Goal: Task Accomplishment & Management: Use online tool/utility

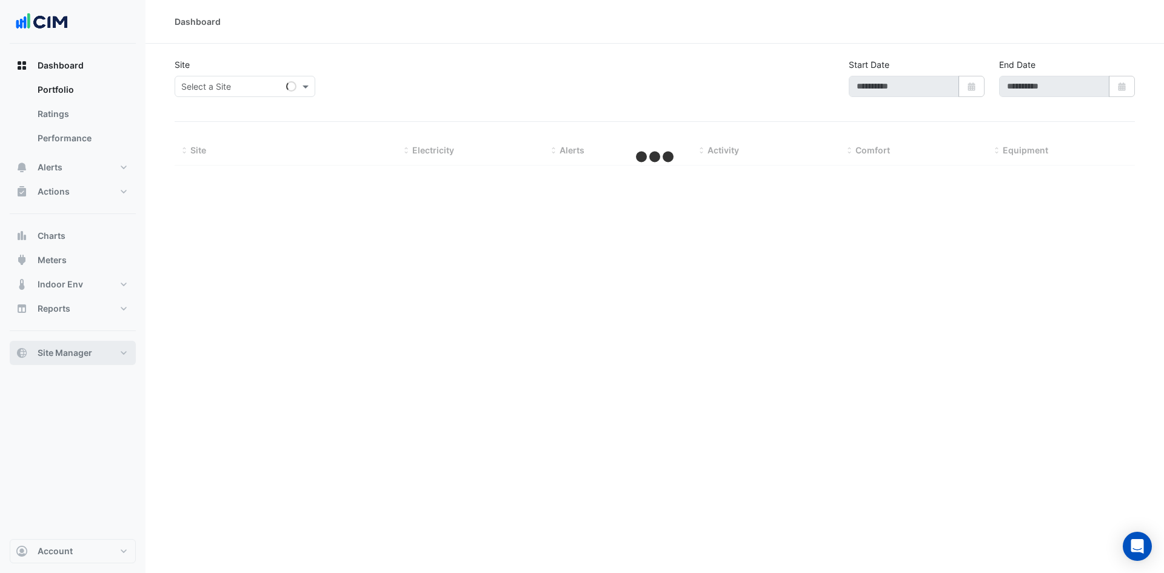
click at [113, 347] on button "Site Manager" at bounding box center [73, 353] width 126 height 24
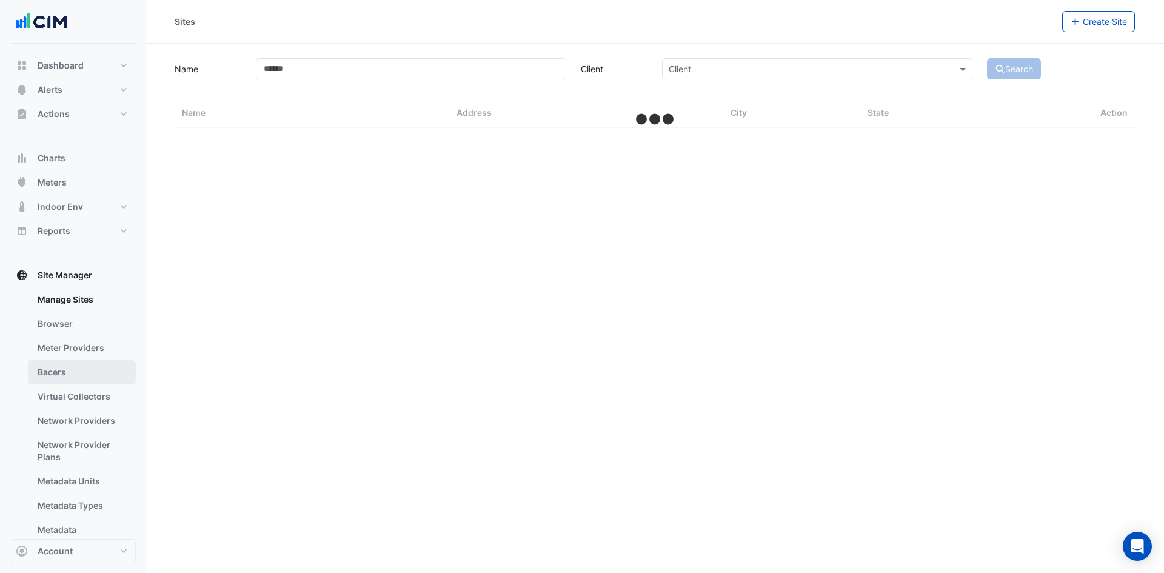
click at [85, 366] on link "Bacers" at bounding box center [82, 372] width 108 height 24
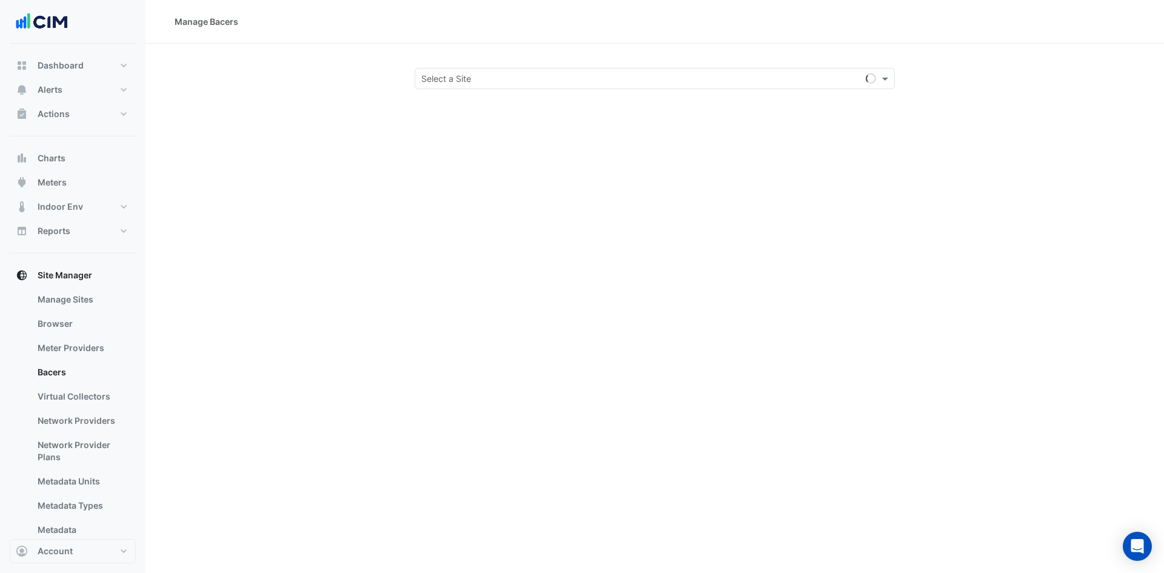
click at [571, 85] on div "Select a Site" at bounding box center [655, 78] width 480 height 21
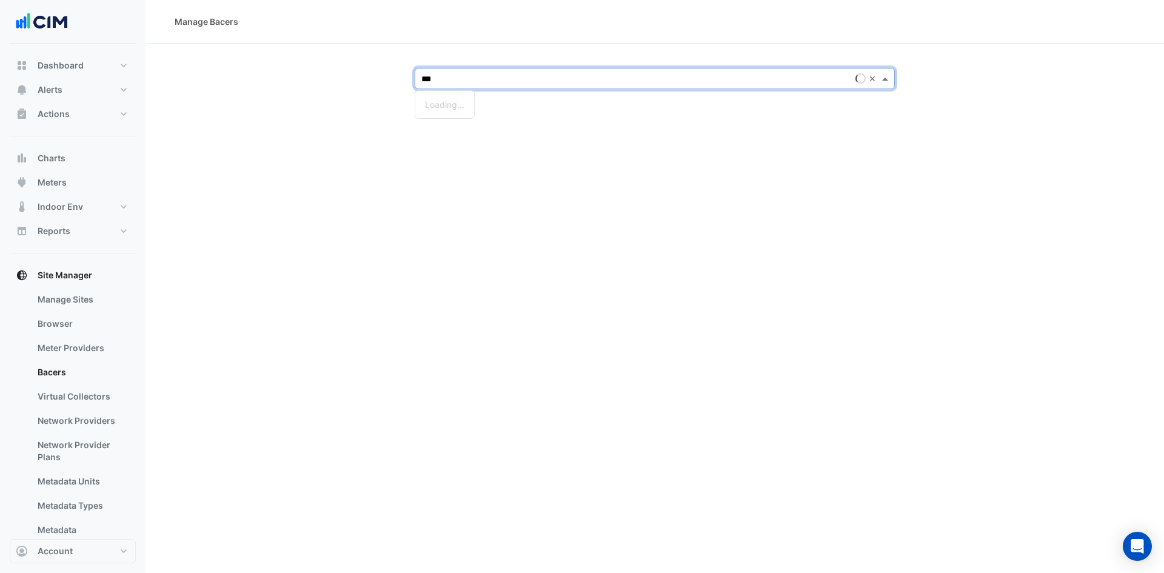
type input "****"
click at [554, 103] on span "[PERSON_NAME] Clinical Neuroscience Institute" at bounding box center [520, 104] width 190 height 10
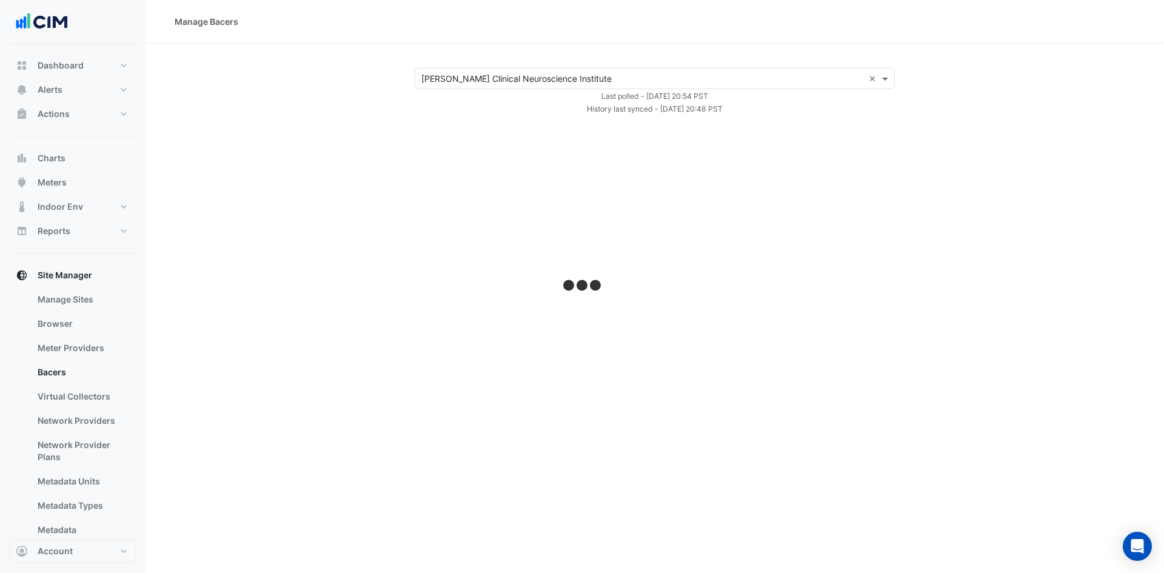
select select "***"
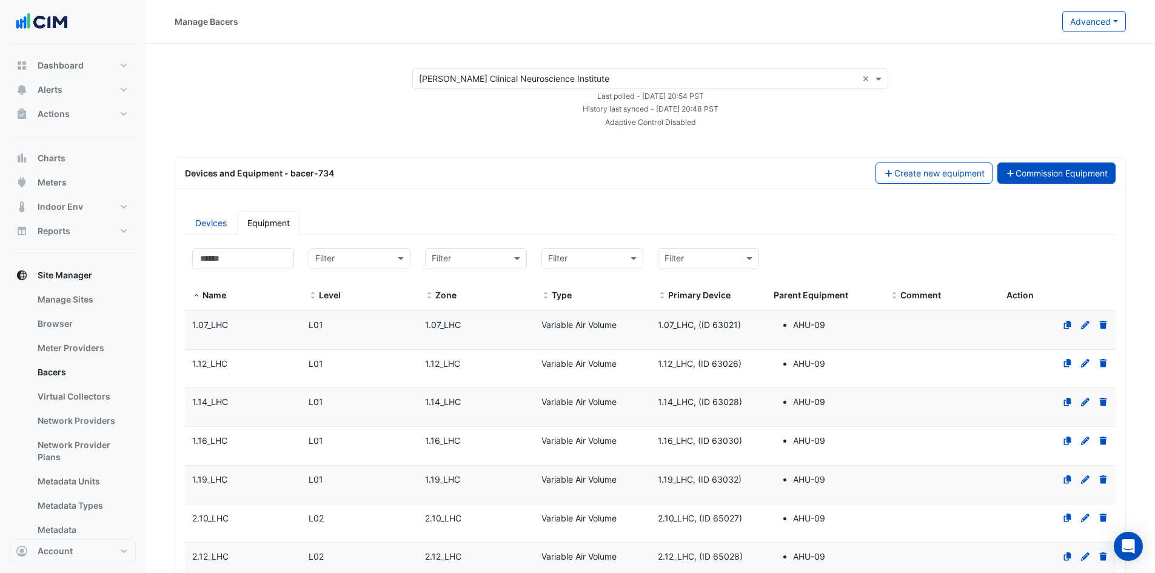
click at [1043, 177] on button "Commission Equipment" at bounding box center [1056, 173] width 119 height 21
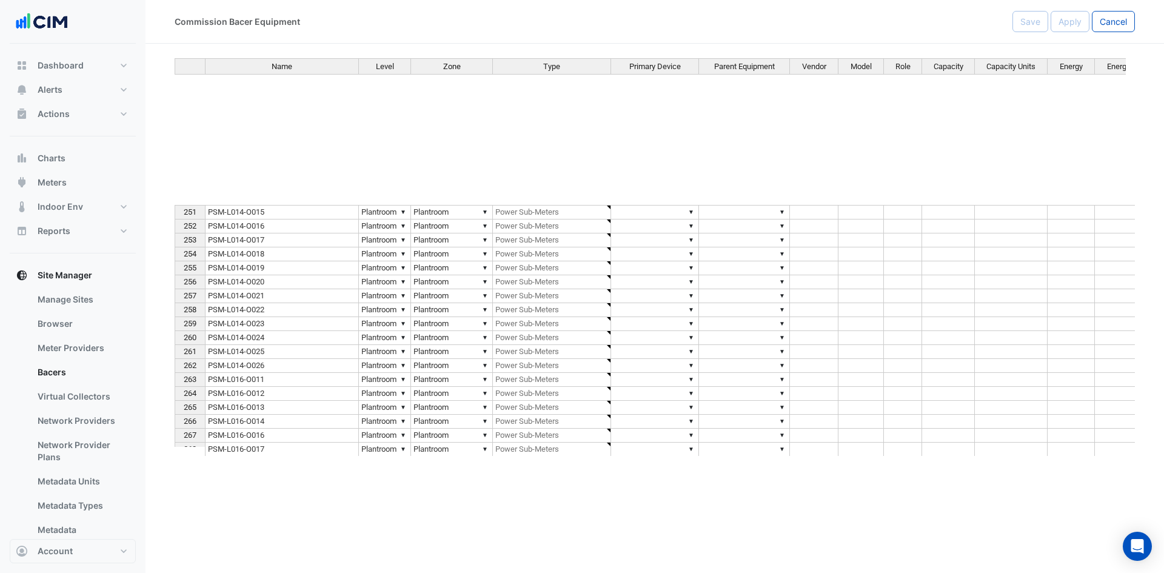
scroll to position [6117, 0]
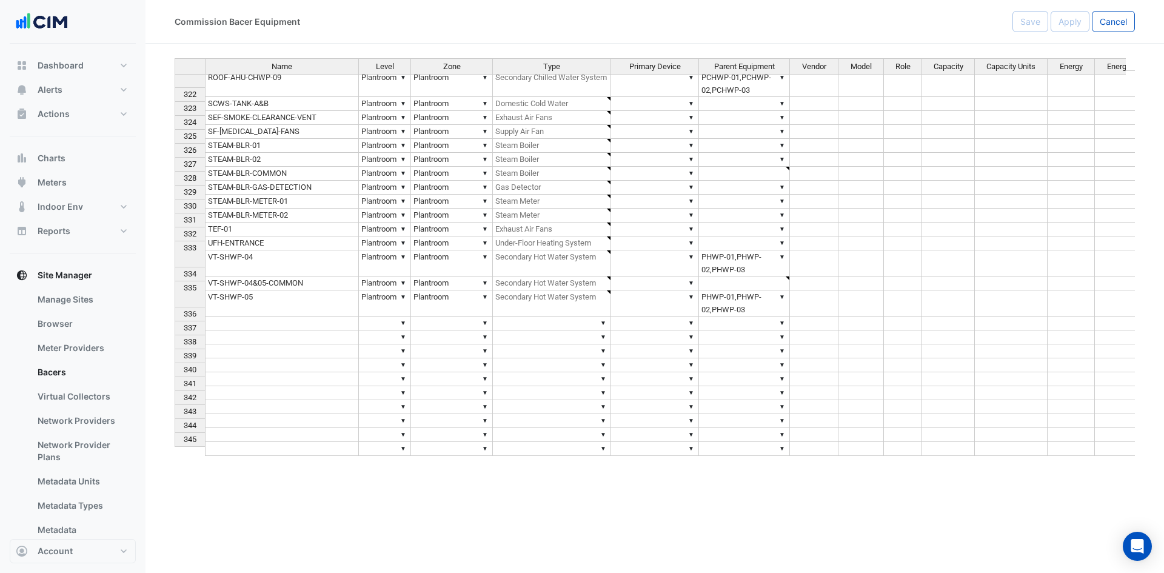
click at [215, 317] on td at bounding box center [282, 324] width 154 height 14
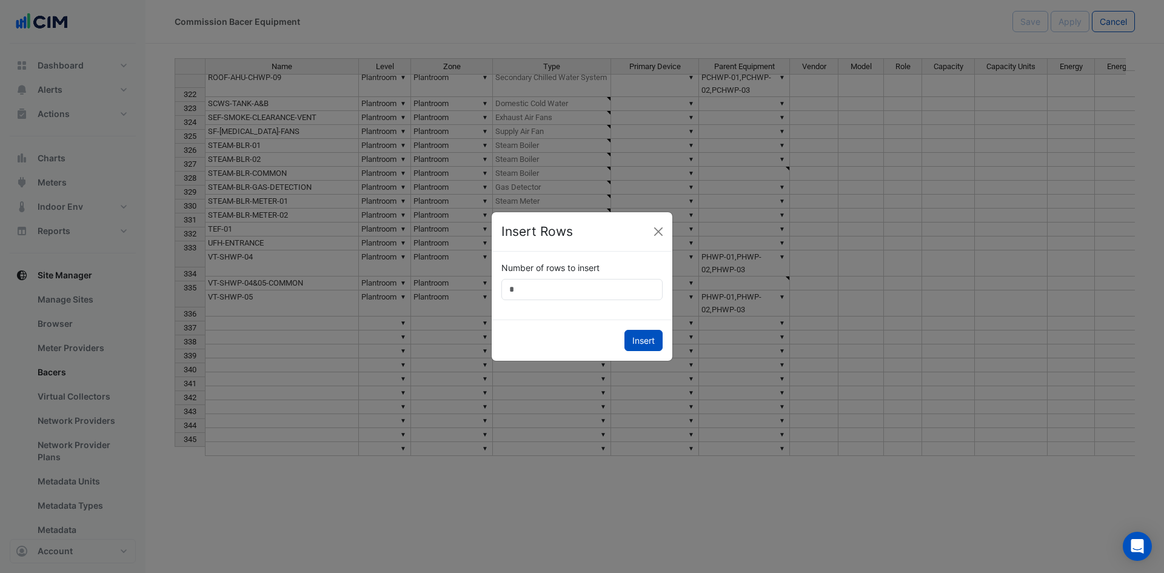
click at [535, 292] on input "*" at bounding box center [581, 289] width 161 height 21
type input "**"
click at [637, 340] on button "Insert" at bounding box center [644, 340] width 38 height 21
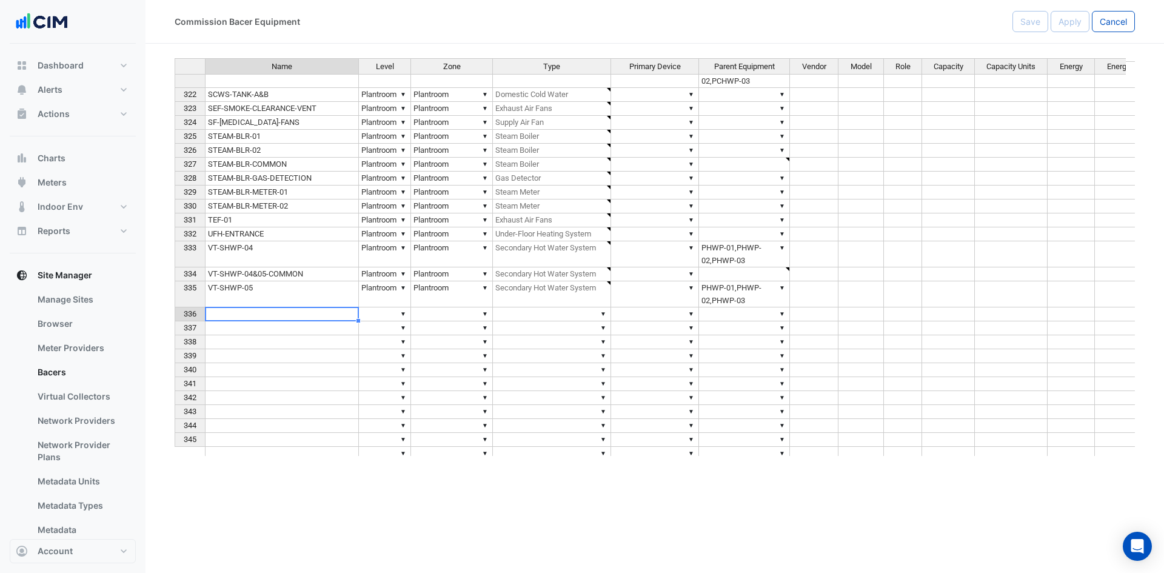
click at [311, 315] on td at bounding box center [282, 314] width 154 height 14
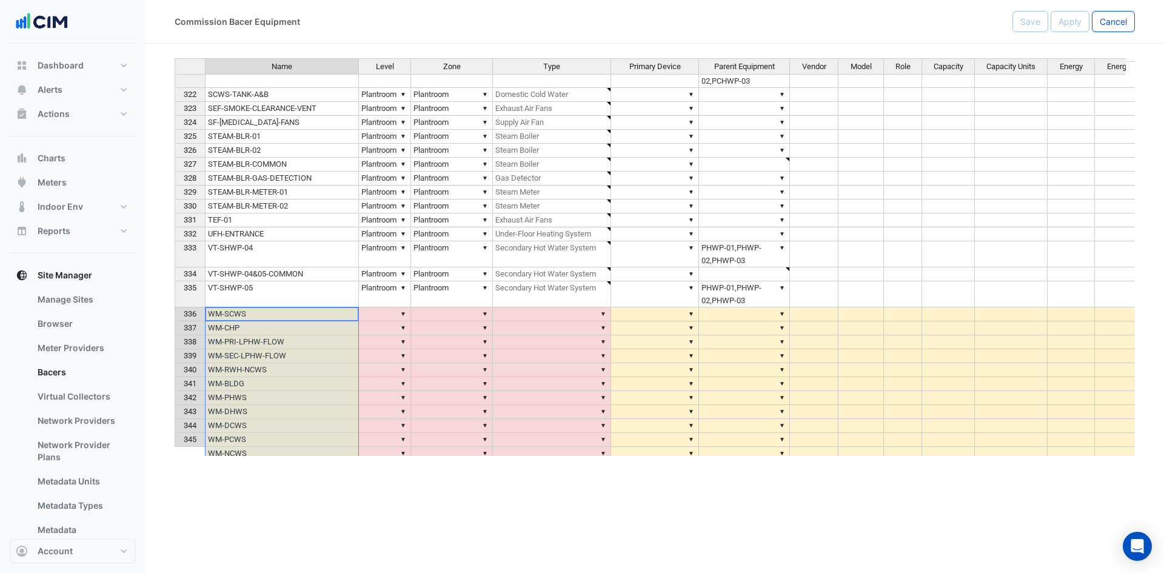
type textarea "*******"
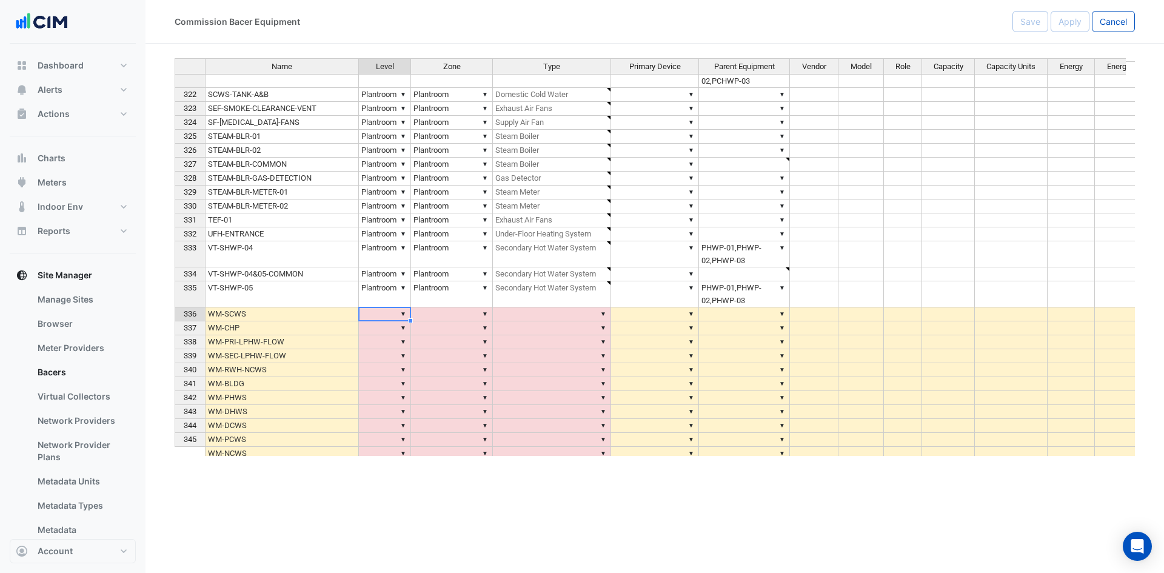
click at [370, 313] on td "▼" at bounding box center [385, 314] width 52 height 14
drag, startPoint x: 395, startPoint y: 293, endPoint x: 441, endPoint y: 293, distance: 45.5
click at [441, 293] on tr "335 VT-SHWP-05 ▼ Plantroom ▼ Plantroom ▼ Secondary Hot Water System ▼ ▼ PHWP-01…" at bounding box center [761, 294] width 1172 height 26
drag, startPoint x: 389, startPoint y: 315, endPoint x: 435, endPoint y: 317, distance: 46.1
click at [435, 317] on tr "336 WM-SCWS ▼ ▼ ▼ ▼ ▼" at bounding box center [761, 314] width 1172 height 14
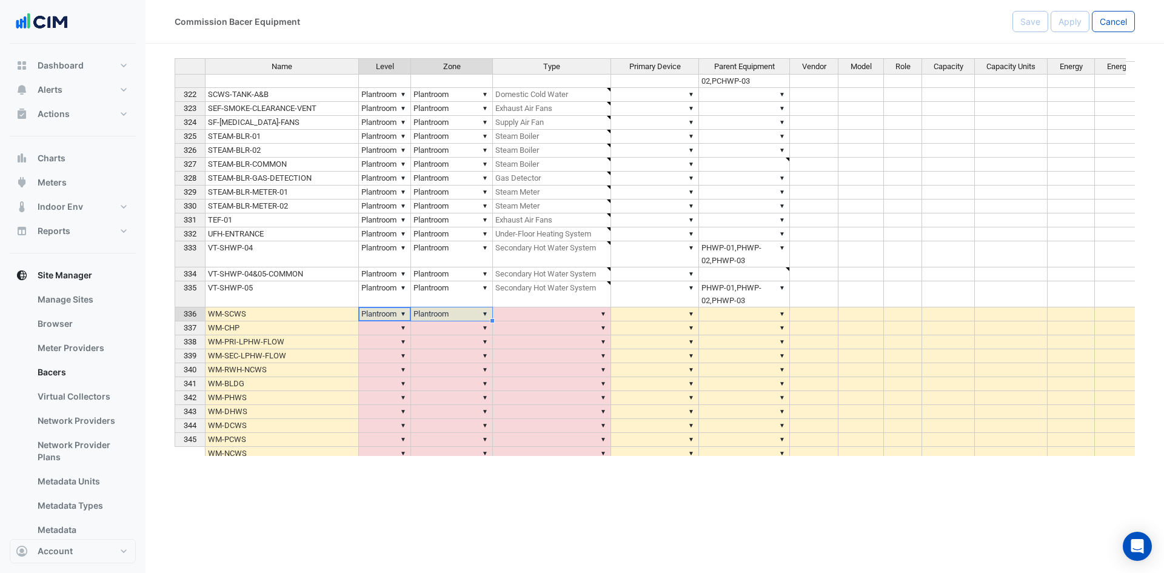
type textarea "*********"
click at [515, 316] on td "▼" at bounding box center [552, 314] width 118 height 14
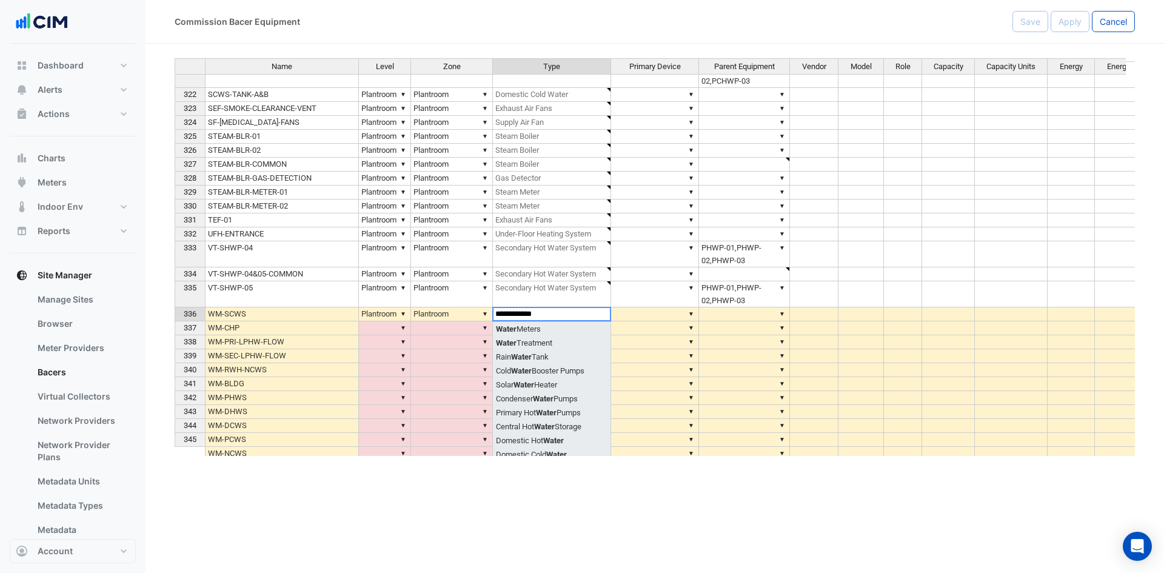
click at [514, 326] on div "Name Level Zone Type Primary Device Parent Equipment Vendor Model Role Capacity…" at bounding box center [655, 257] width 960 height 398
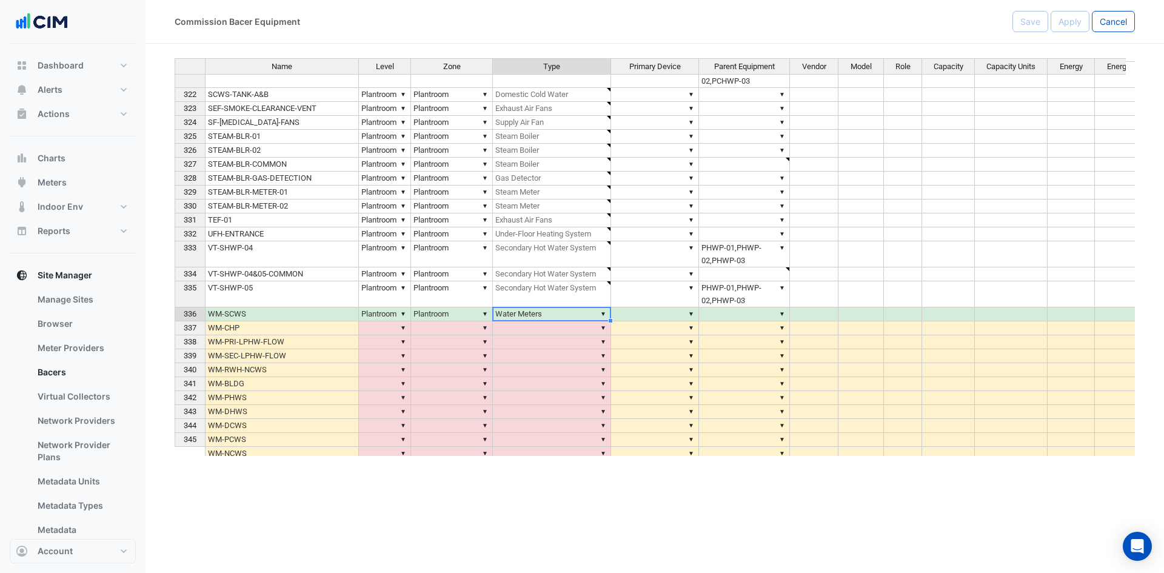
type textarea "**********"
click at [475, 344] on td "▼" at bounding box center [452, 342] width 82 height 14
drag, startPoint x: 380, startPoint y: 313, endPoint x: 522, endPoint y: 313, distance: 142.5
click at [522, 313] on tr "336 WM-SCWS ▼ Plantroom ▼ Plantroom ▼ Water Meters ▼ ▼" at bounding box center [761, 314] width 1172 height 14
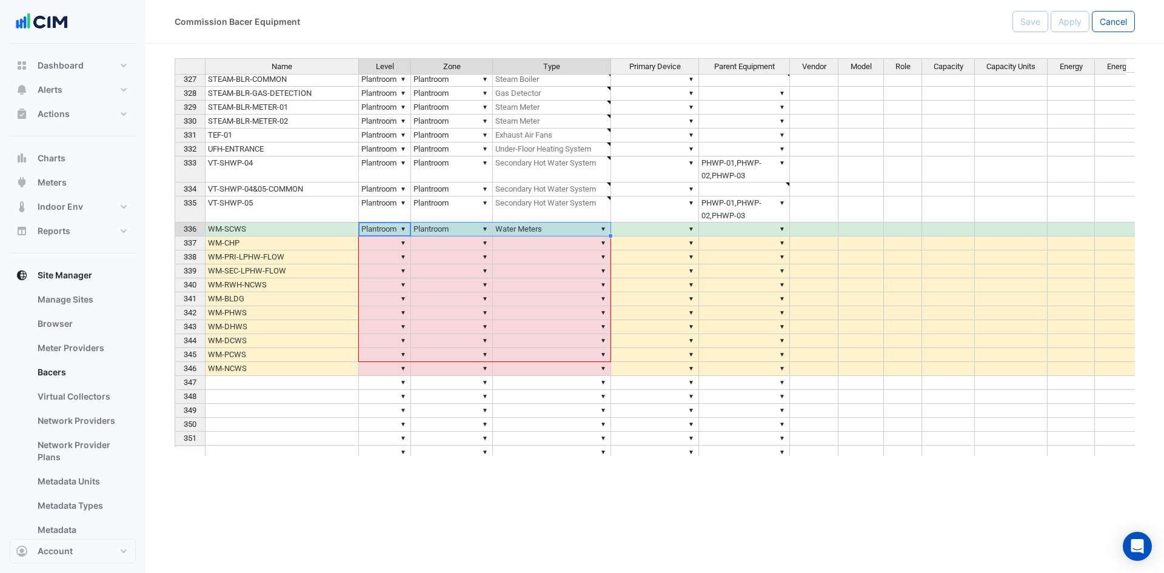
drag, startPoint x: 611, startPoint y: 320, endPoint x: 603, endPoint y: 472, distance: 152.4
click at [606, 481] on div "Commission Bacer Equipment Save Apply Cancel Name Level Zone Type Primary Devic…" at bounding box center [655, 286] width 1019 height 573
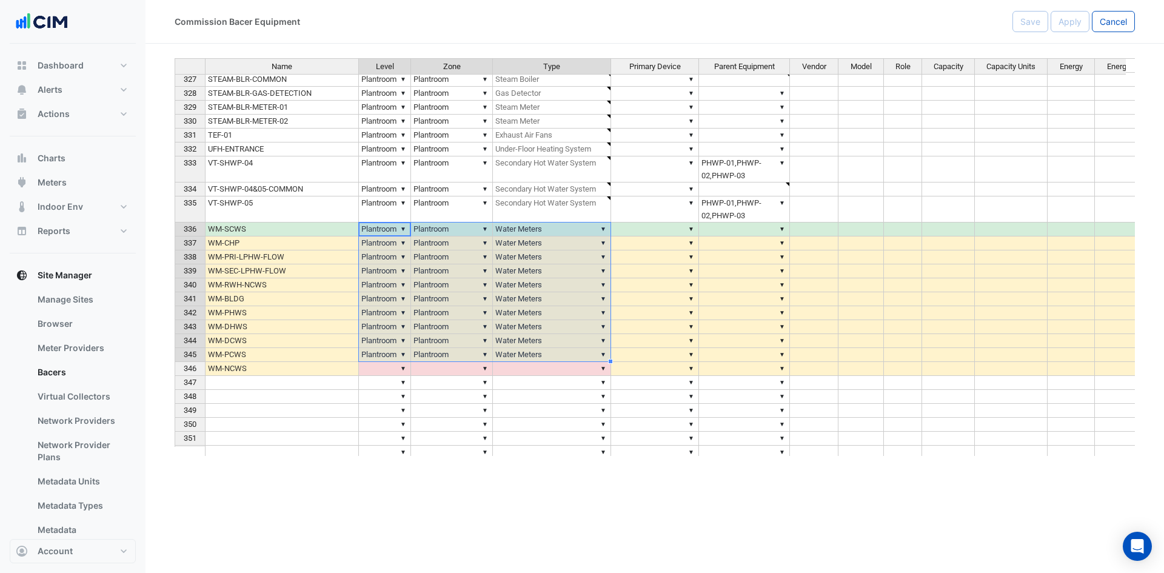
type textarea "*********"
click at [574, 390] on tbody "315 PSM-L018-O020 ▼ Plantroom ▼ Plantroom ▼ Power Sub-Meters ▼ ▼ 316 PSM-L018-O…" at bounding box center [761, 198] width 1172 height 635
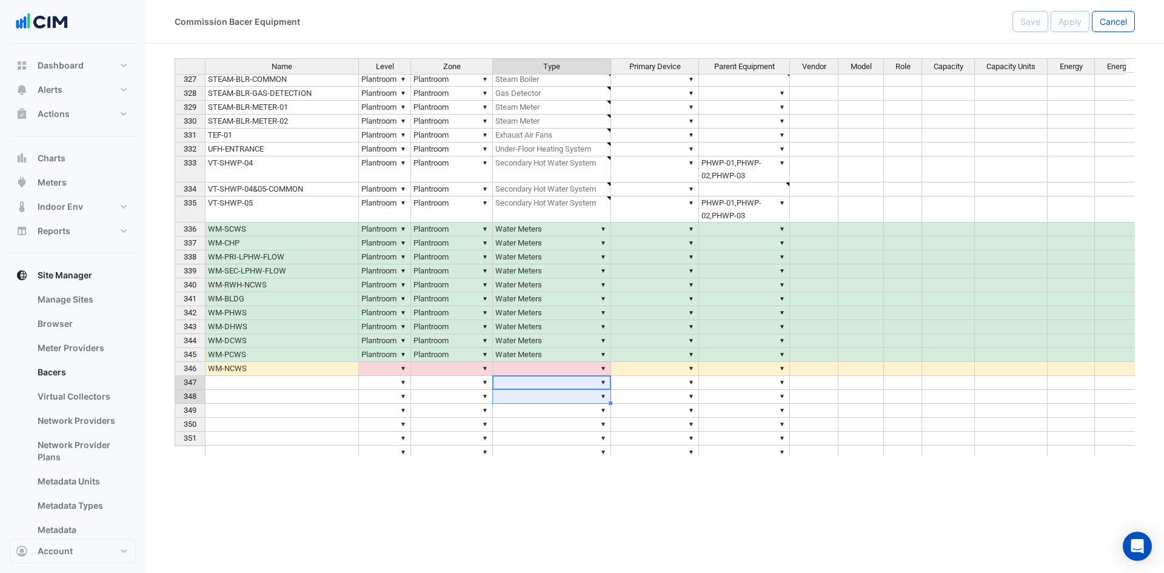
click at [591, 354] on td "▼ Water Meters" at bounding box center [552, 355] width 118 height 14
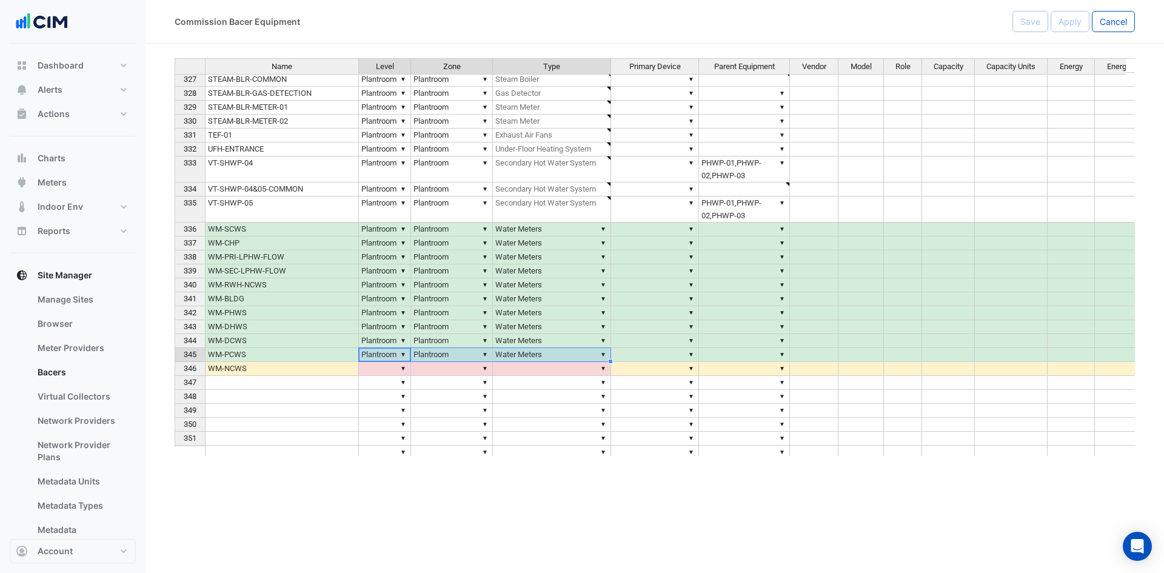
drag, startPoint x: 394, startPoint y: 354, endPoint x: 532, endPoint y: 357, distance: 137.7
click at [529, 357] on tr "345 WM-PCWS ▼ Plantroom ▼ Plantroom ▼ Water Meters ▼ ▼" at bounding box center [761, 355] width 1172 height 14
drag, startPoint x: 611, startPoint y: 362, endPoint x: 611, endPoint y: 369, distance: 6.7
click at [175, 515] on div at bounding box center [175, 515] width 0 height 0
type textarea "*********"
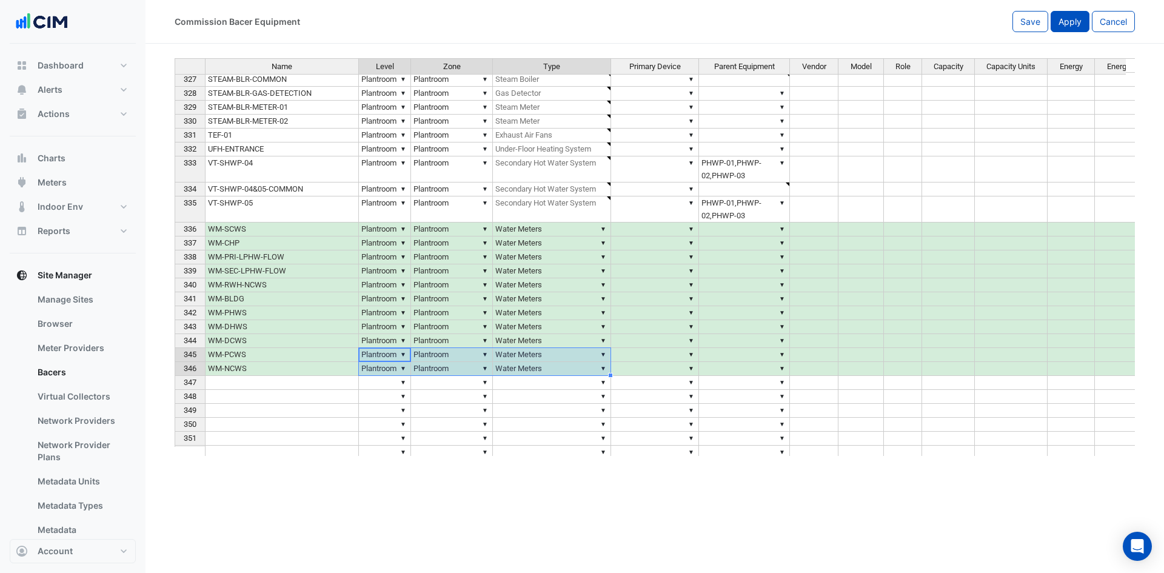
click at [1066, 22] on span "Apply" at bounding box center [1070, 21] width 23 height 10
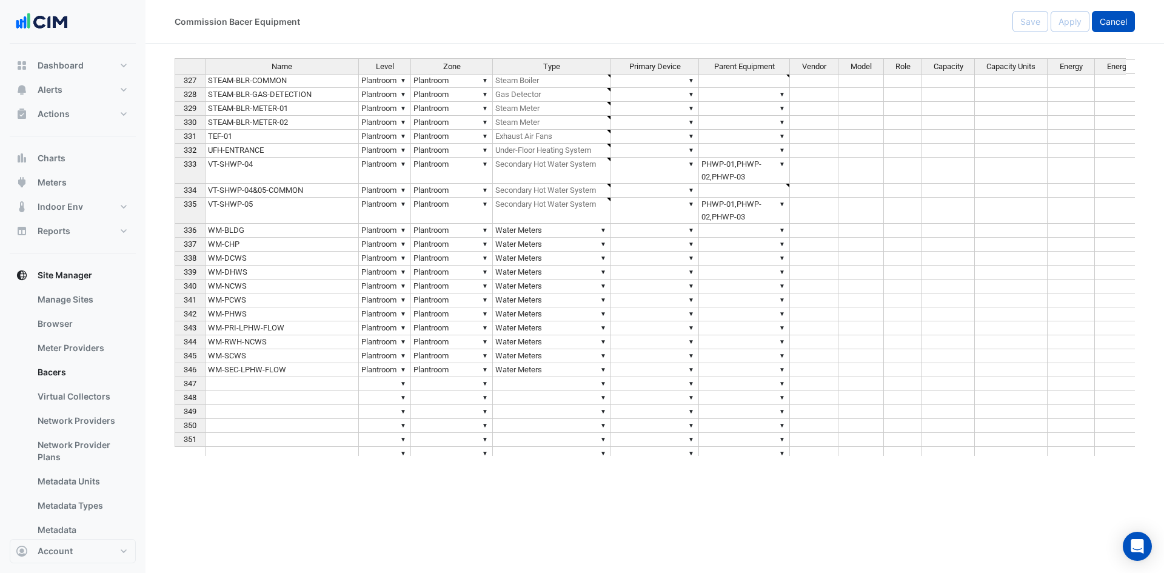
click at [1122, 19] on span "Cancel" at bounding box center [1113, 21] width 27 height 10
select select "***"
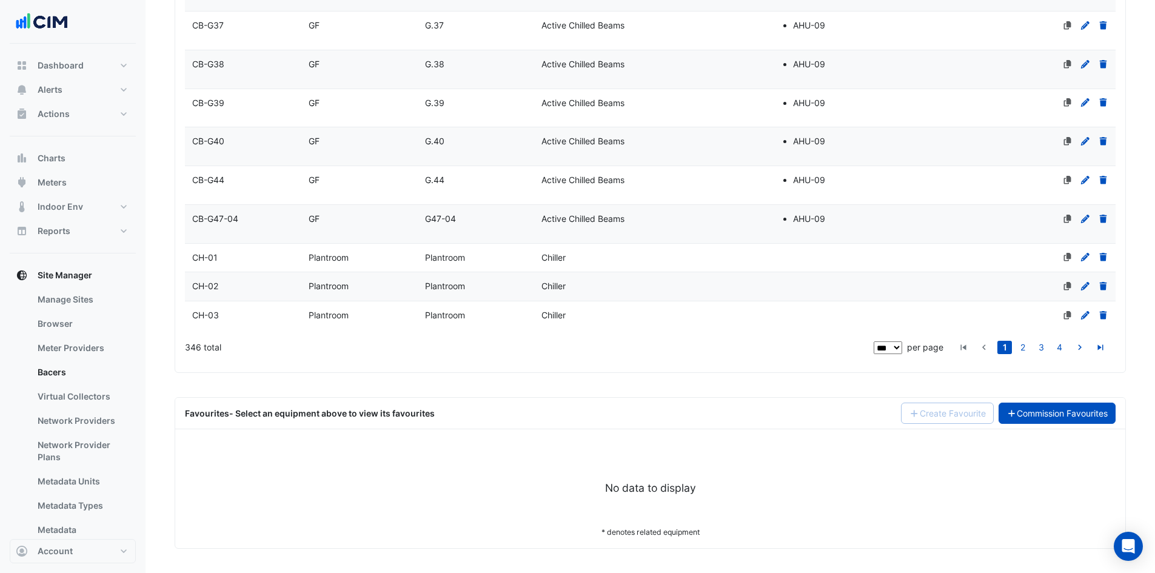
click at [1059, 409] on link "Commission Favourites" at bounding box center [1058, 413] width 118 height 21
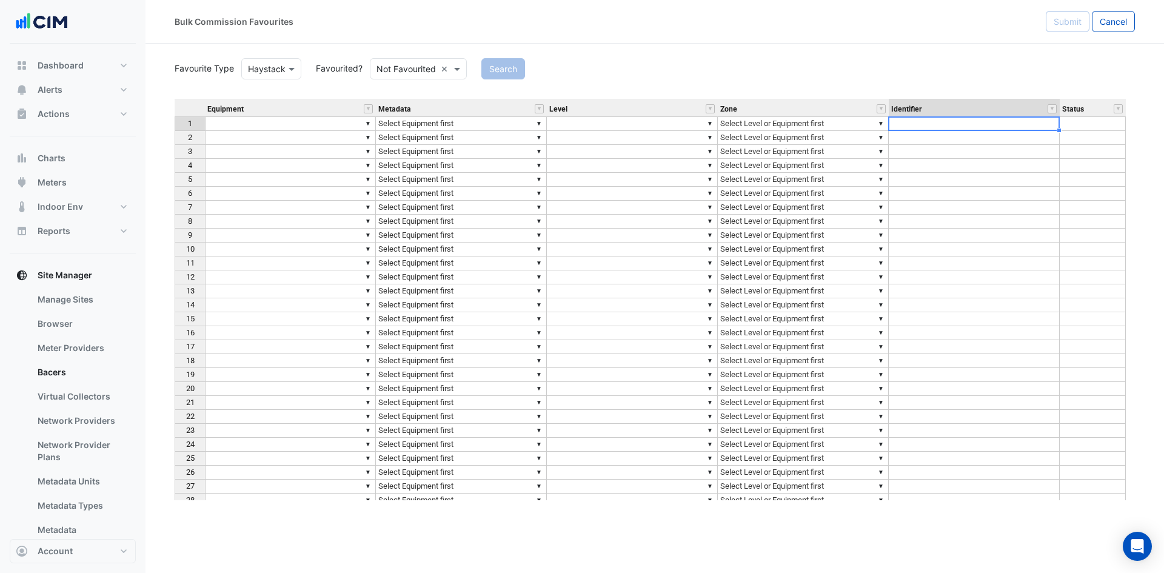
click at [933, 122] on td at bounding box center [974, 123] width 171 height 15
type textarea "**********"
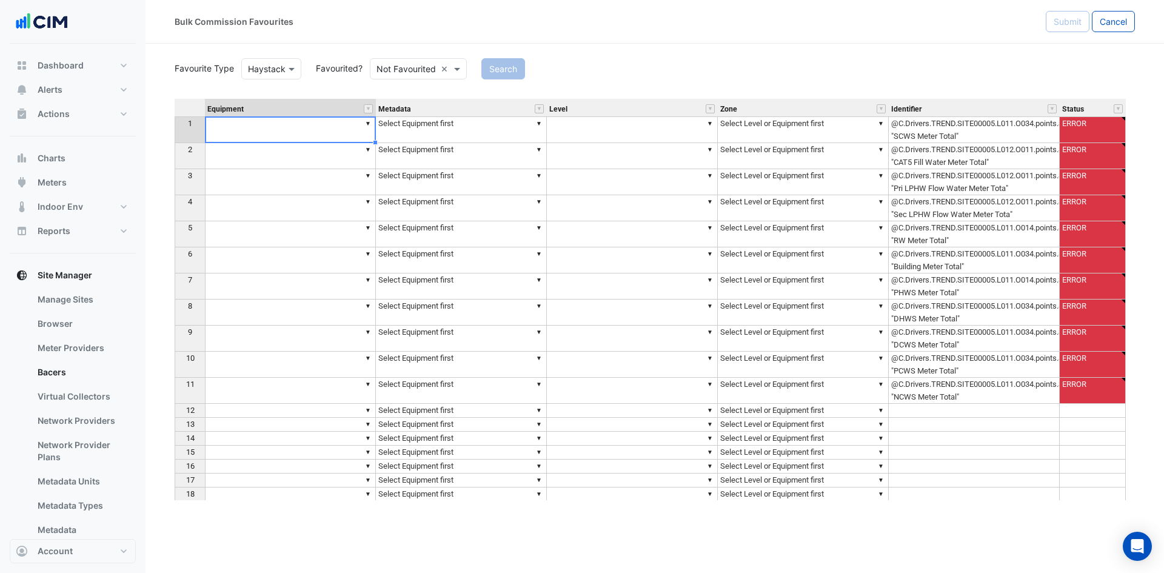
click at [279, 132] on td "▼" at bounding box center [290, 129] width 171 height 27
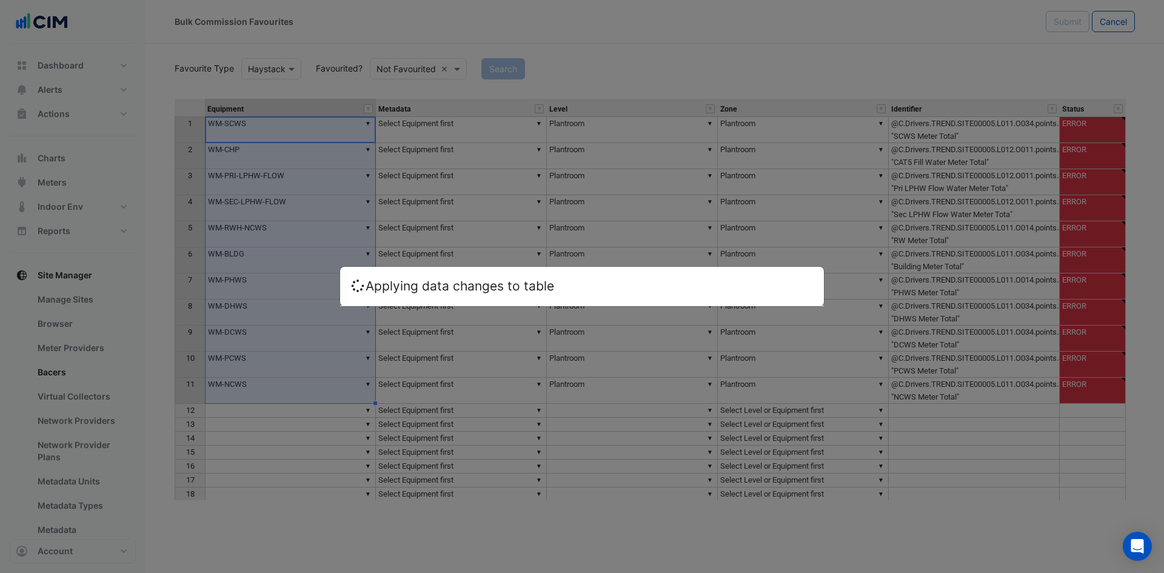
type textarea "*******"
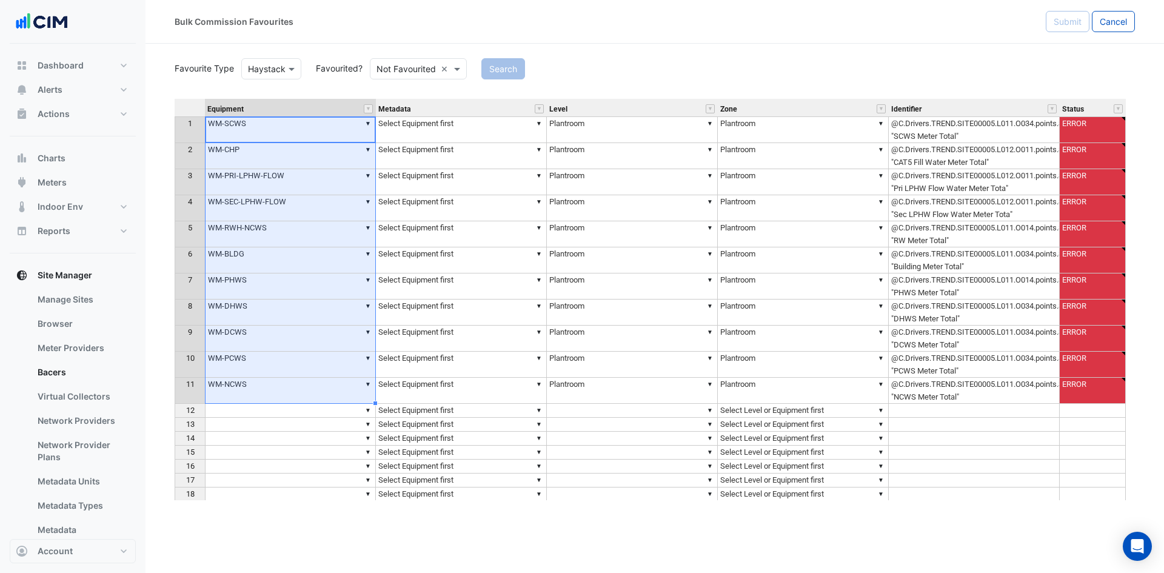
click at [448, 130] on td "▼ Select Equipment first" at bounding box center [461, 129] width 171 height 27
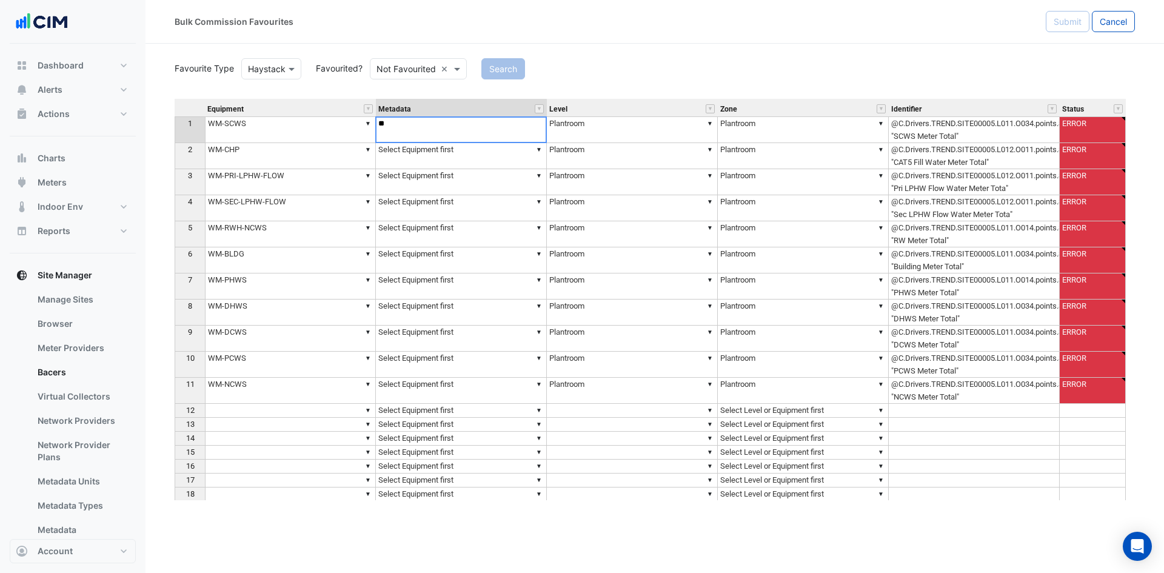
type textarea "*"
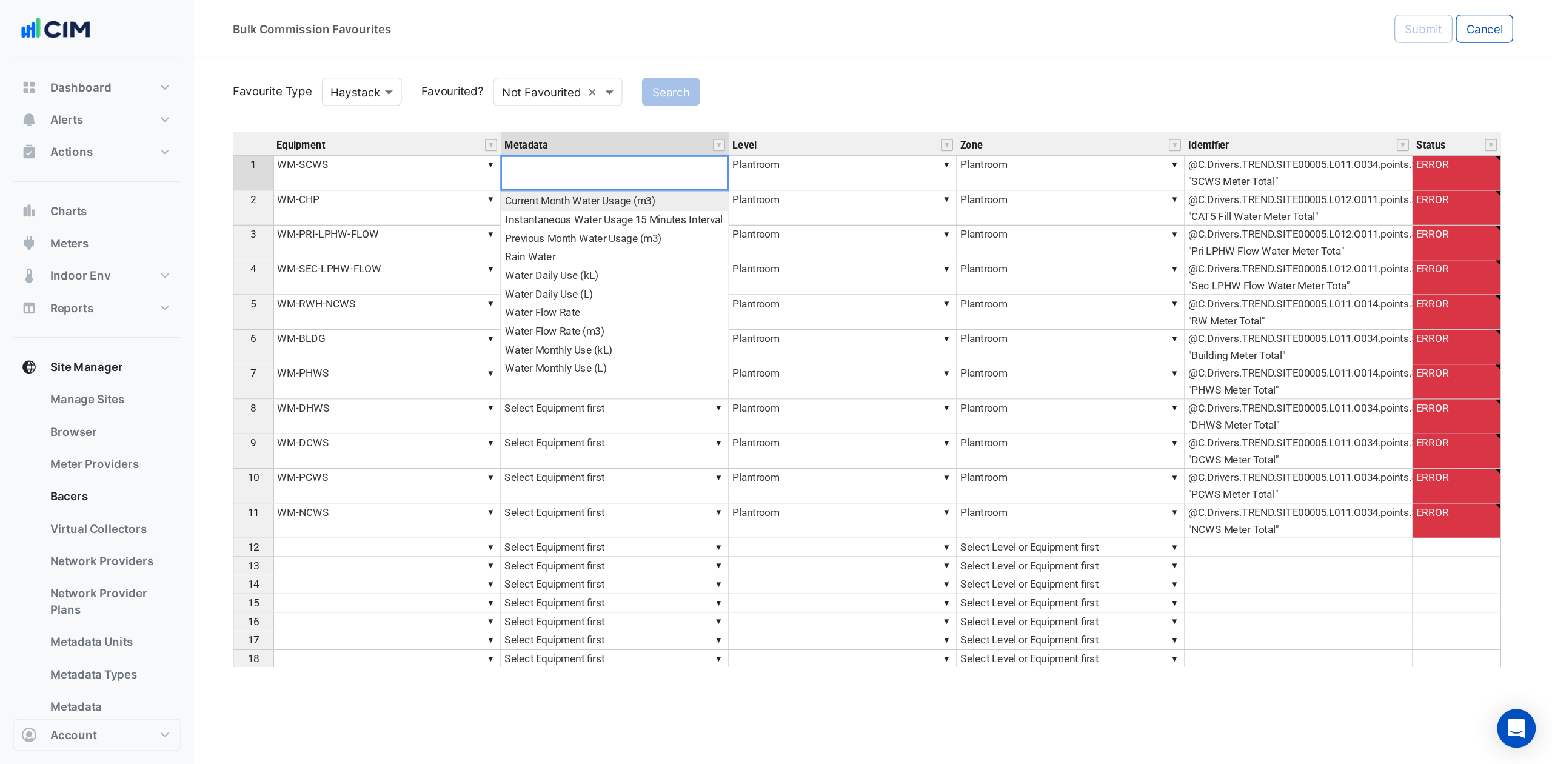
scroll to position [126, 0]
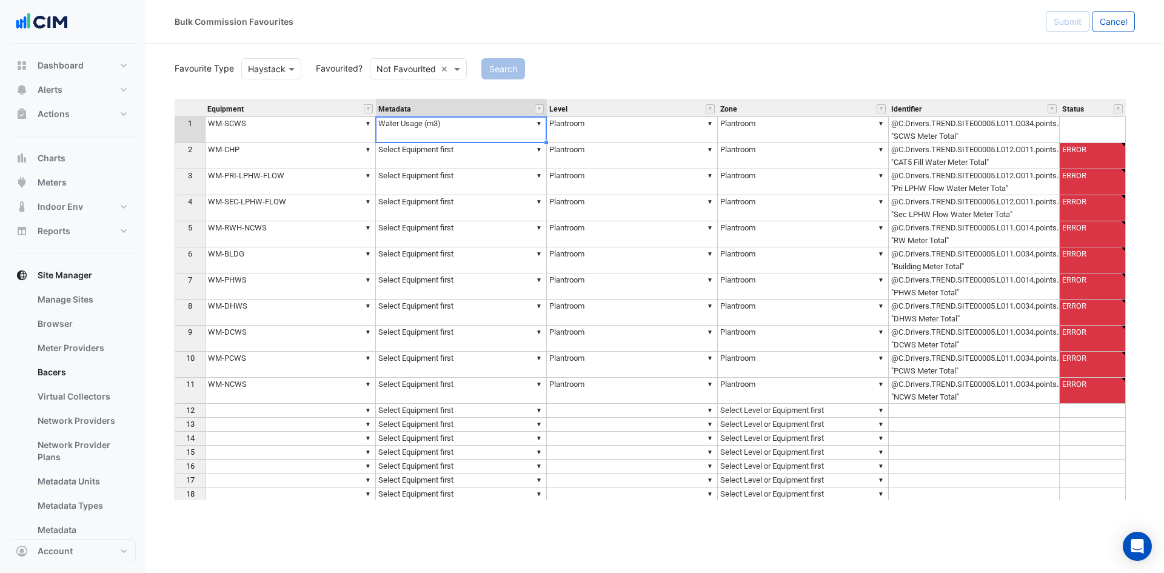
click at [473, 233] on div "Equipment Metadata Level Zone Identifier Status 1 ▼ WM-SCWS ▼ Water Usage (m3) …" at bounding box center [655, 299] width 960 height 401
drag, startPoint x: 546, startPoint y: 142, endPoint x: 536, endPoint y: 385, distance: 242.8
type textarea "**********"
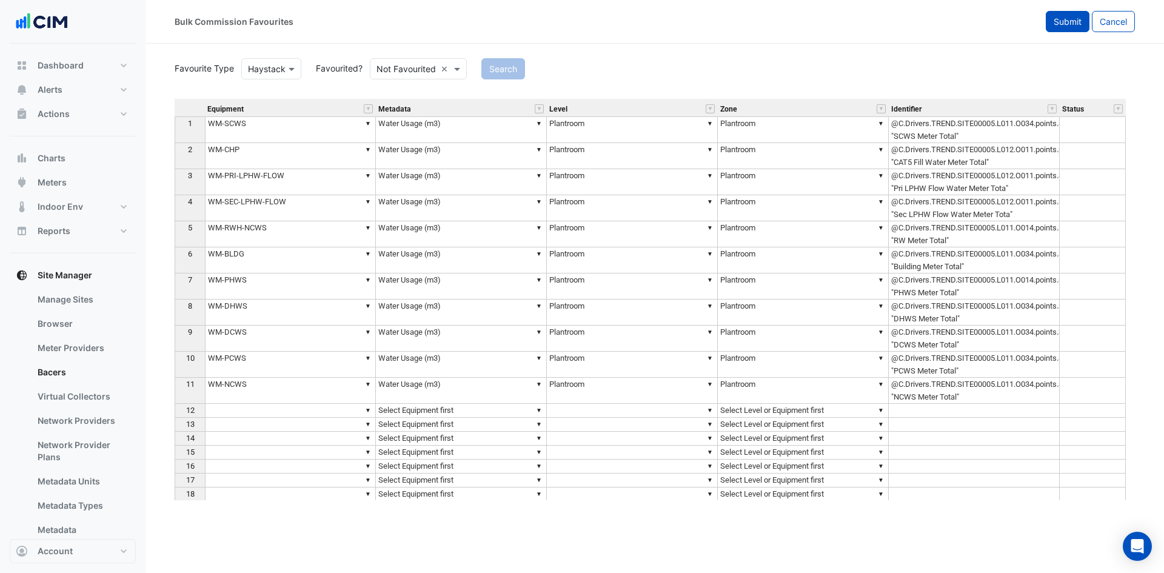
click at [1069, 21] on span "Submit" at bounding box center [1068, 21] width 28 height 10
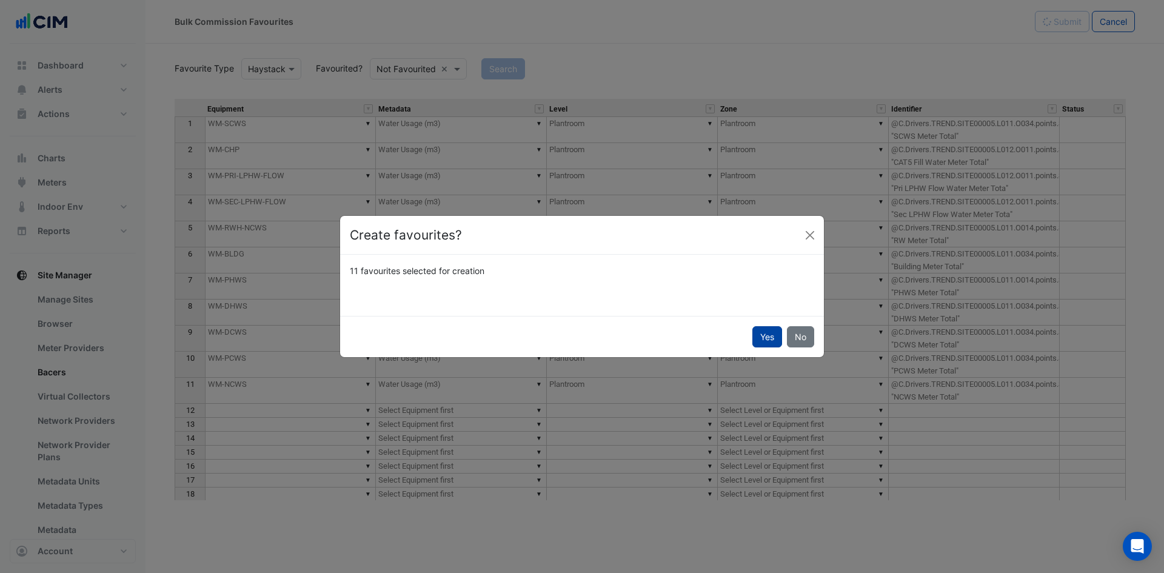
click at [756, 337] on button "Yes" at bounding box center [767, 336] width 30 height 21
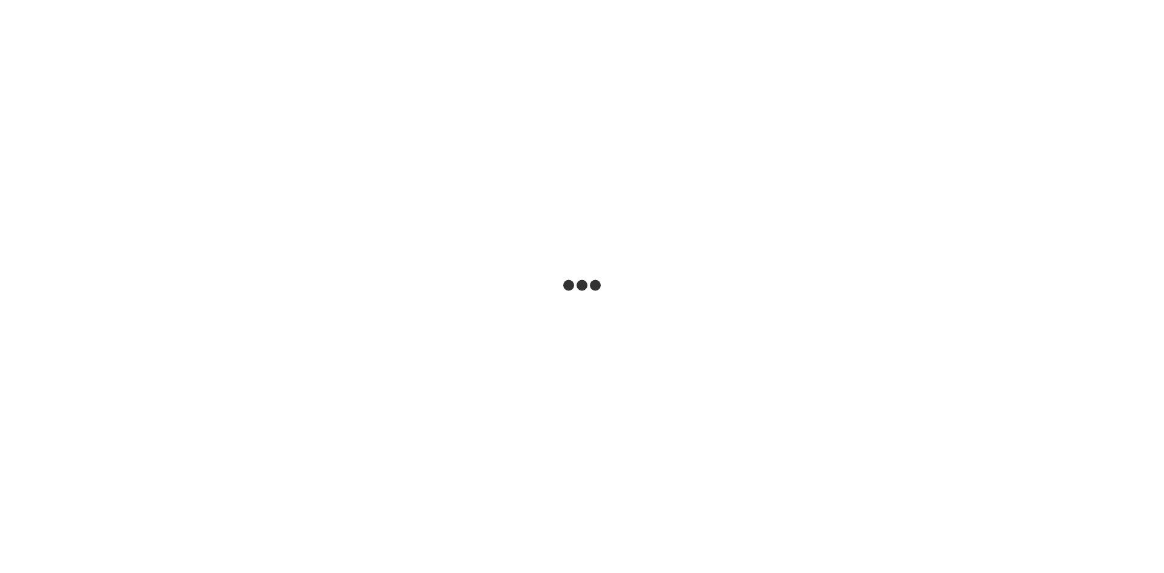
select select
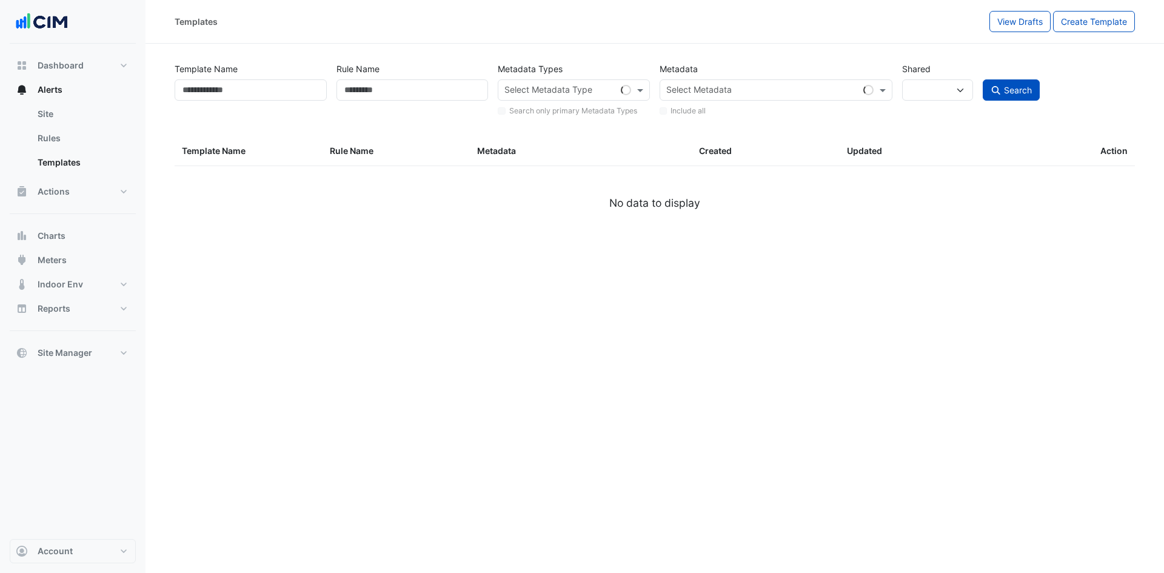
type input "*******"
select select
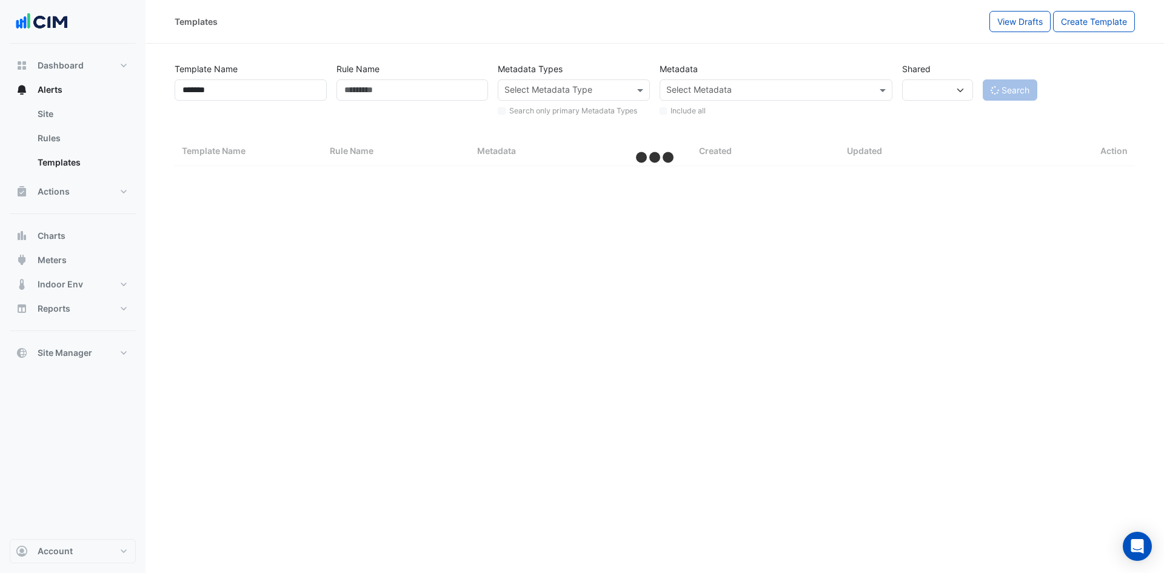
select select "***"
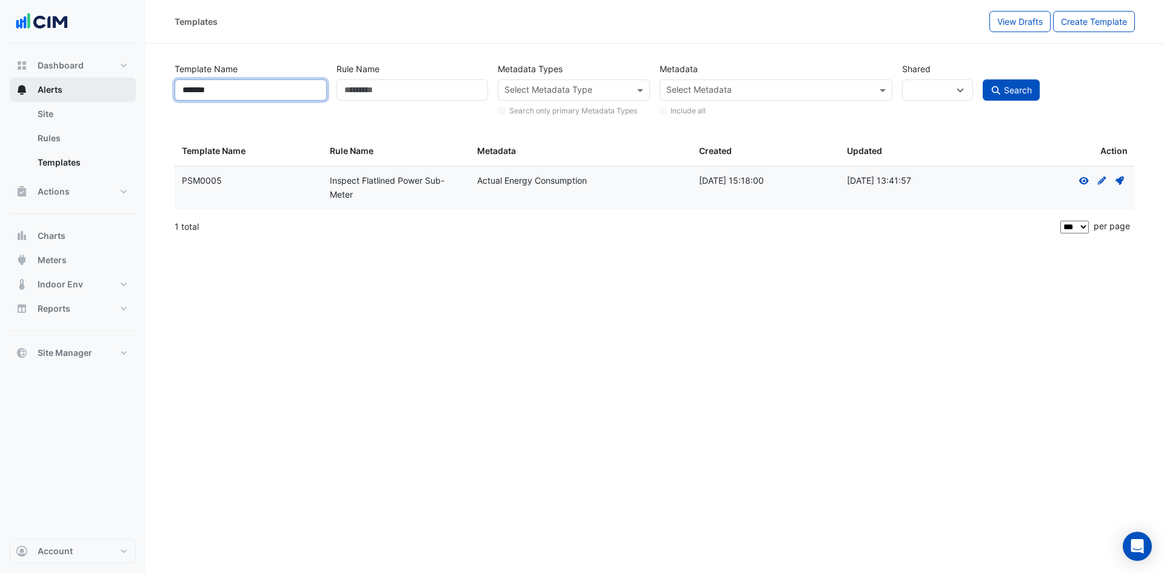
drag, startPoint x: 263, startPoint y: 89, endPoint x: 113, endPoint y: 83, distance: 149.9
click at [113, 83] on div "Templates View Drafts Create Template Template Name ******* Rule Name Metadata …" at bounding box center [582, 286] width 1164 height 573
paste input "*"
type input "********"
click at [983, 79] on button "Search" at bounding box center [1011, 89] width 57 height 21
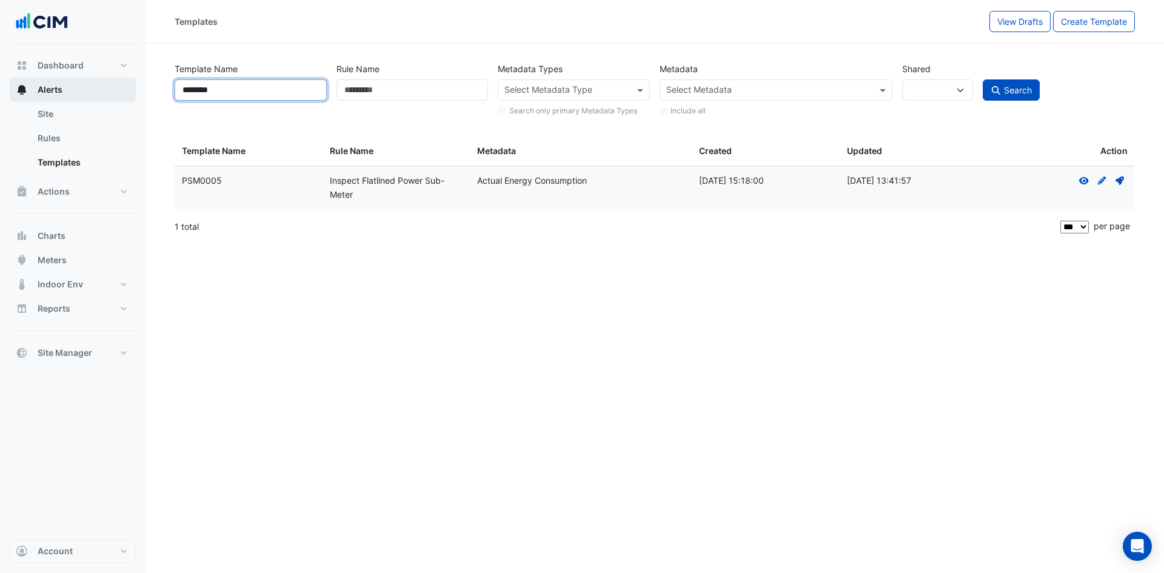
select select
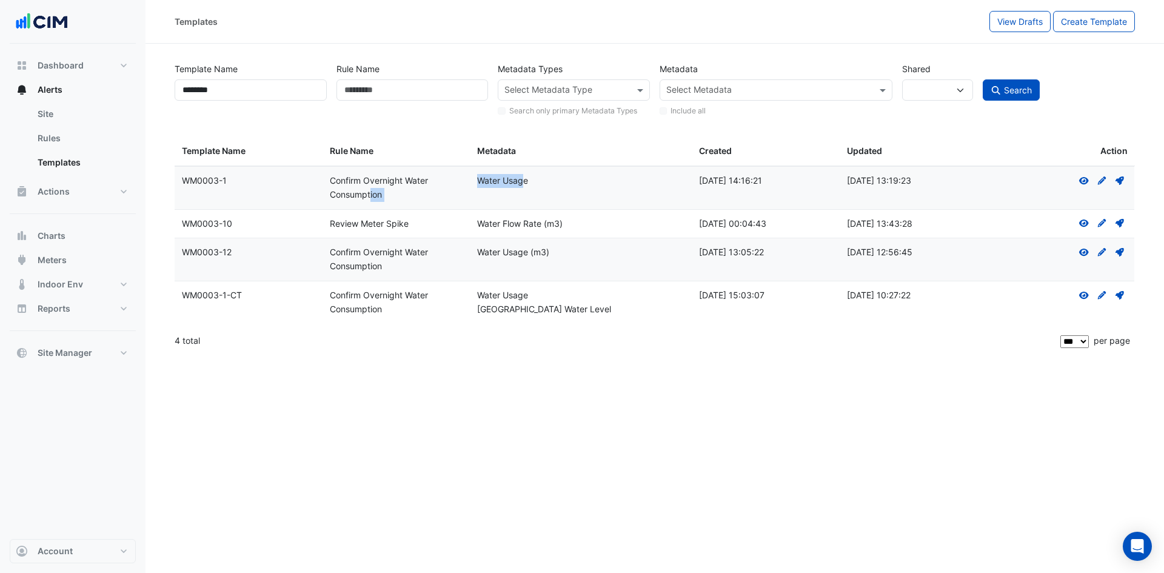
drag, startPoint x: 527, startPoint y: 181, endPoint x: 464, endPoint y: 181, distance: 62.5
click at [464, 181] on div "Template Name: WM0003-1 Rule Name: Confirm Overnight Water Consumption Metadata…" at bounding box center [655, 188] width 960 height 42
click at [528, 171] on datatable-body-cell "Metadata: Water Usage" at bounding box center [581, 188] width 222 height 42
click at [1118, 179] on icon at bounding box center [1120, 180] width 8 height 8
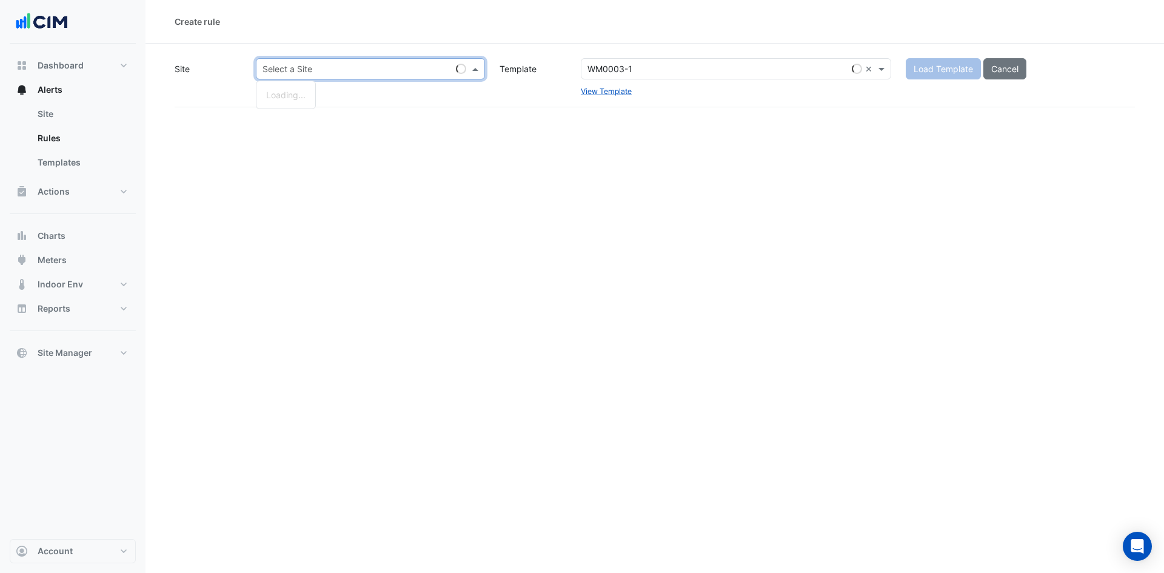
click at [369, 63] on input "text" at bounding box center [359, 69] width 192 height 13
type input "****"
click at [346, 94] on span "[PERSON_NAME] Clinical Neuroscience Institute" at bounding box center [361, 95] width 190 height 10
click at [955, 59] on button "Load Template" at bounding box center [943, 68] width 75 height 21
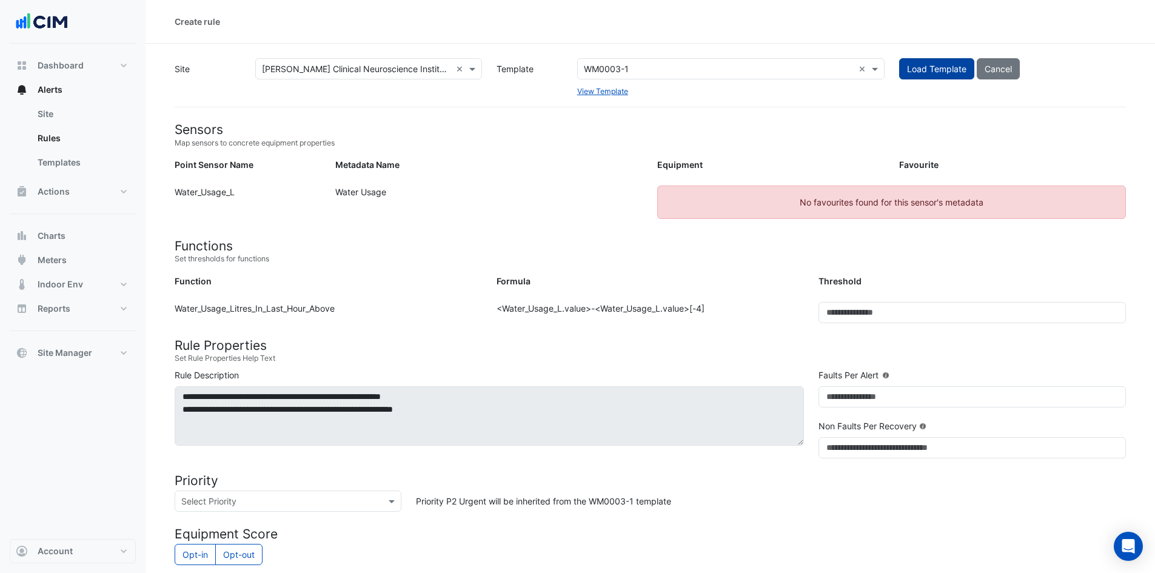
click at [931, 65] on button "Load Template" at bounding box center [936, 68] width 75 height 21
click at [102, 355] on button "Site Manager" at bounding box center [73, 353] width 126 height 24
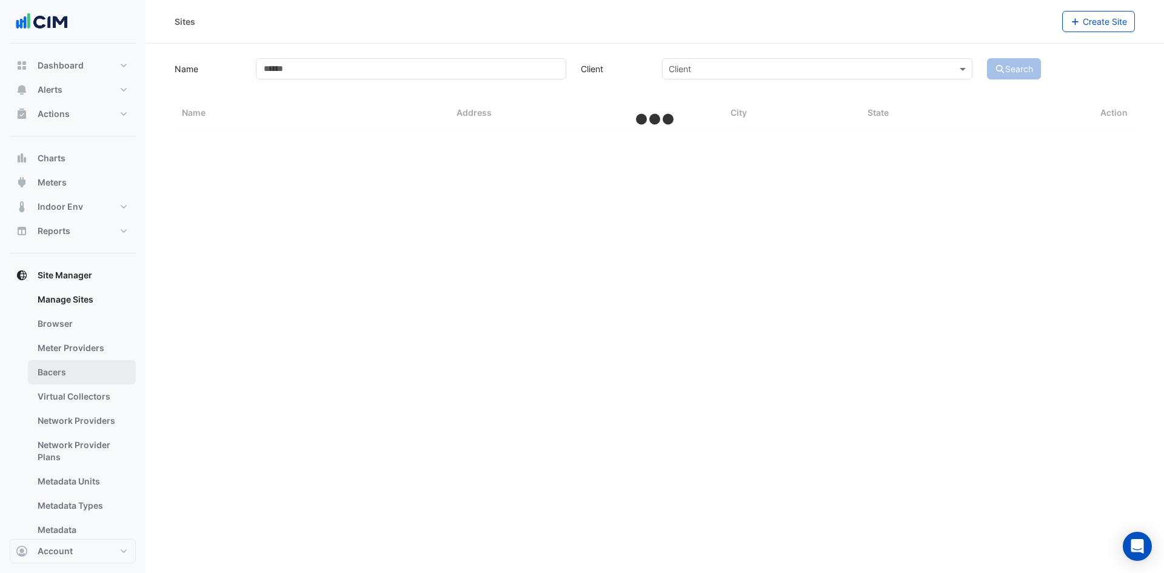
click at [97, 367] on link "Bacers" at bounding box center [82, 372] width 108 height 24
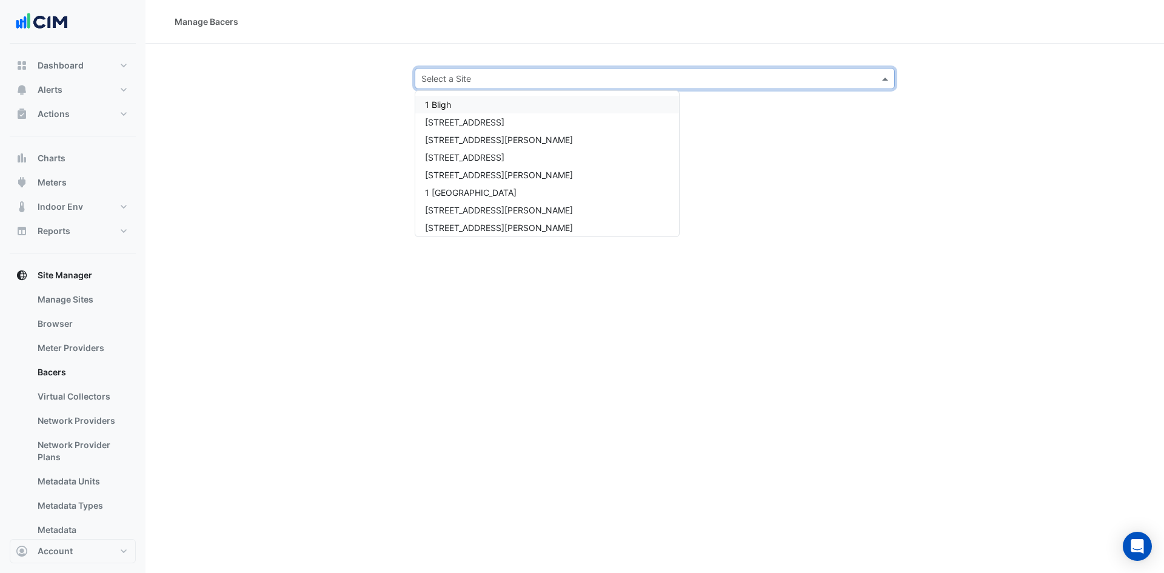
click at [492, 75] on input "text" at bounding box center [642, 79] width 443 height 13
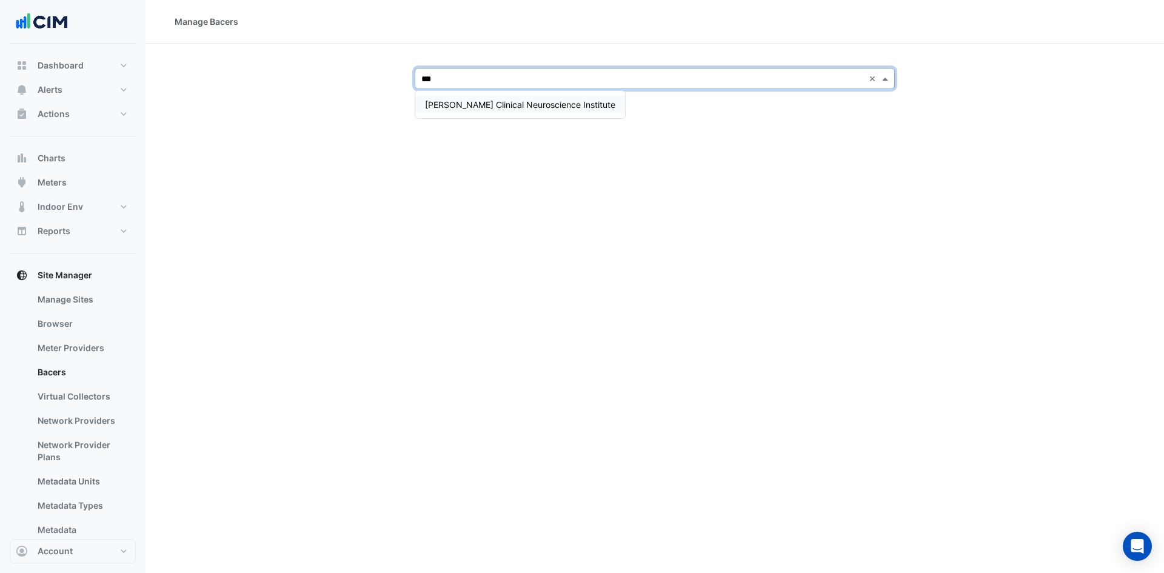
type input "****"
click at [501, 102] on span "[PERSON_NAME] Clinical Neuroscience Institute" at bounding box center [520, 104] width 190 height 10
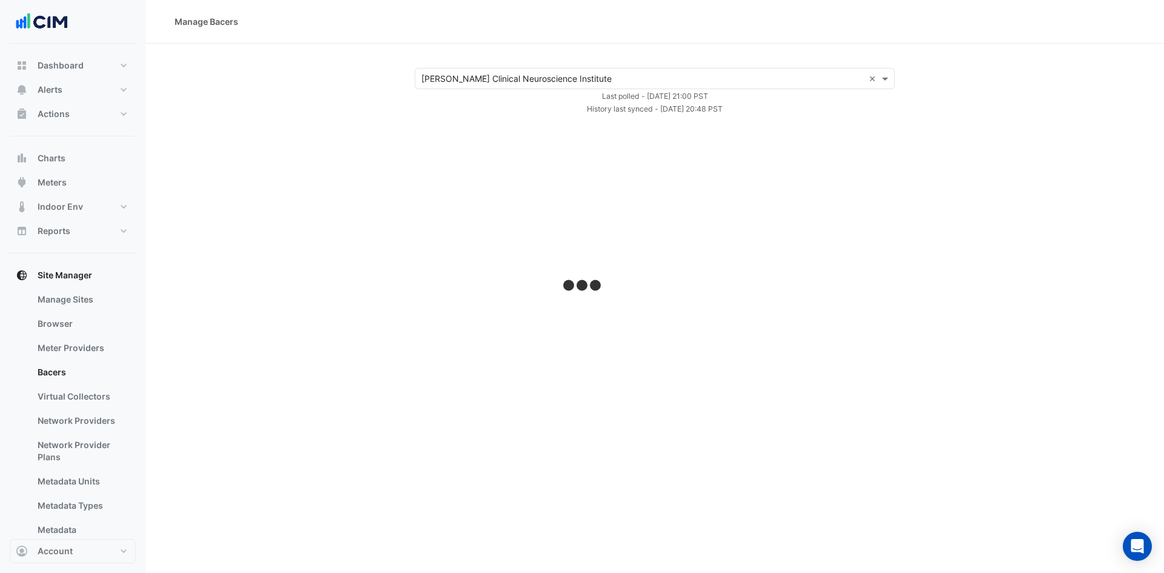
select select "***"
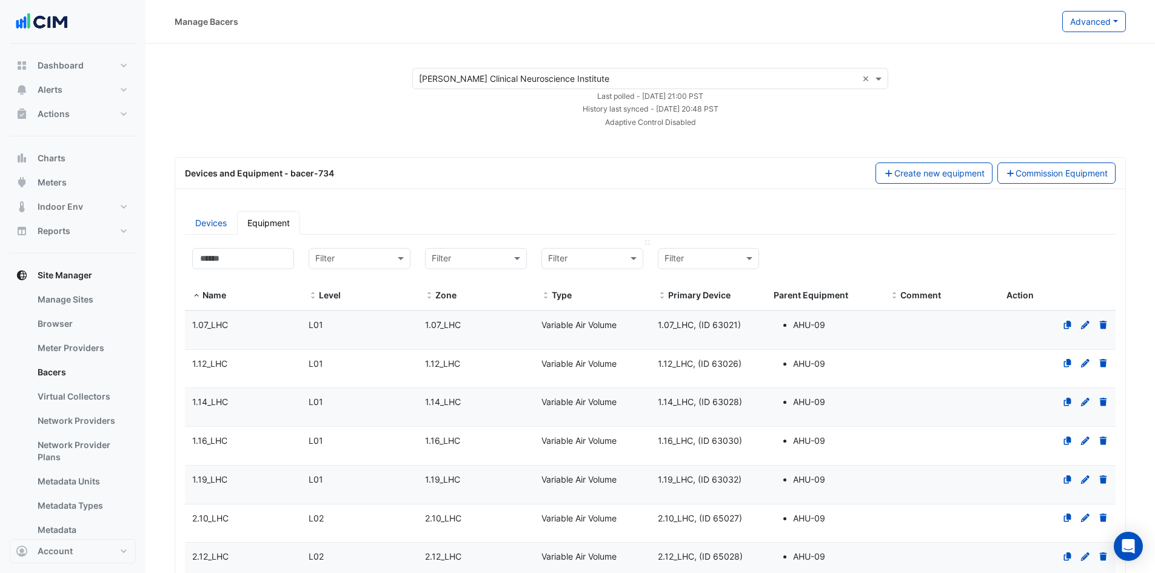
click at [608, 256] on input "text" at bounding box center [580, 259] width 64 height 14
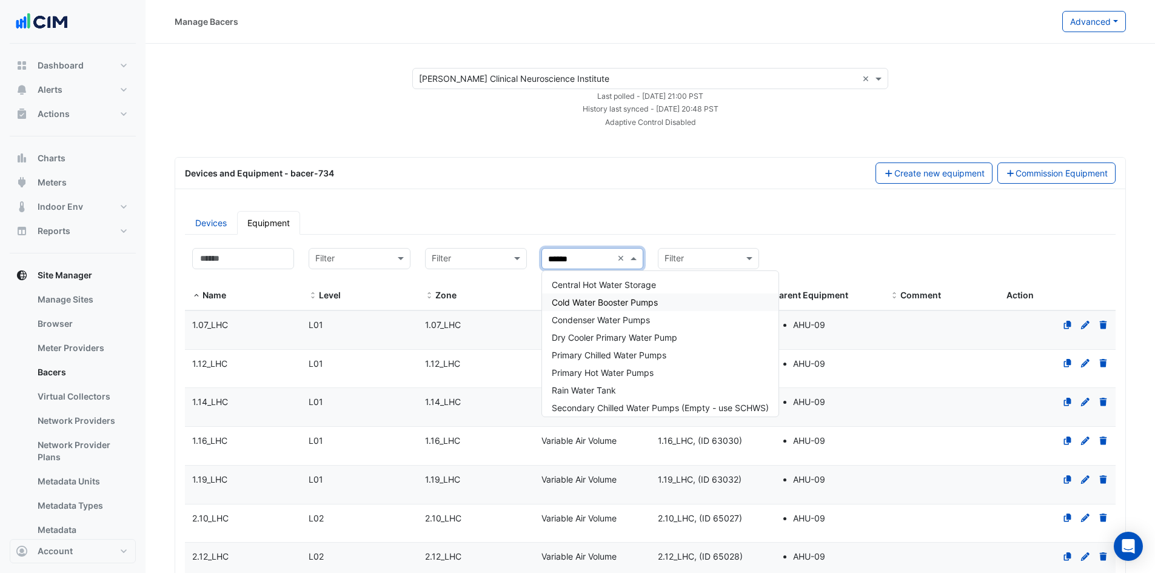
type input "*******"
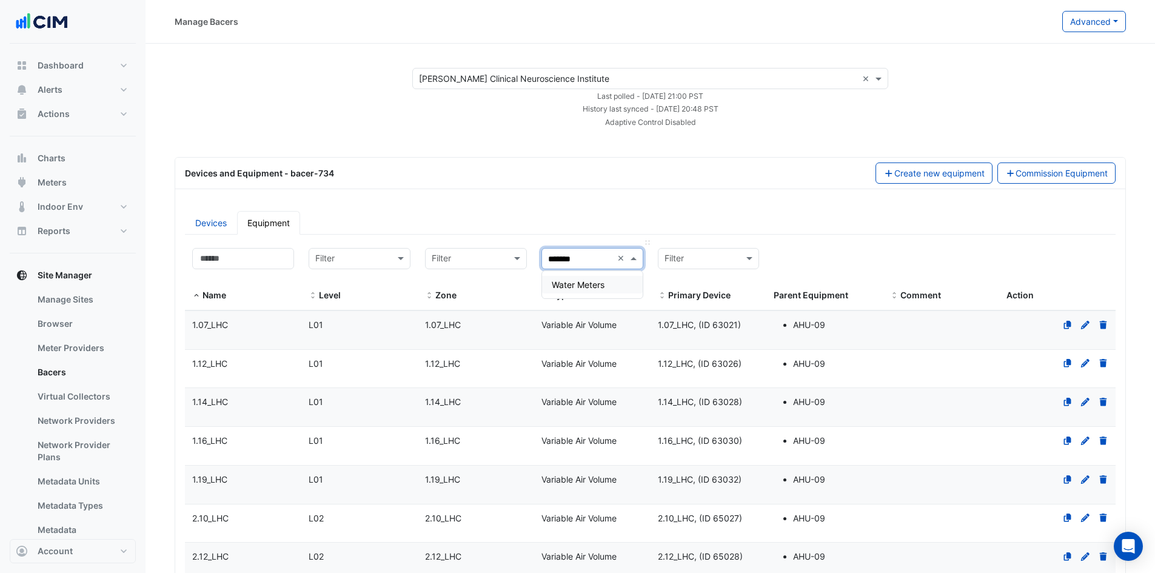
click at [609, 287] on div "Water Meters" at bounding box center [592, 285] width 101 height 18
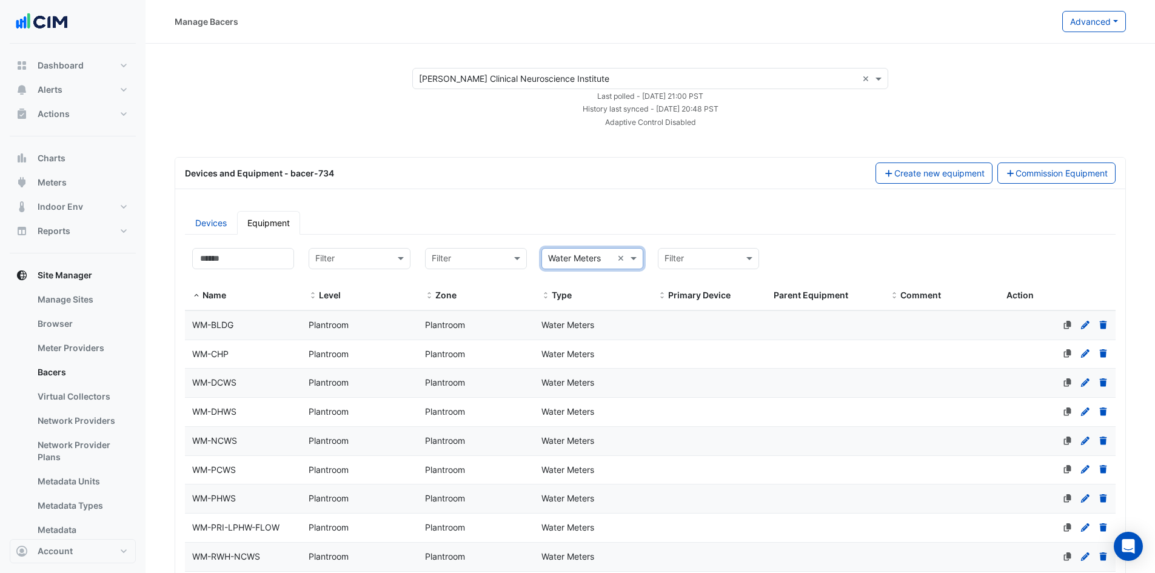
click at [173, 325] on section "Select a Site × Maurice Wohl Clinical Neuroscience Institute × Last polled - Th…" at bounding box center [651, 446] width 1010 height 804
click at [204, 323] on span "WM-BLDG" at bounding box center [212, 325] width 41 height 10
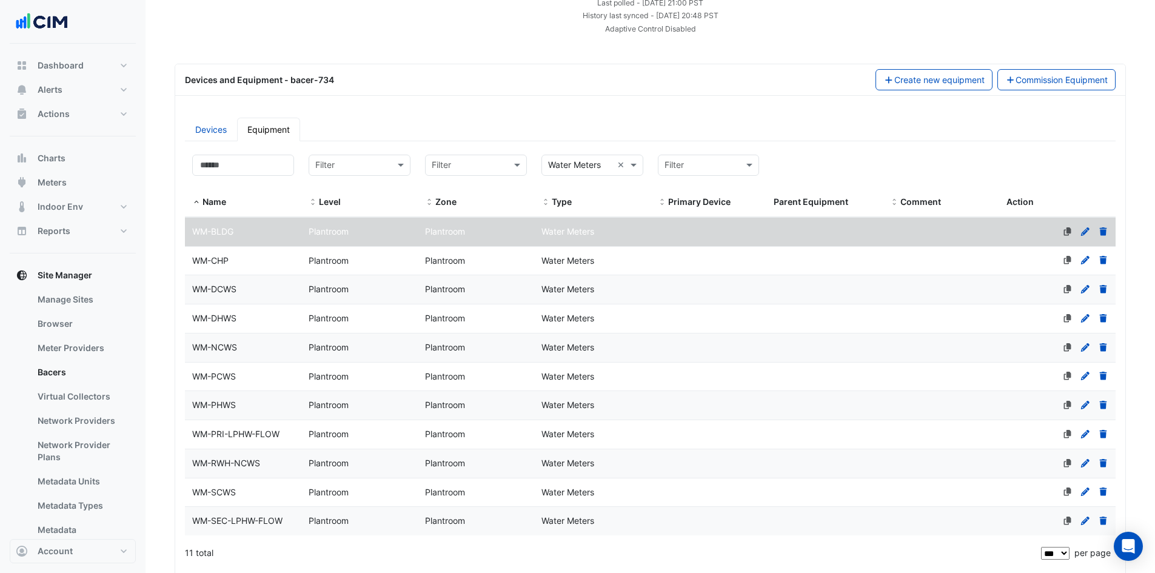
scroll to position [225, 0]
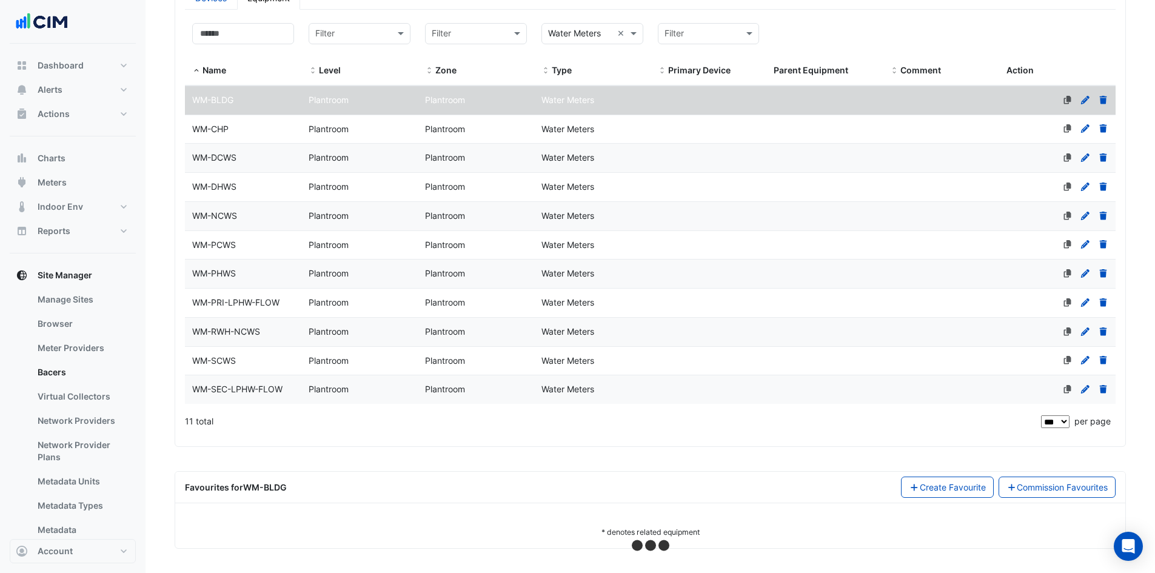
select select "***"
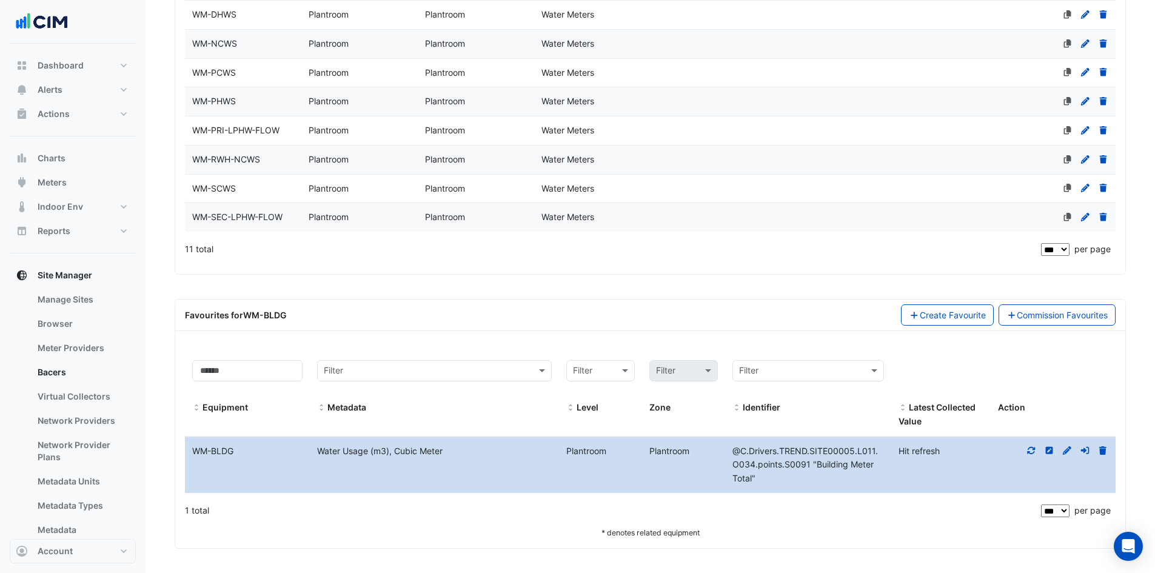
click at [1031, 451] on icon at bounding box center [1031, 450] width 11 height 8
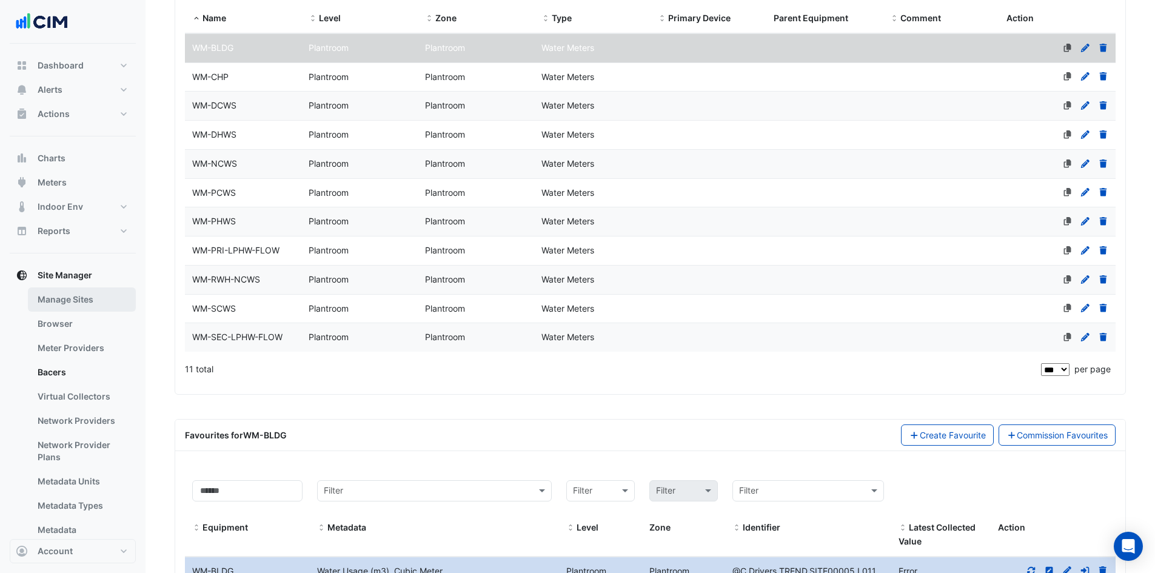
scroll to position [276, 0]
click at [85, 93] on button "Alerts" at bounding box center [73, 90] width 126 height 24
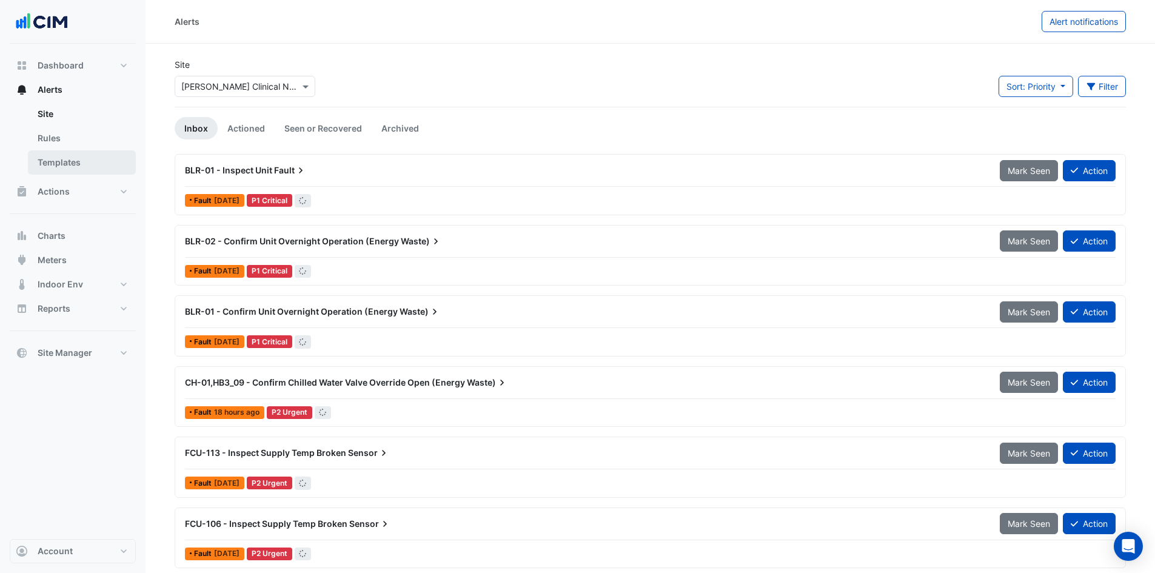
click at [80, 163] on link "Templates" at bounding box center [82, 162] width 108 height 24
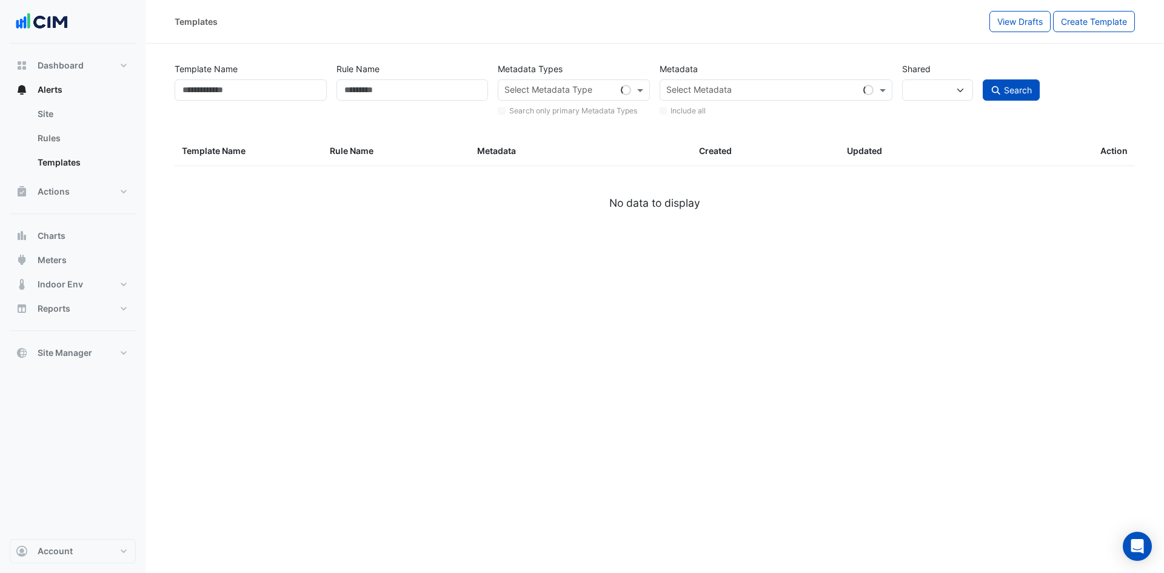
select select
click at [288, 92] on input "Template Name" at bounding box center [251, 89] width 152 height 21
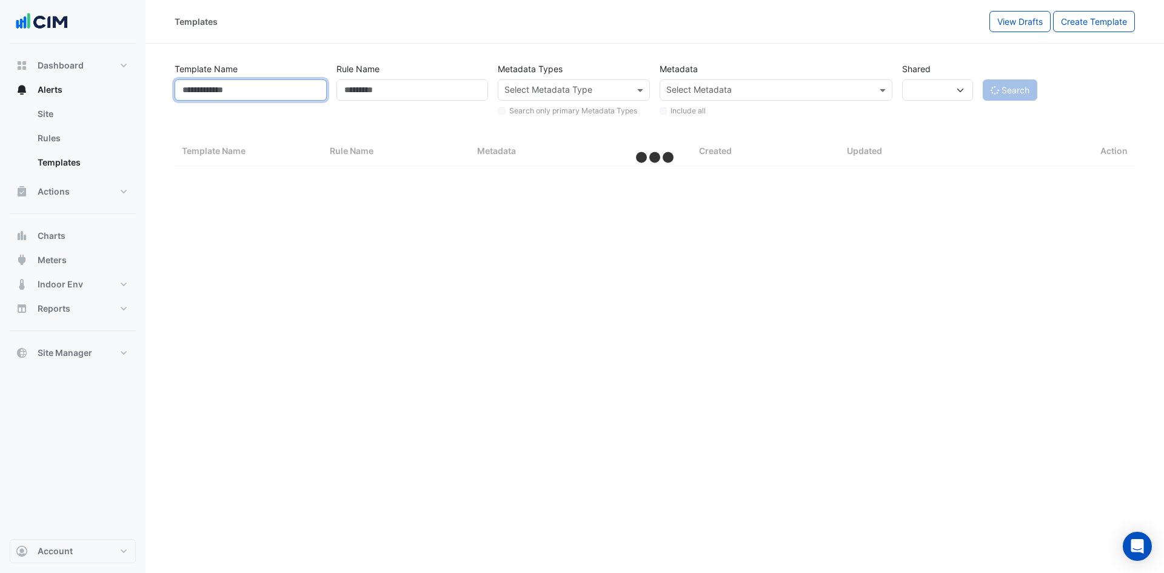
select select "***"
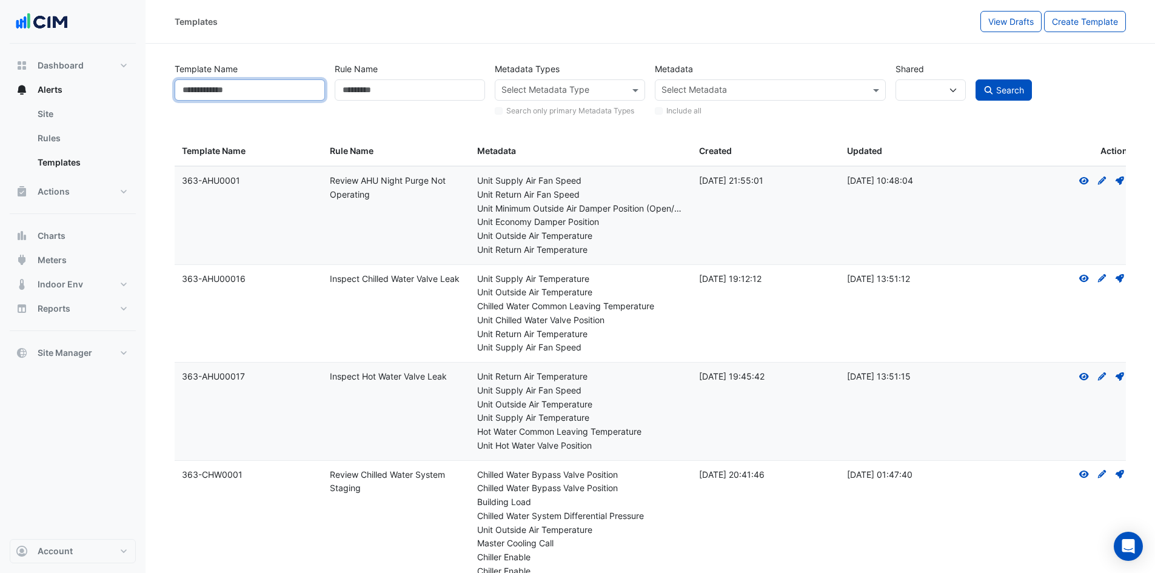
paste input "********"
type input "********"
click at [985, 82] on button "Search" at bounding box center [1004, 89] width 57 height 21
select select
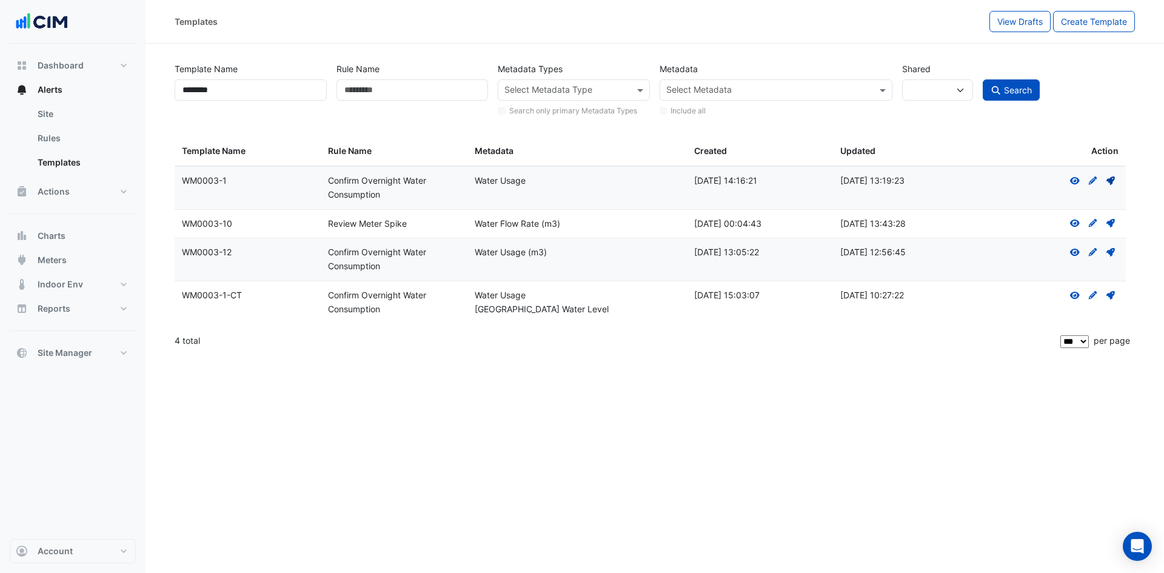
click at [1110, 180] on icon at bounding box center [1111, 180] width 8 height 8
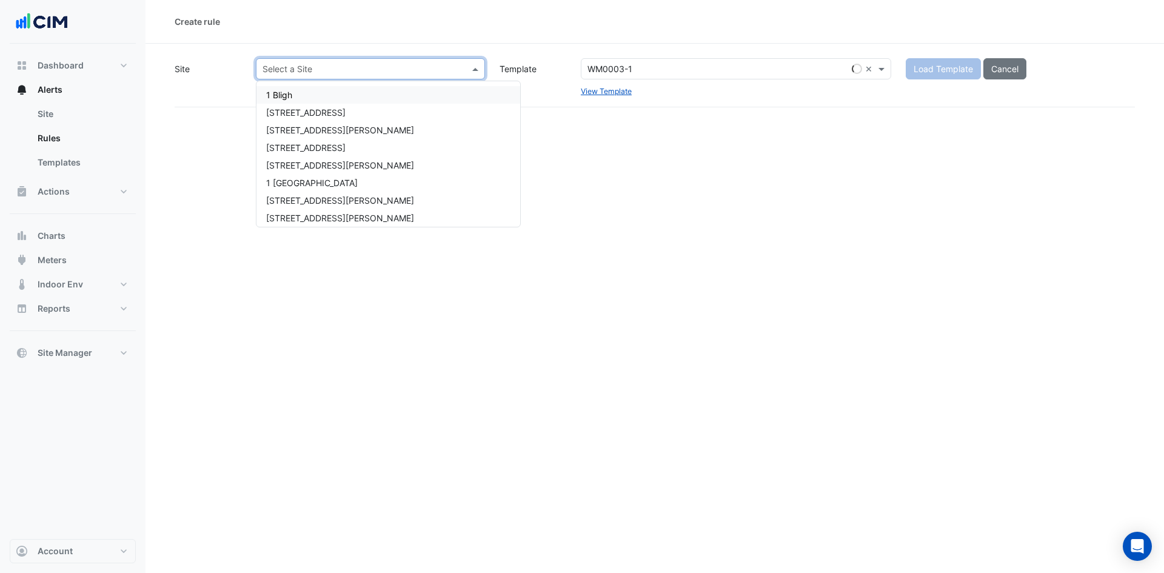
click at [384, 61] on div "Select a Site" at bounding box center [370, 68] width 229 height 21
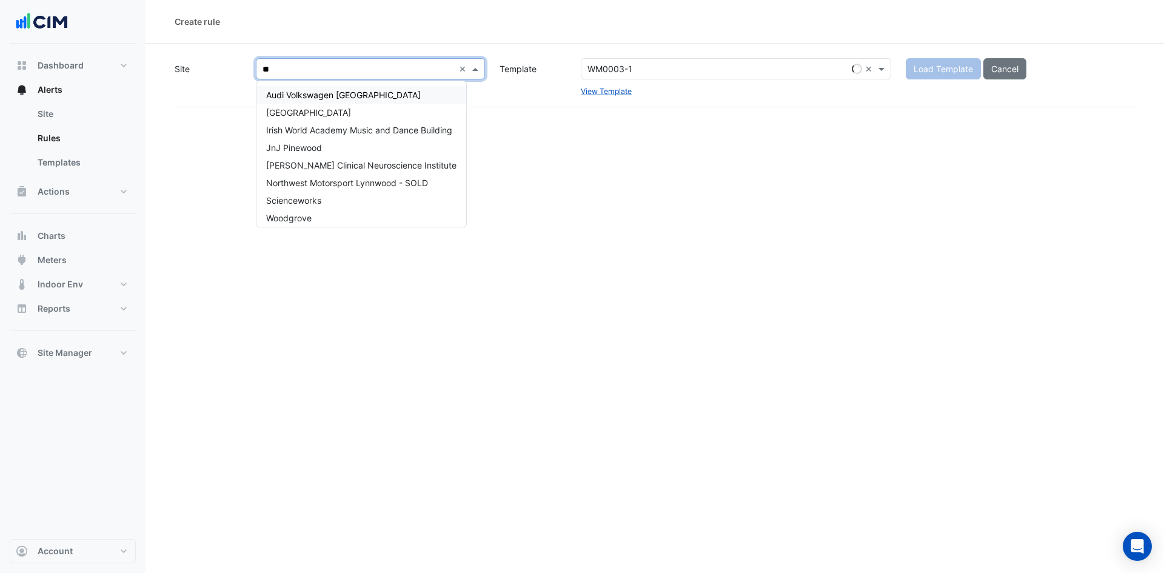
type input "***"
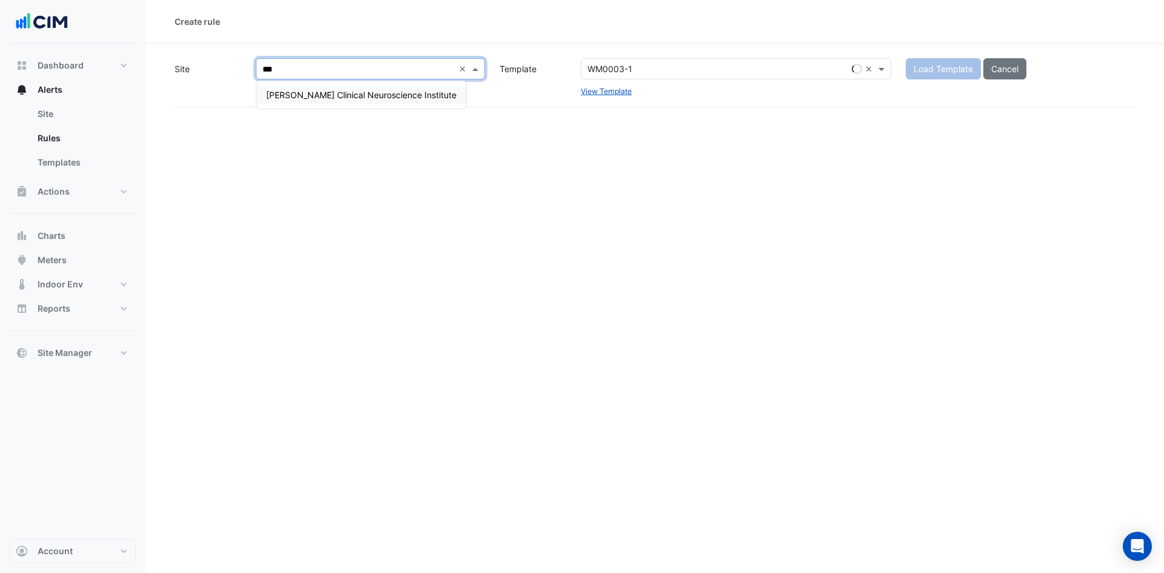
click at [394, 94] on span "[PERSON_NAME] Clinical Neuroscience Institute" at bounding box center [361, 95] width 190 height 10
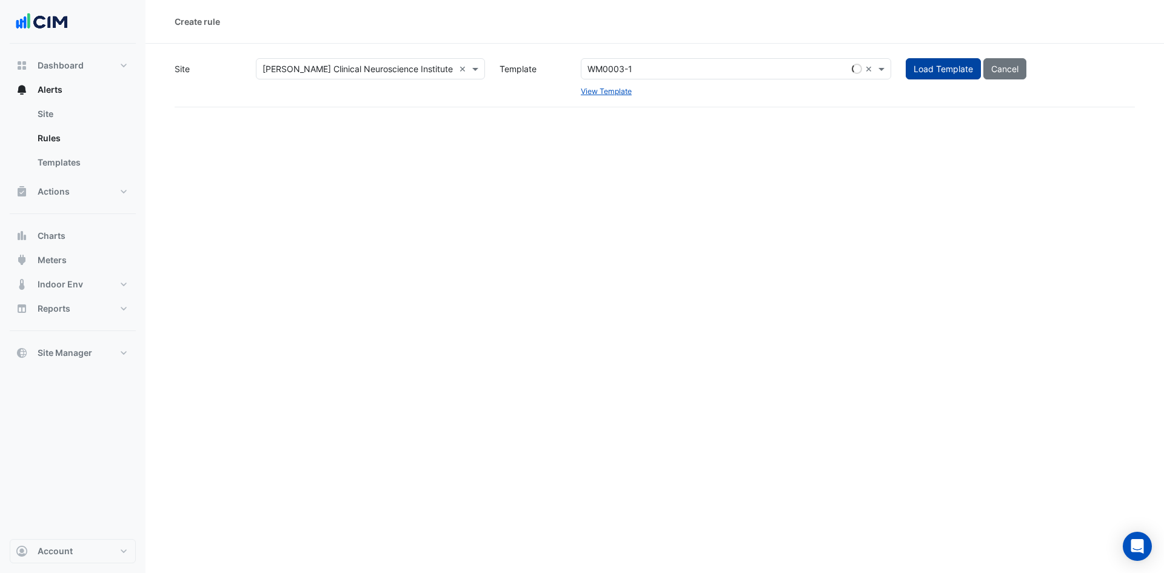
click at [921, 75] on button "Load Template" at bounding box center [943, 68] width 75 height 21
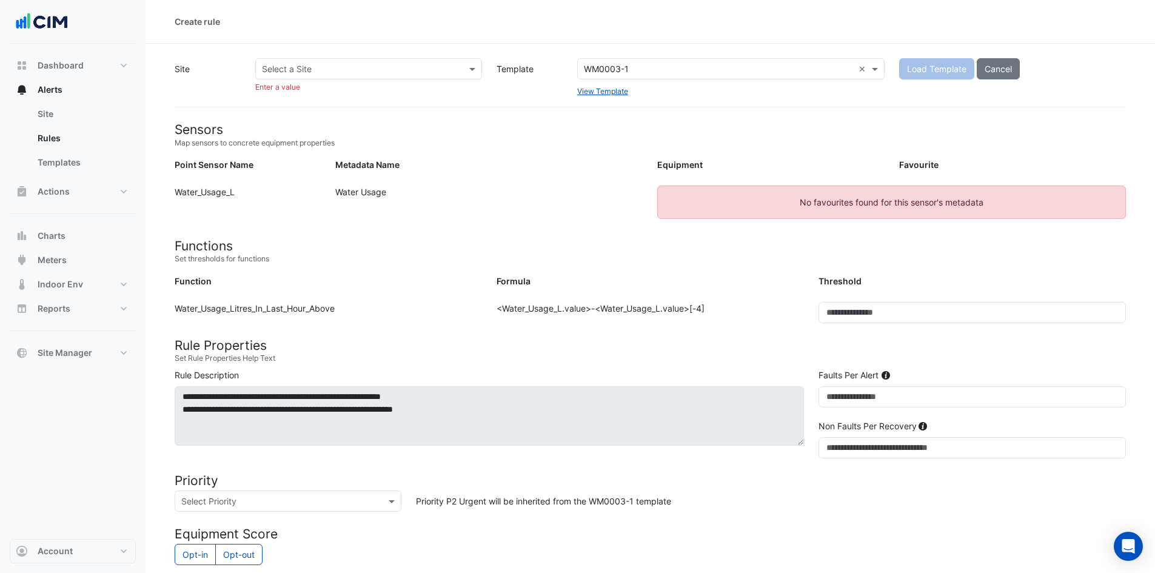
select select
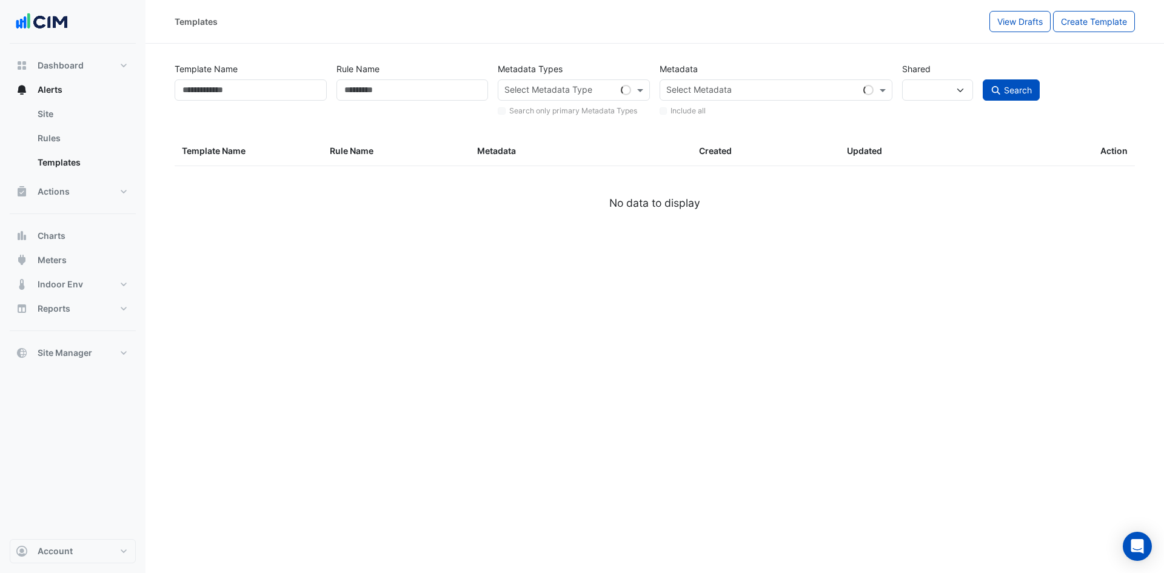
type input "********"
select select
select select "***"
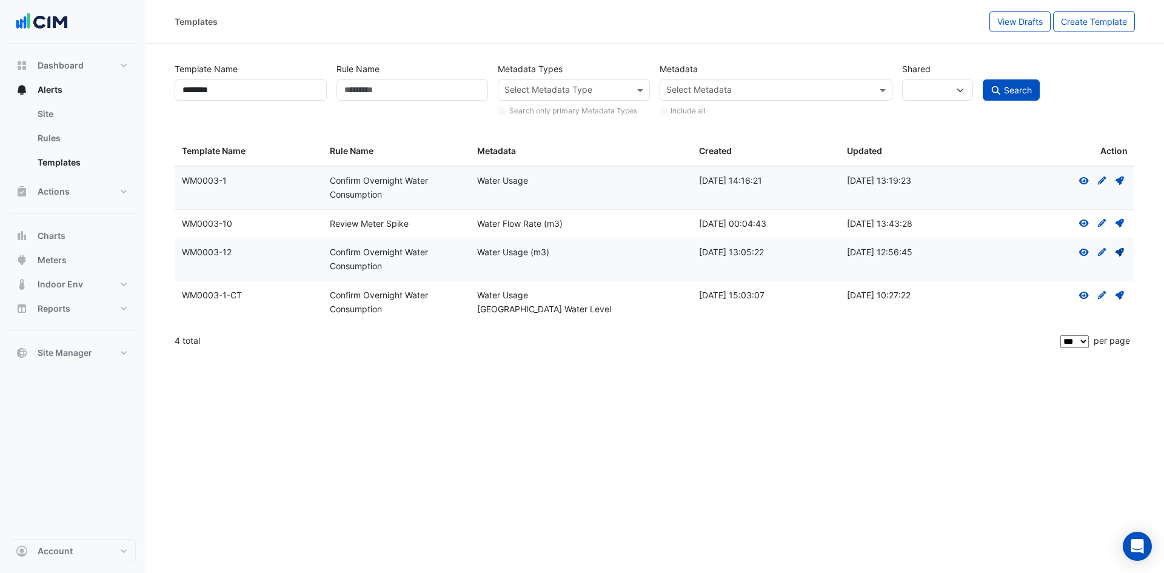
click at [1118, 252] on icon at bounding box center [1120, 252] width 8 height 8
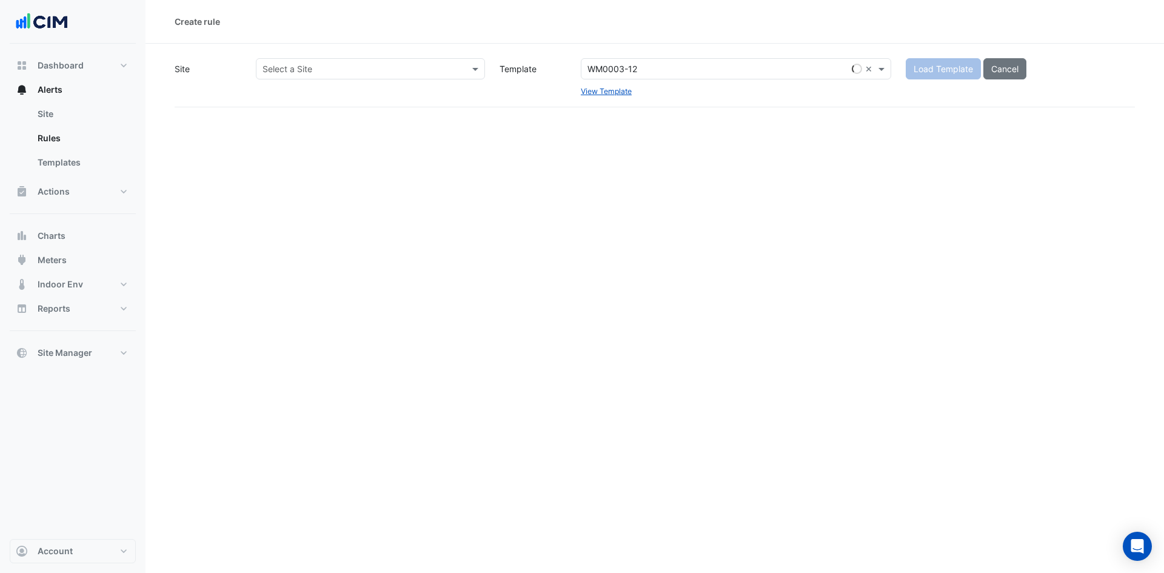
click at [423, 59] on div "Select a Site" at bounding box center [370, 68] width 229 height 21
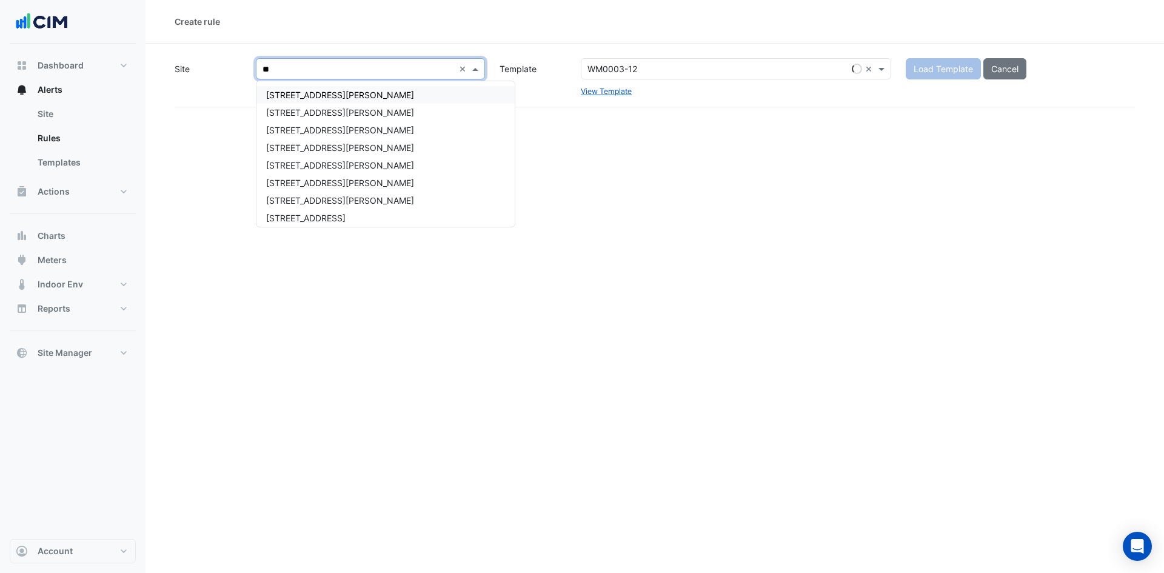
type input "***"
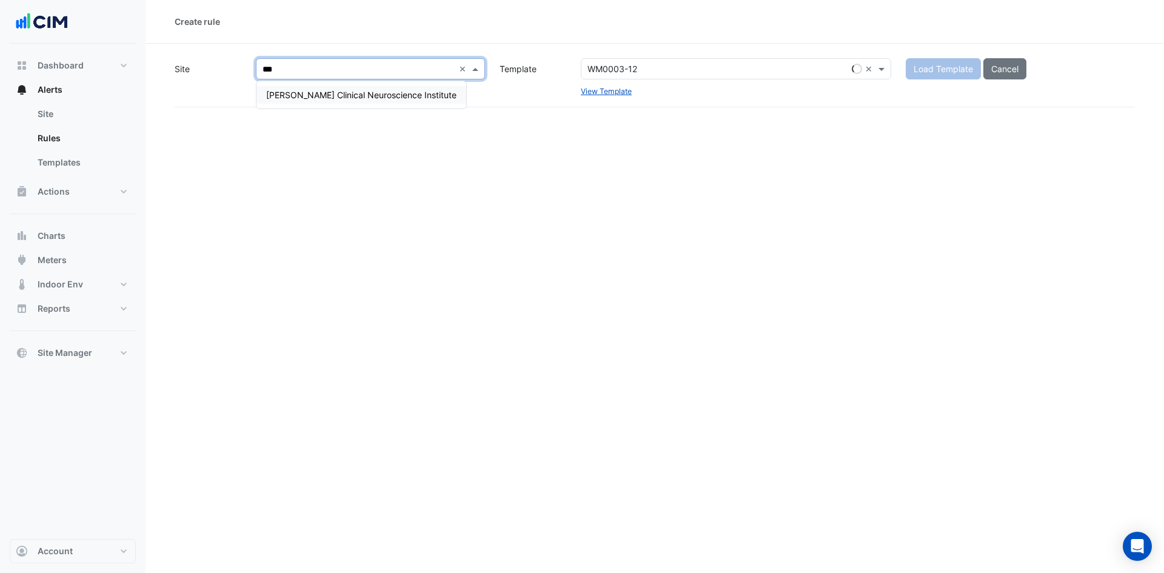
click at [413, 95] on span "[PERSON_NAME] Clinical Neuroscience Institute" at bounding box center [361, 95] width 190 height 10
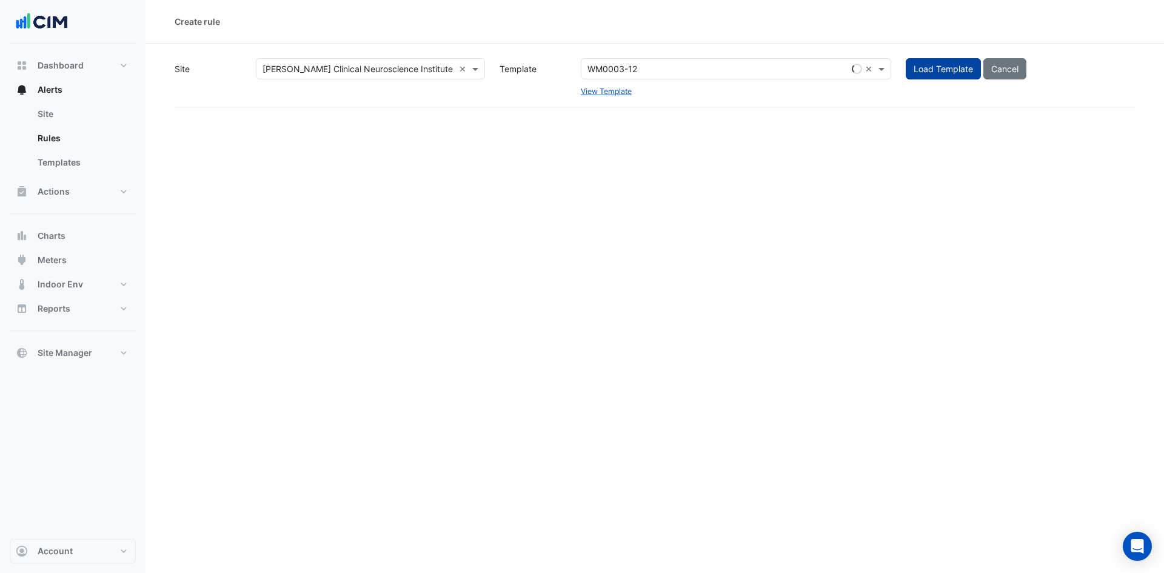
click at [946, 71] on button "Load Template" at bounding box center [943, 68] width 75 height 21
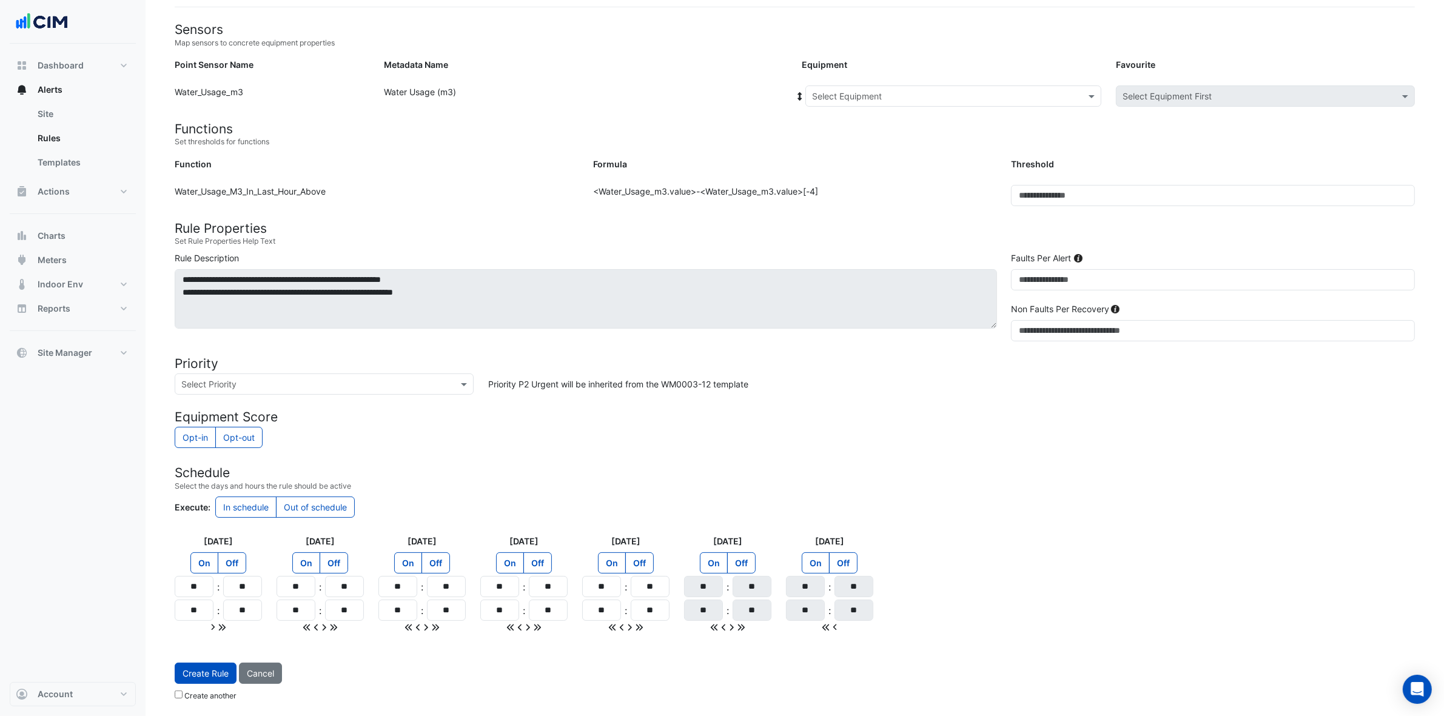
scroll to position [26, 0]
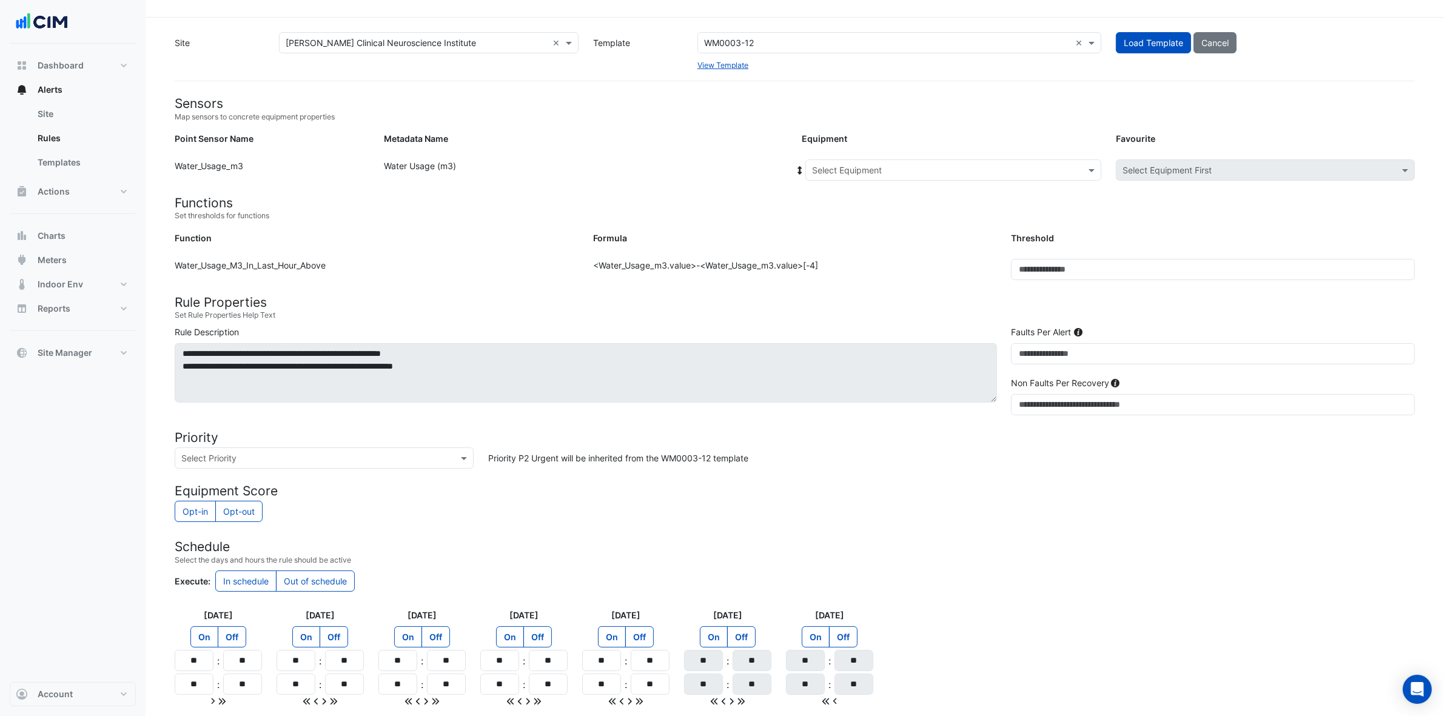
click at [984, 167] on input "text" at bounding box center [941, 170] width 258 height 13
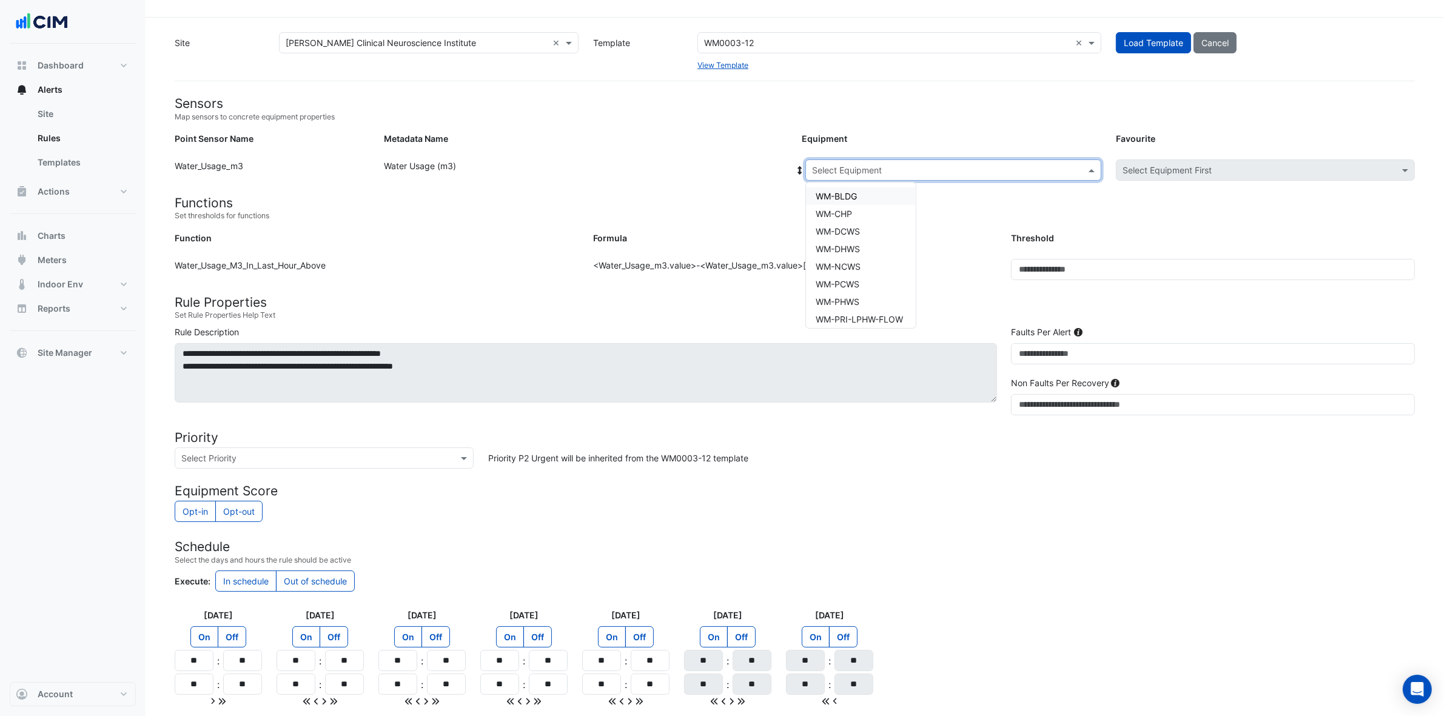
click at [868, 189] on div "WM-BLDG" at bounding box center [861, 196] width 110 height 18
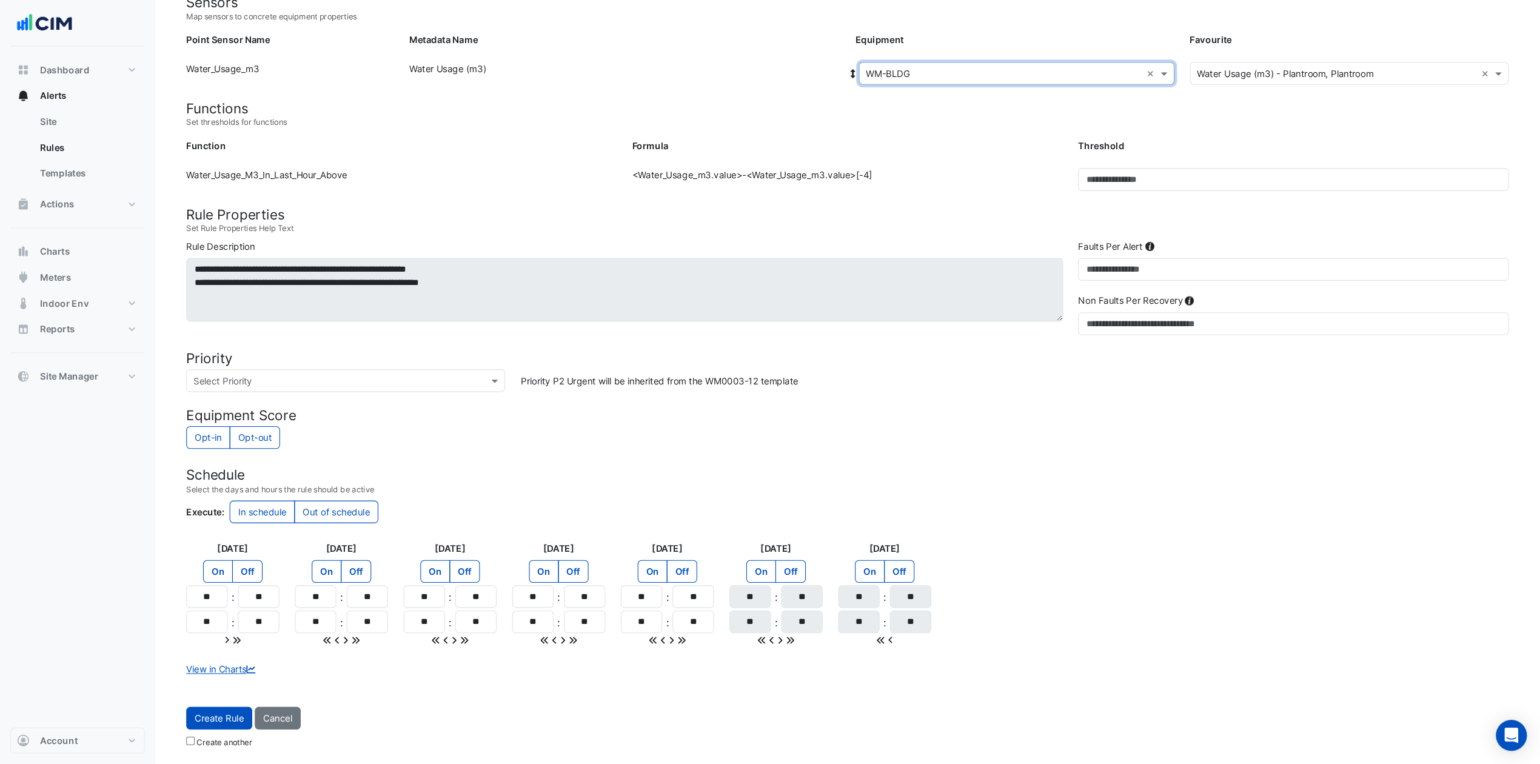
scroll to position [82, 0]
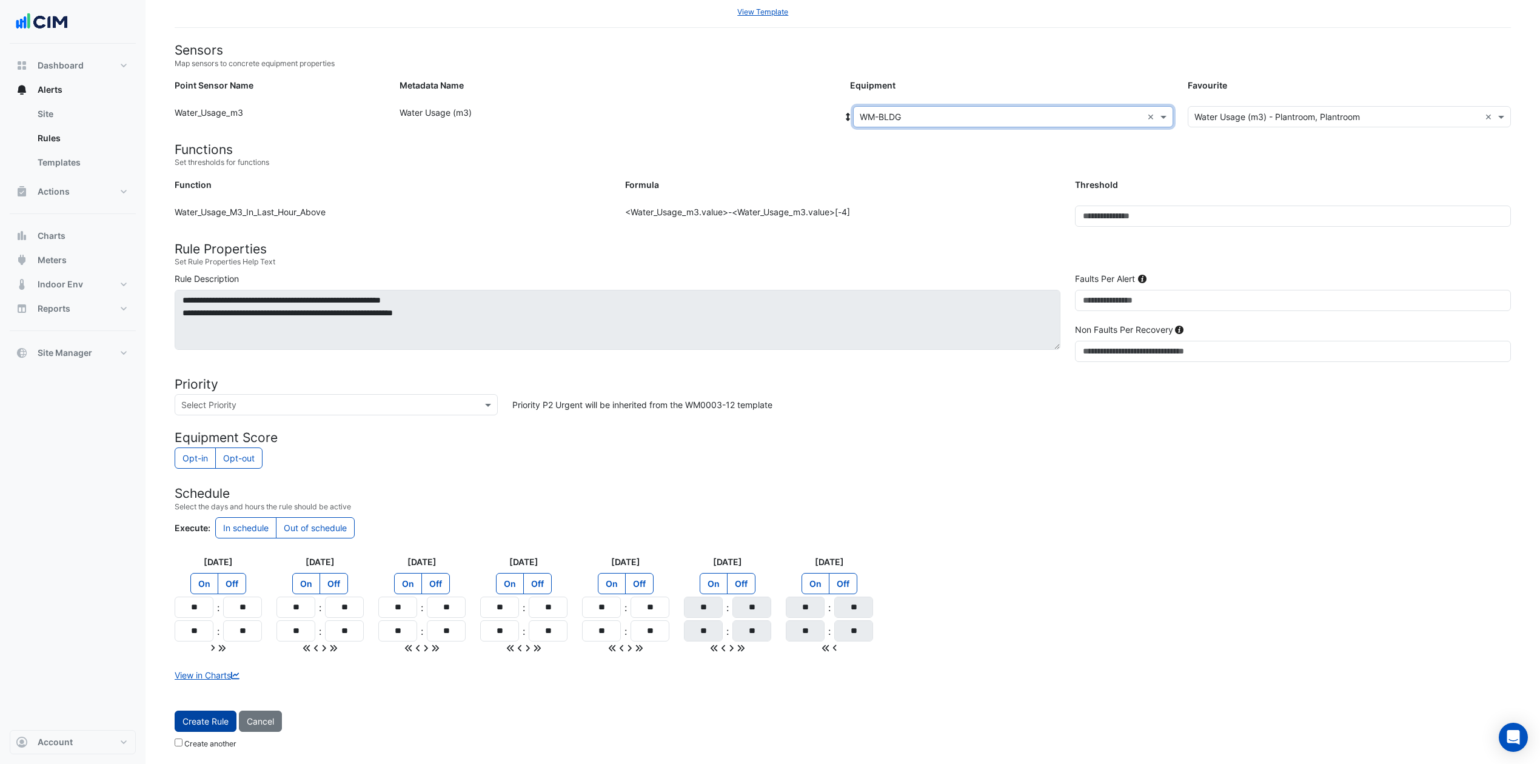
click at [186, 572] on button "Create Rule" at bounding box center [206, 721] width 62 height 21
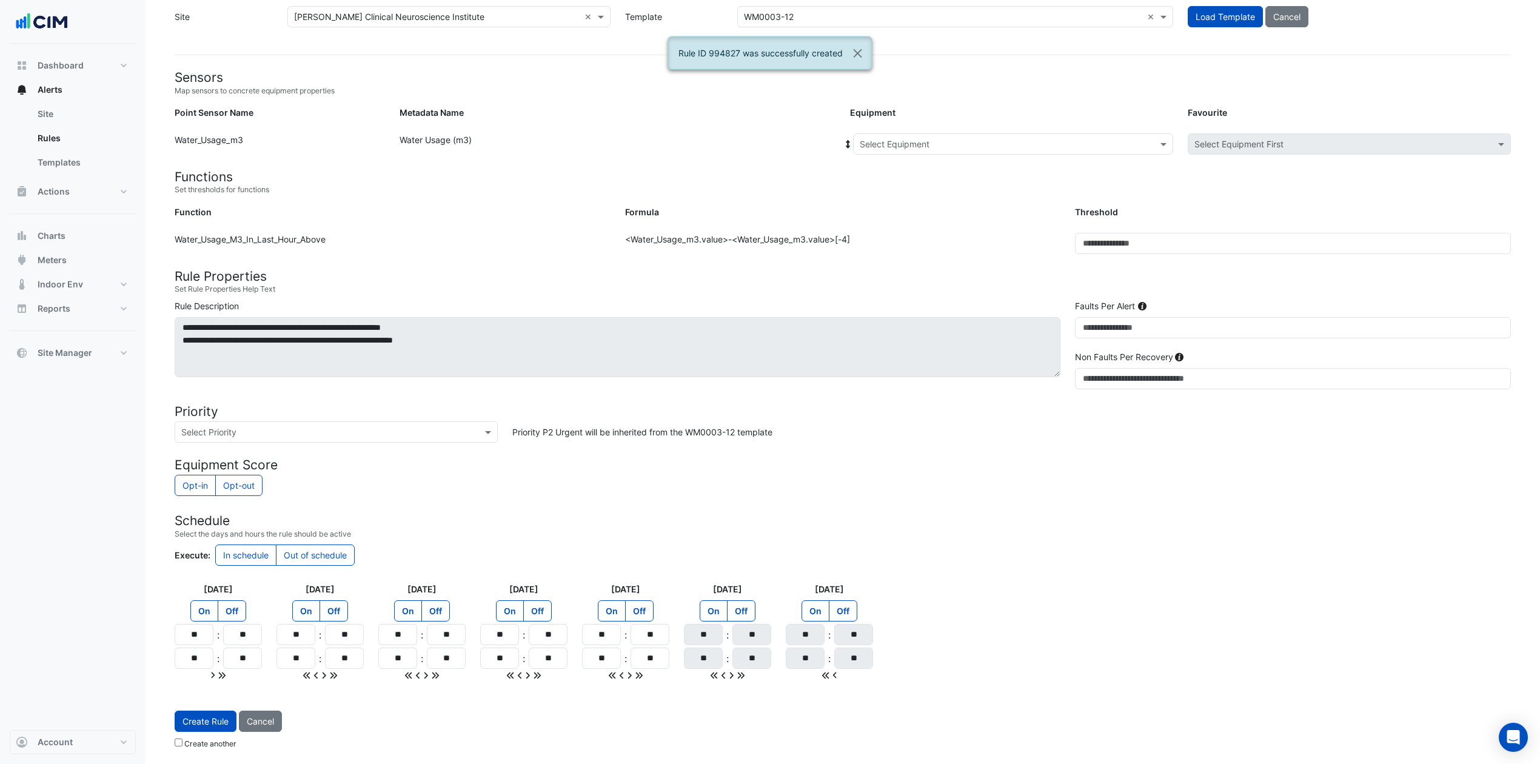
click at [1034, 133] on div "Select Equipment" at bounding box center [1013, 143] width 320 height 21
click at [908, 180] on div "WM-CHP" at bounding box center [909, 188] width 110 height 18
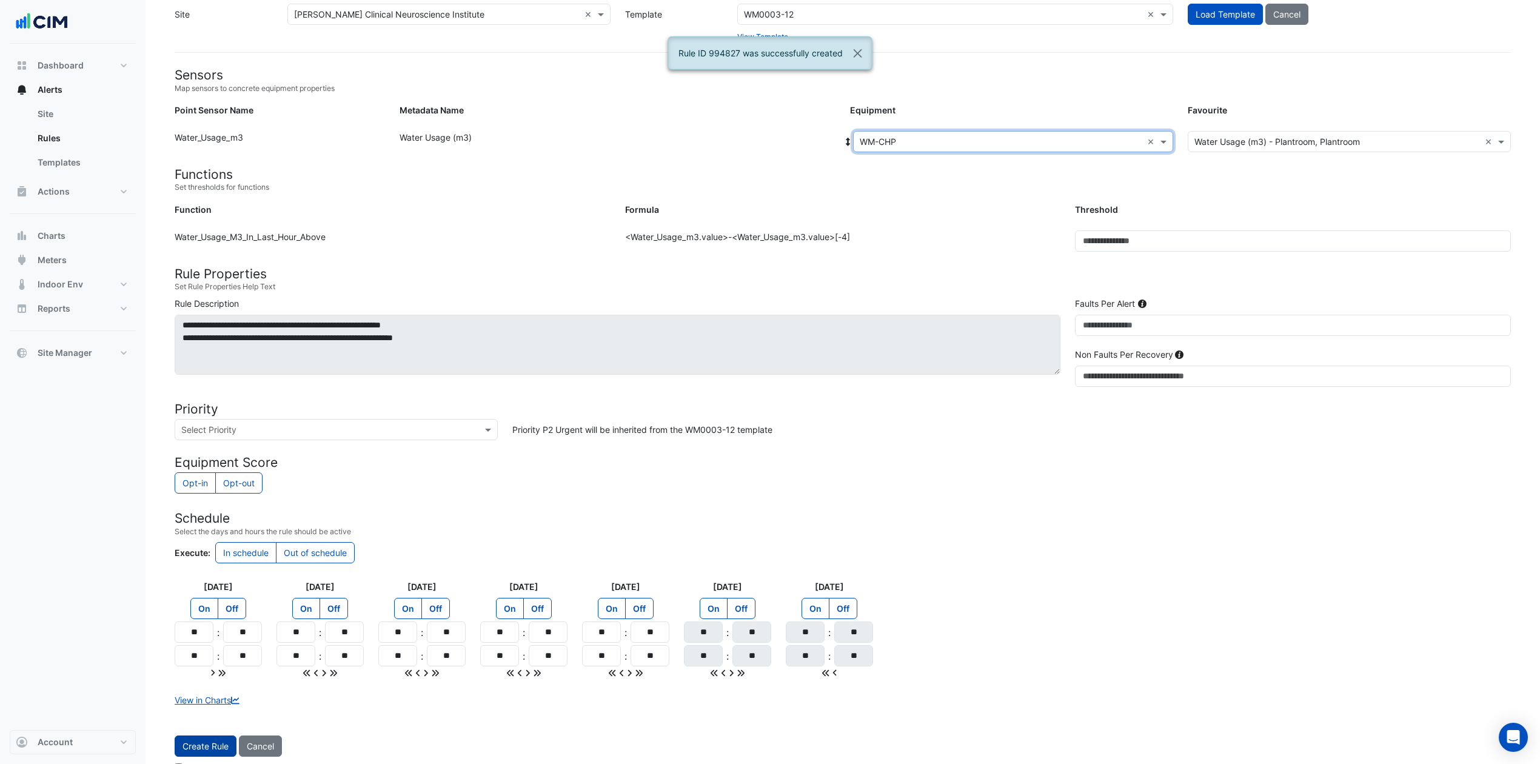
click at [204, 572] on button "Create Rule" at bounding box center [206, 746] width 62 height 21
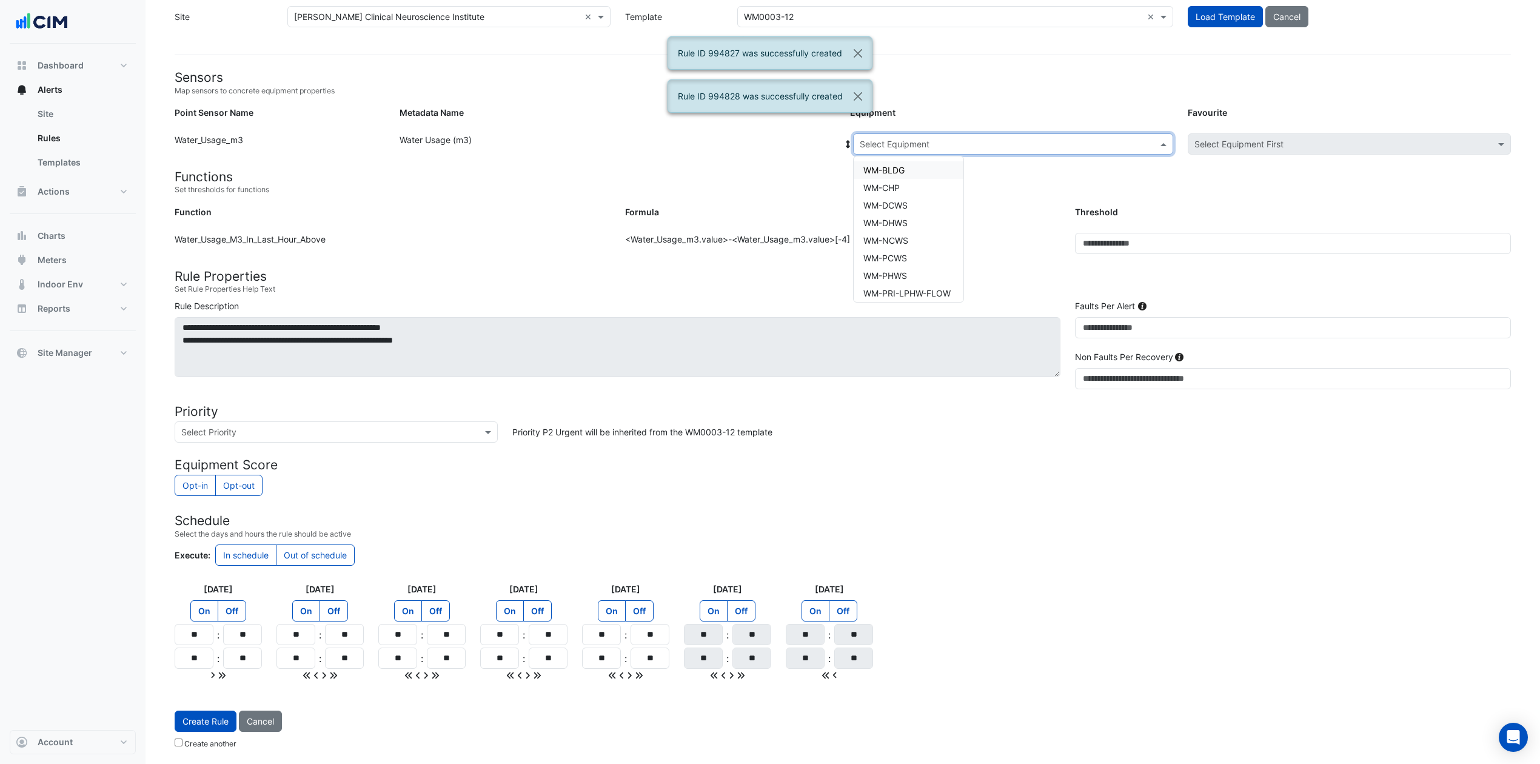
click at [983, 144] on input "text" at bounding box center [1001, 144] width 283 height 13
click at [900, 200] on span "WM-DCWS" at bounding box center [885, 205] width 44 height 10
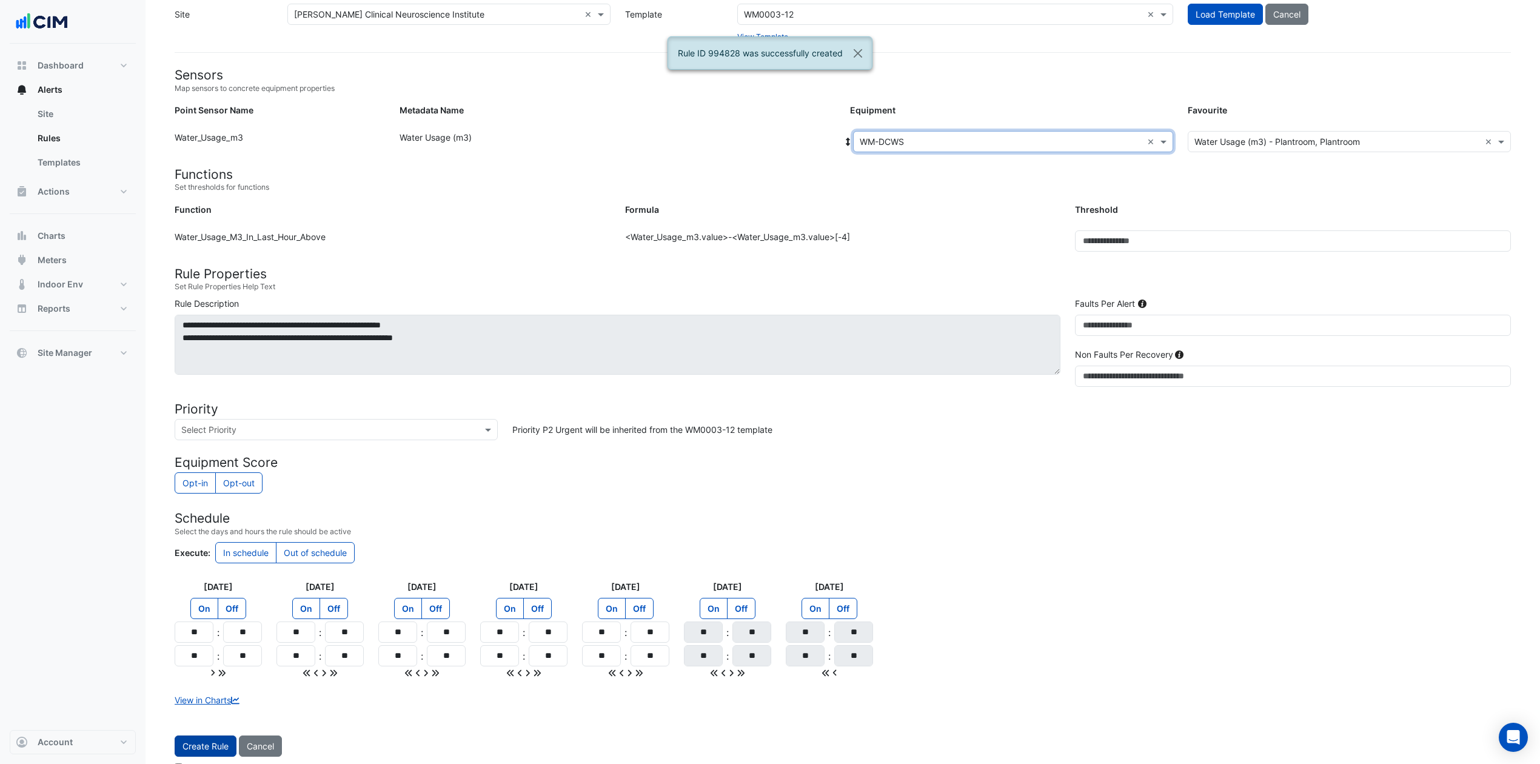
click at [221, 572] on button "Create Rule" at bounding box center [206, 746] width 62 height 21
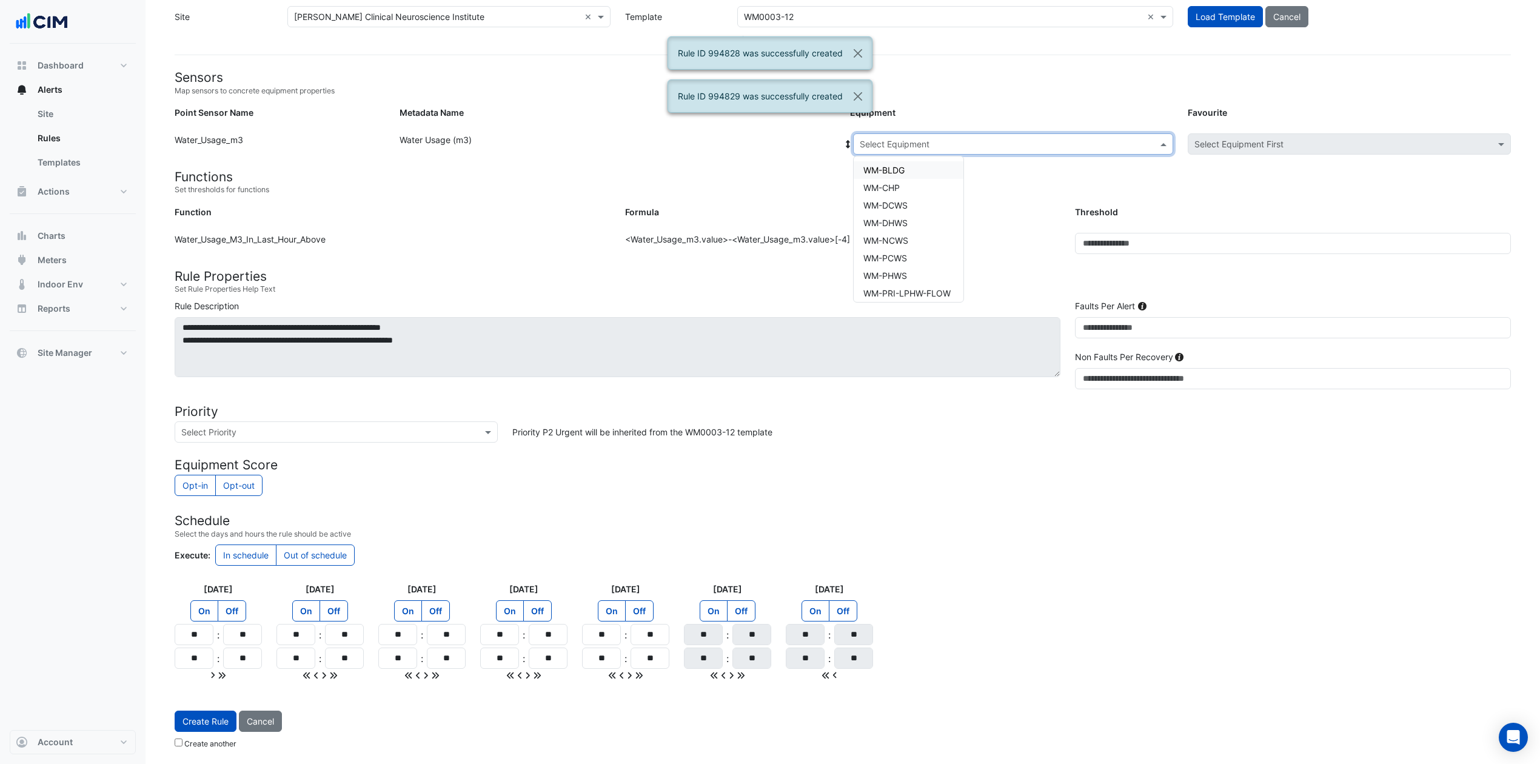
click at [945, 141] on input "text" at bounding box center [1001, 144] width 283 height 13
click at [899, 221] on span "WM-DHWS" at bounding box center [885, 223] width 44 height 10
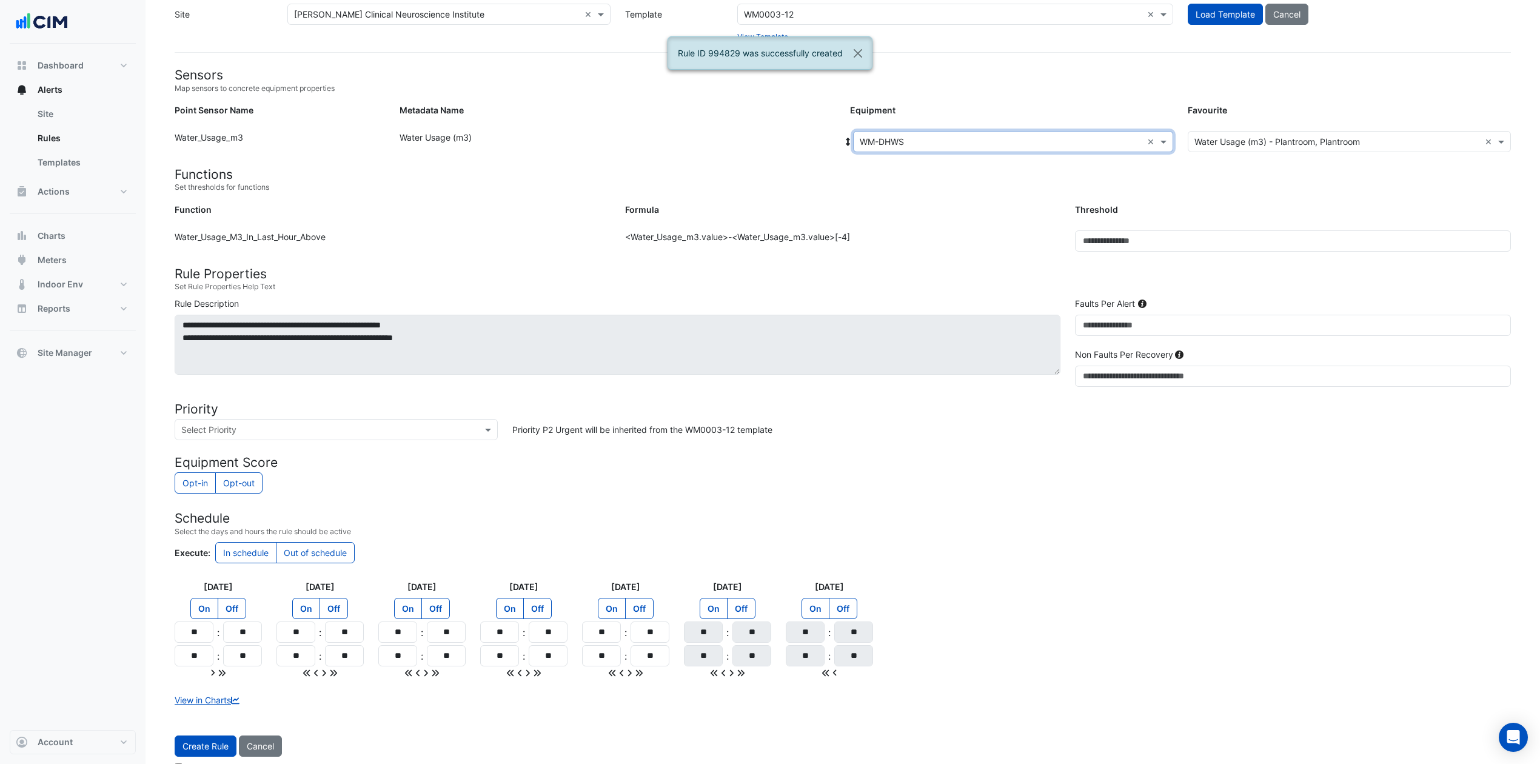
click at [199, 572] on form "Sensors Map sensors to concrete equipment properties Point Sensor Name Metadata…" at bounding box center [843, 423] width 1336 height 712
click at [199, 572] on button "Create Rule" at bounding box center [206, 746] width 62 height 21
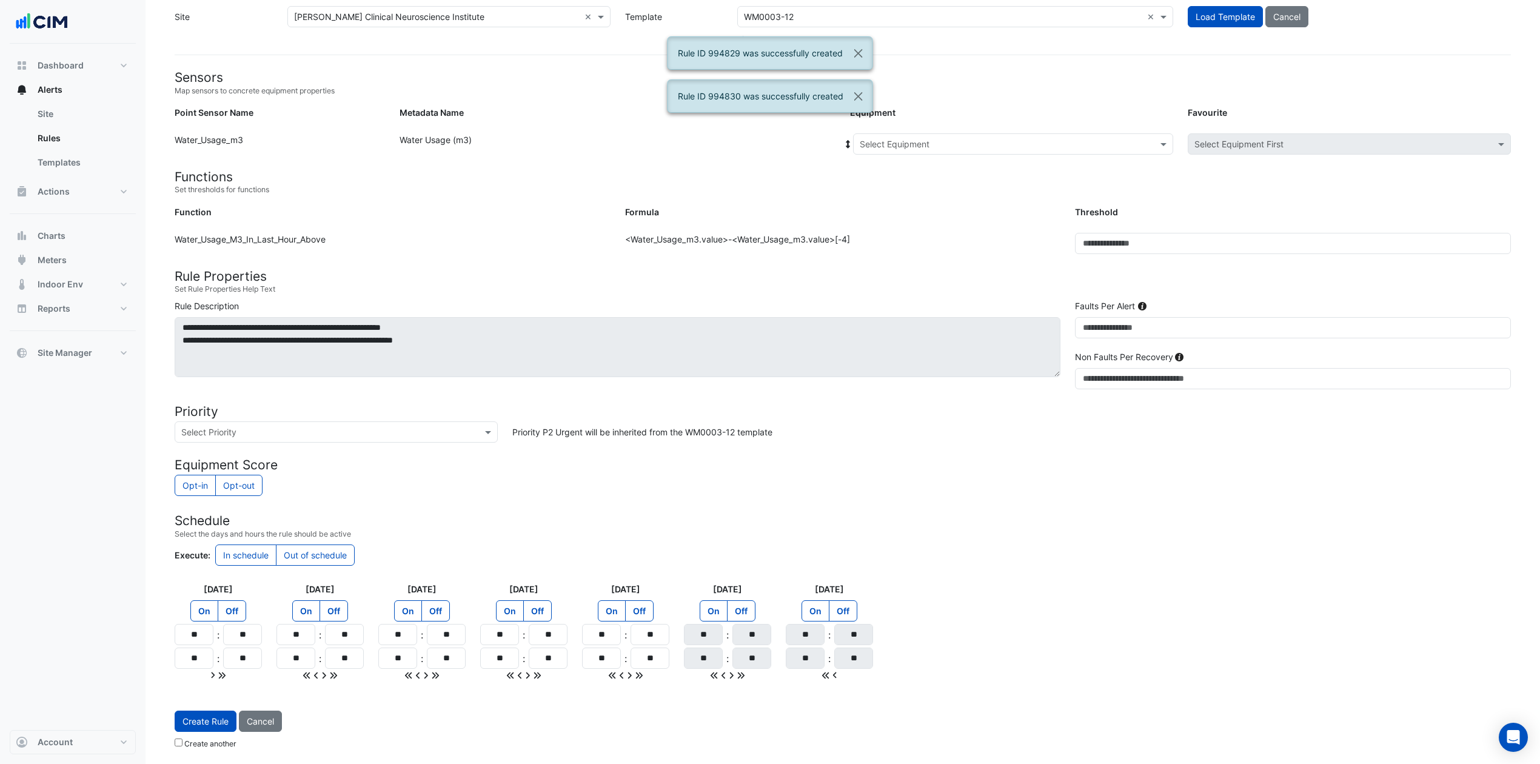
click at [960, 138] on input "text" at bounding box center [1001, 144] width 283 height 13
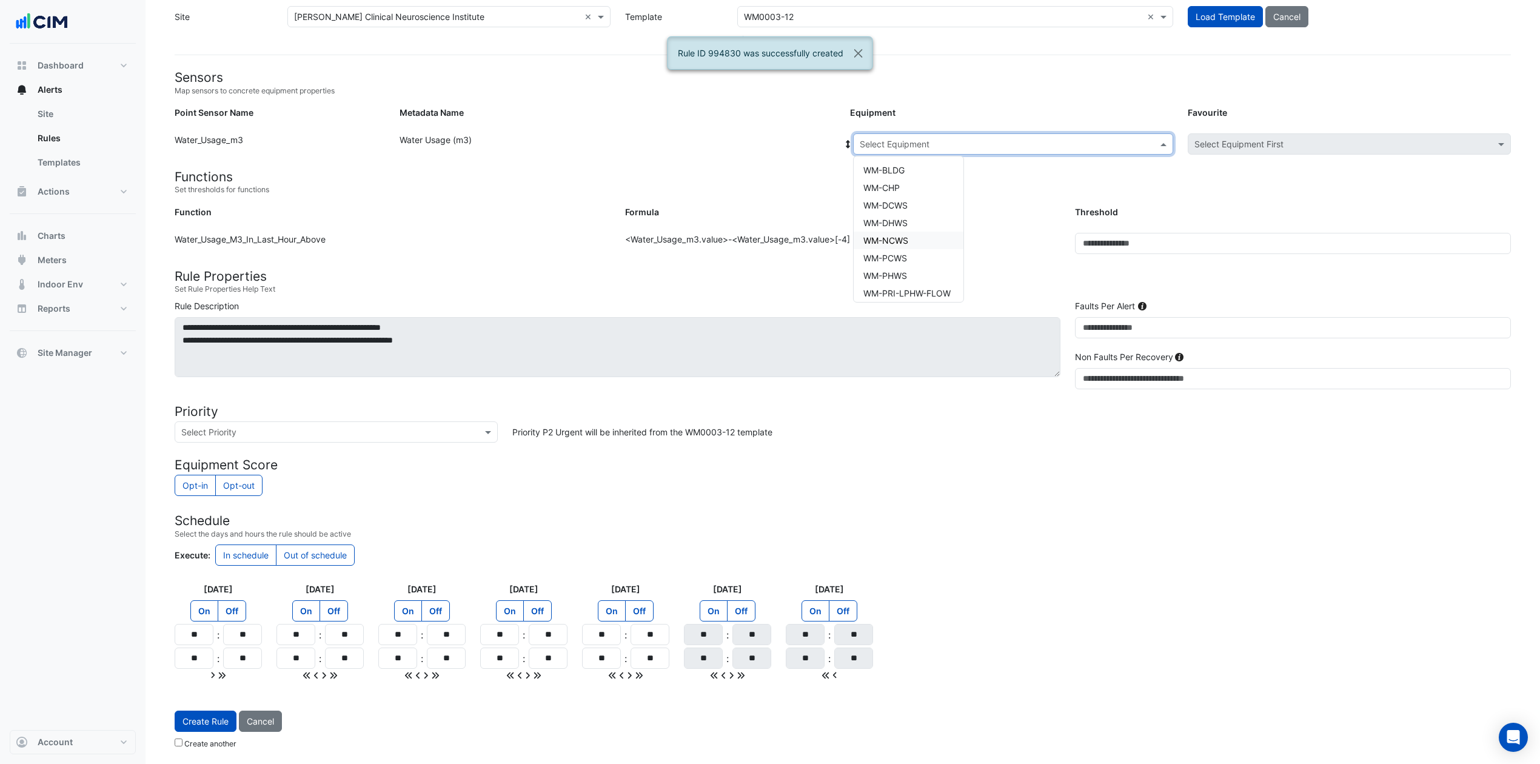
click at [908, 235] on span "WM-NCWS" at bounding box center [885, 240] width 45 height 10
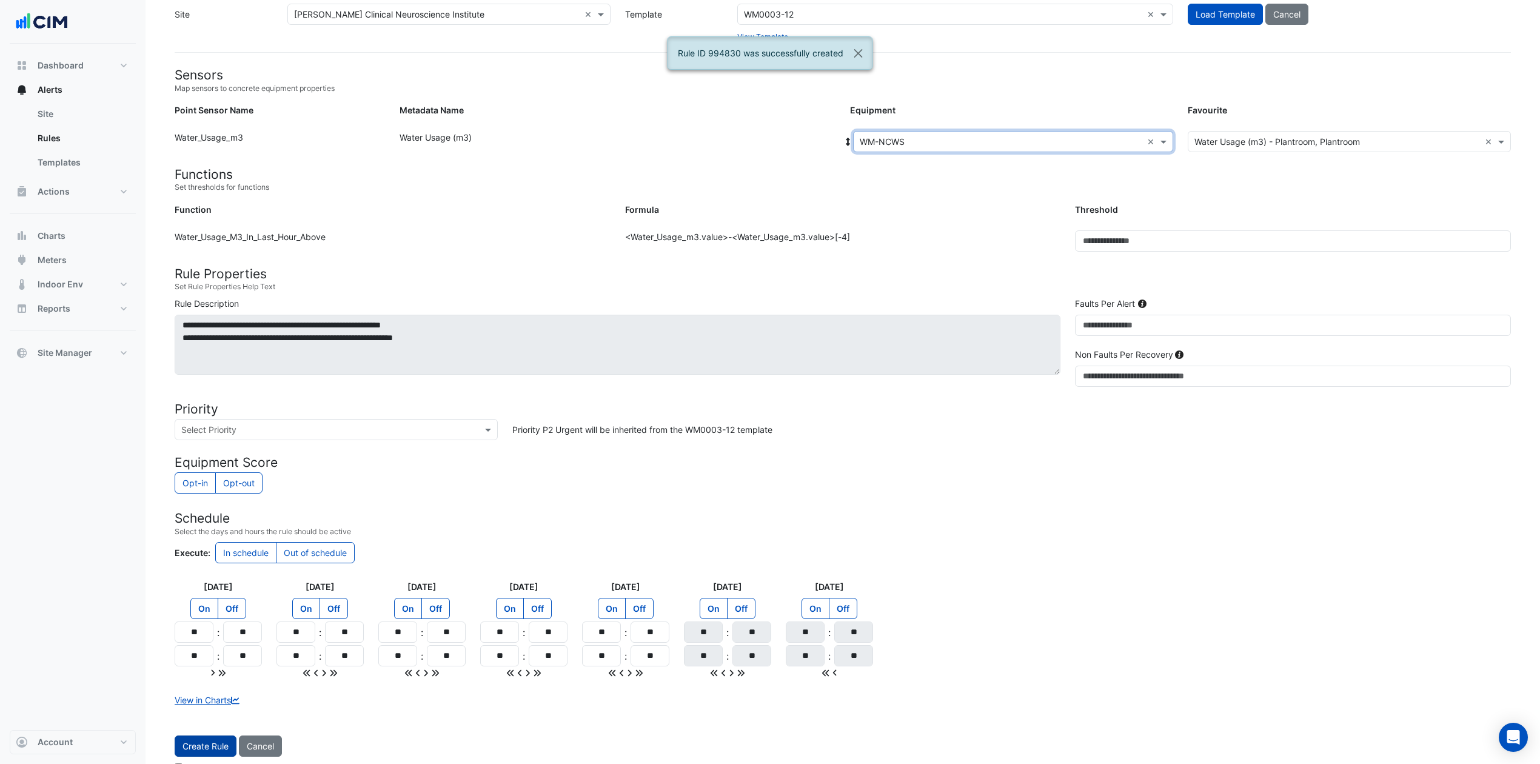
click at [211, 572] on button "Create Rule" at bounding box center [206, 746] width 62 height 21
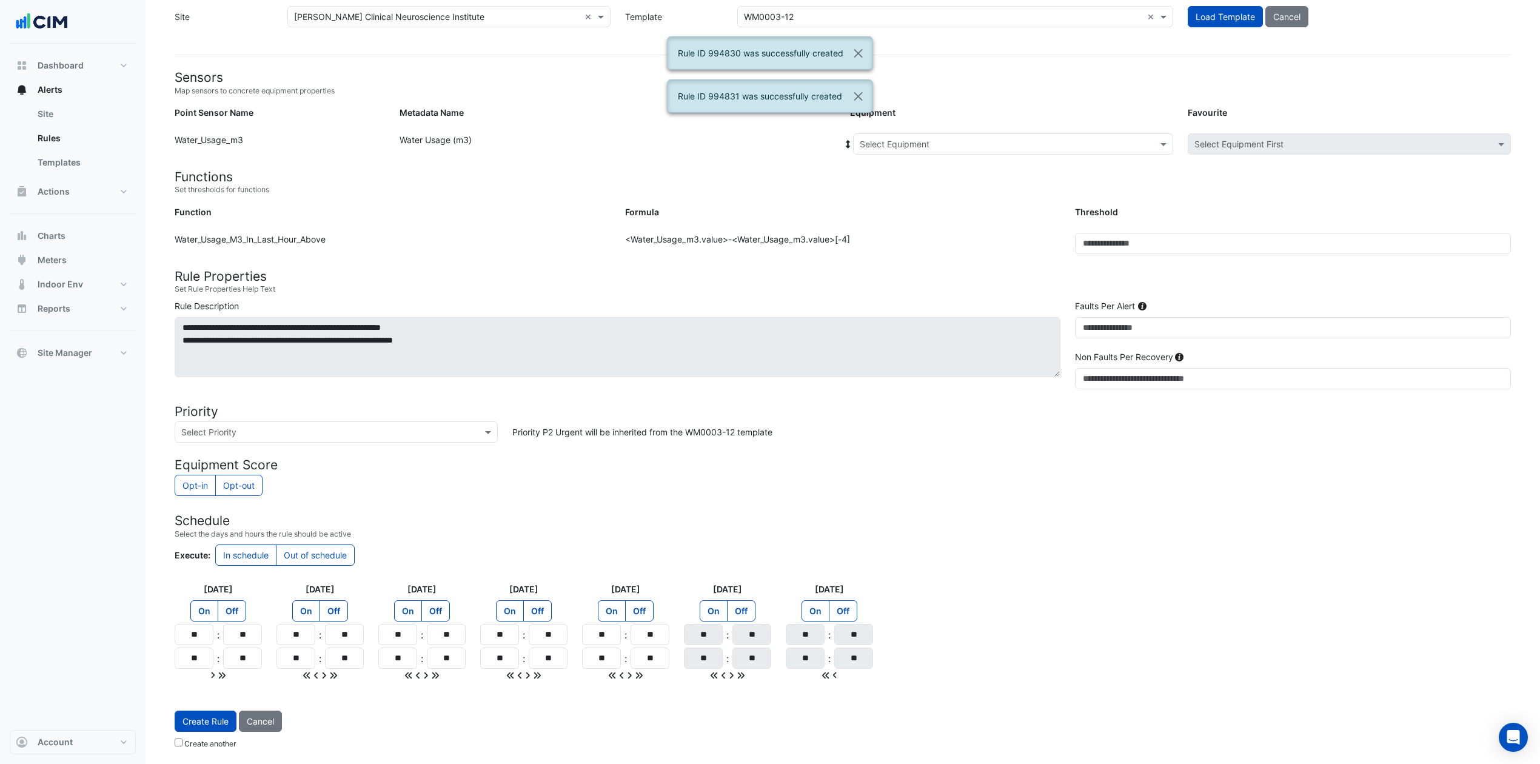
click at [981, 138] on input "text" at bounding box center [1001, 144] width 283 height 13
click at [903, 253] on span "WM-PCWS" at bounding box center [885, 258] width 44 height 10
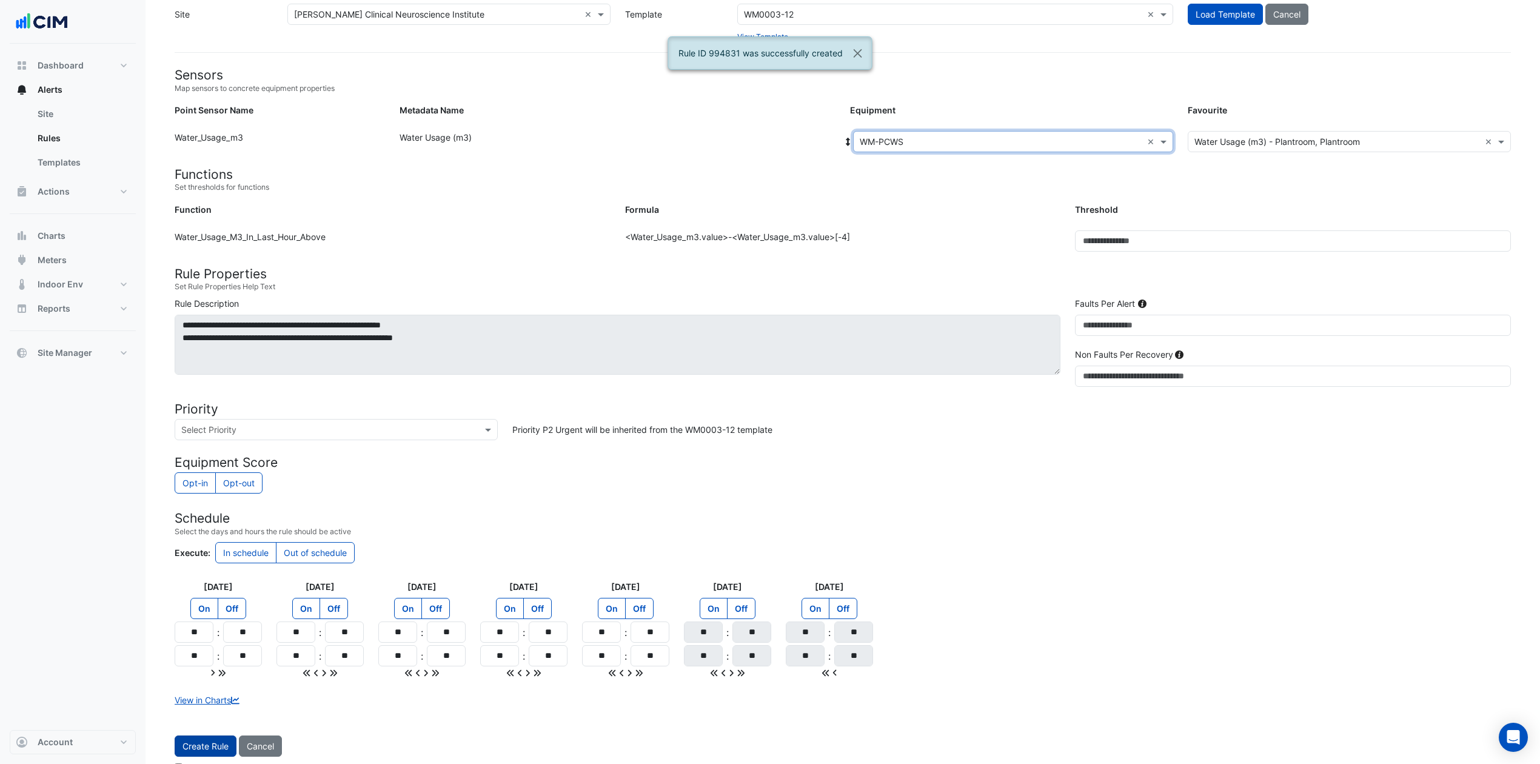
click at [205, 572] on button "Create Rule" at bounding box center [206, 746] width 62 height 21
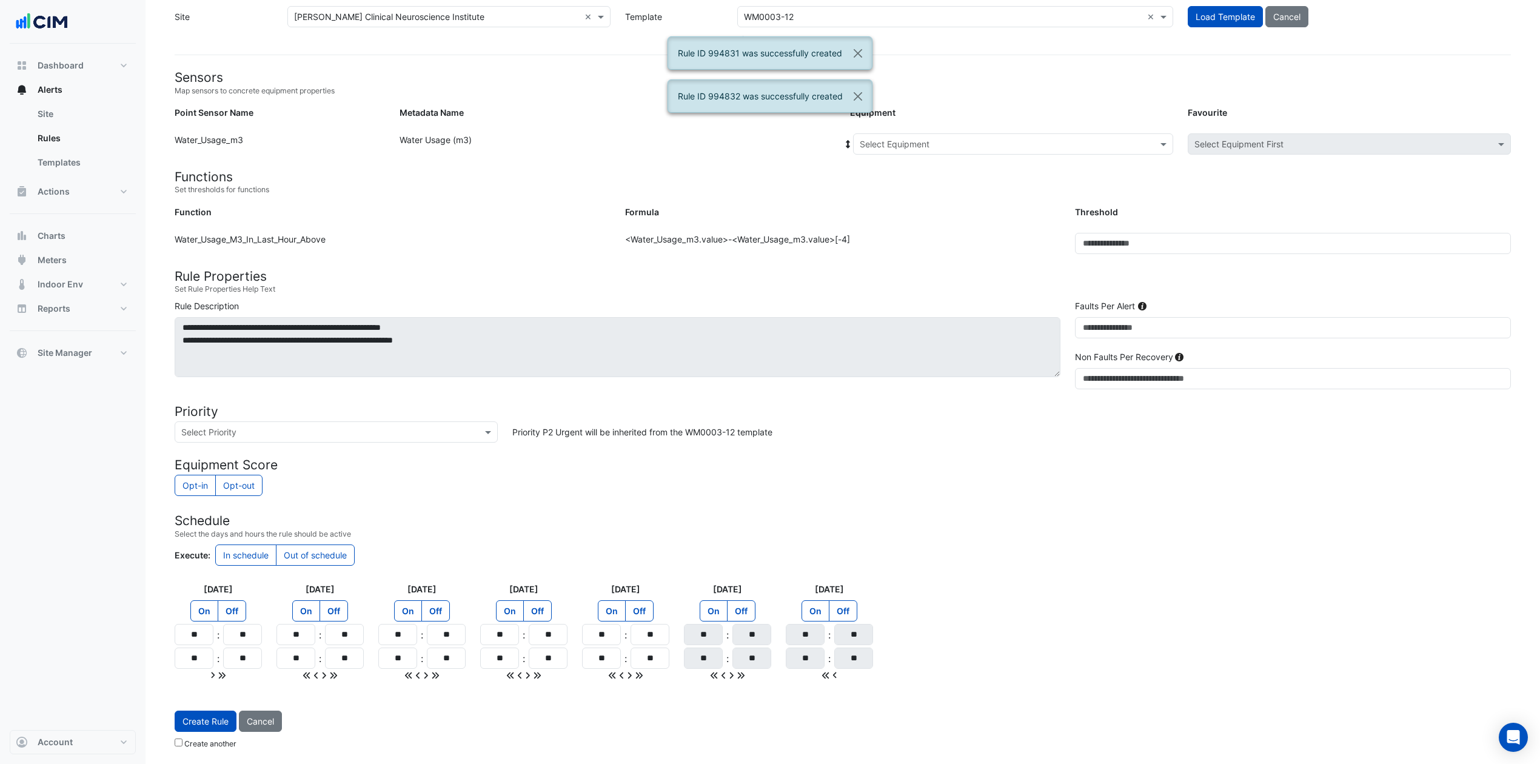
click at [930, 141] on input "text" at bounding box center [1001, 144] width 283 height 13
click at [914, 274] on div "WM-PHWS" at bounding box center [909, 276] width 110 height 18
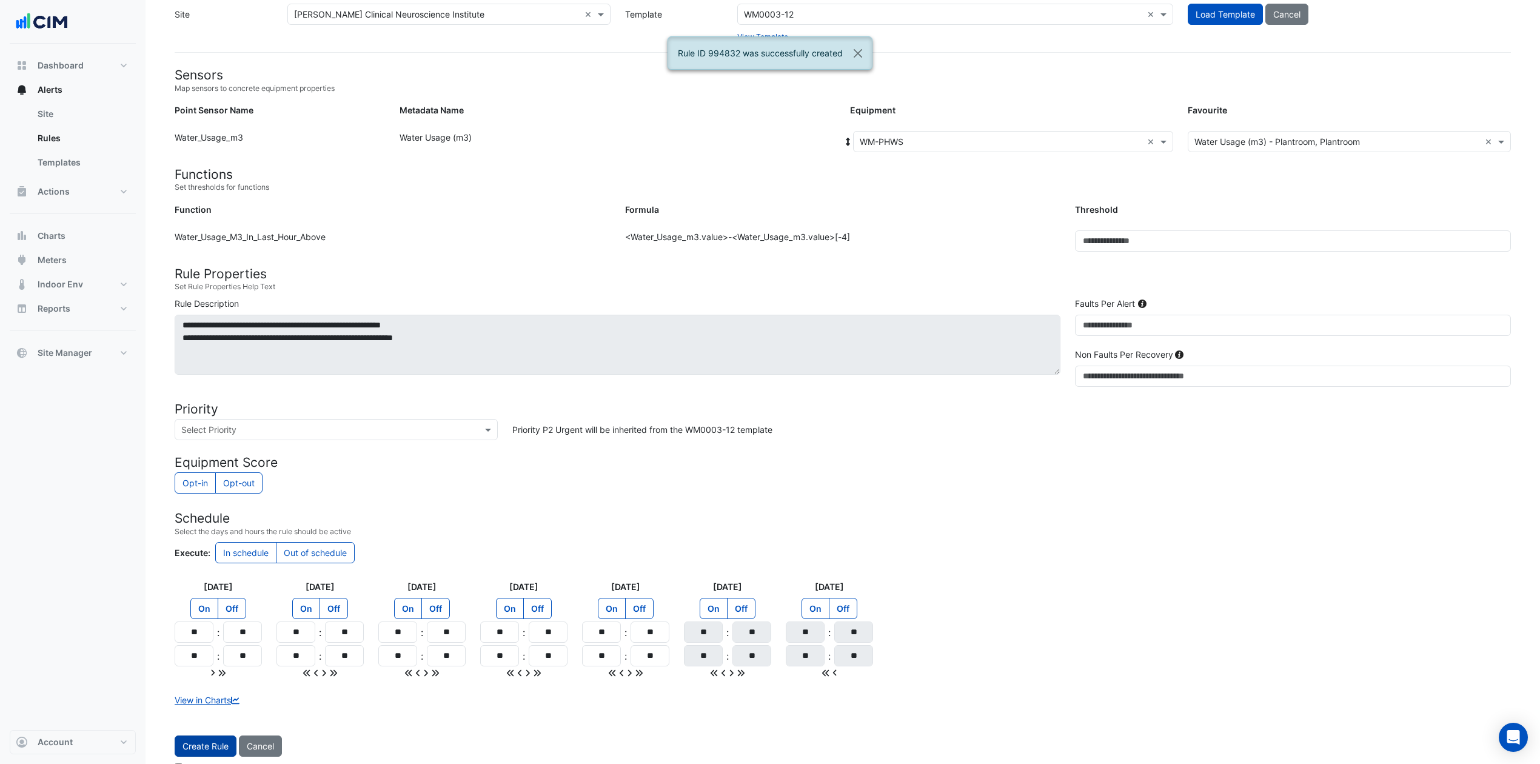
click at [204, 572] on button "Create Rule" at bounding box center [206, 746] width 62 height 21
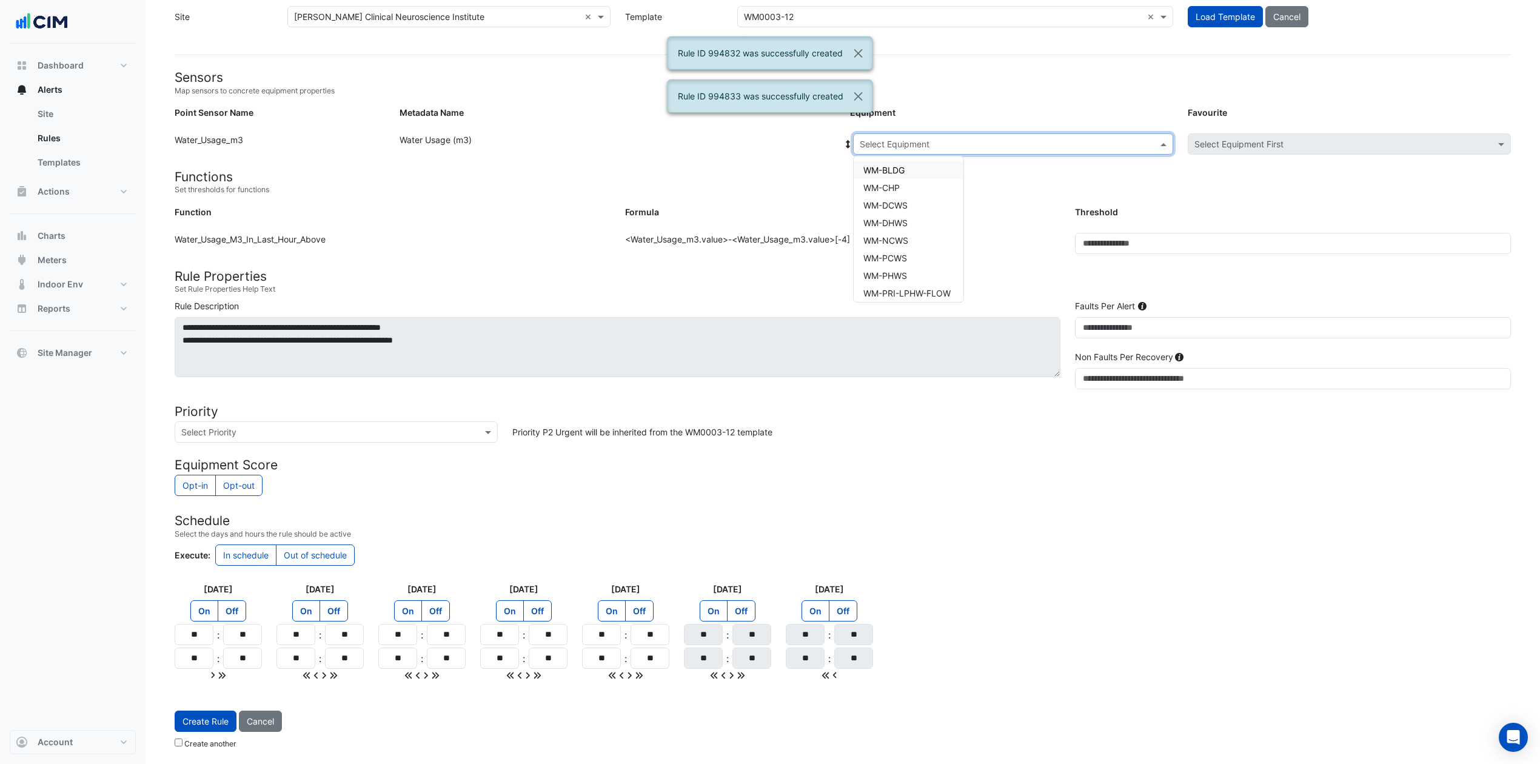
click at [1008, 142] on input "text" at bounding box center [1001, 144] width 283 height 13
click at [922, 288] on span "WM-PRI-LPHW-FLOW" at bounding box center [906, 293] width 87 height 10
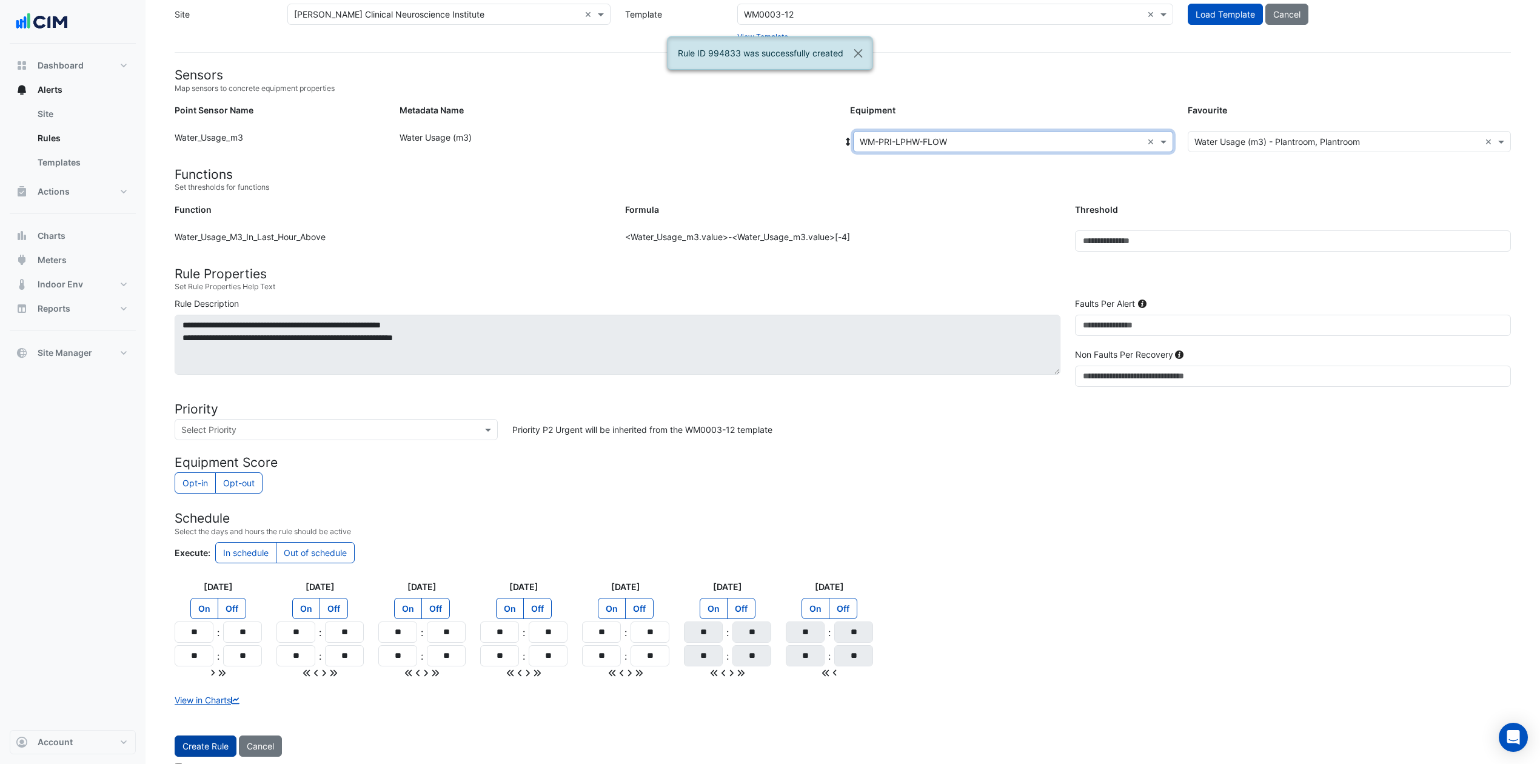
click at [226, 572] on button "Create Rule" at bounding box center [206, 746] width 62 height 21
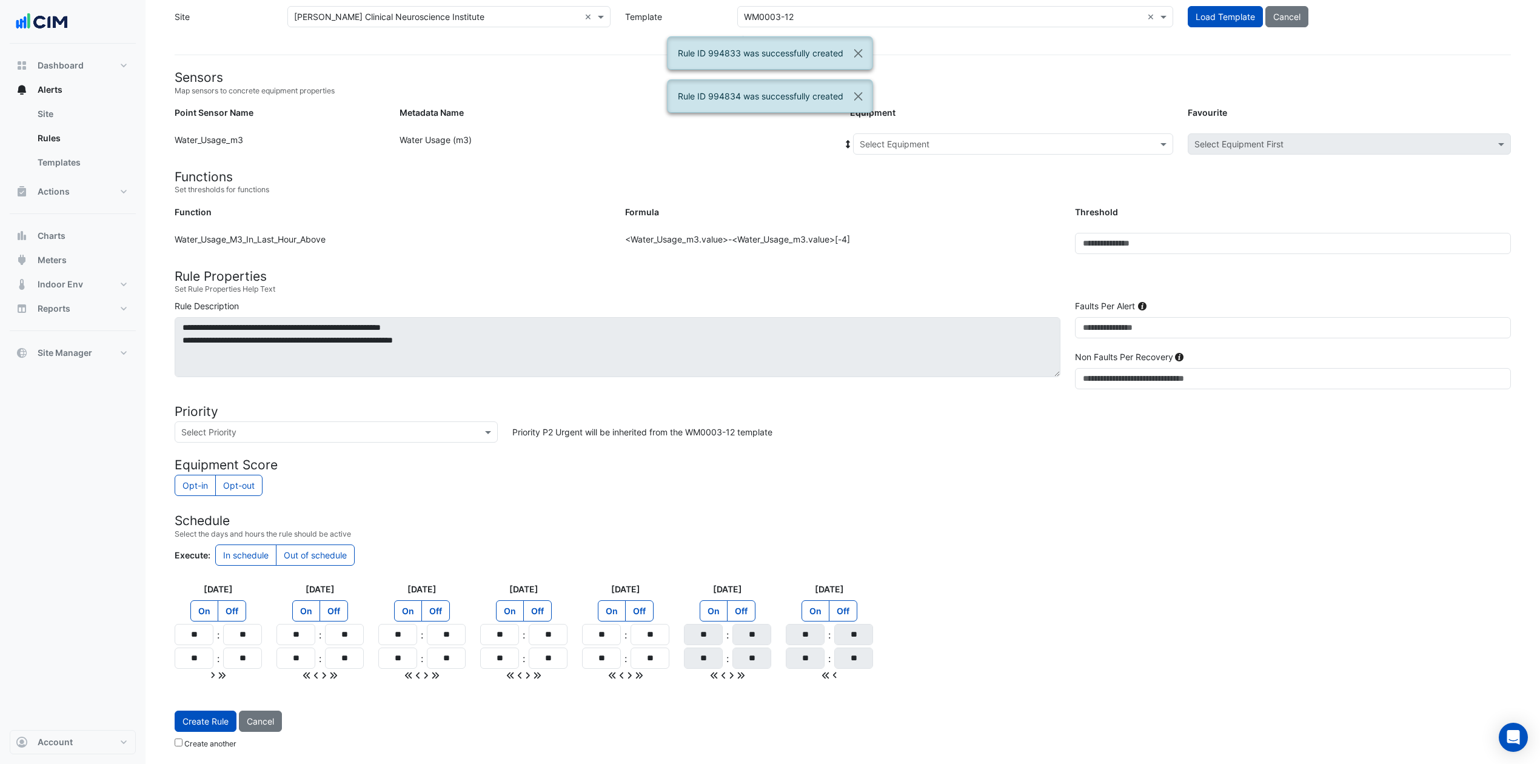
click at [968, 139] on input "text" at bounding box center [1001, 144] width 283 height 13
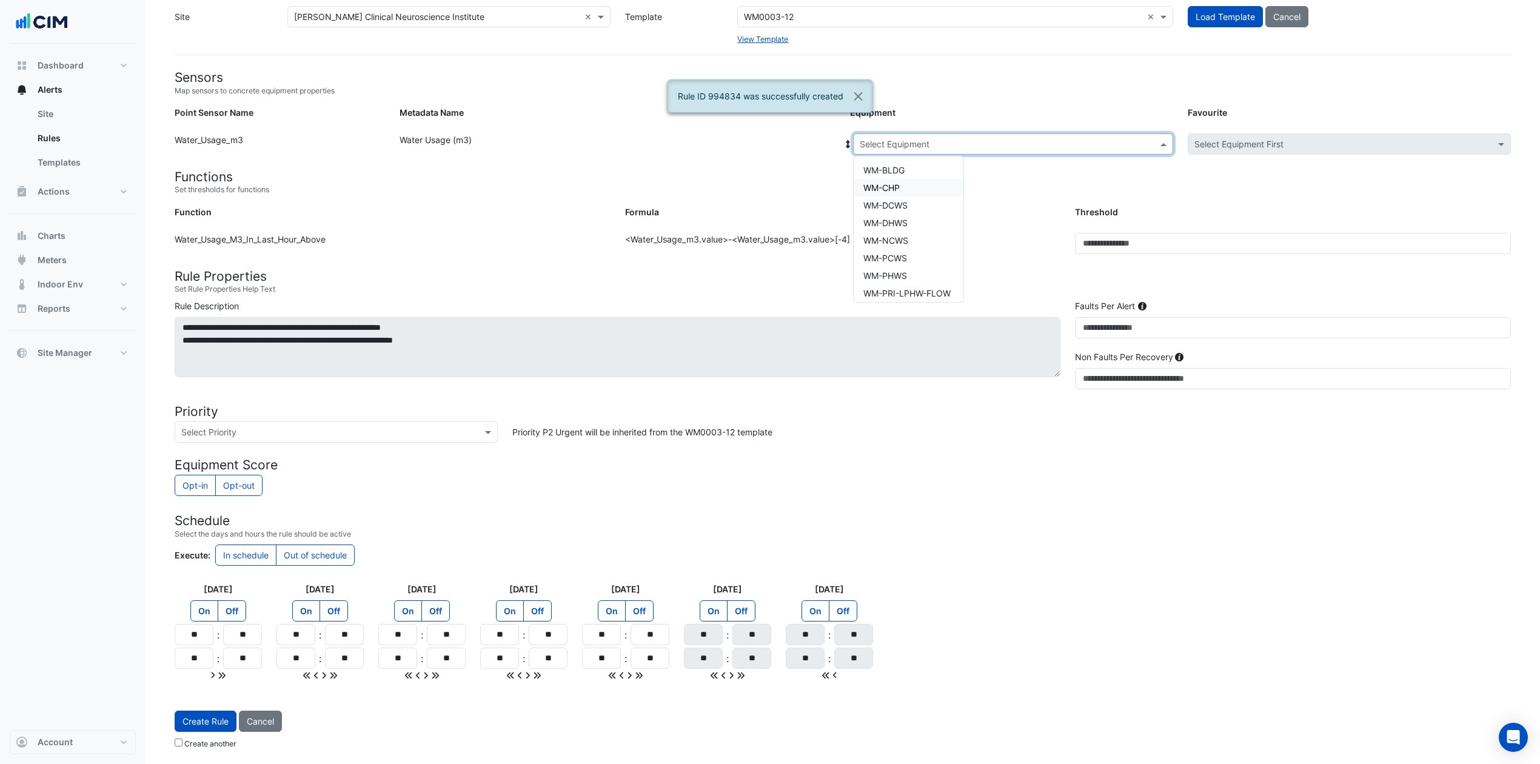
scroll to position [57, 0]
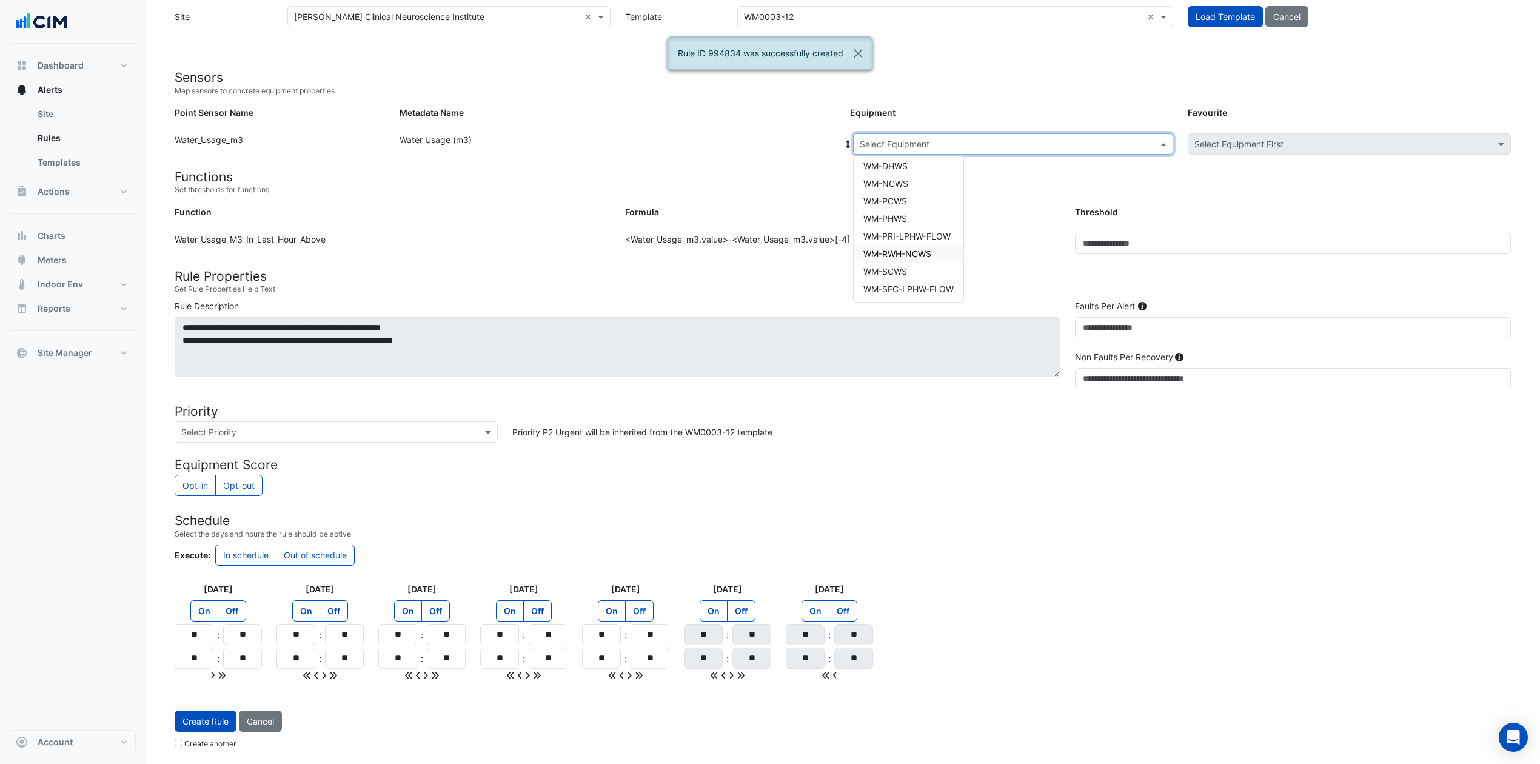
click at [916, 245] on div "WM-RWH-NCWS" at bounding box center [909, 254] width 110 height 18
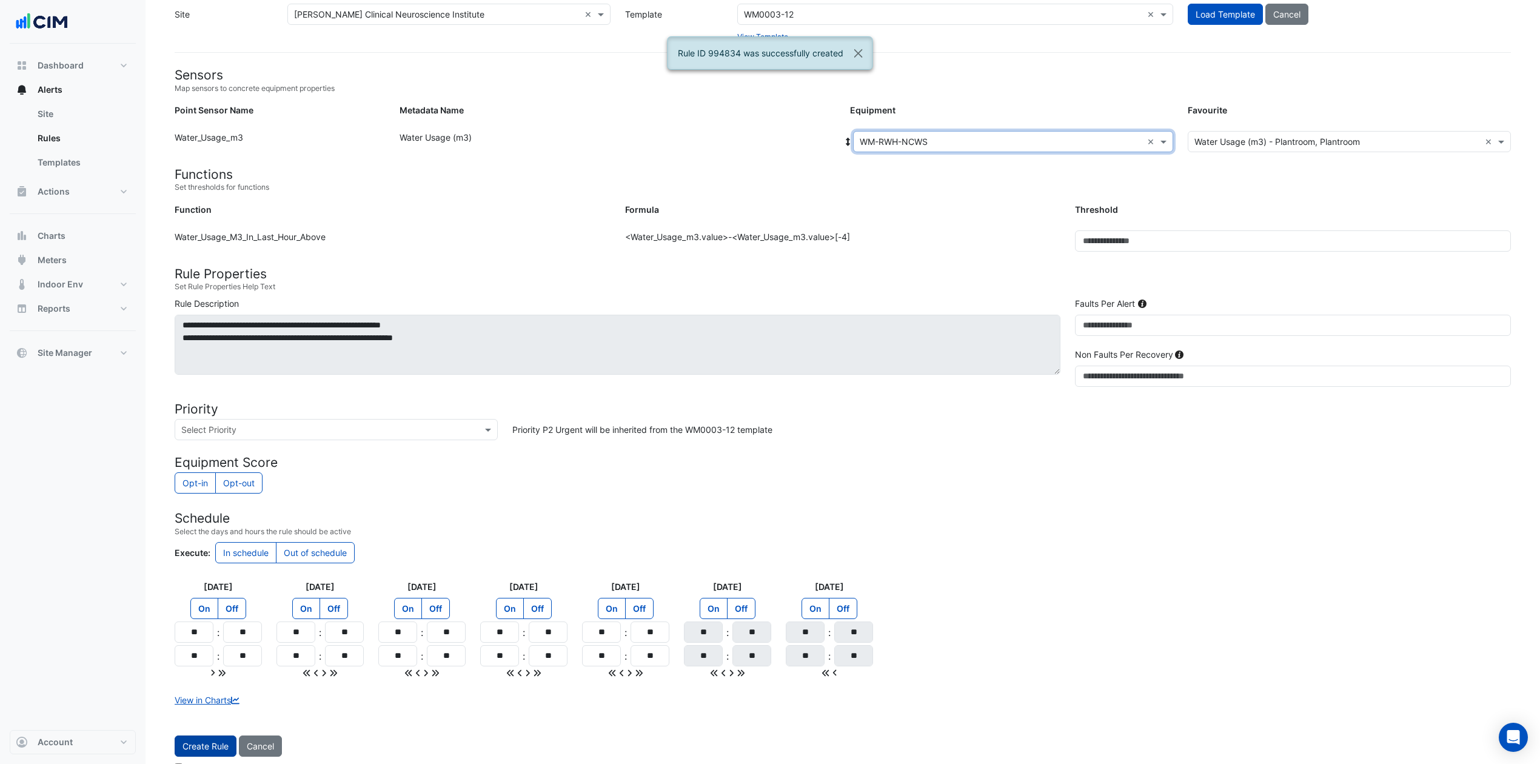
click at [207, 572] on button "Create Rule" at bounding box center [206, 746] width 62 height 21
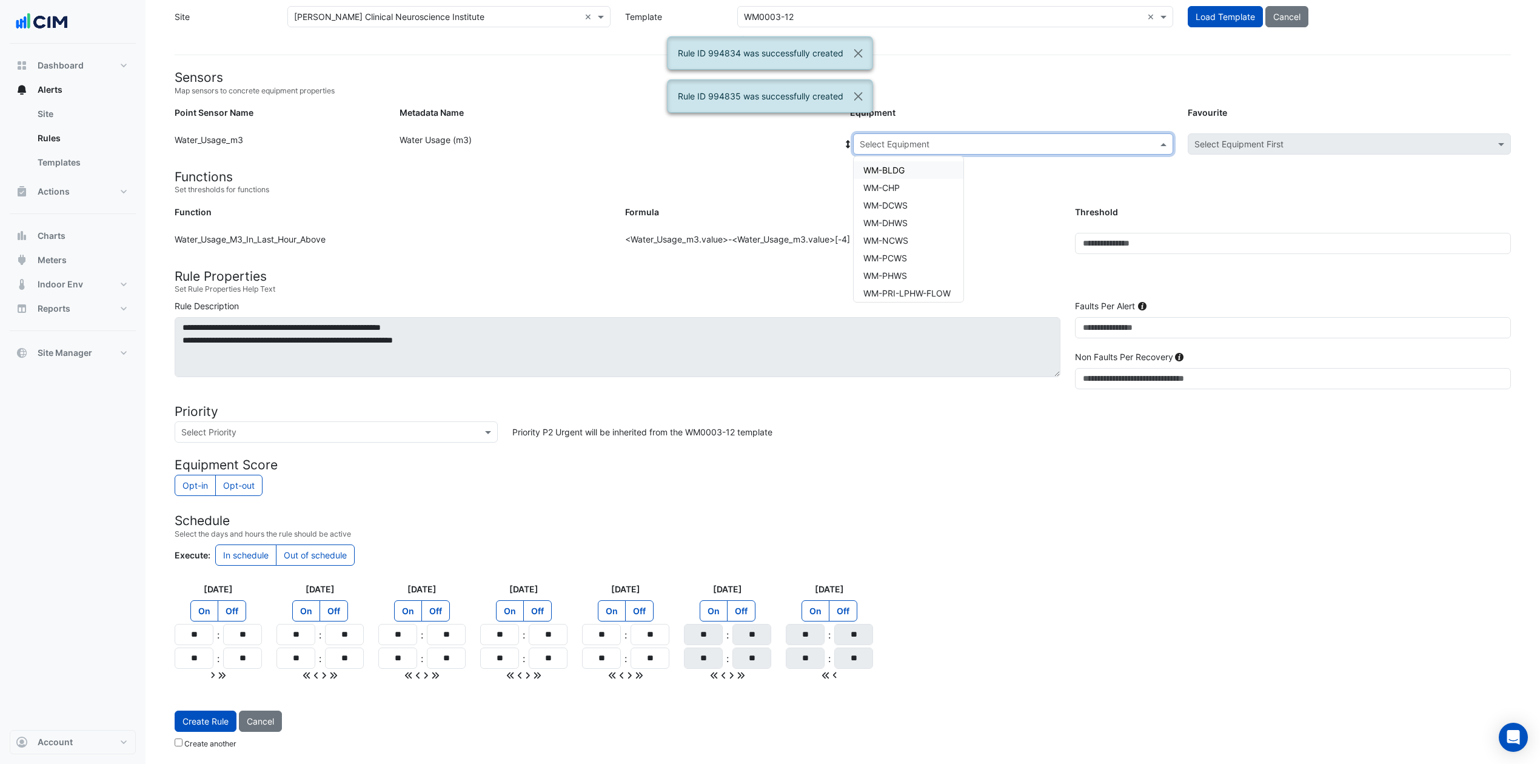
drag, startPoint x: 1008, startPoint y: 144, endPoint x: 1015, endPoint y: 142, distance: 7.7
click at [1014, 143] on input "text" at bounding box center [1001, 144] width 283 height 13
click at [890, 266] on span "WM-SCWS" at bounding box center [885, 271] width 44 height 10
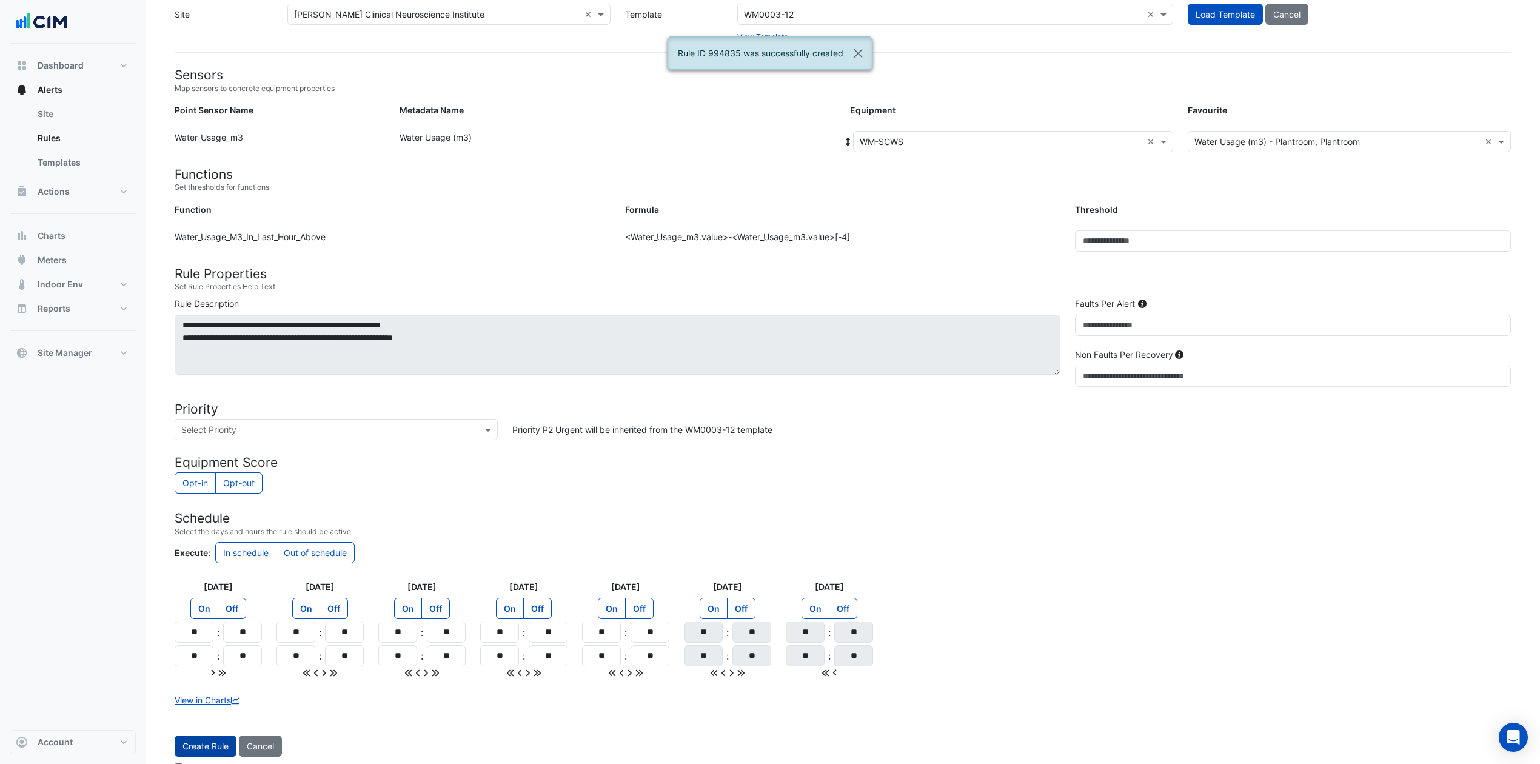
click at [202, 572] on button "Create Rule" at bounding box center [206, 746] width 62 height 21
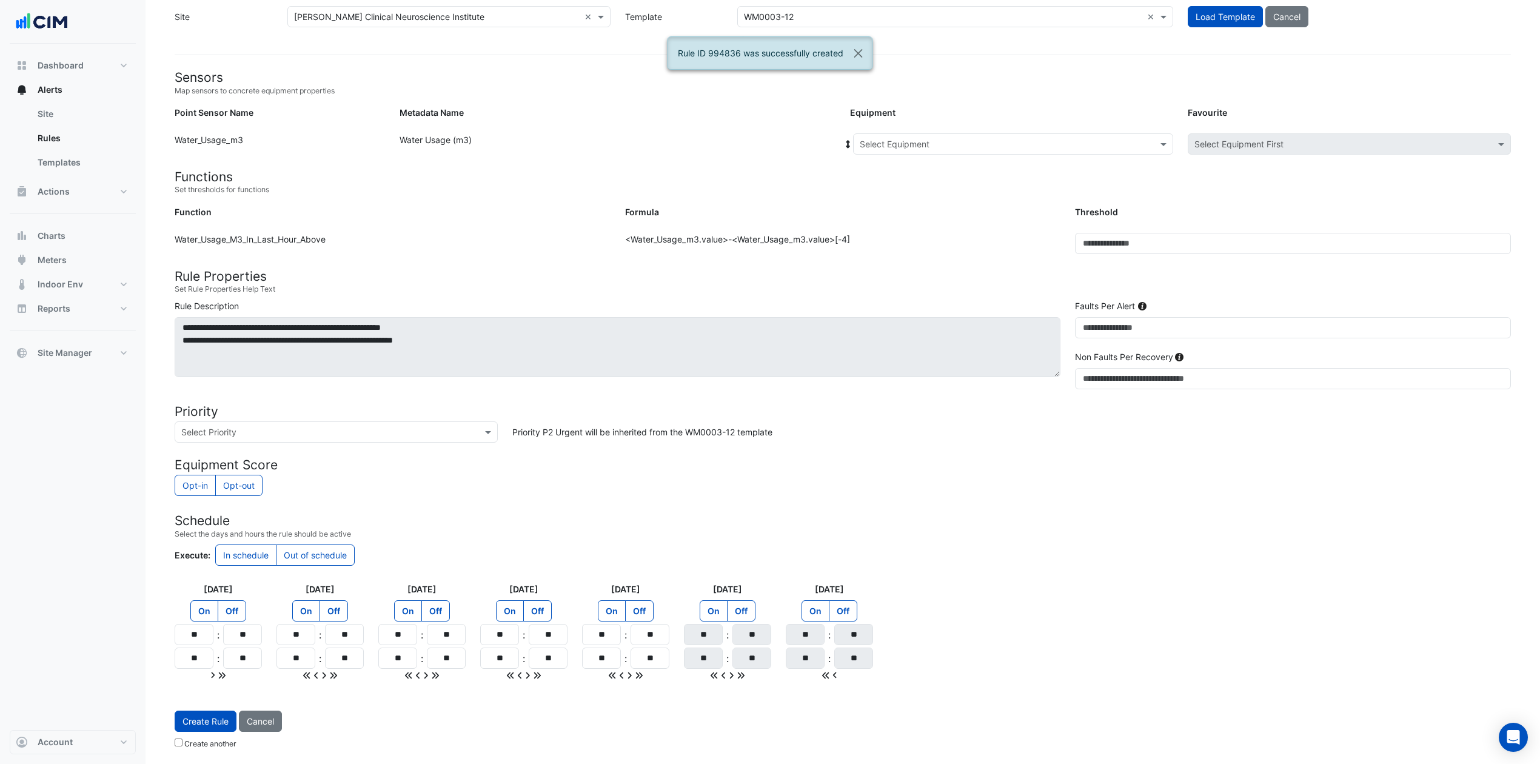
click at [927, 143] on input "text" at bounding box center [1001, 144] width 283 height 13
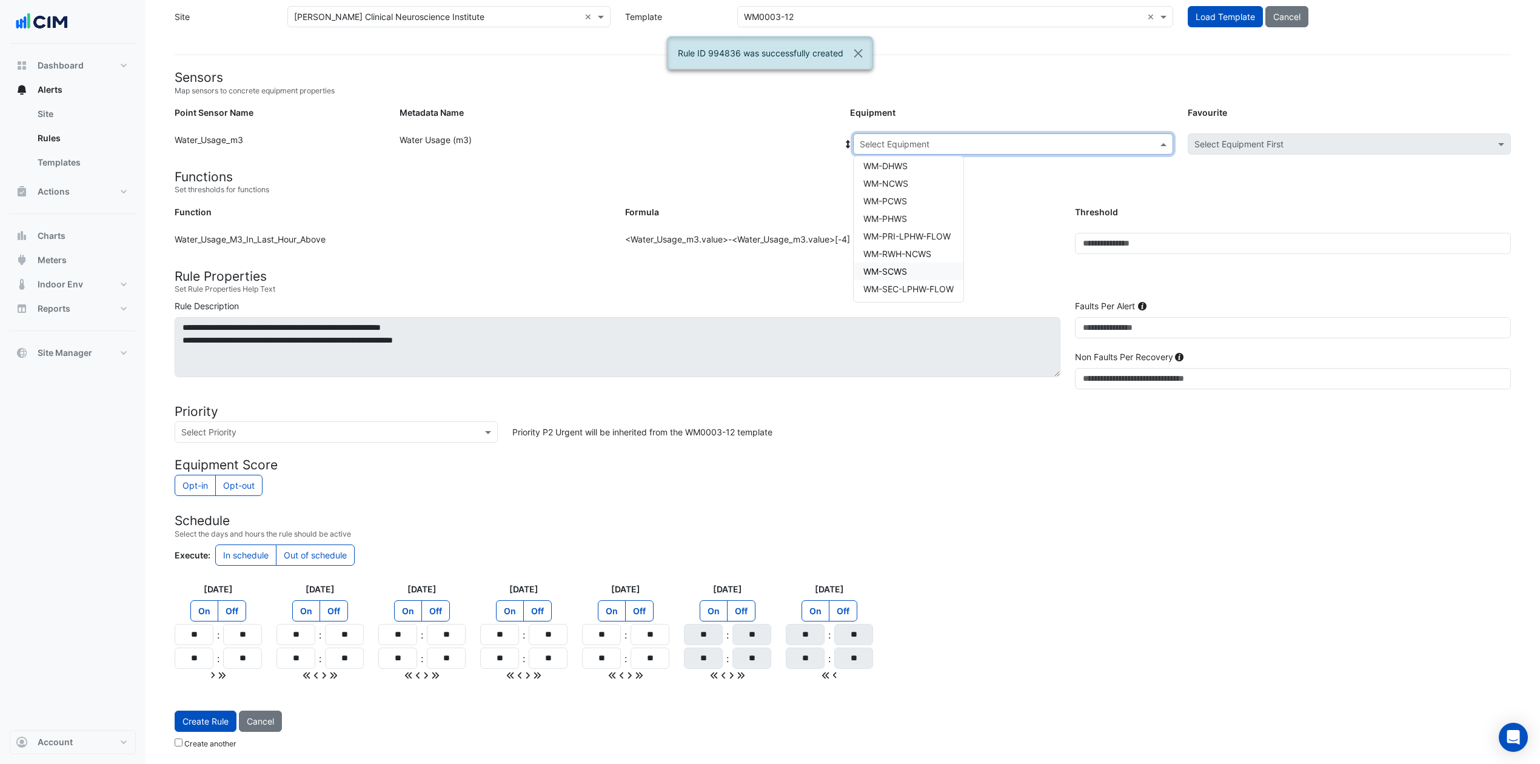
click at [927, 268] on div "WM-SCWS" at bounding box center [909, 272] width 110 height 18
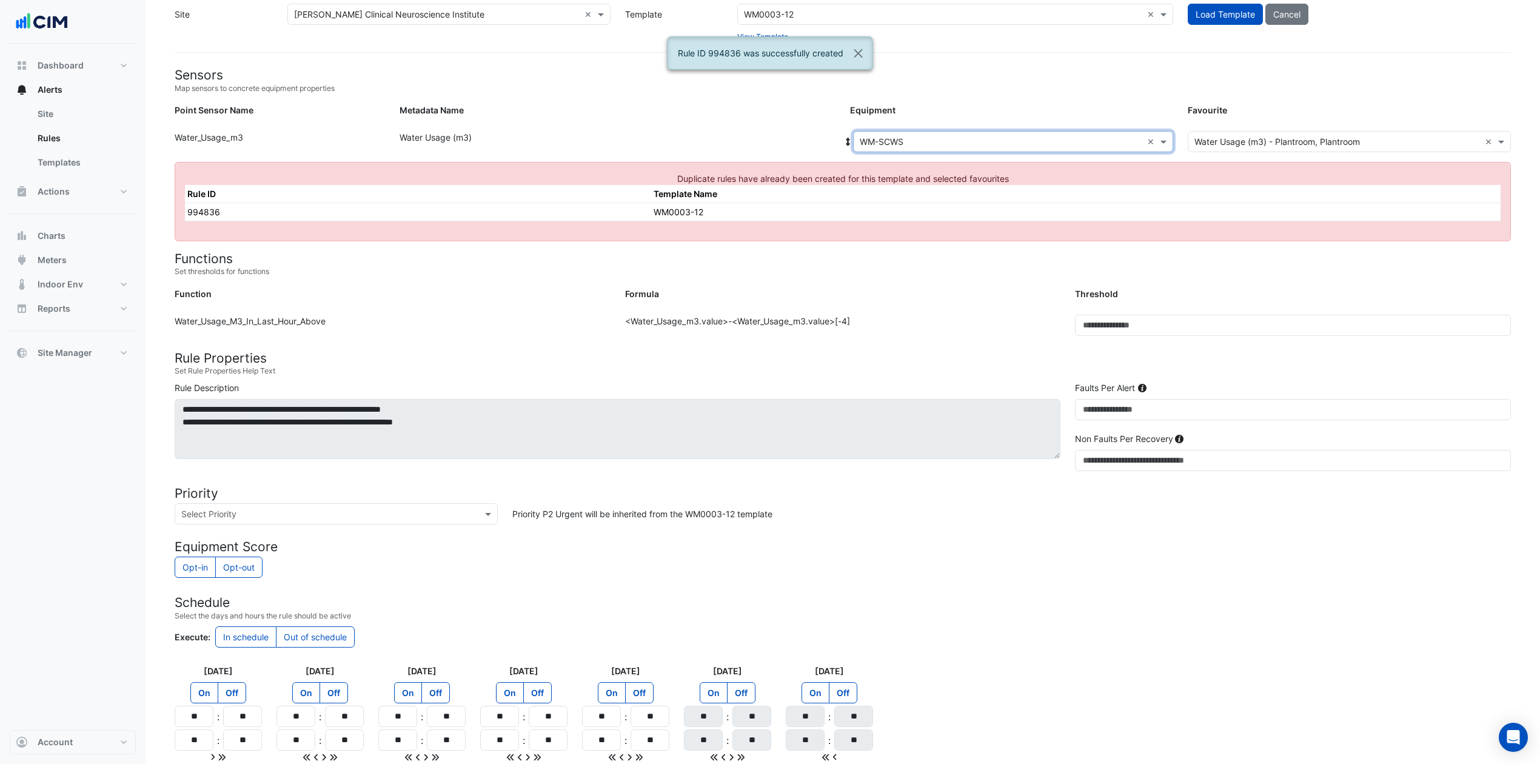
click at [998, 141] on input "text" at bounding box center [1001, 142] width 283 height 13
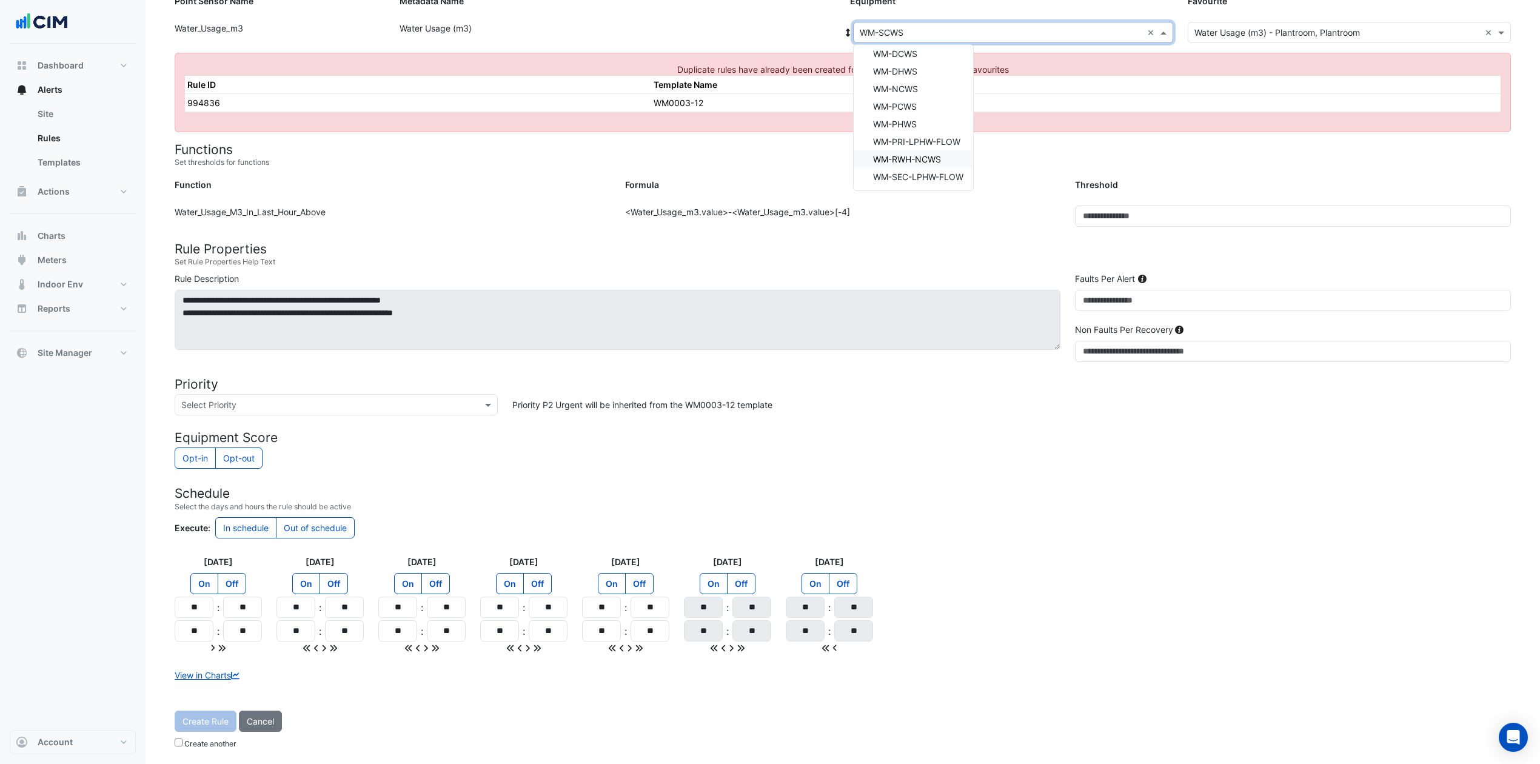
scroll to position [86, 0]
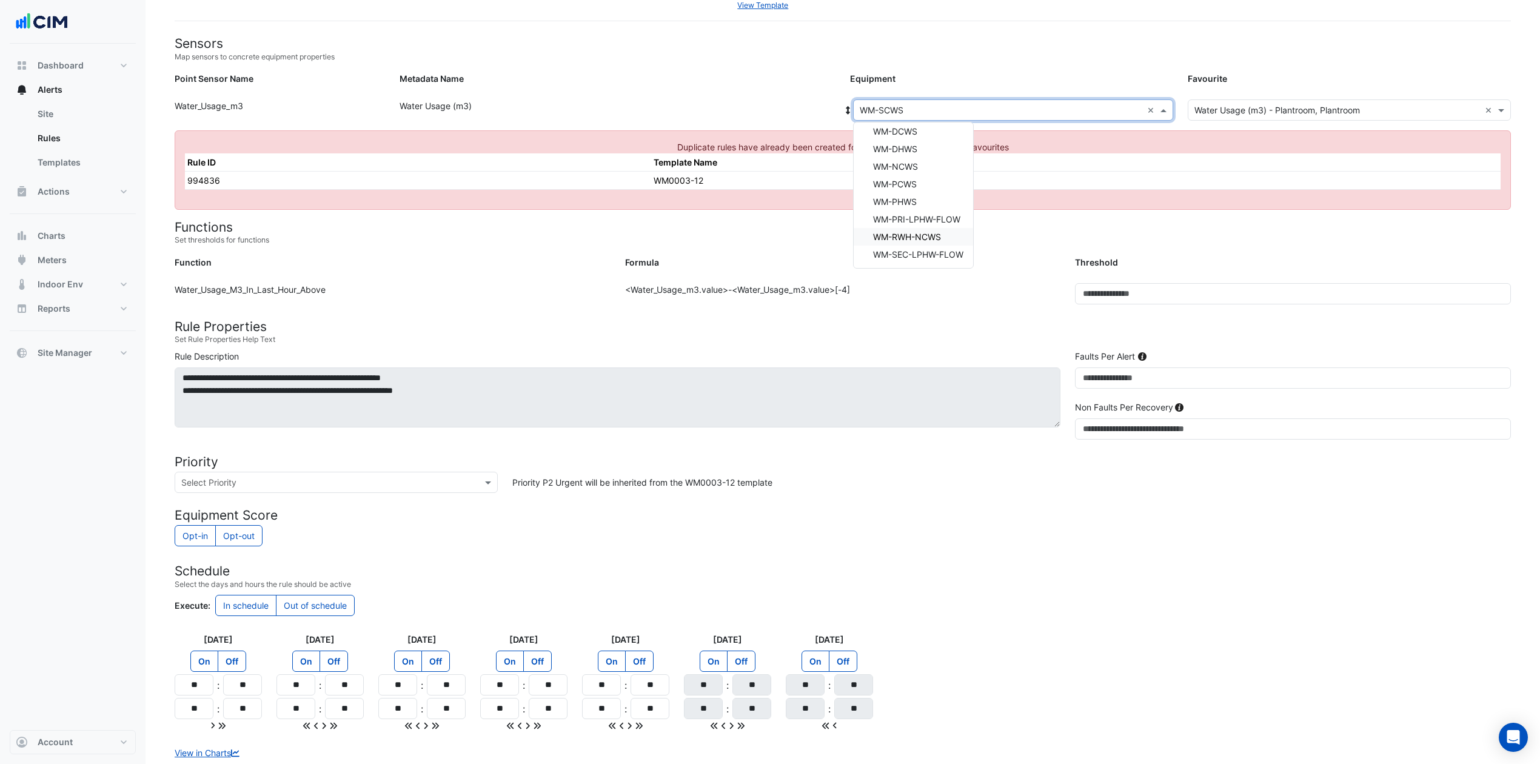
click at [941, 236] on span "WM-RWH-NCWS" at bounding box center [907, 237] width 68 height 10
click at [991, 112] on input "text" at bounding box center [1001, 110] width 283 height 13
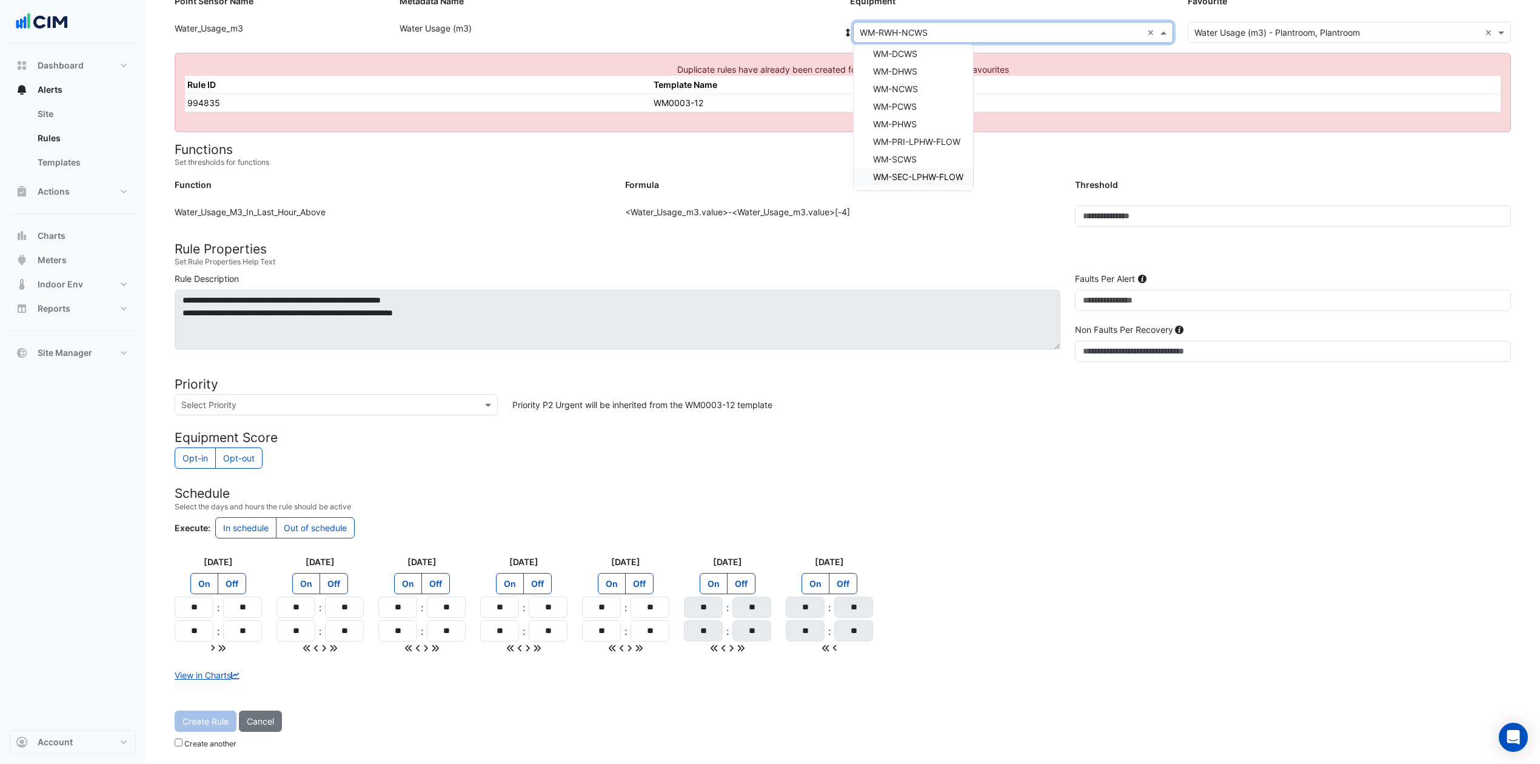
click at [947, 173] on span "WM-SEC-LPHW-FLOW" at bounding box center [918, 177] width 90 height 10
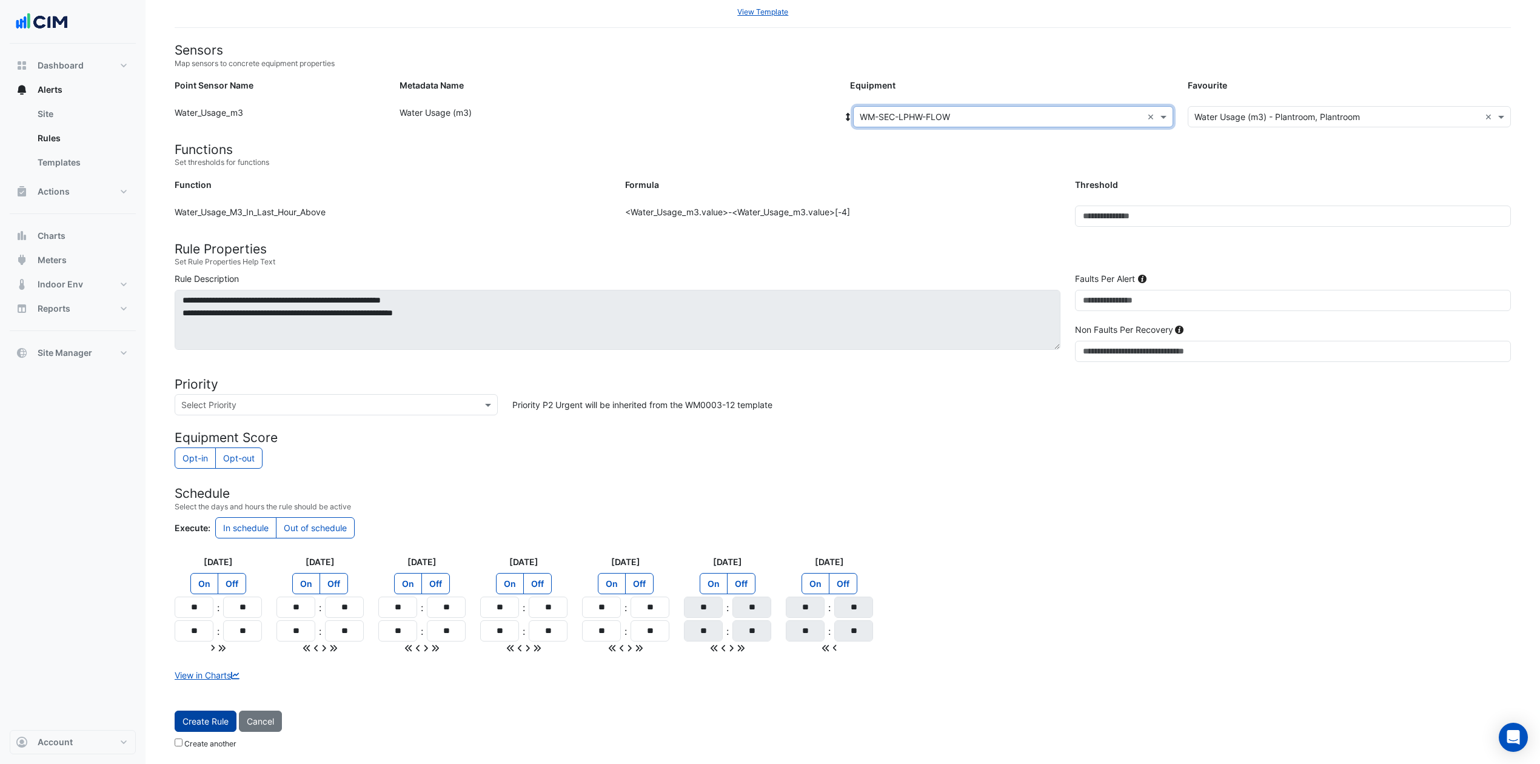
click at [207, 572] on button "Create Rule" at bounding box center [206, 721] width 62 height 21
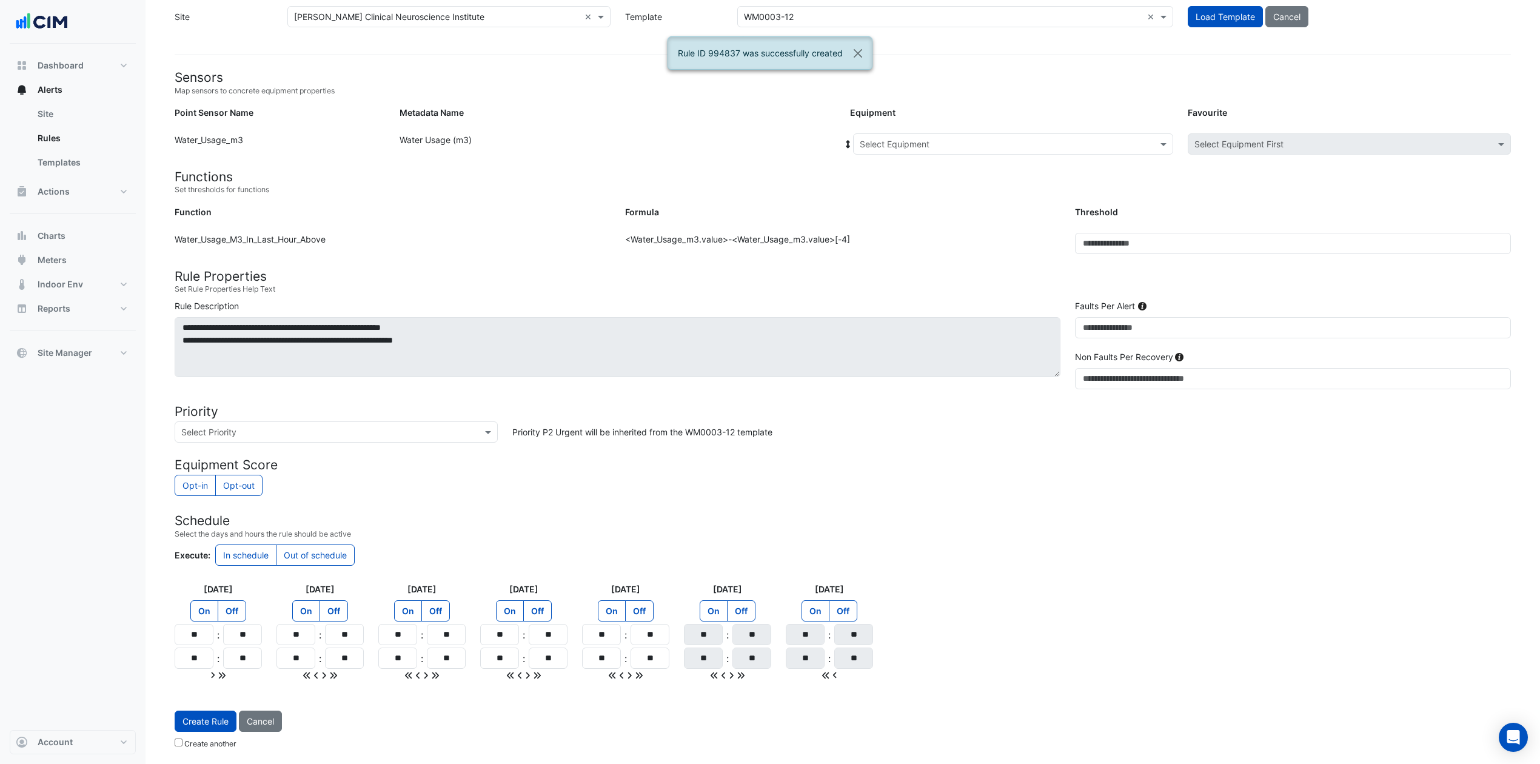
scroll to position [55, 0]
drag, startPoint x: 1346, startPoint y: 541, endPoint x: 1346, endPoint y: 531, distance: 10.3
click at [1164, 540] on form "Sensors Map sensors to concrete equipment properties Point Sensor Name Metadata…" at bounding box center [843, 412] width 1336 height 685
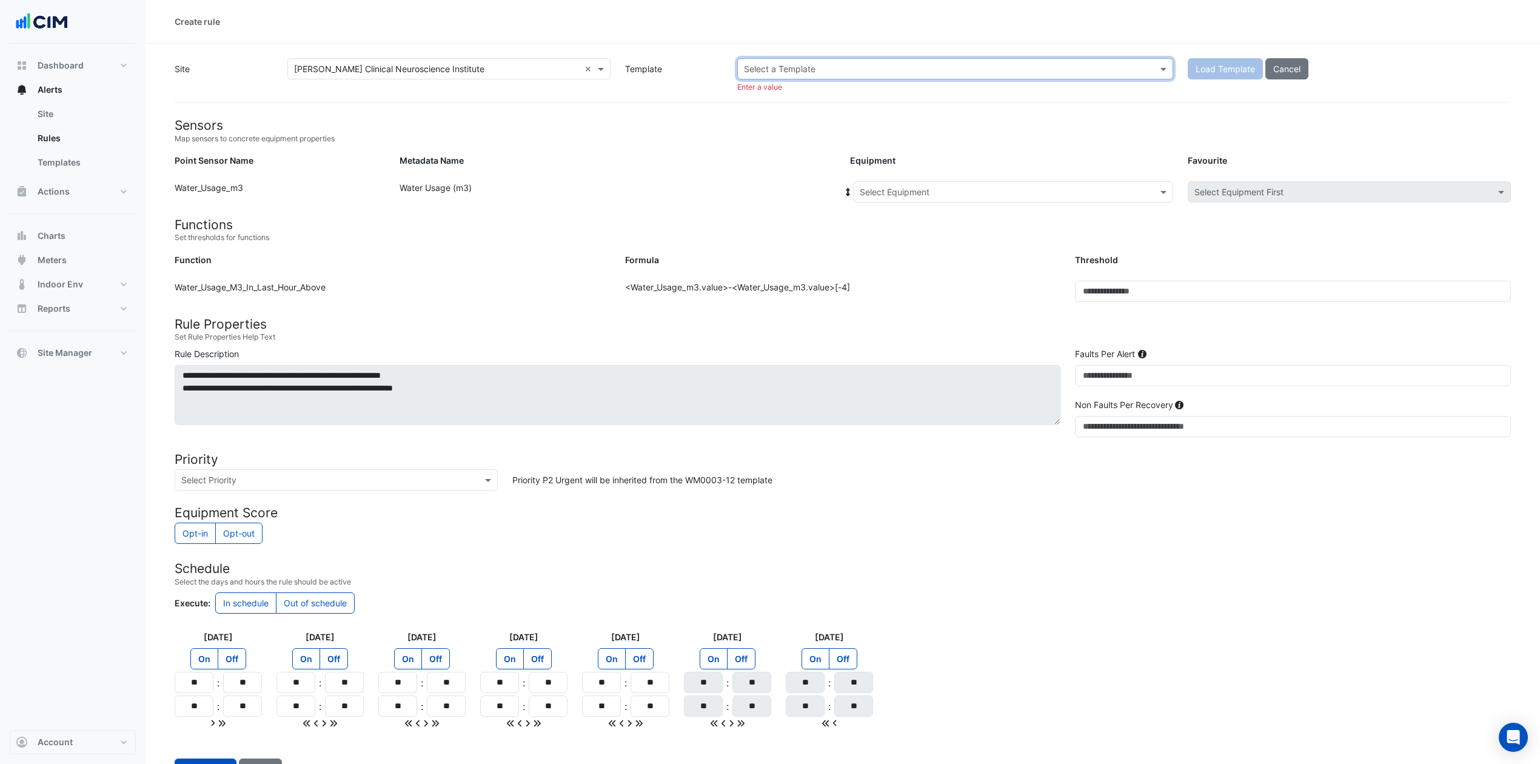
paste input "******"
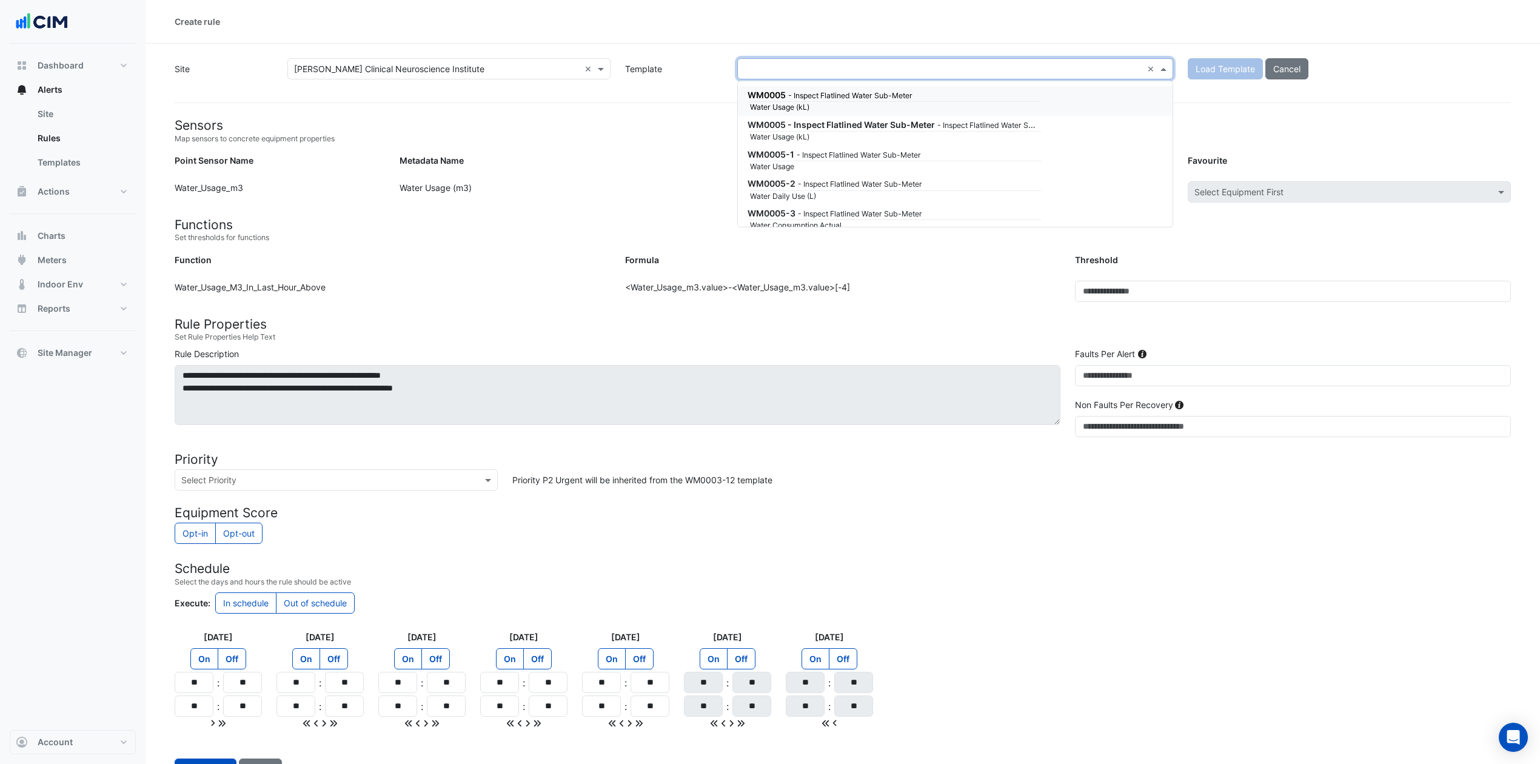
type input "******"
click at [883, 99] on div "WM0005 - Inspect Flatlined Water Sub-Meter" at bounding box center [893, 95] width 291 height 13
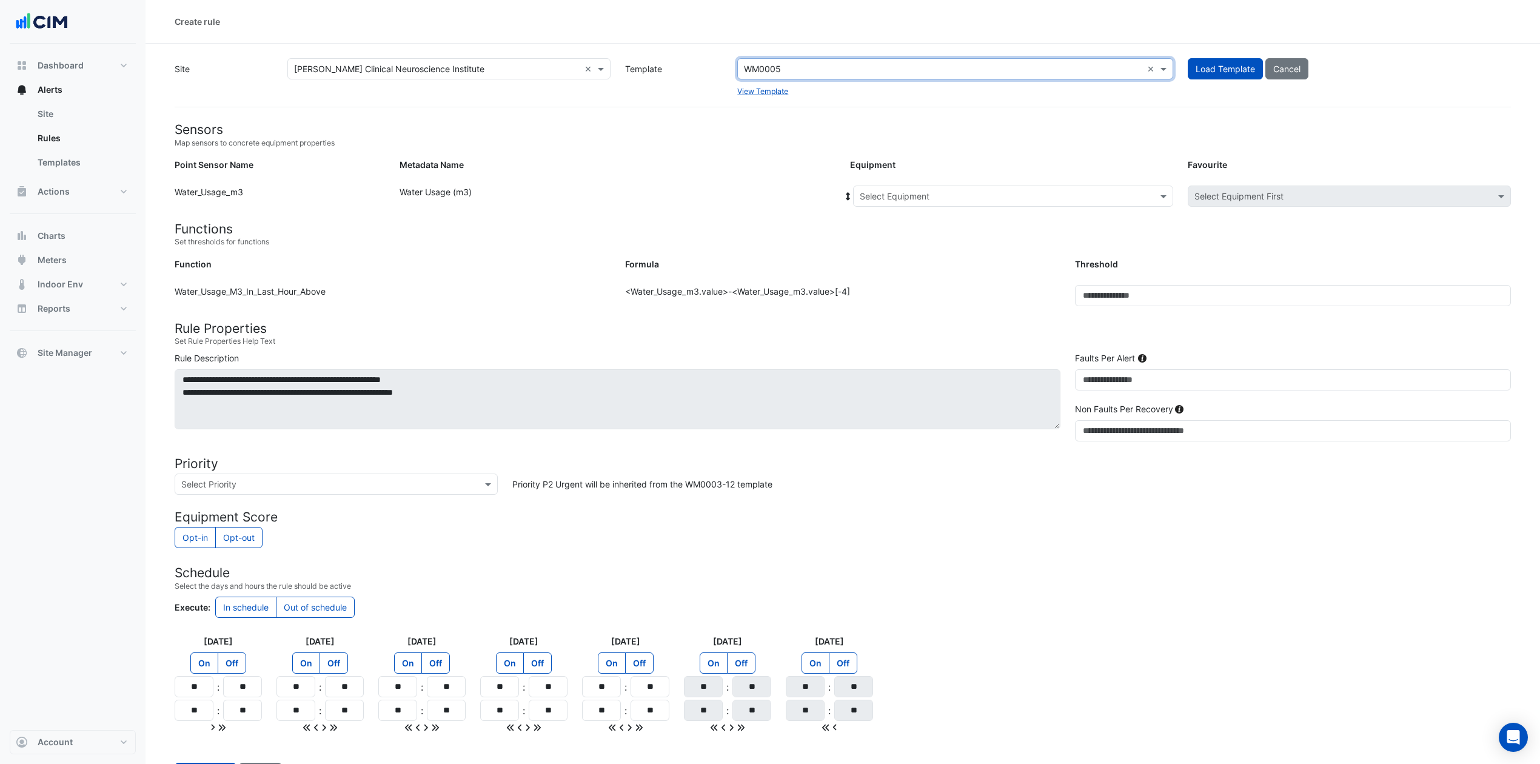
click at [702, 62] on div "Site Select a Site × Maurice Wohl Clinical Neuroscience Institute × Template Se…" at bounding box center [842, 77] width 1351 height 39
paste input "******"
type input "******"
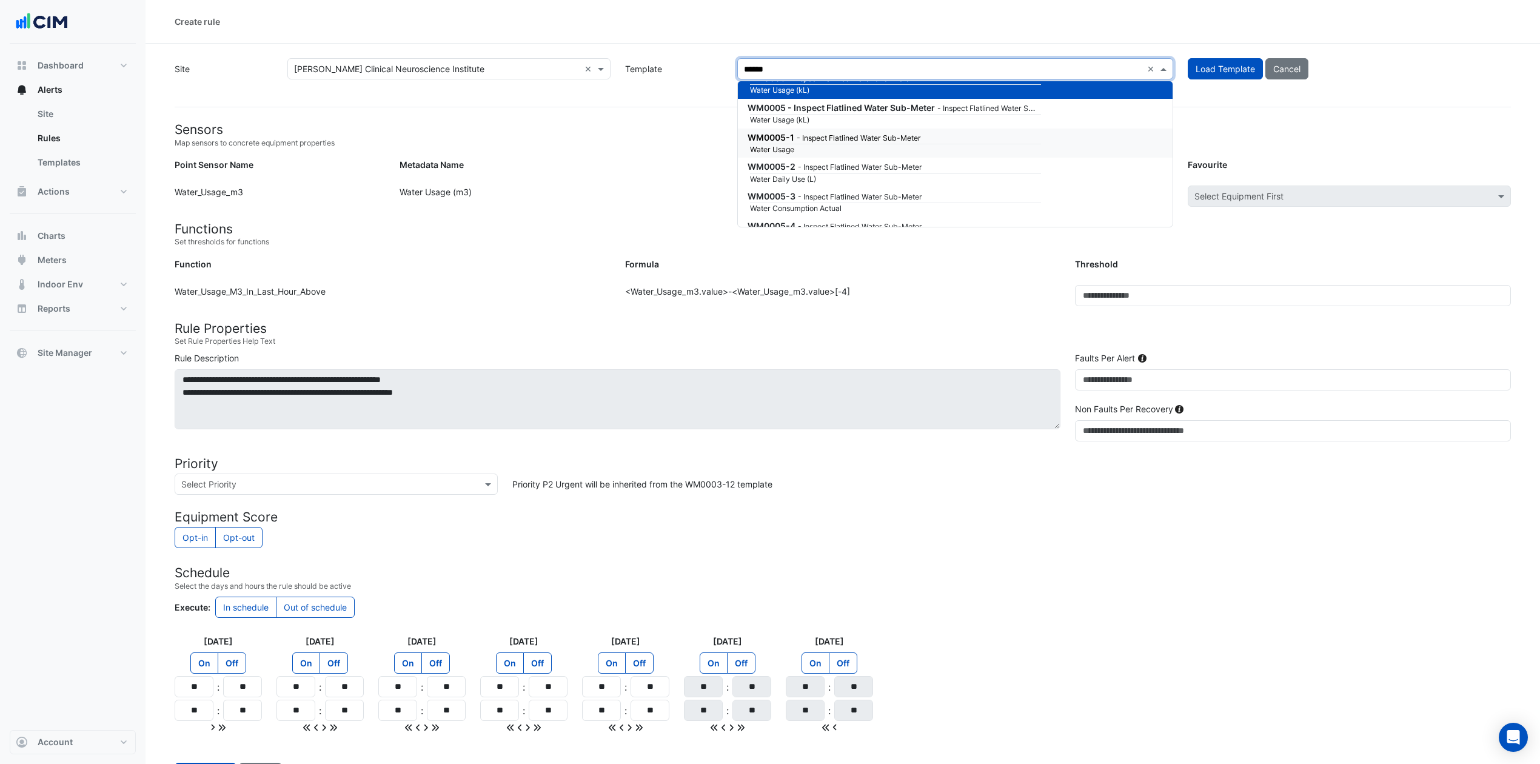
scroll to position [42, 0]
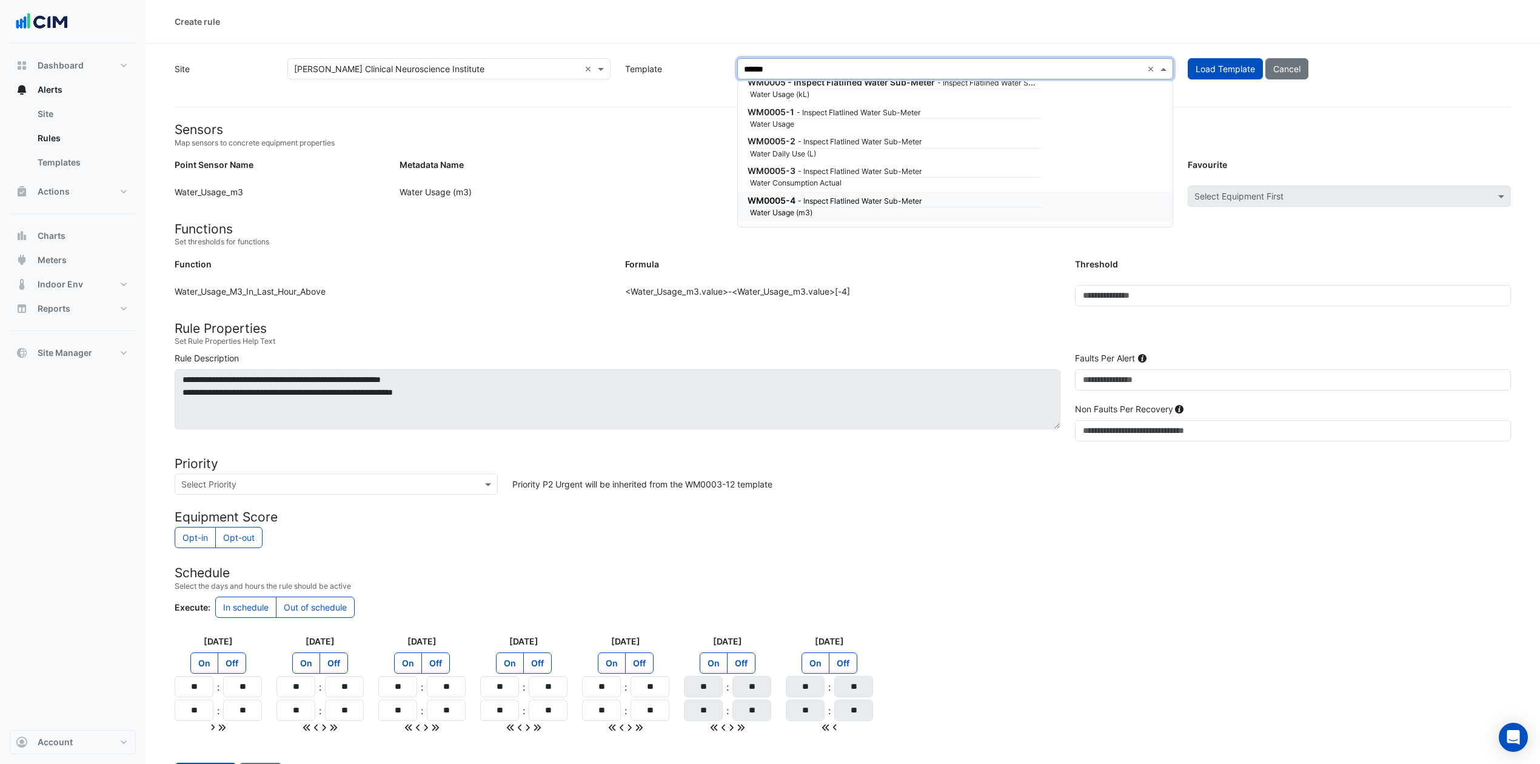
click at [962, 205] on div "WM0005-4 - Inspect Flatlined Water Sub-Meter" at bounding box center [893, 200] width 291 height 13
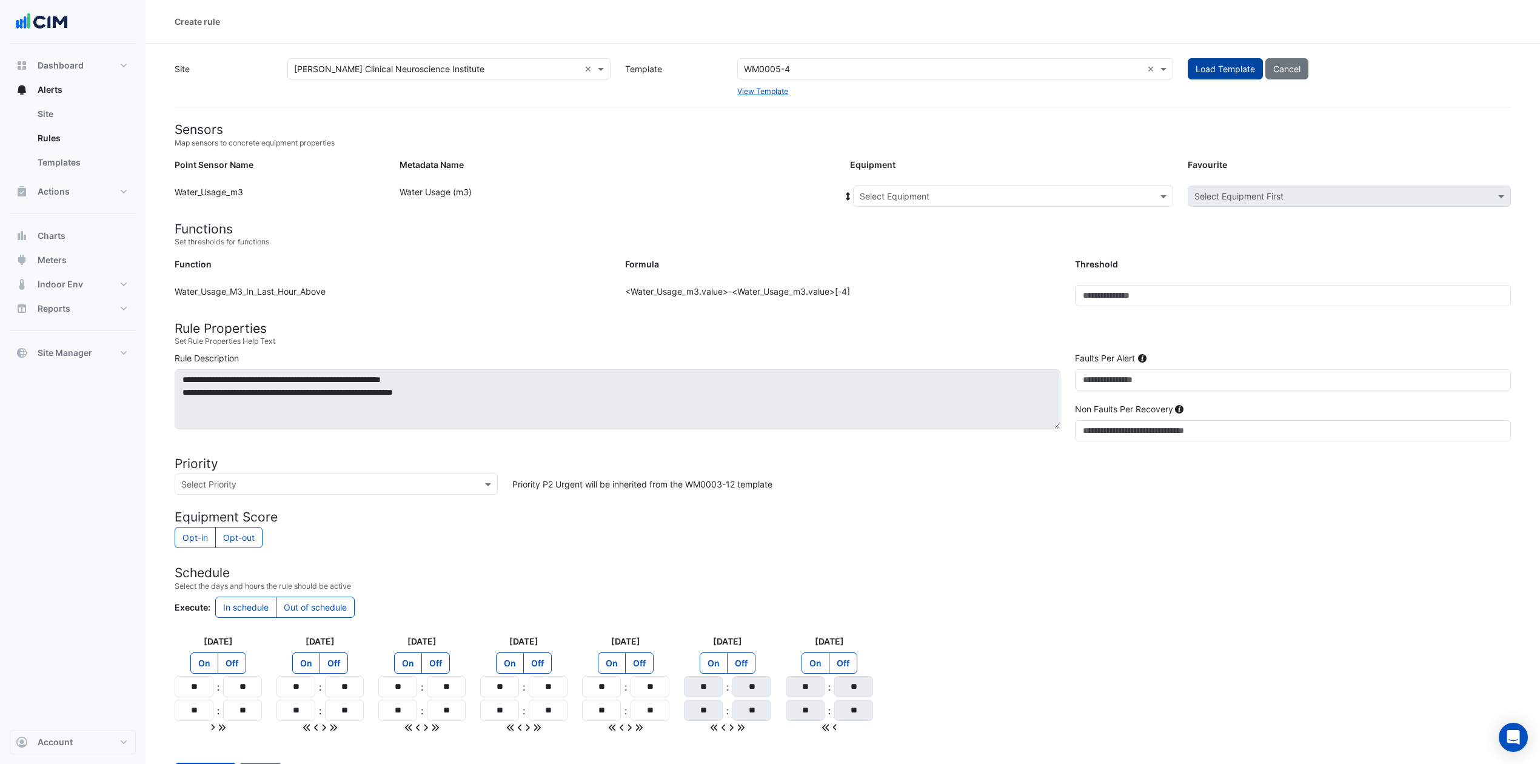
click at [1164, 63] on button "Load Template" at bounding box center [1225, 68] width 75 height 21
click at [1007, 469] on h4 "Priority" at bounding box center [843, 463] width 1336 height 15
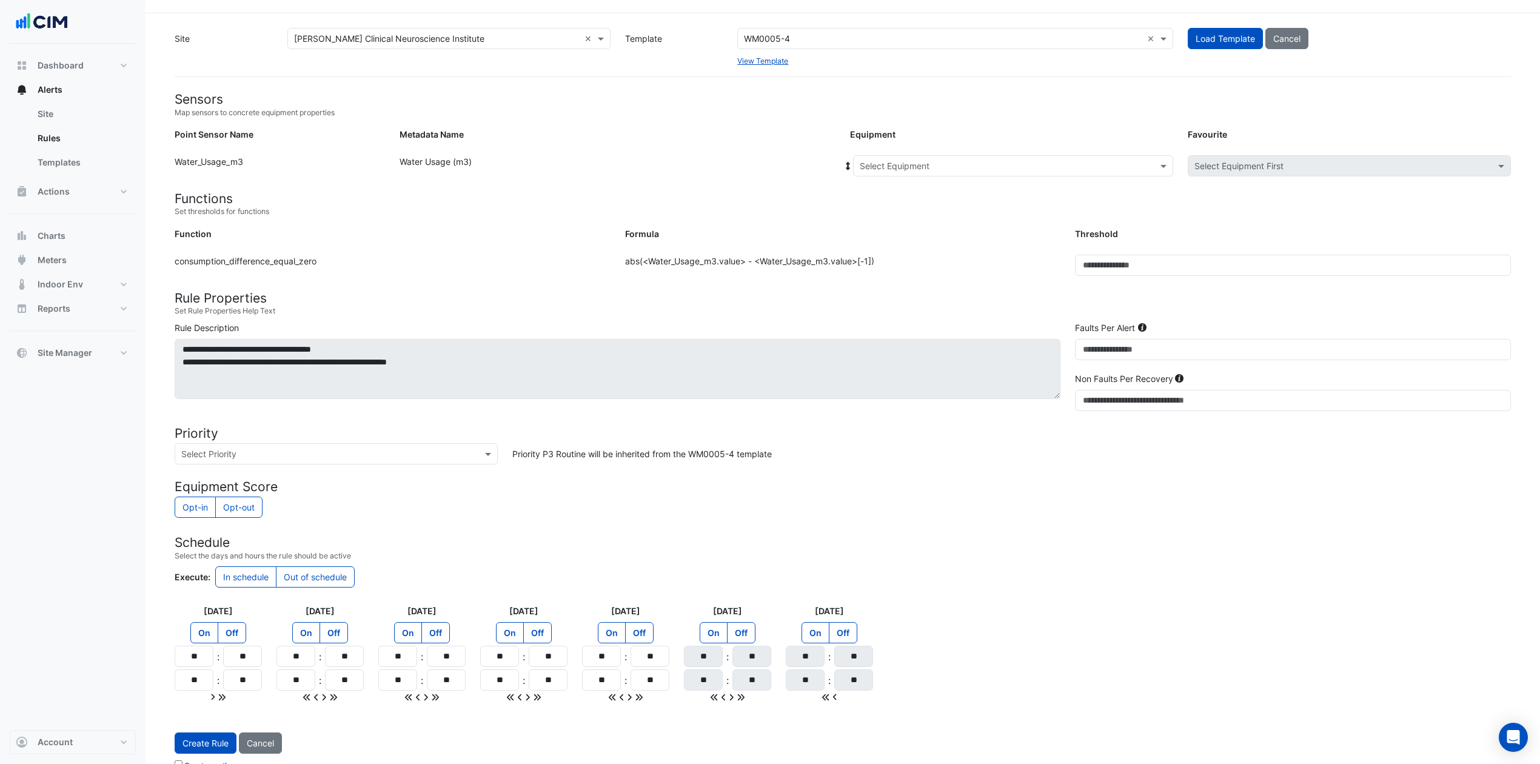
scroll to position [55, 0]
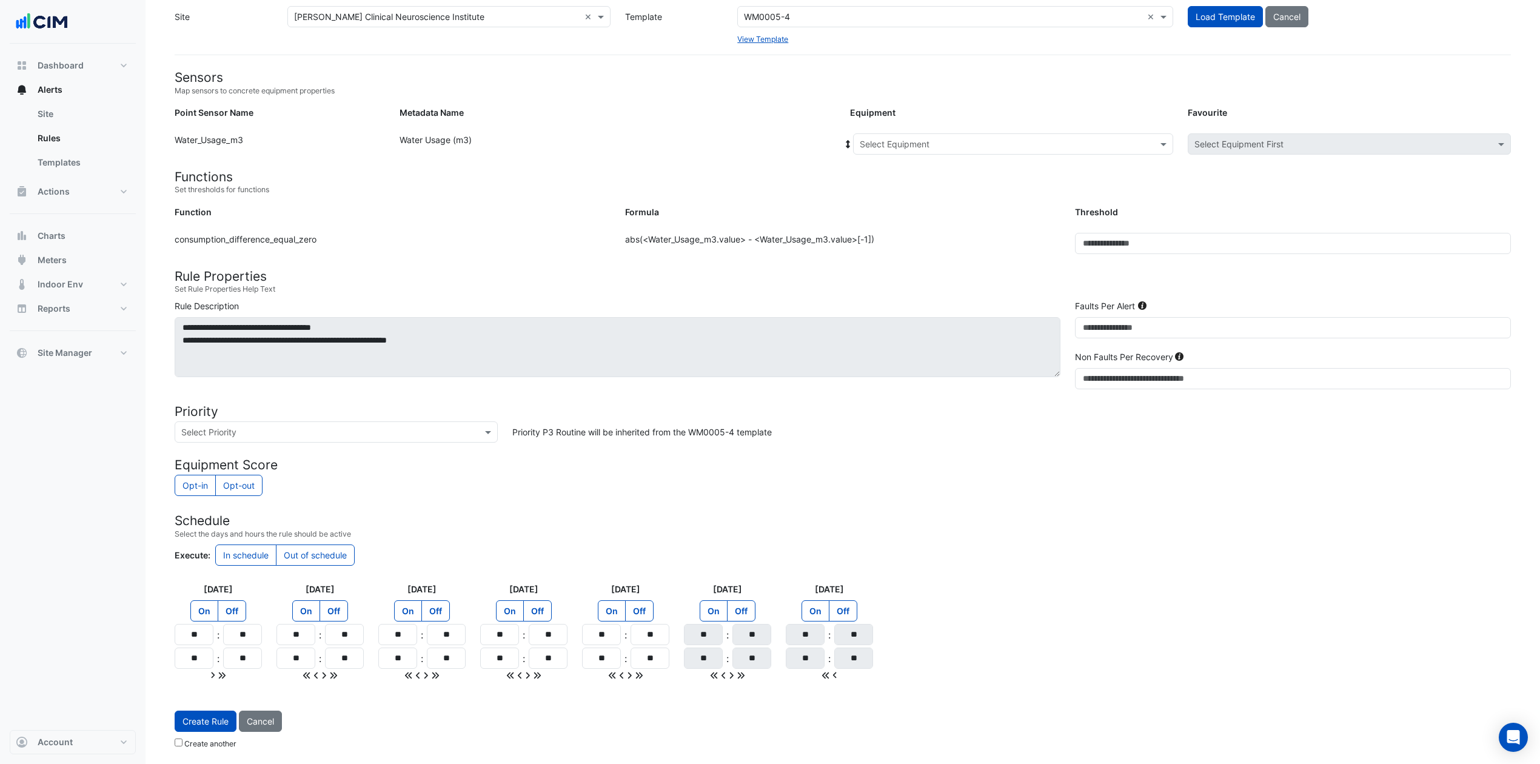
click at [941, 139] on input "text" at bounding box center [1001, 144] width 283 height 13
click at [932, 166] on div "WM-BLDG" at bounding box center [909, 170] width 110 height 18
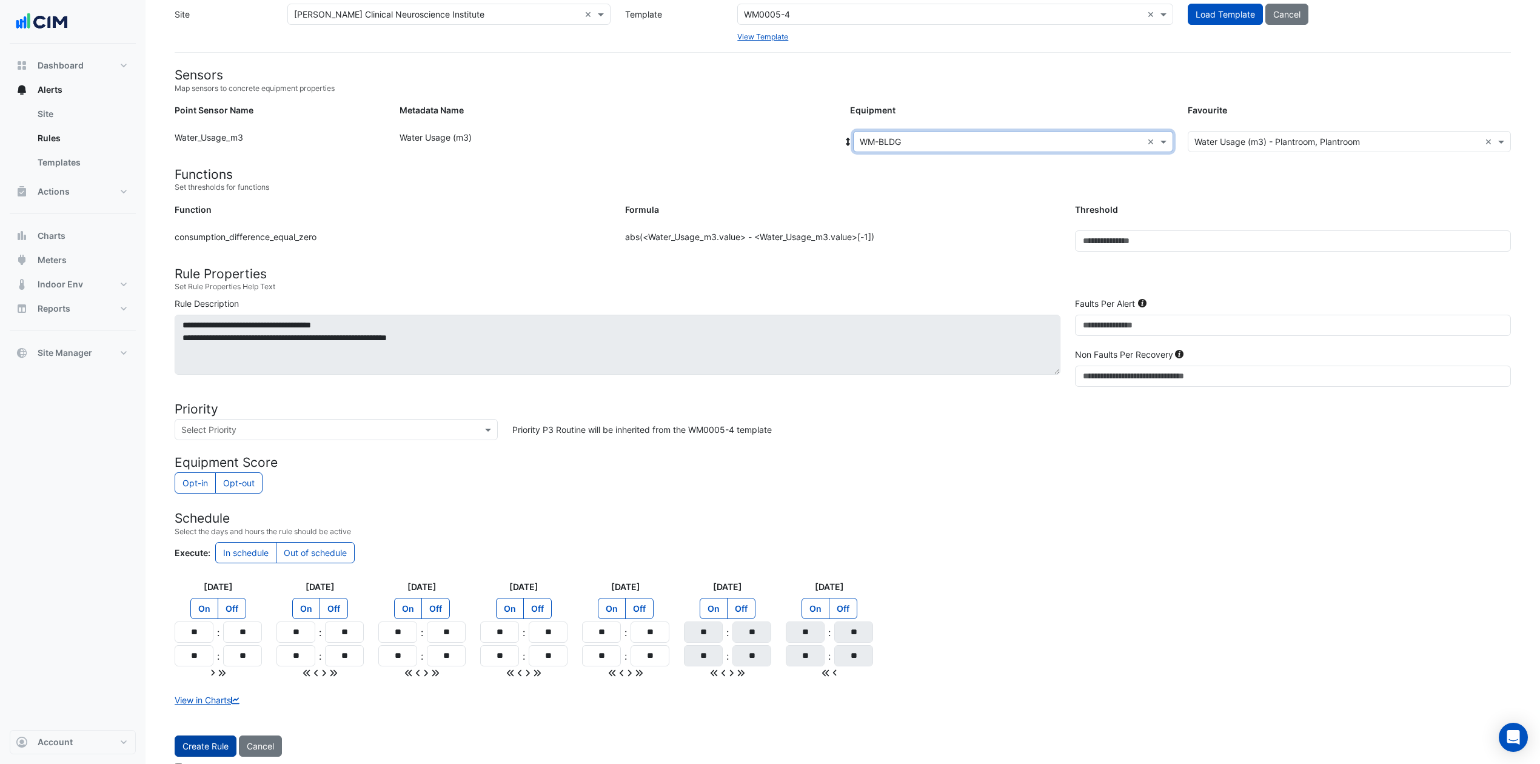
click at [207, 572] on button "Create Rule" at bounding box center [206, 746] width 62 height 21
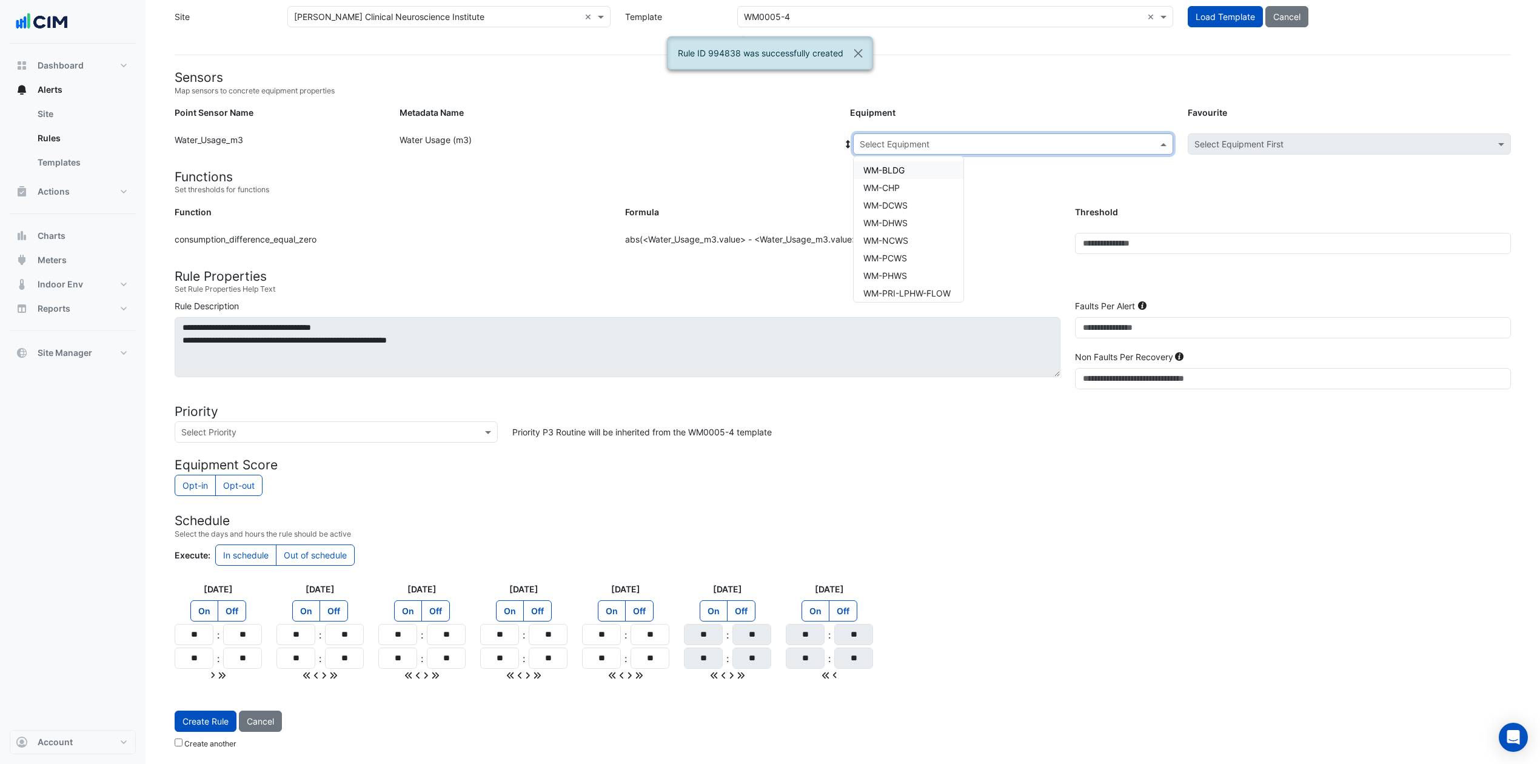
click at [946, 138] on input "text" at bounding box center [1001, 144] width 283 height 13
click at [918, 185] on div "WM-CHP" at bounding box center [909, 188] width 110 height 18
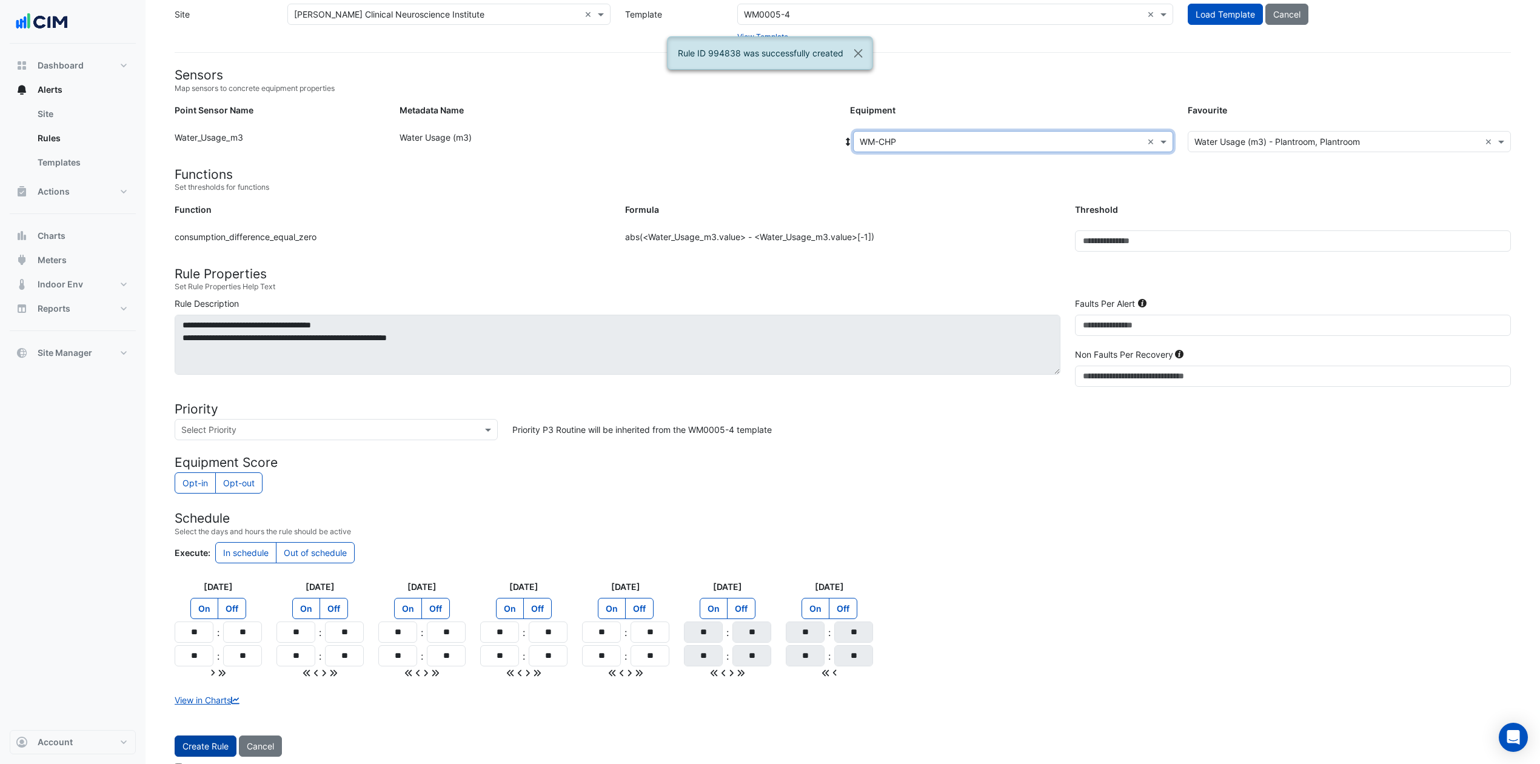
click at [221, 572] on button "Create Rule" at bounding box center [206, 746] width 62 height 21
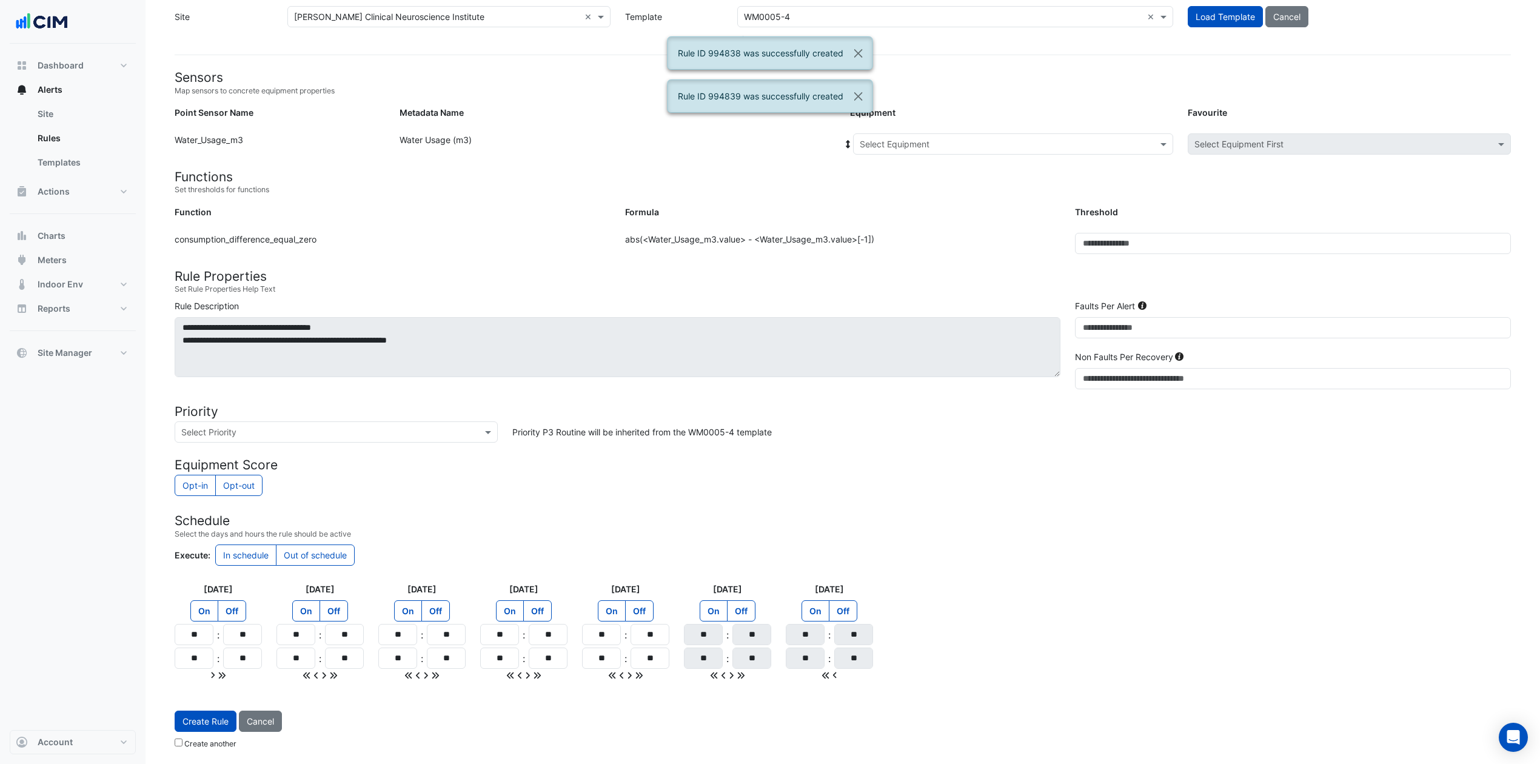
click at [973, 143] on input "text" at bounding box center [1001, 144] width 283 height 13
click at [905, 204] on span "WM-DCWS" at bounding box center [885, 205] width 44 height 10
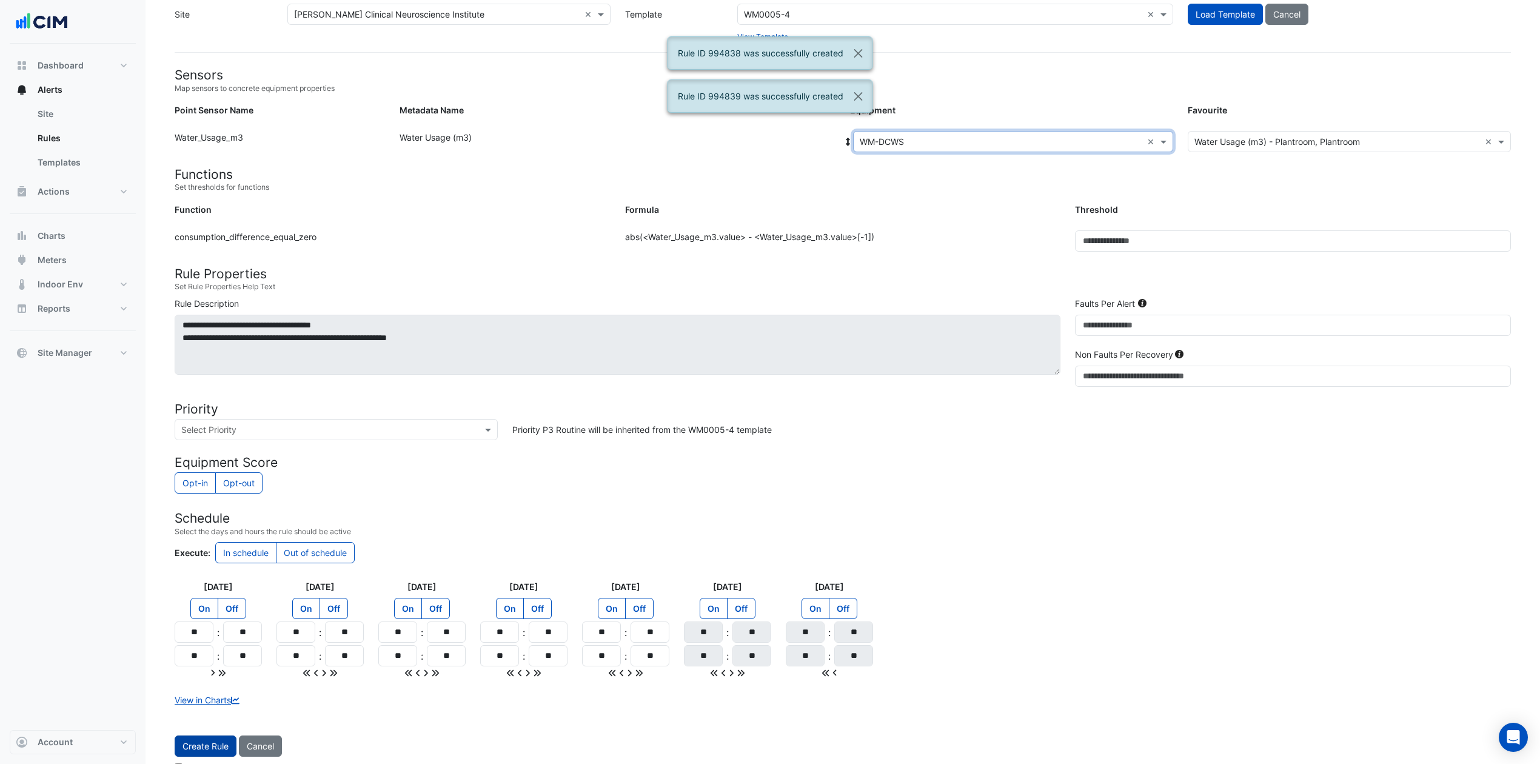
click at [192, 572] on button "Create Rule" at bounding box center [206, 746] width 62 height 21
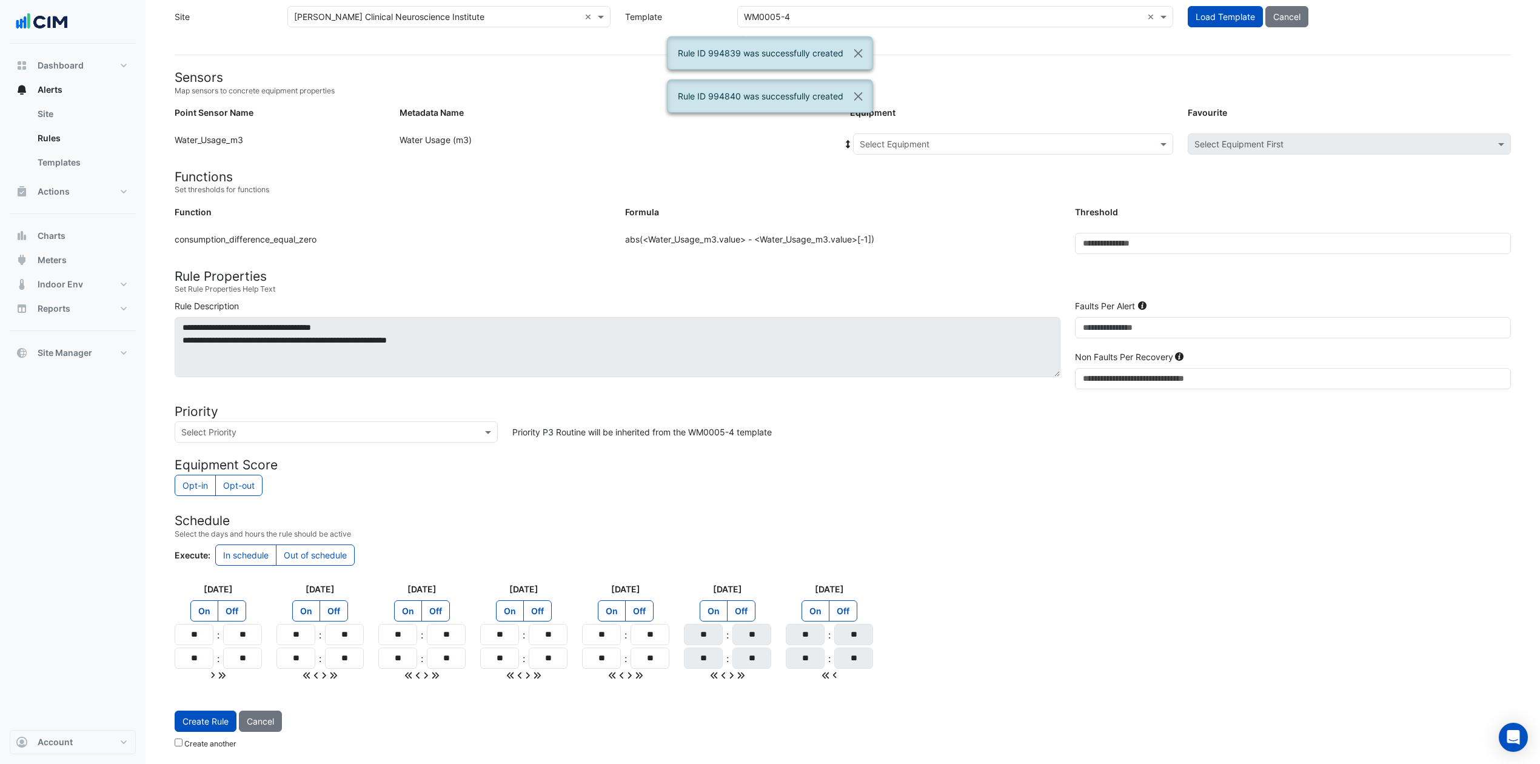
click at [970, 138] on input "text" at bounding box center [1001, 144] width 283 height 13
click at [907, 218] on span "WM-DHWS" at bounding box center [885, 223] width 44 height 10
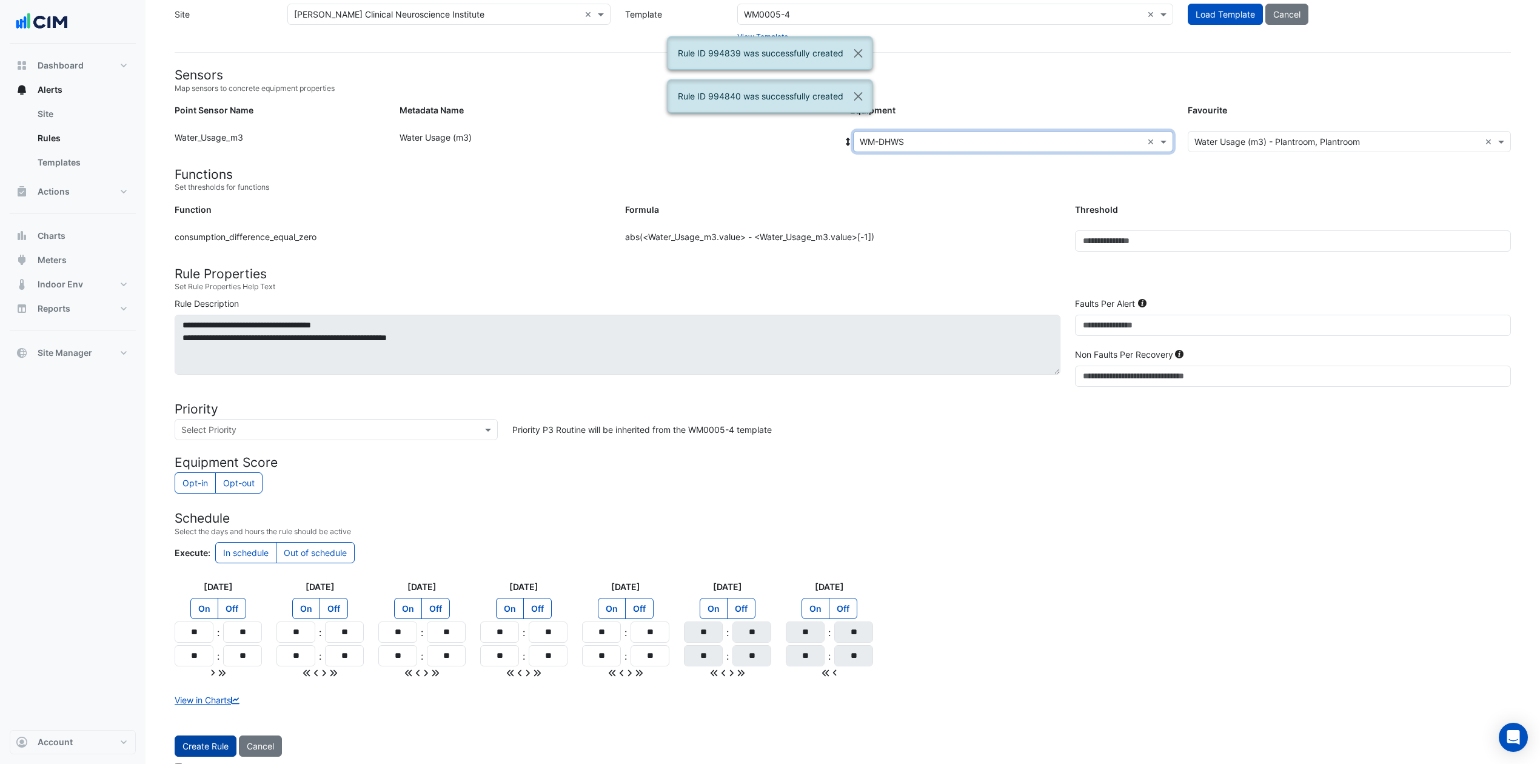
click at [194, 572] on button "Create Rule" at bounding box center [206, 746] width 62 height 21
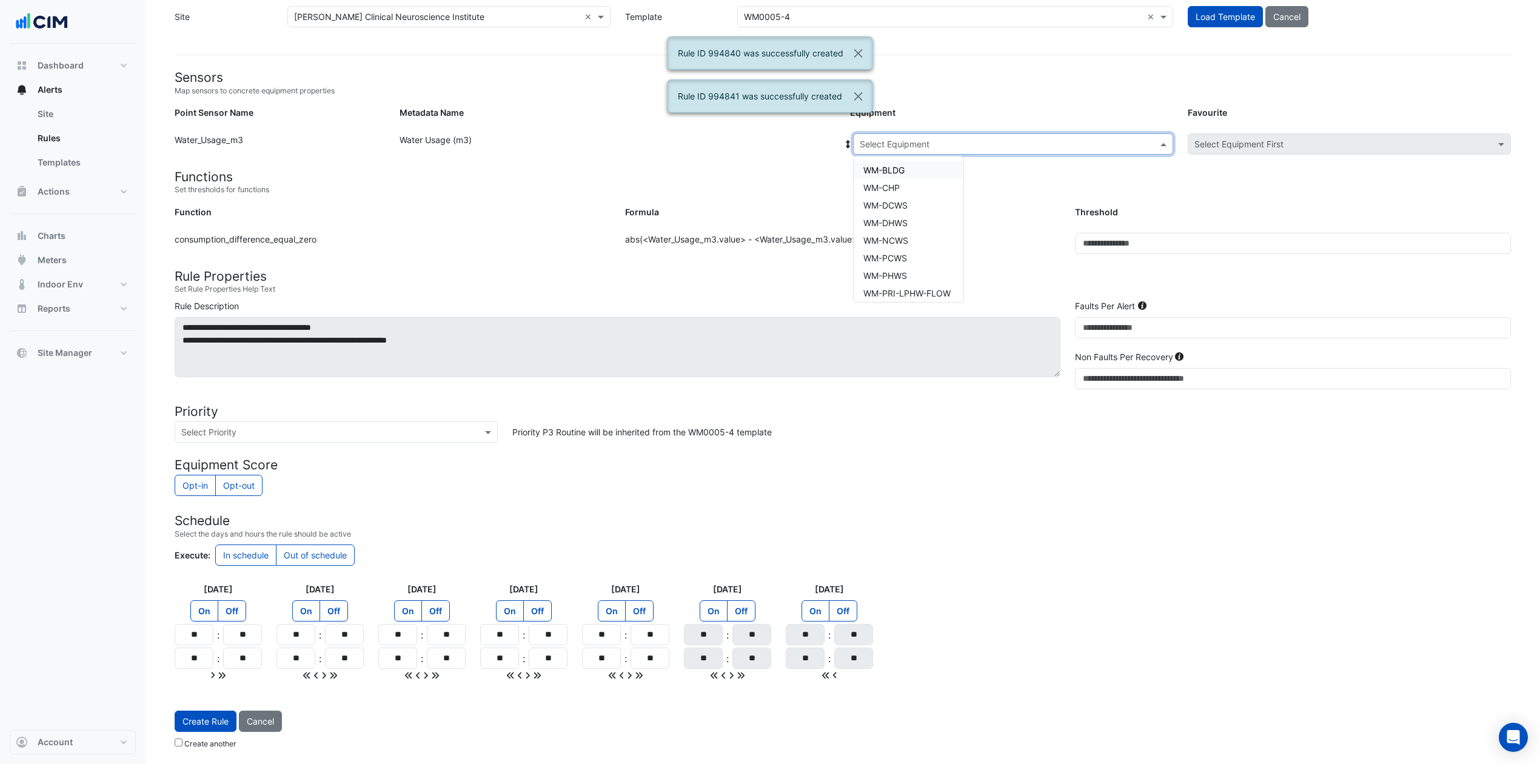
click at [954, 139] on input "text" at bounding box center [1001, 144] width 283 height 13
click at [905, 241] on span "WM-NCWS" at bounding box center [885, 240] width 45 height 10
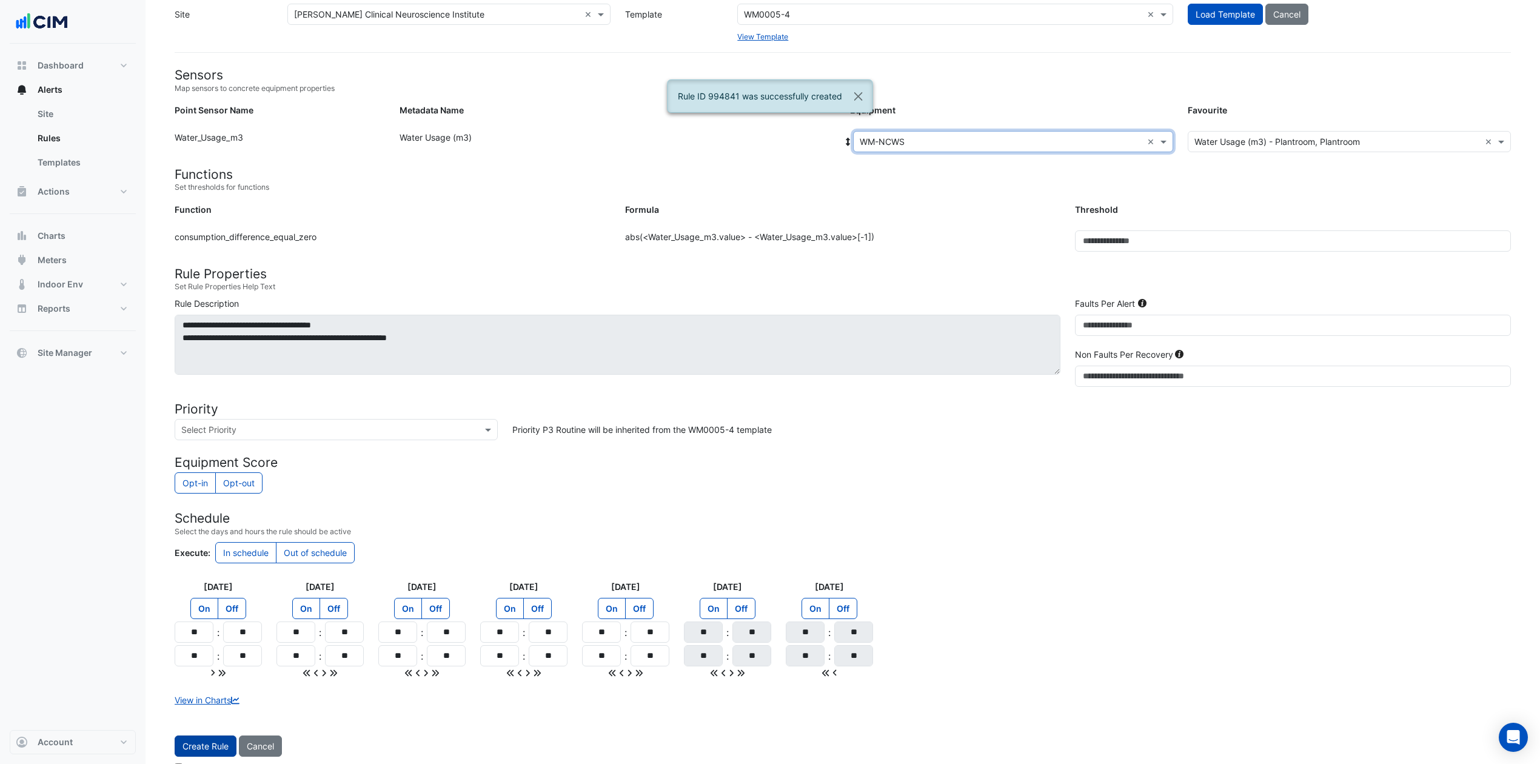
click at [221, 572] on button "Create Rule" at bounding box center [206, 746] width 62 height 21
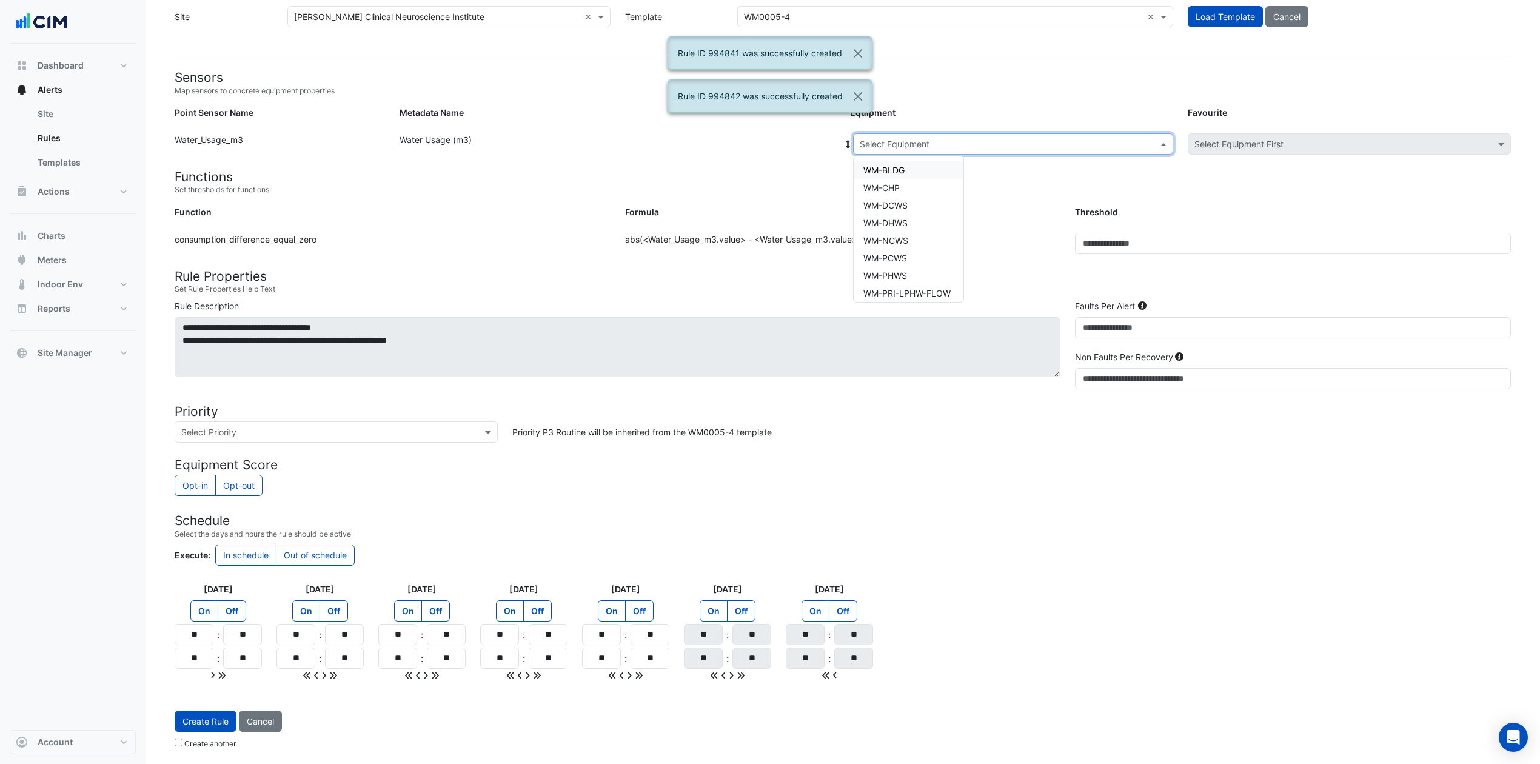
click at [925, 144] on input "text" at bounding box center [1001, 144] width 283 height 13
click at [911, 255] on div "WM-PCWS" at bounding box center [909, 258] width 110 height 18
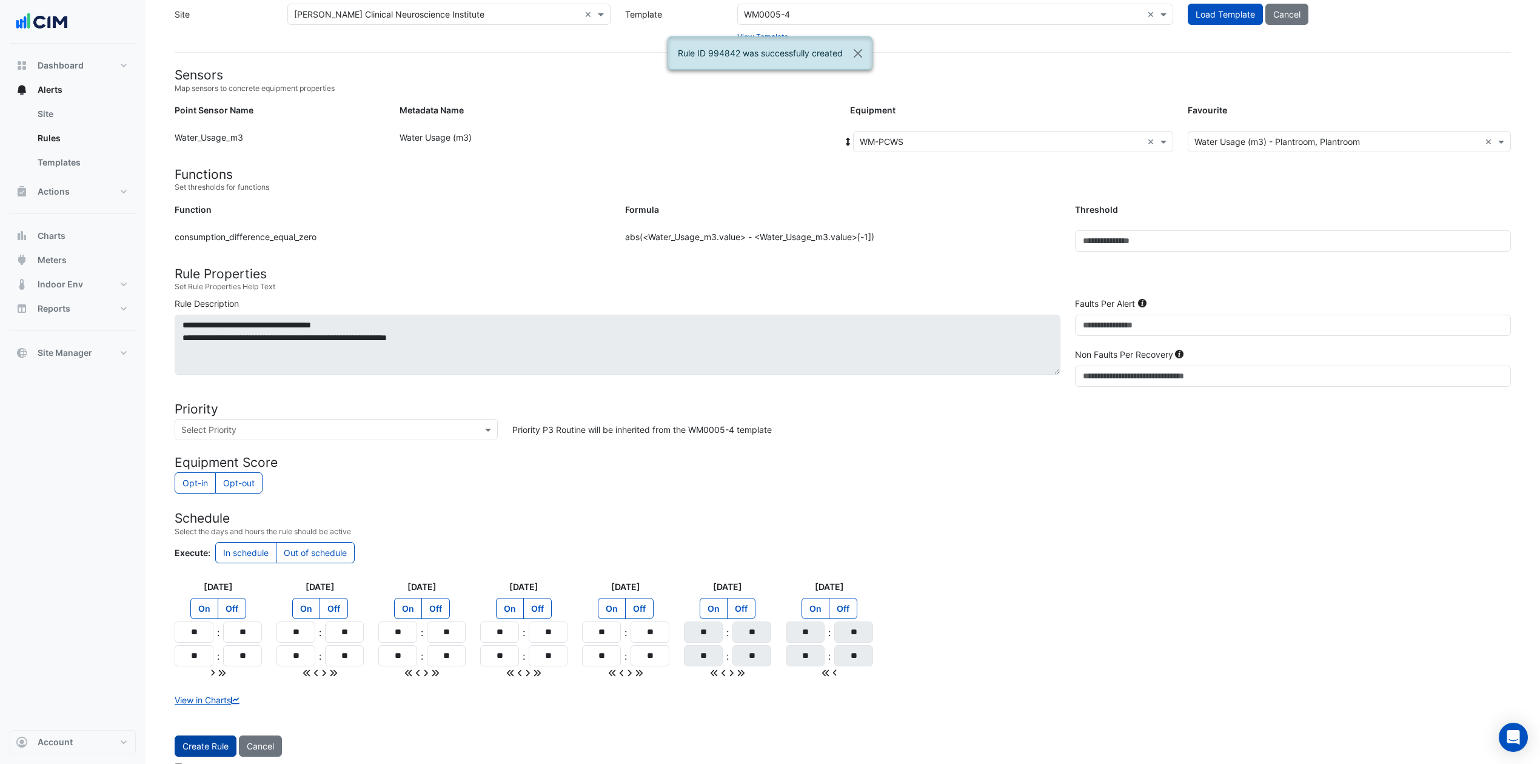
click at [207, 572] on button "Create Rule" at bounding box center [206, 746] width 62 height 21
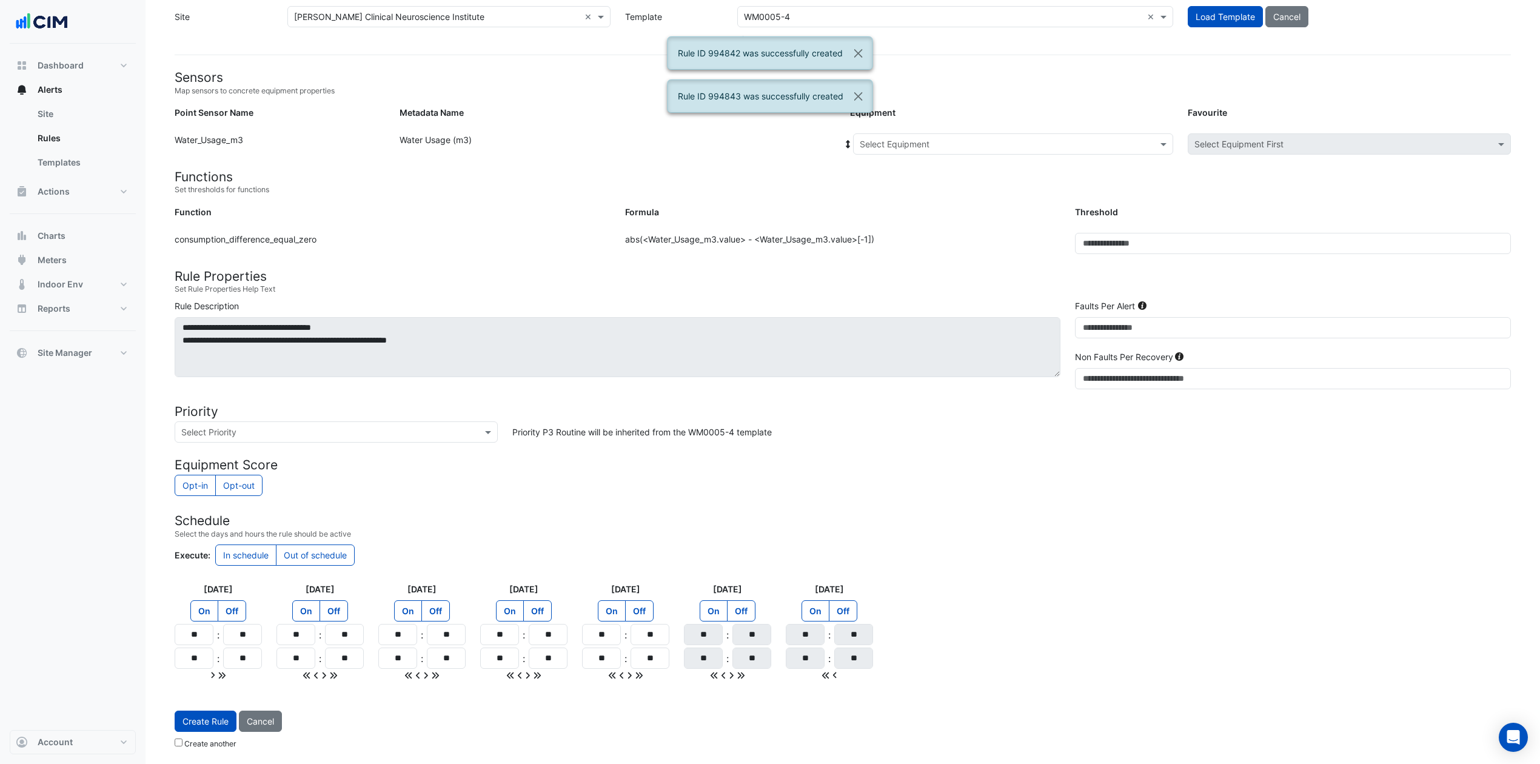
click at [996, 144] on input "text" at bounding box center [1001, 144] width 283 height 13
click at [913, 270] on div "WM-PHWS" at bounding box center [909, 276] width 110 height 18
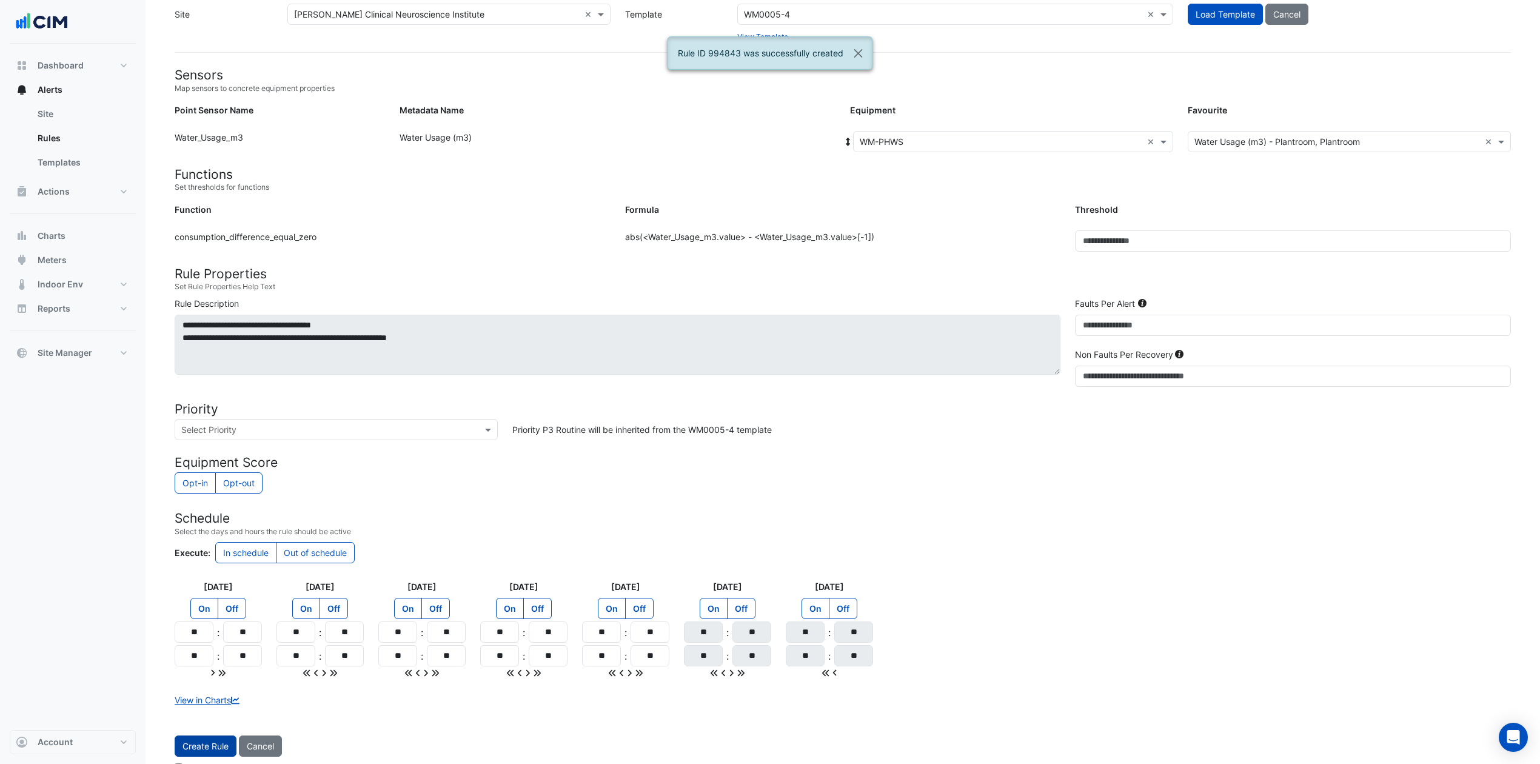
click at [216, 572] on button "Create Rule" at bounding box center [206, 746] width 62 height 21
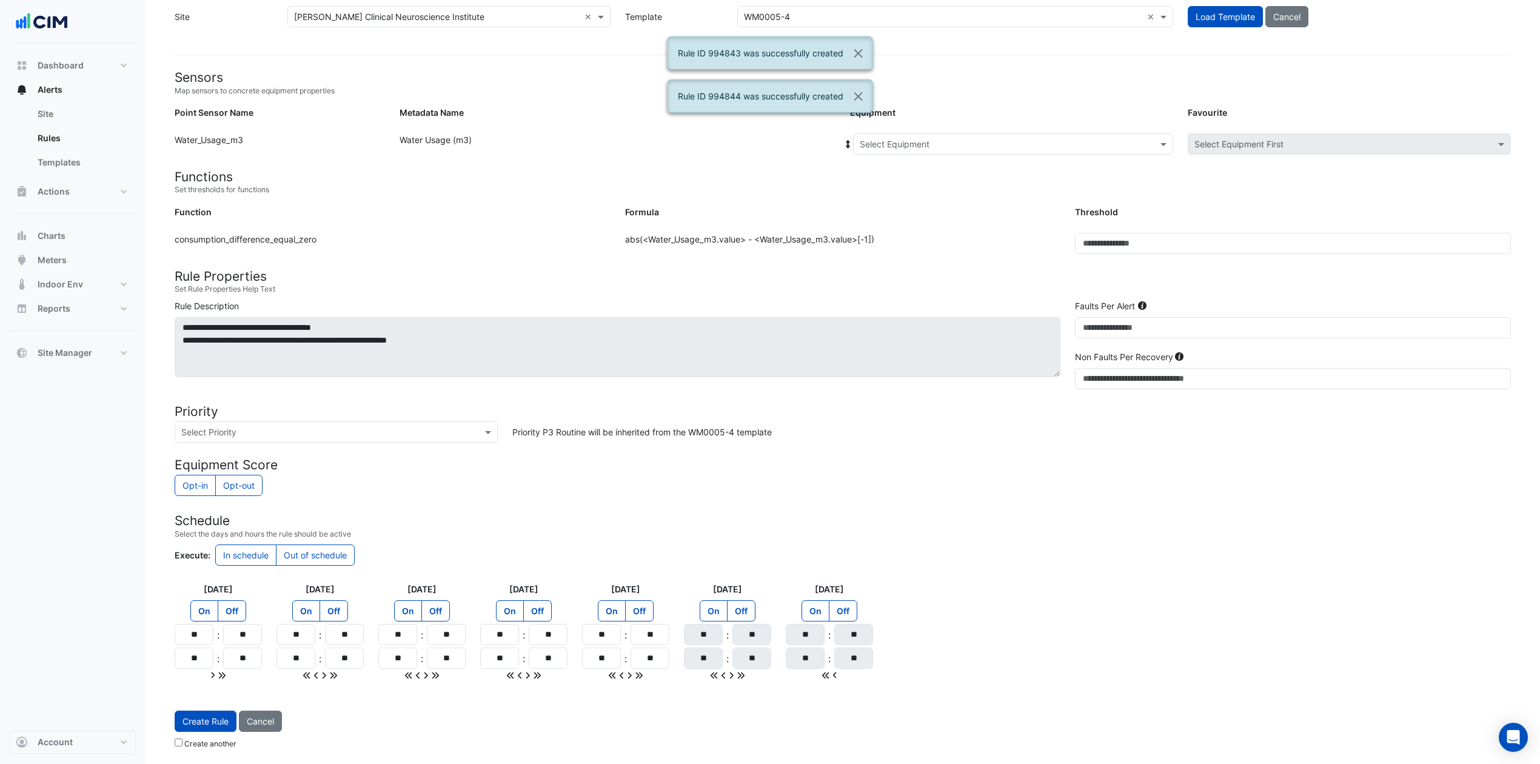
click at [935, 144] on input "text" at bounding box center [1001, 144] width 283 height 13
click at [922, 275] on div "WM-PHWS" at bounding box center [909, 276] width 110 height 18
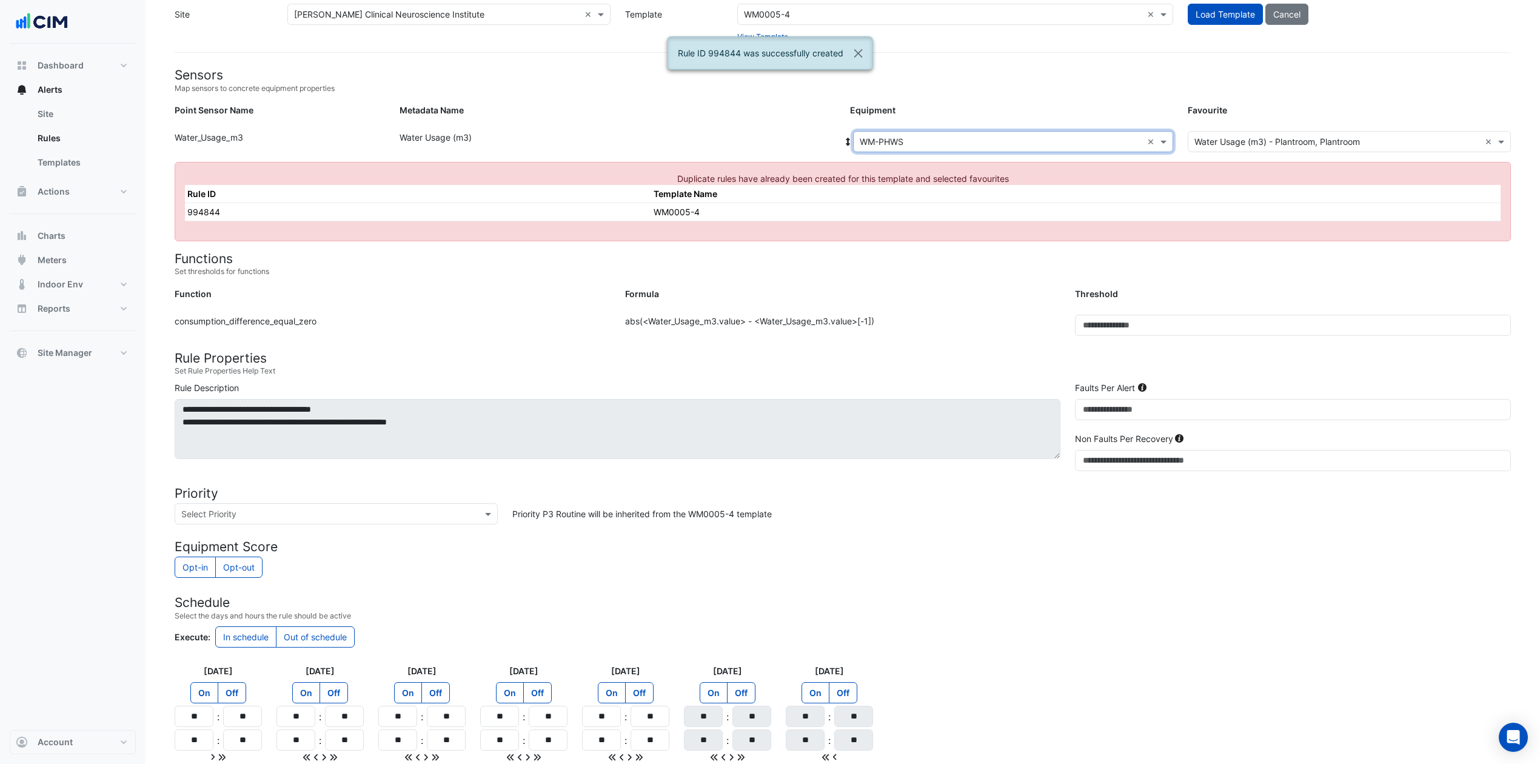
click at [973, 139] on input "text" at bounding box center [1001, 142] width 283 height 13
click at [931, 233] on div "WM-PCWS" at bounding box center [913, 228] width 119 height 18
click at [970, 153] on div "Equipment: Select Equipment × WM-PCWS × Favourite: Select Favourite × Water Usa…" at bounding box center [1180, 144] width 675 height 26
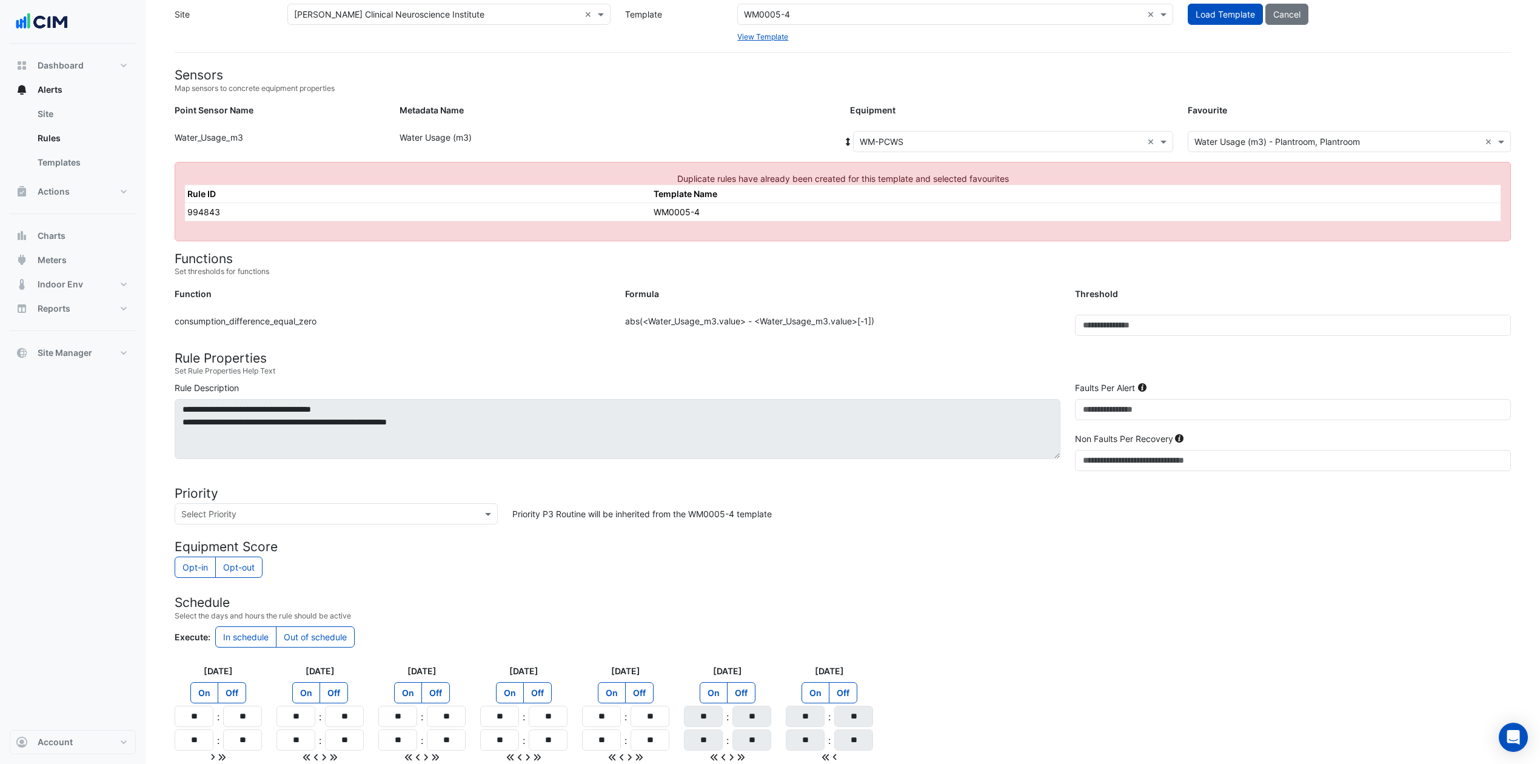
click at [973, 142] on input "text" at bounding box center [1001, 142] width 283 height 13
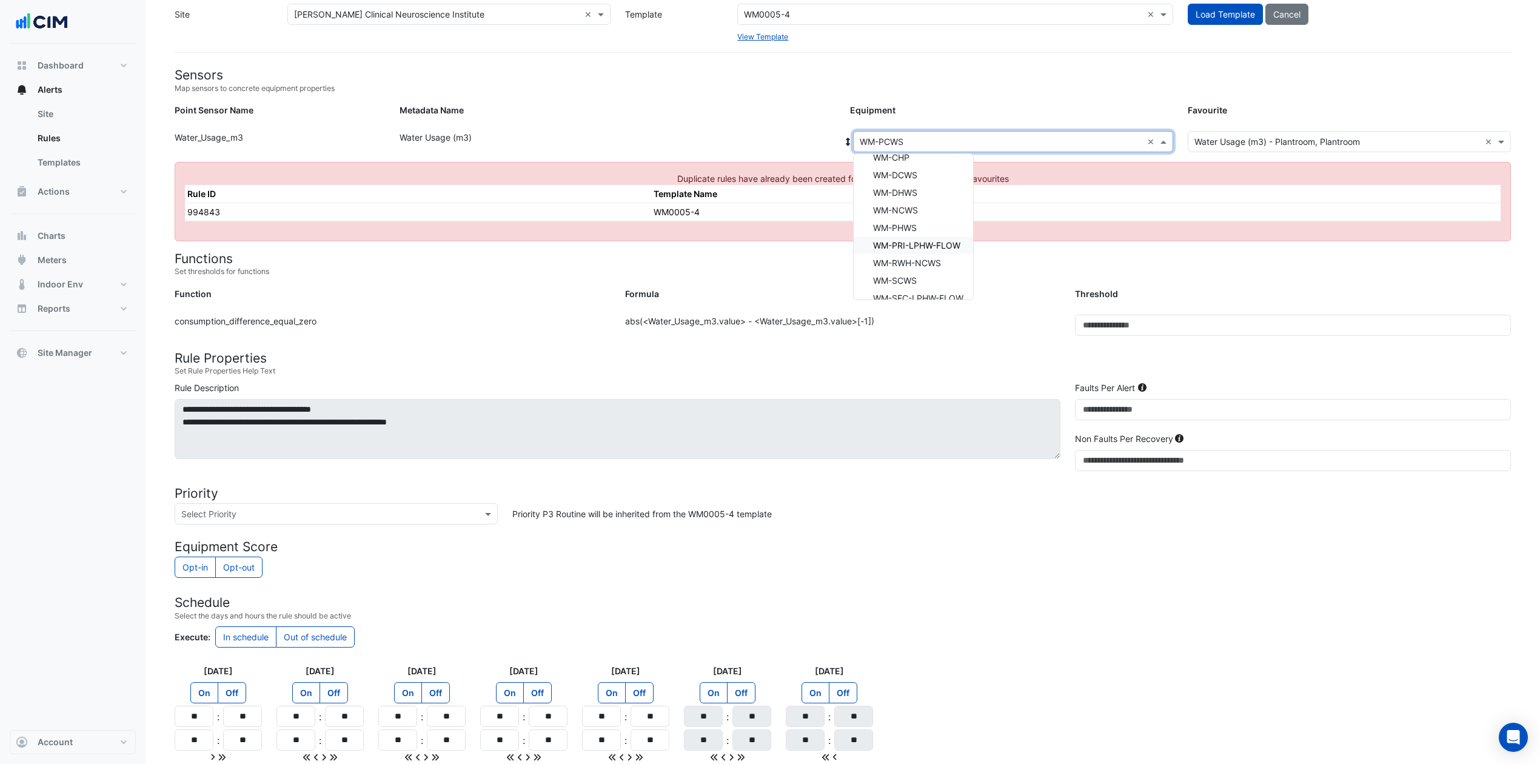
click at [951, 240] on span "WM-PRI-LPHW-FLOW" at bounding box center [916, 245] width 87 height 10
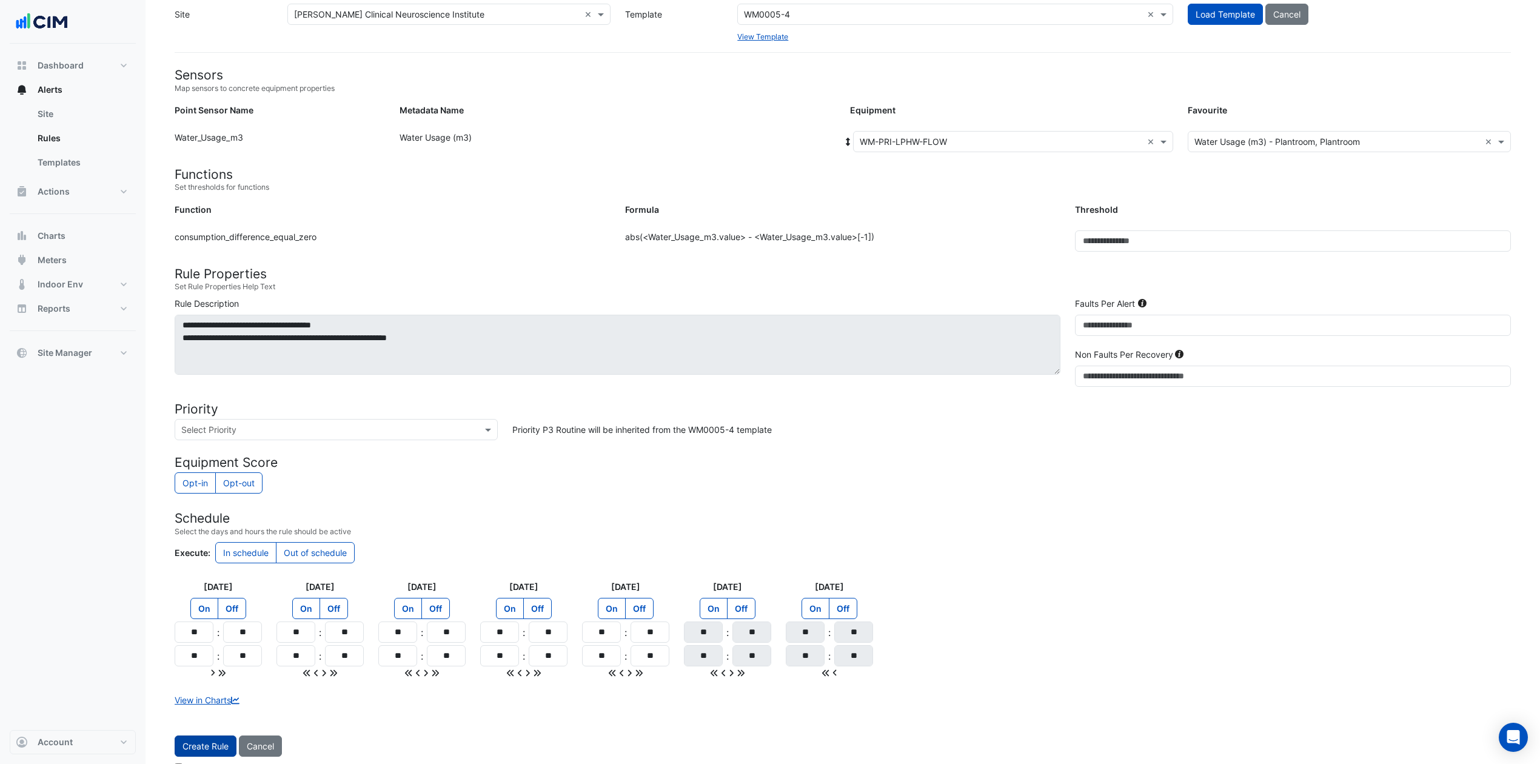
click at [221, 572] on button "Create Rule" at bounding box center [206, 746] width 62 height 21
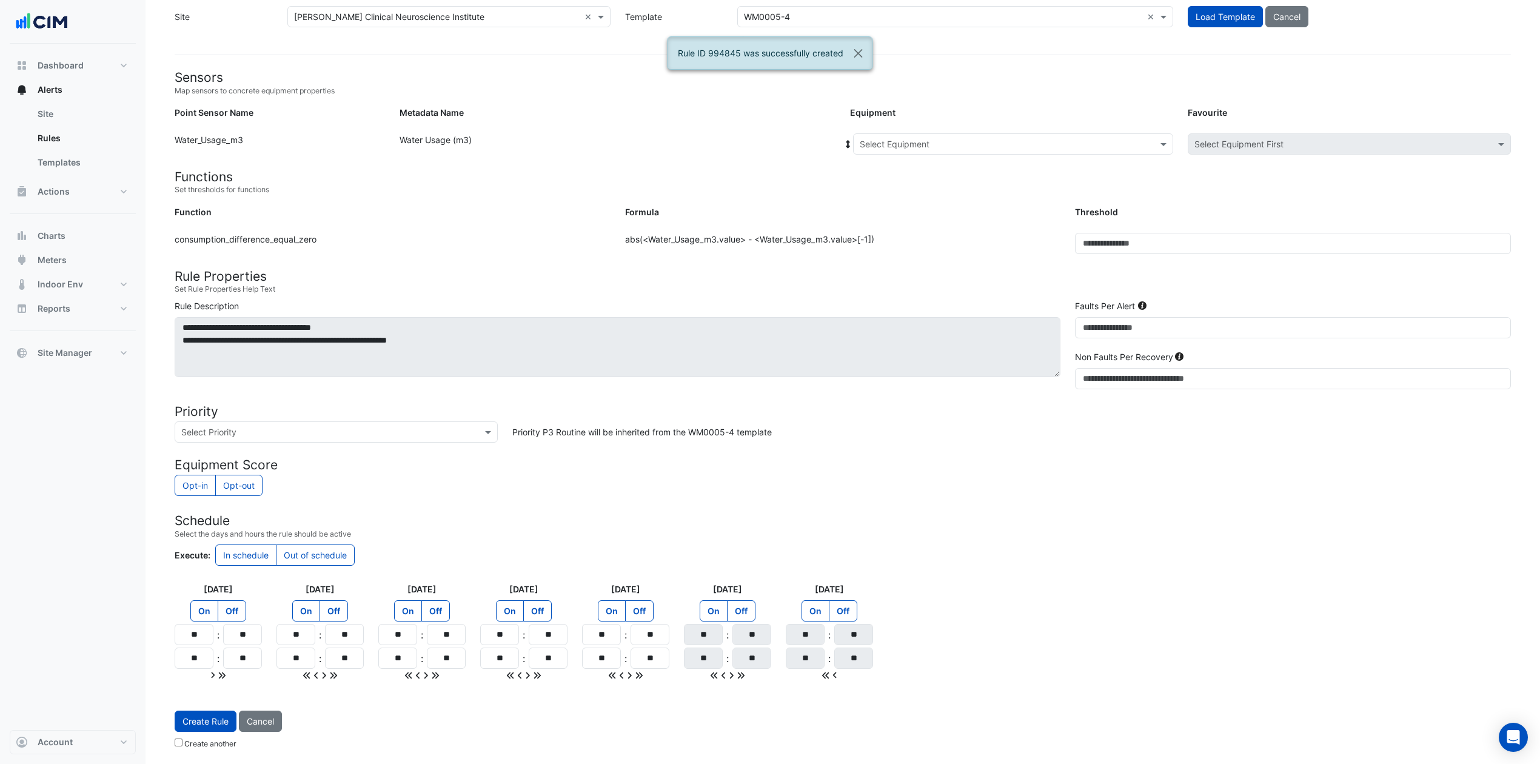
click at [995, 138] on input "text" at bounding box center [1001, 144] width 283 height 13
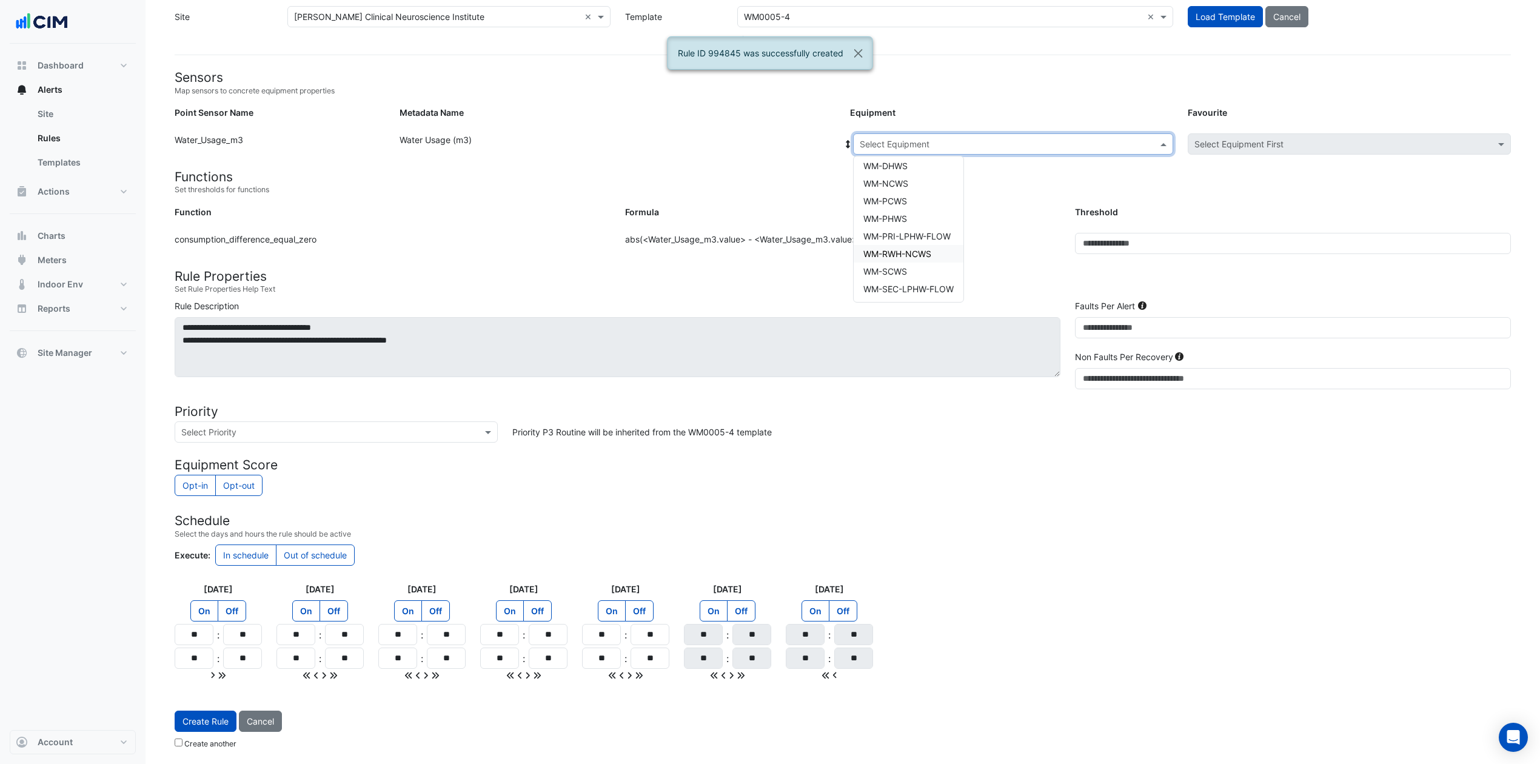
click at [919, 253] on span "WM-RWH-NCWS" at bounding box center [897, 254] width 68 height 10
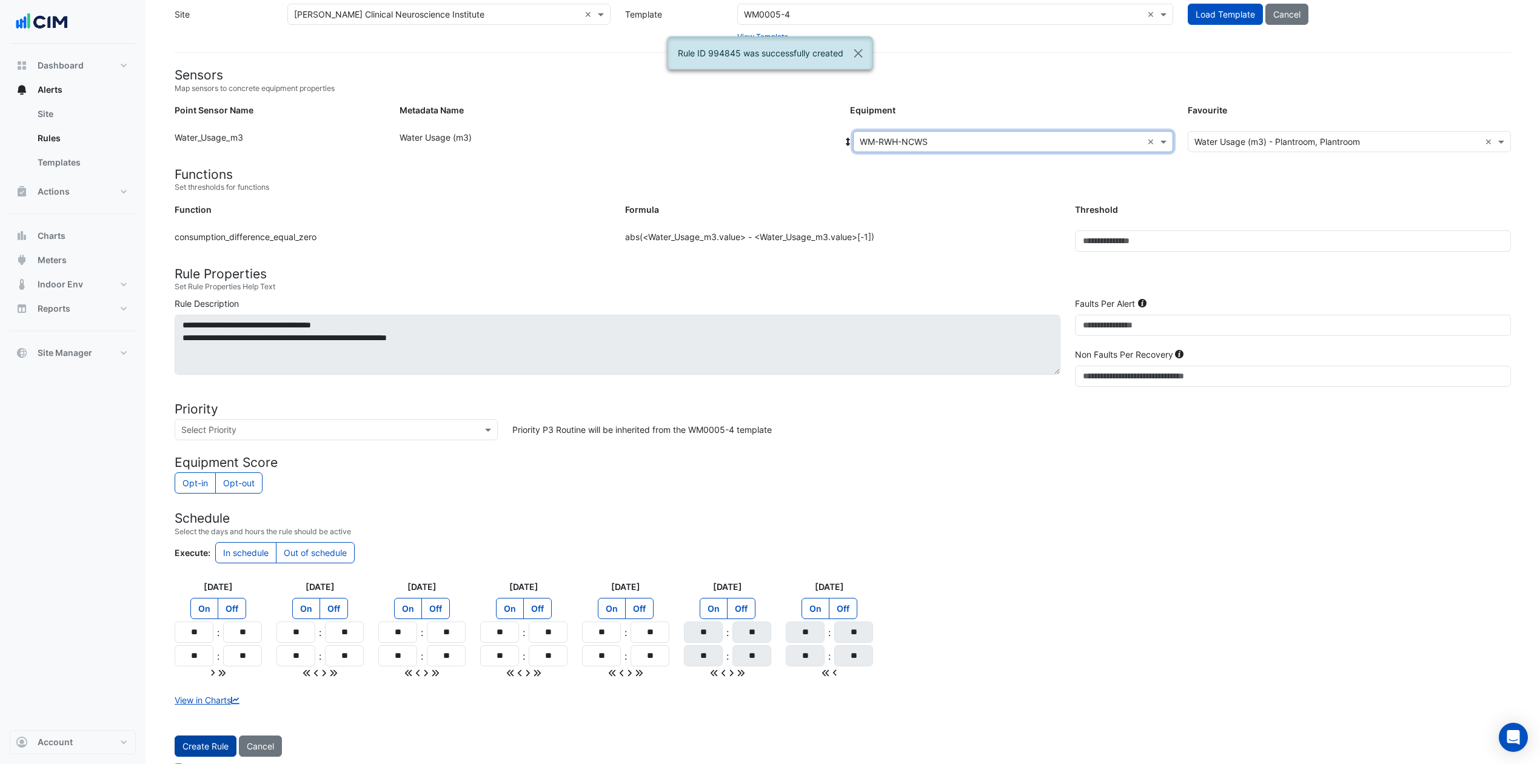
click at [219, 572] on button "Create Rule" at bounding box center [206, 746] width 62 height 21
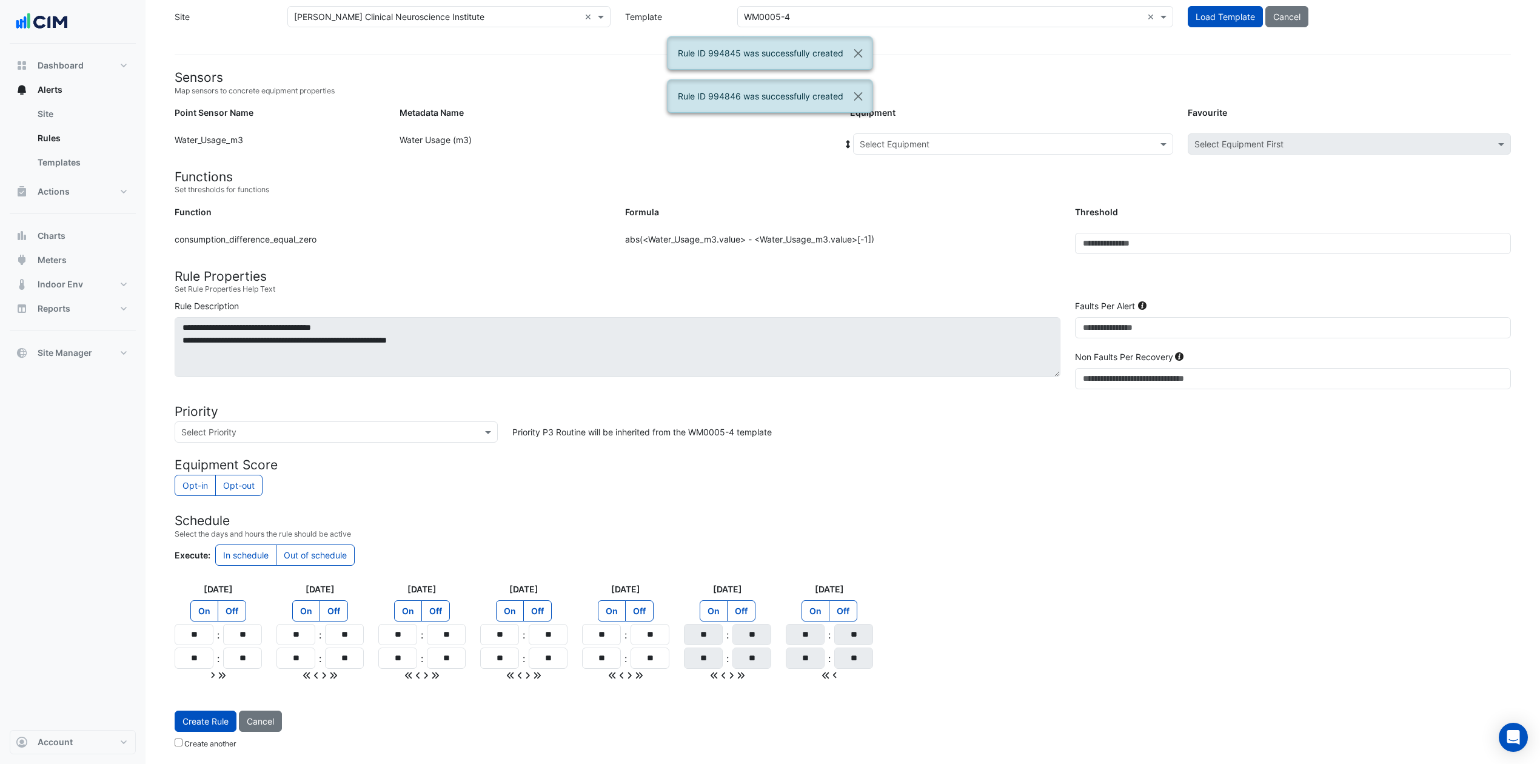
click at [963, 142] on input "text" at bounding box center [1001, 144] width 283 height 13
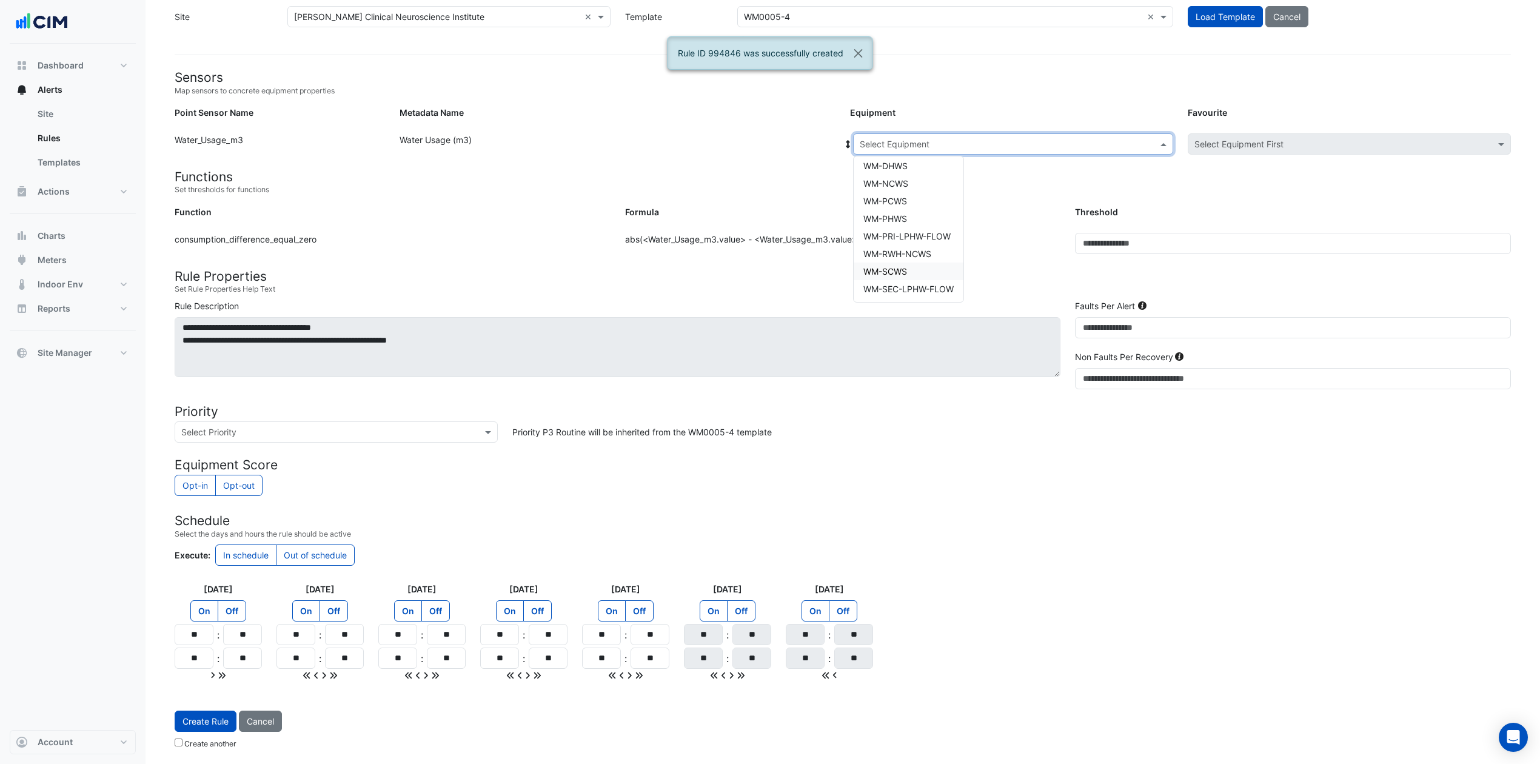
click at [924, 267] on div "WM-SCWS" at bounding box center [909, 272] width 110 height 18
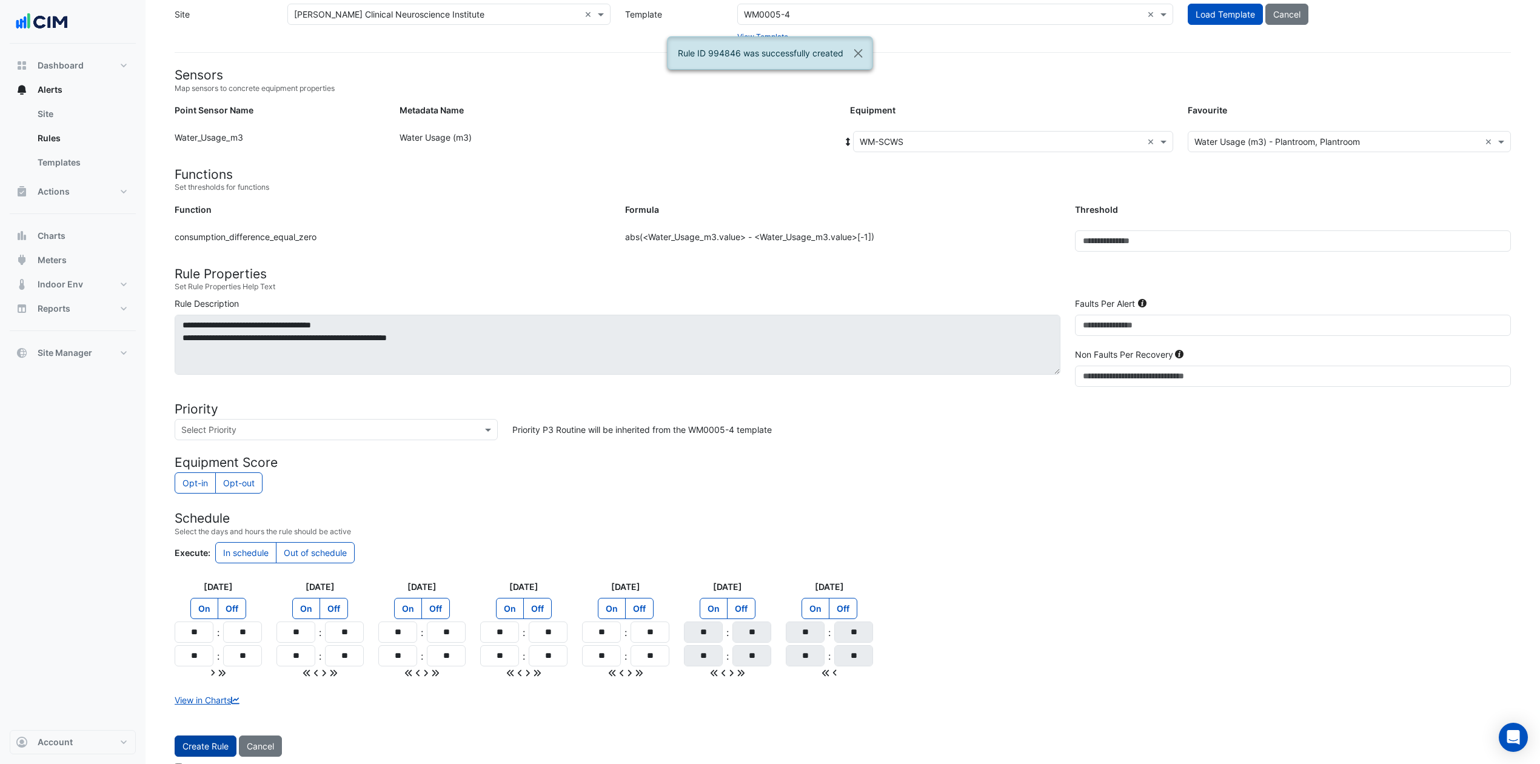
click at [207, 572] on button "Create Rule" at bounding box center [206, 746] width 62 height 21
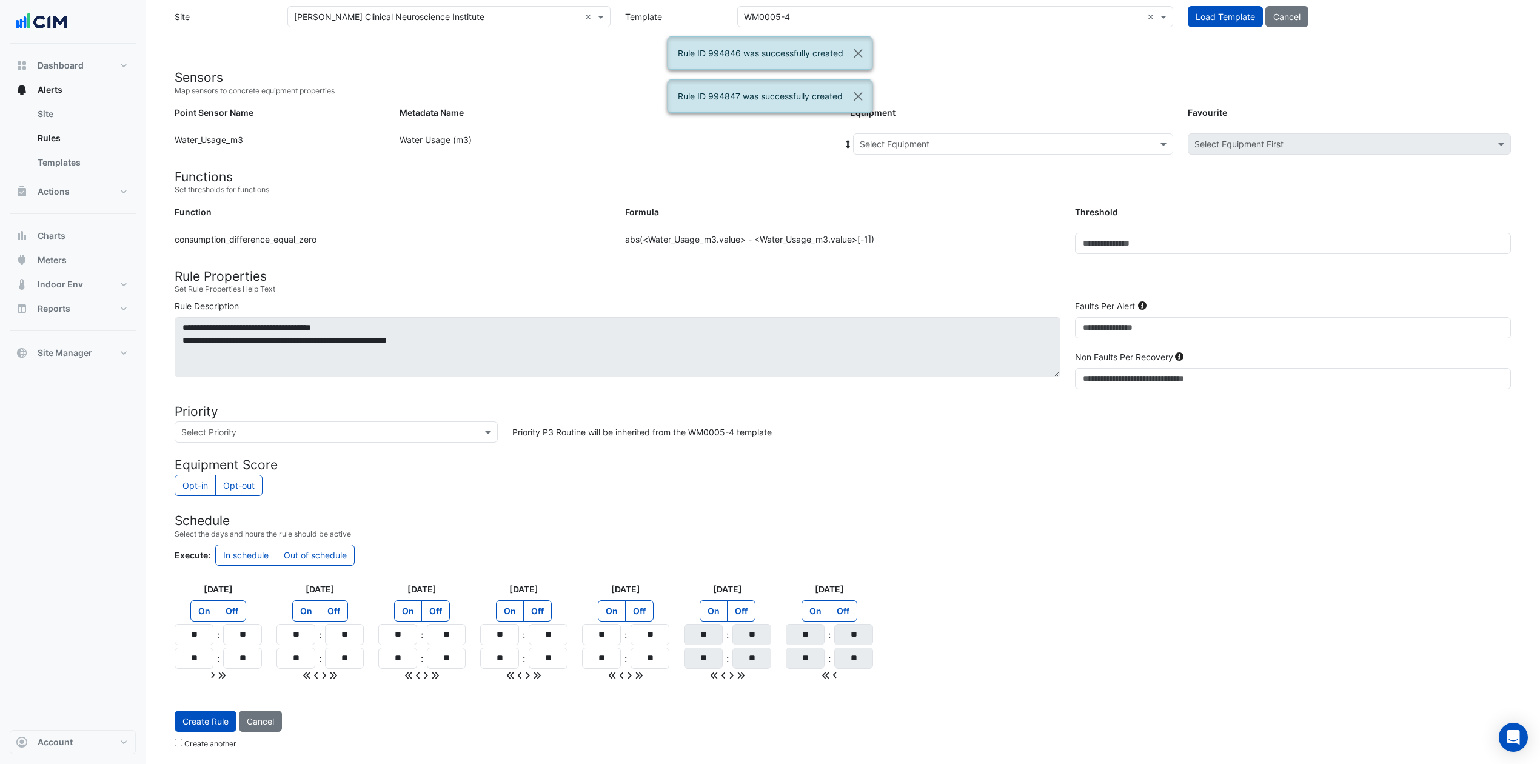
click at [936, 139] on input "text" at bounding box center [1001, 144] width 283 height 13
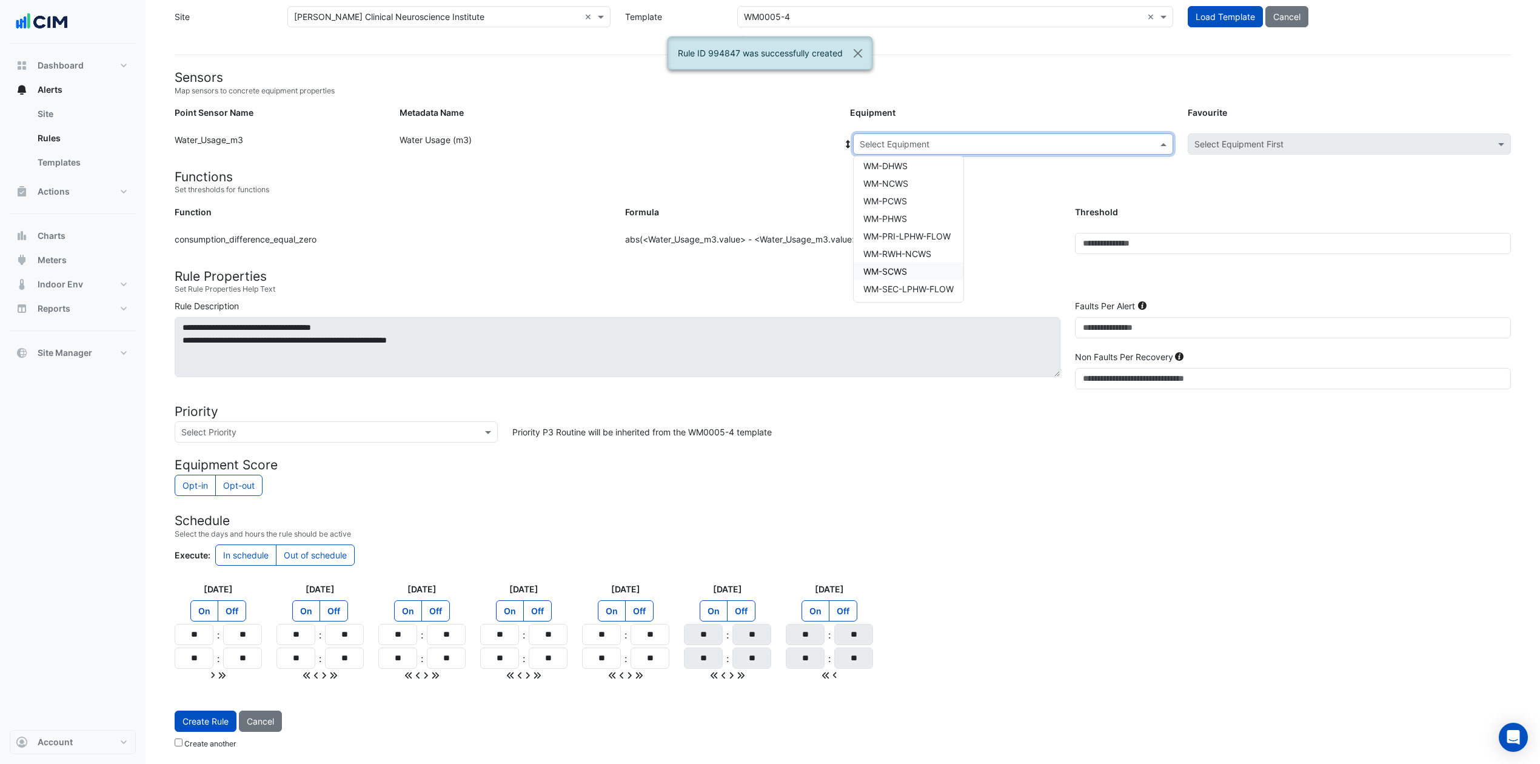
click at [915, 275] on div "WM-SCWS" at bounding box center [909, 272] width 110 height 18
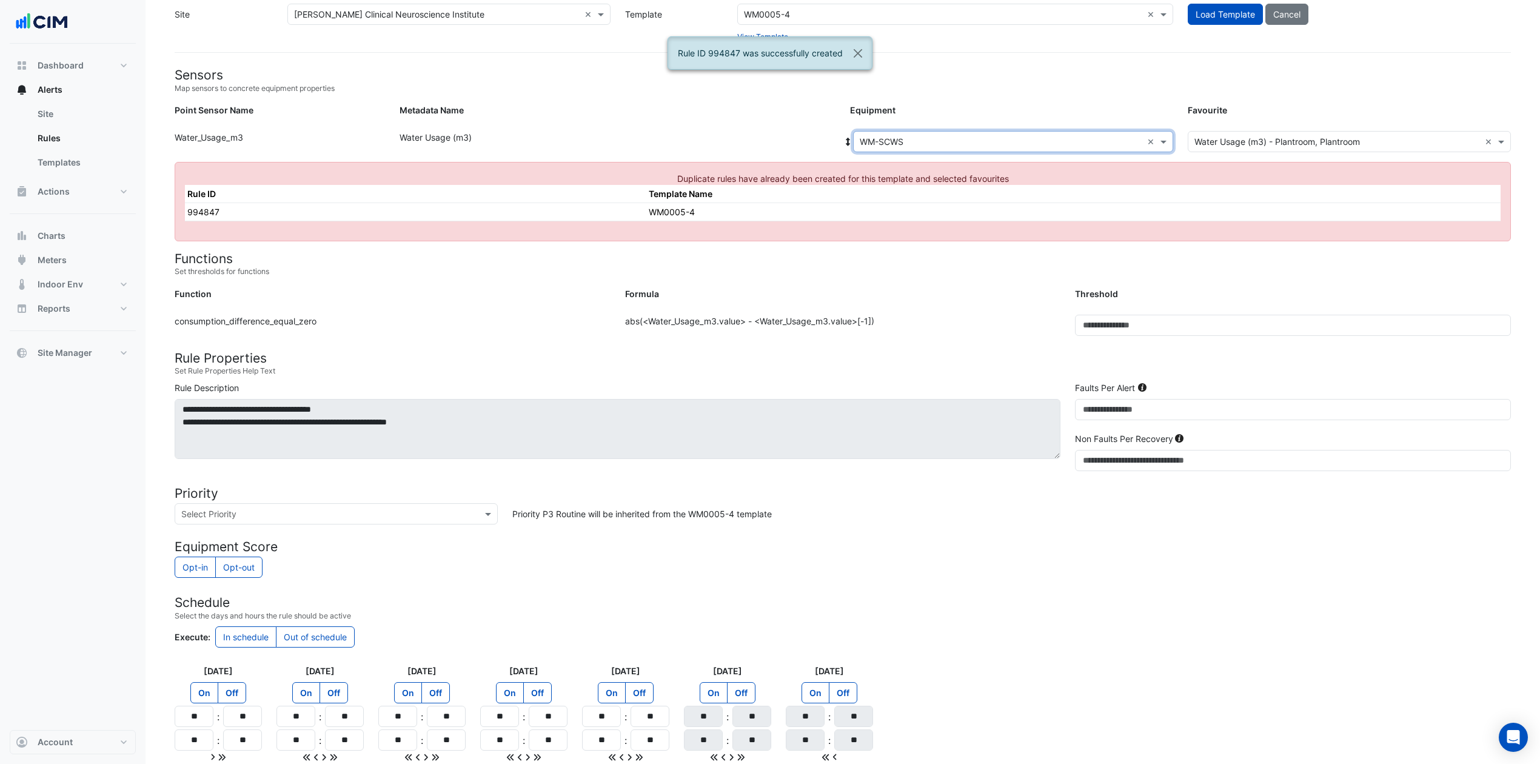
click at [966, 137] on input "text" at bounding box center [1001, 142] width 283 height 13
click at [933, 284] on span "WM-SEC-LPHW-FLOW" at bounding box center [918, 286] width 90 height 10
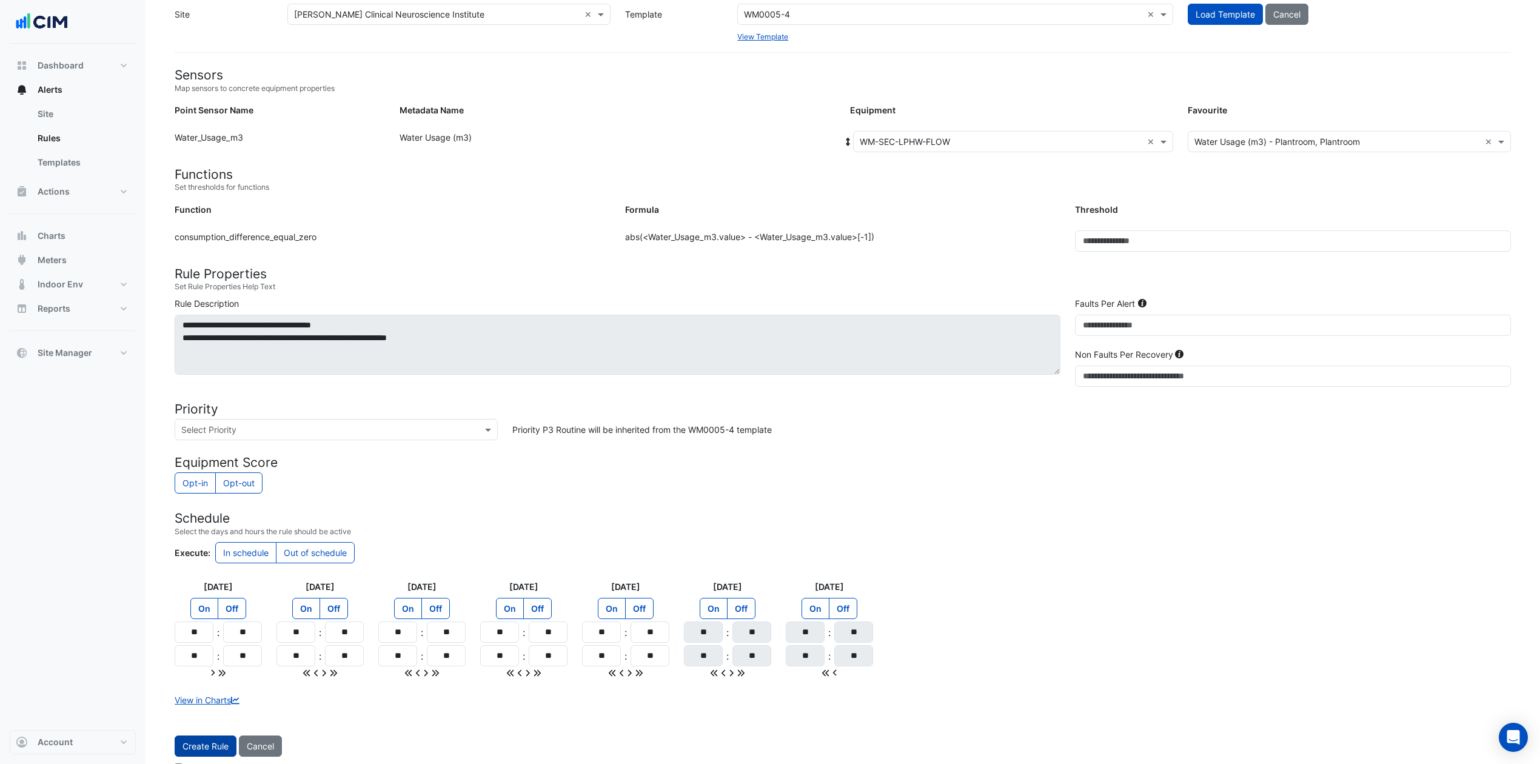
click at [204, 572] on button "Create Rule" at bounding box center [206, 746] width 62 height 21
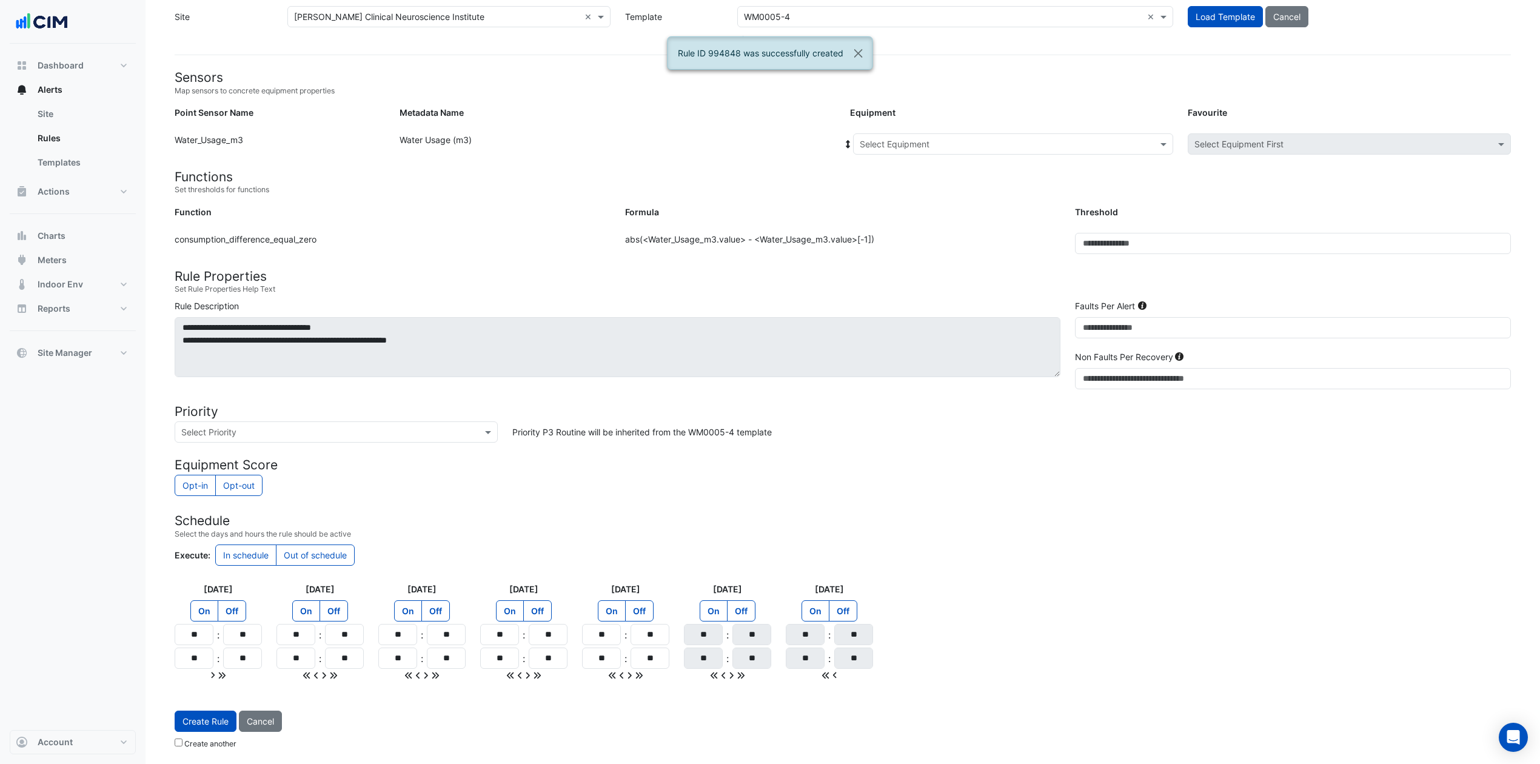
click at [966, 206] on div "Formula" at bounding box center [843, 215] width 451 height 18
click at [1164, 198] on form "Sensors Map sensors to concrete equipment properties Point Sensor Name Metadata…" at bounding box center [843, 412] width 1336 height 685
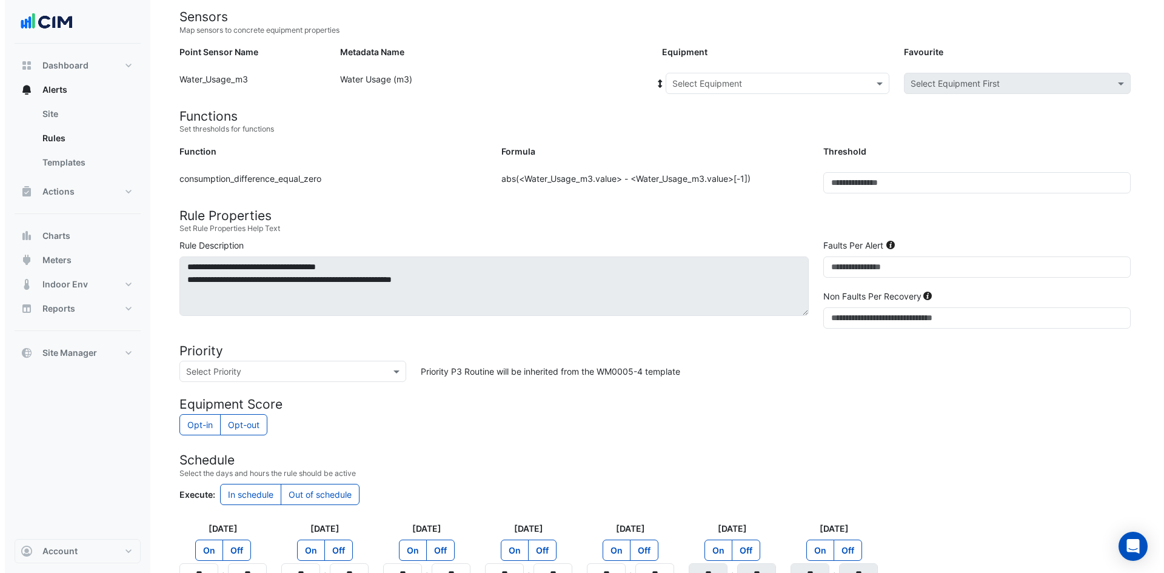
scroll to position [0, 0]
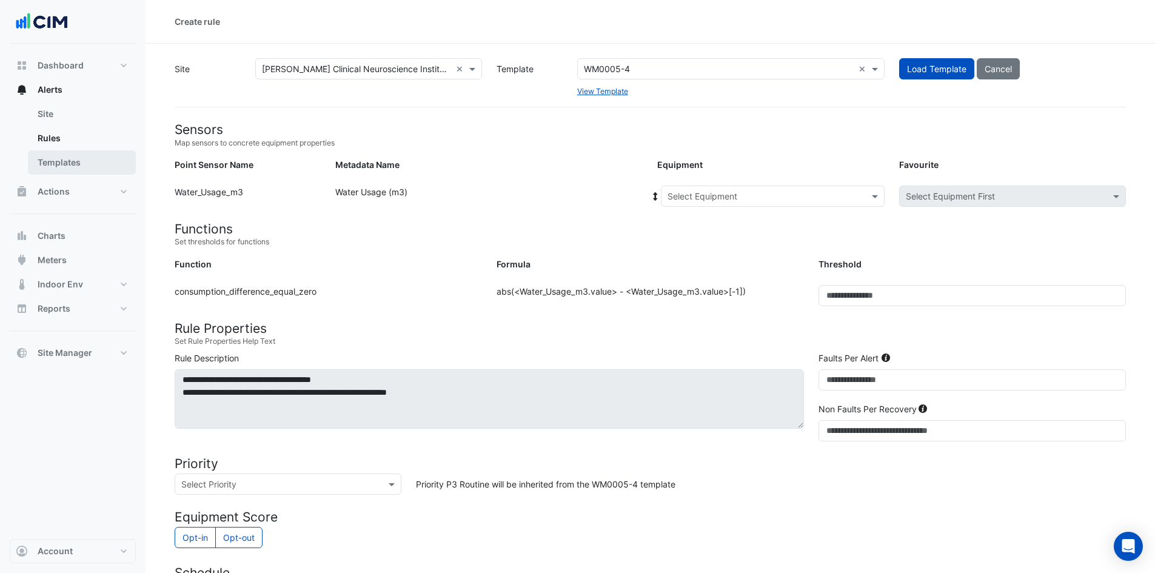
click at [85, 168] on link "Templates" at bounding box center [82, 162] width 108 height 24
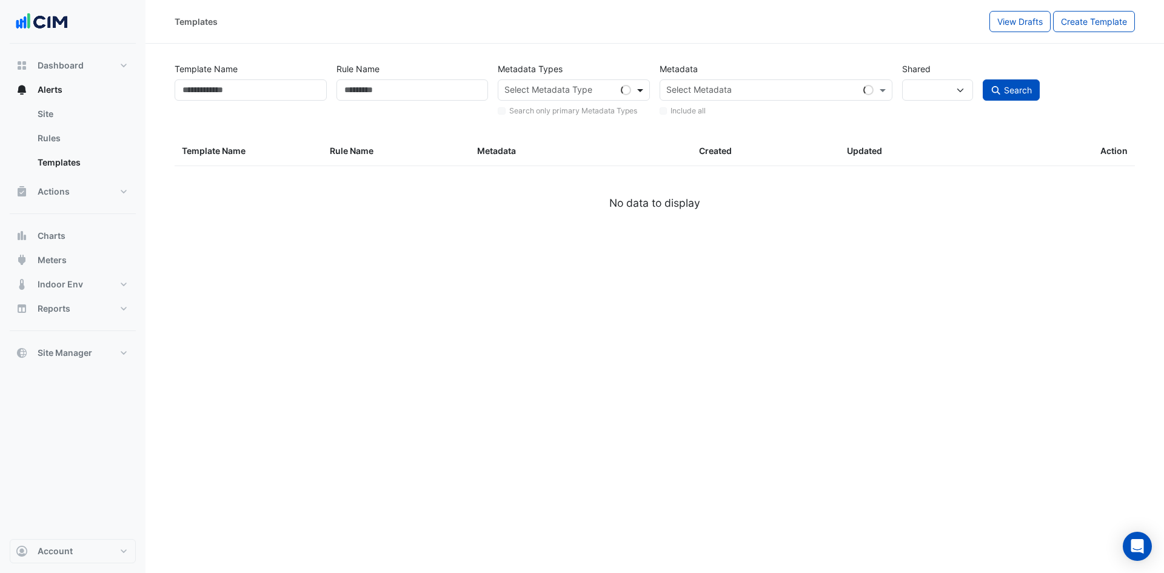
select select
click at [634, 88] on span at bounding box center [641, 90] width 15 height 13
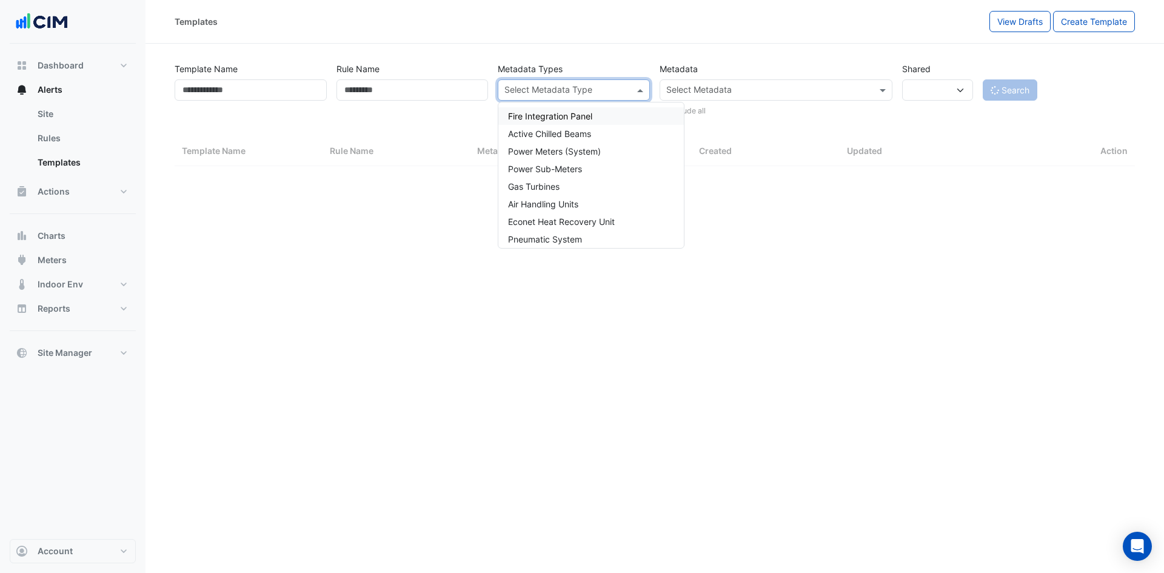
select select "***"
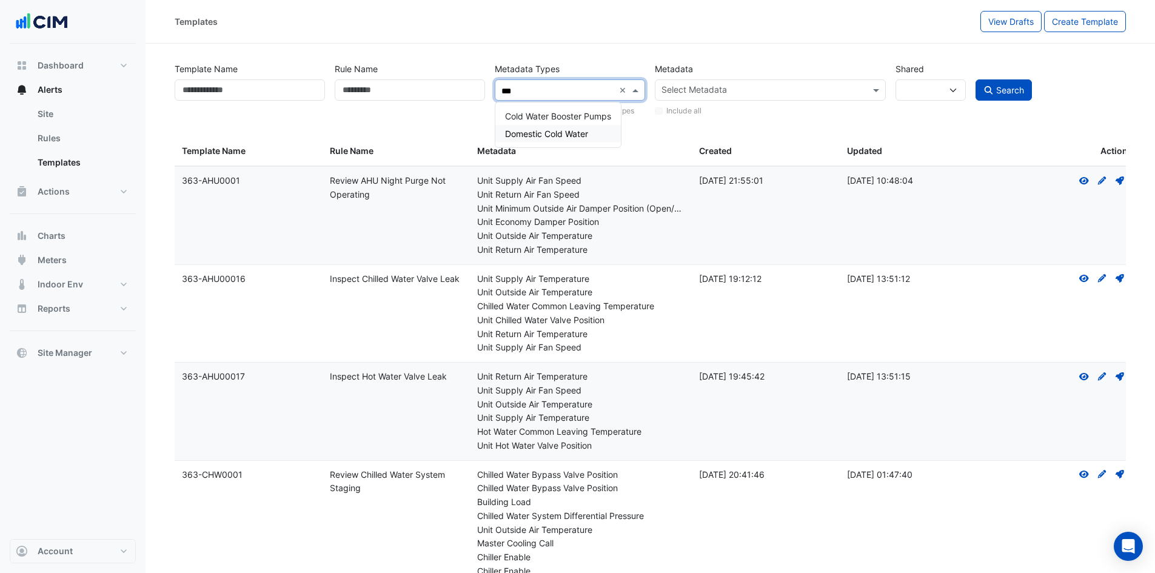
click at [573, 139] on div "Domestic Cold Water" at bounding box center [558, 134] width 126 height 18
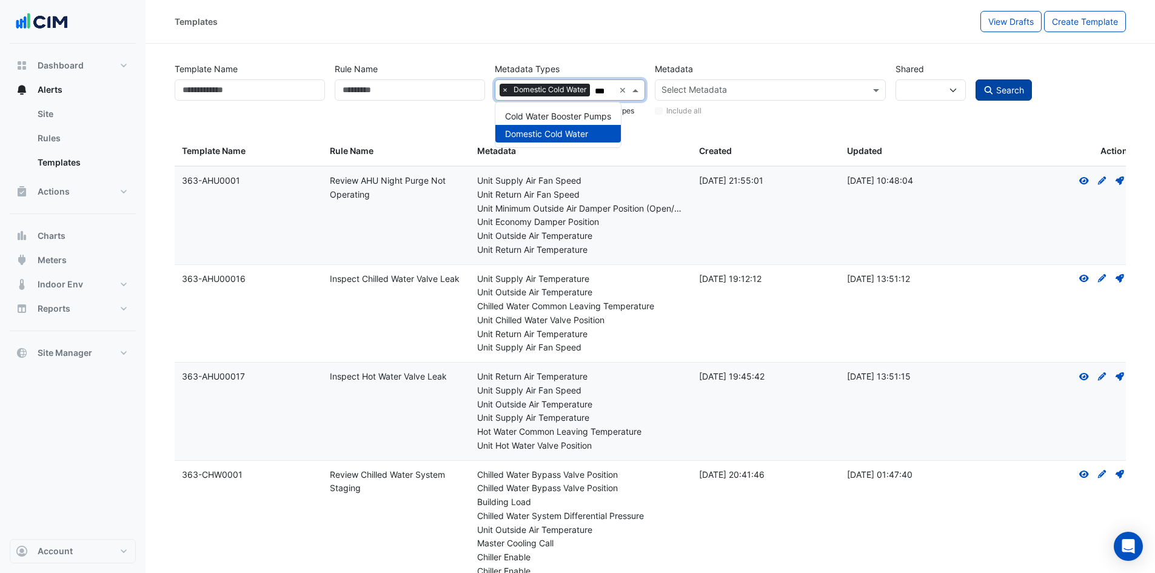
type input "***"
click at [982, 84] on button "Search" at bounding box center [1004, 89] width 57 height 21
select select
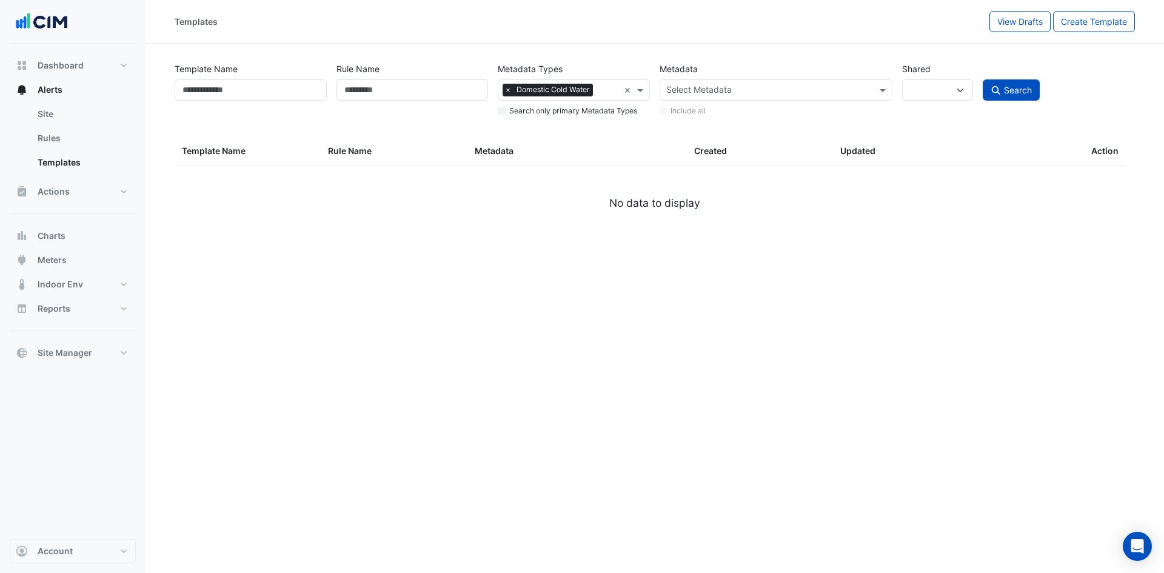
click at [980, 87] on div "Search" at bounding box center [1059, 87] width 162 height 59
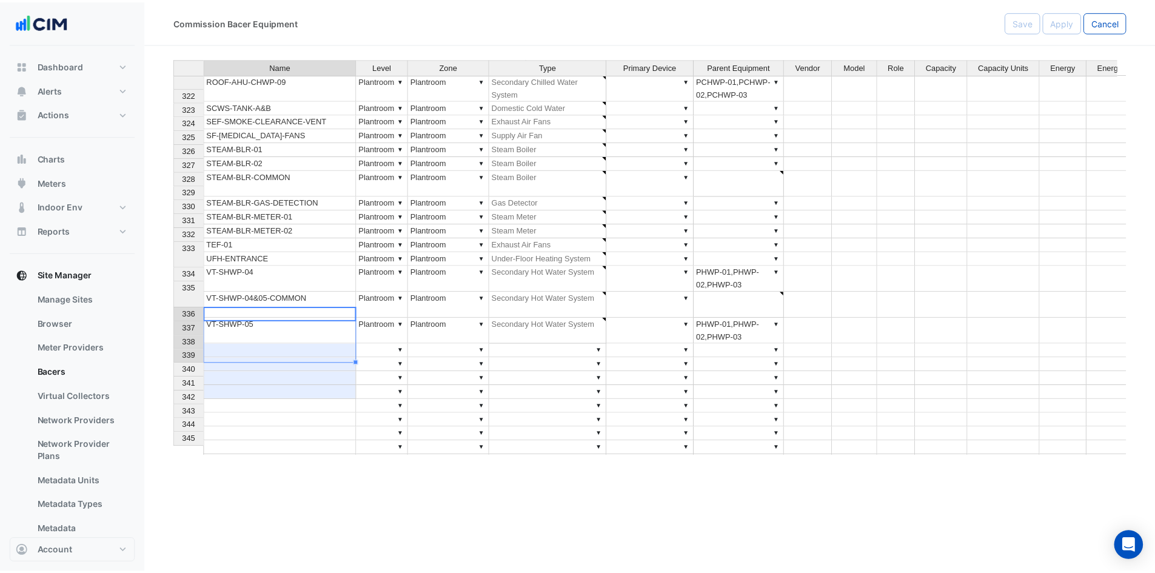
scroll to position [6955, 0]
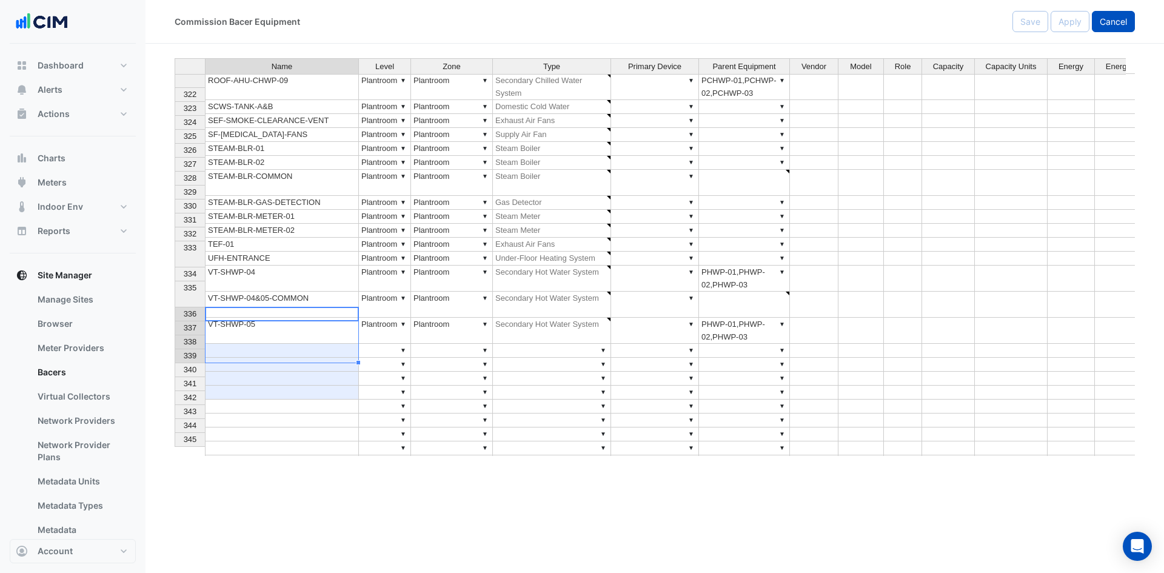
click at [1123, 17] on span "Cancel" at bounding box center [1113, 21] width 27 height 10
select select "***"
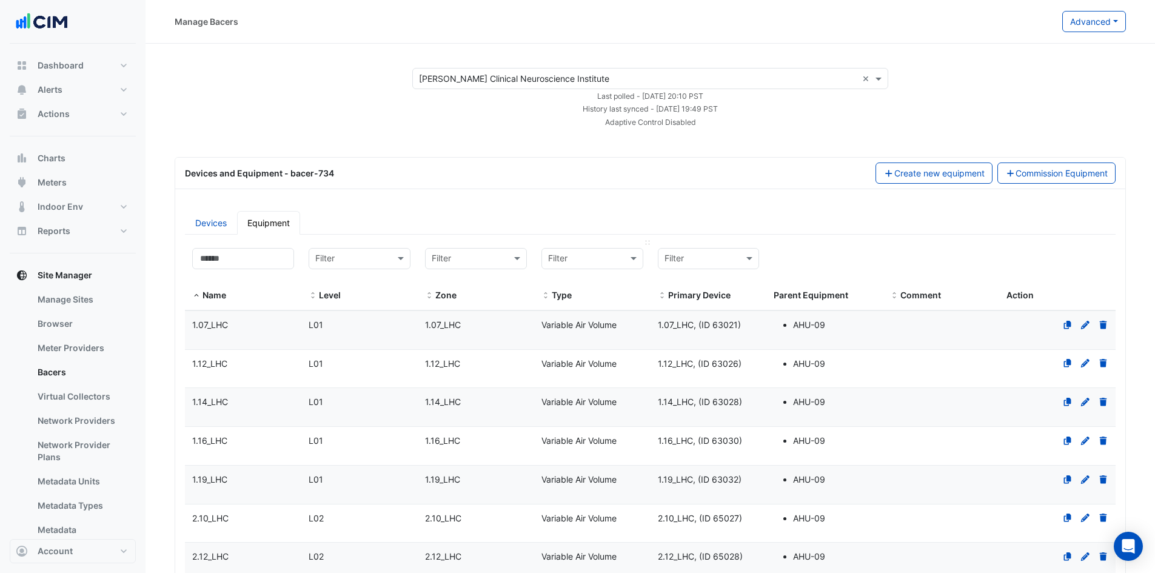
click at [622, 253] on div at bounding box center [592, 259] width 101 height 15
type input "***"
click at [614, 282] on span "Domestic Cold Water" at bounding box center [593, 285] width 83 height 10
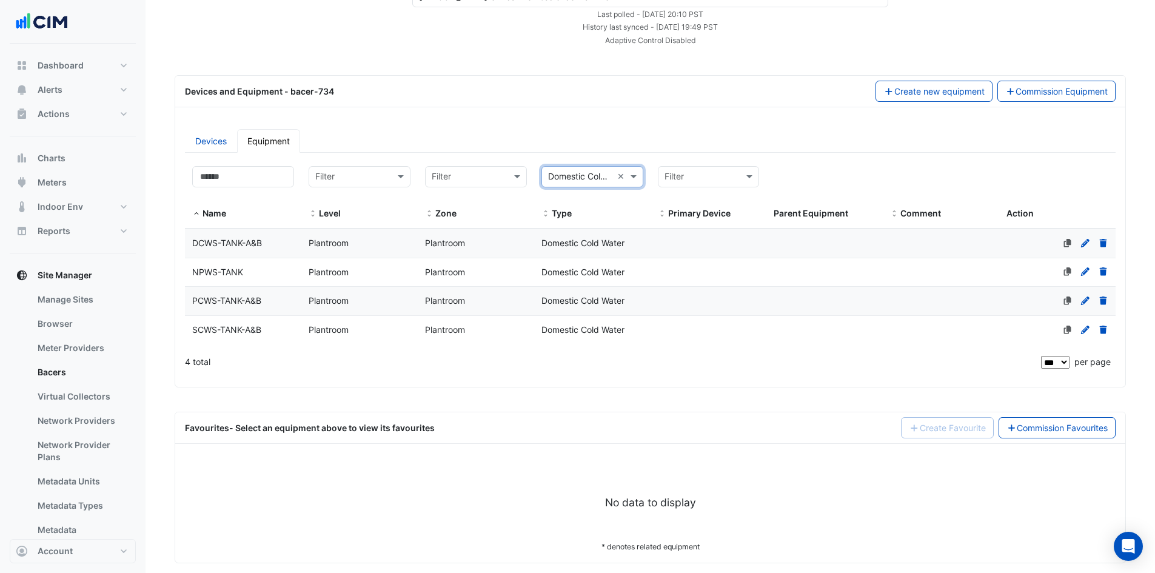
scroll to position [96, 0]
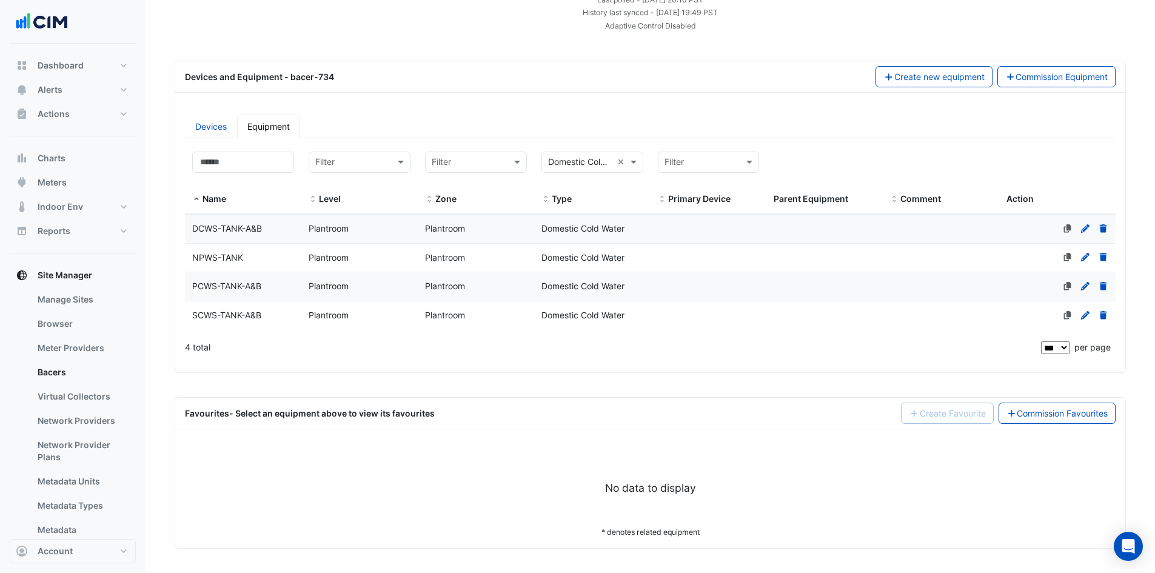
click at [238, 225] on span "DCWS-TANK-A&B" at bounding box center [227, 228] width 70 height 10
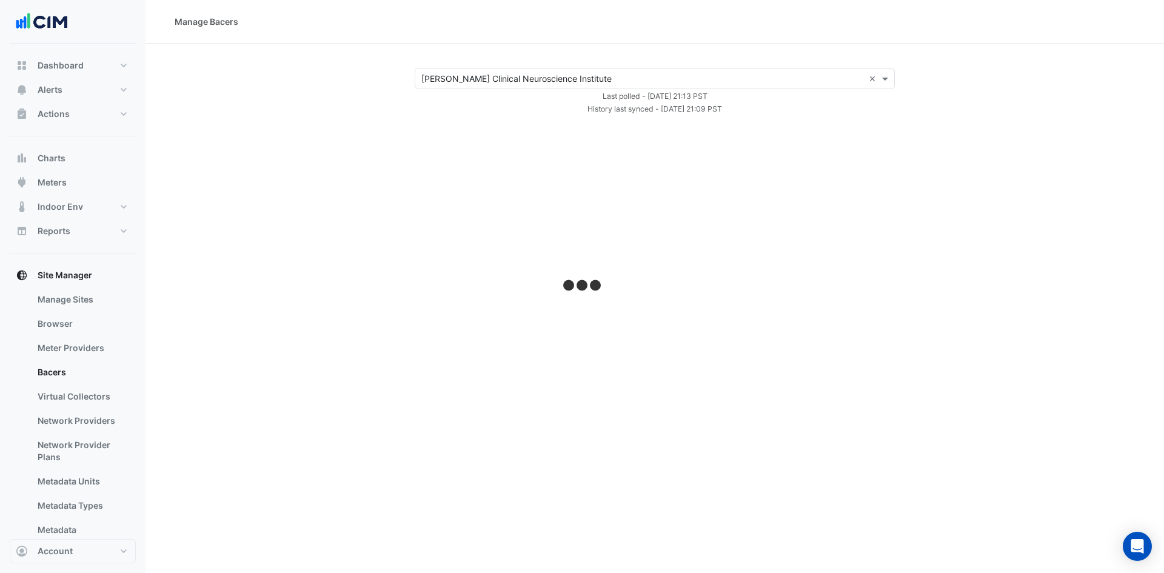
select select "***"
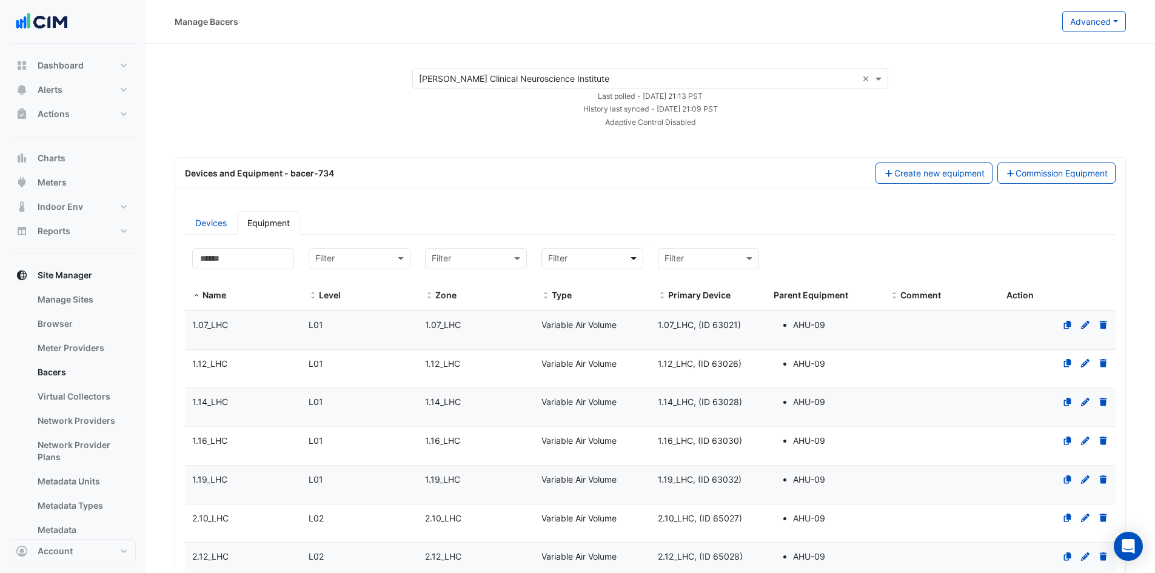
click at [637, 260] on span at bounding box center [635, 259] width 15 height 14
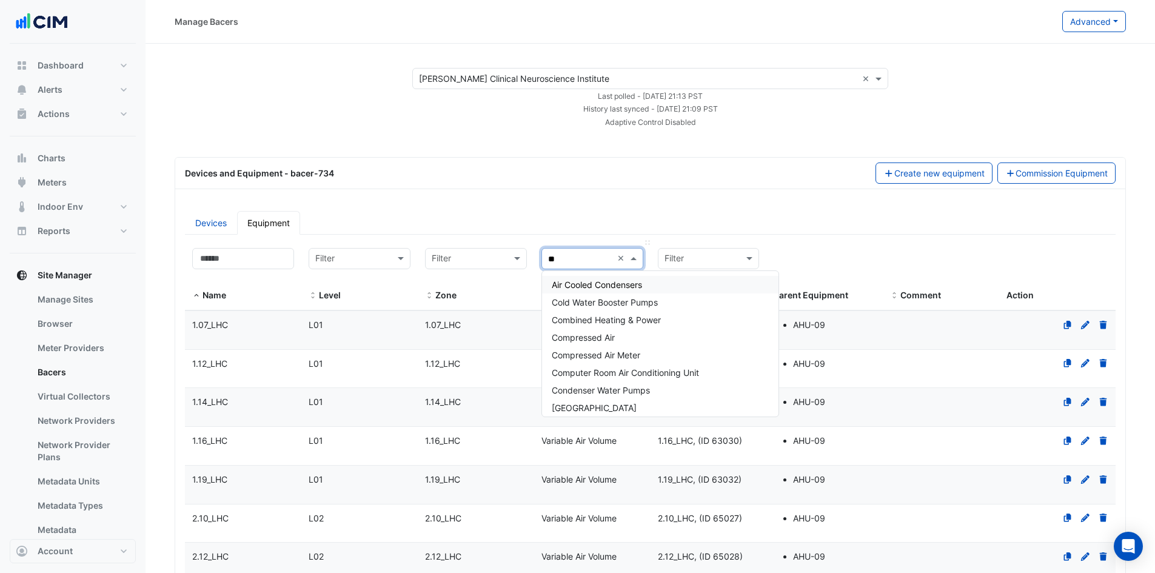
type input "***"
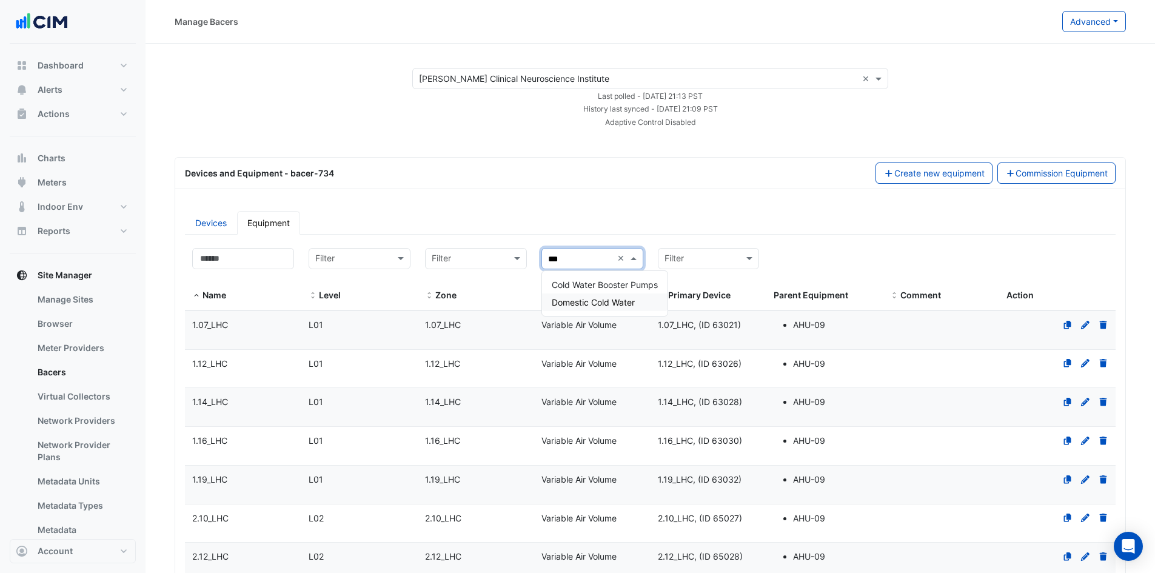
click at [617, 297] on span "Domestic Cold Water" at bounding box center [593, 302] width 83 height 10
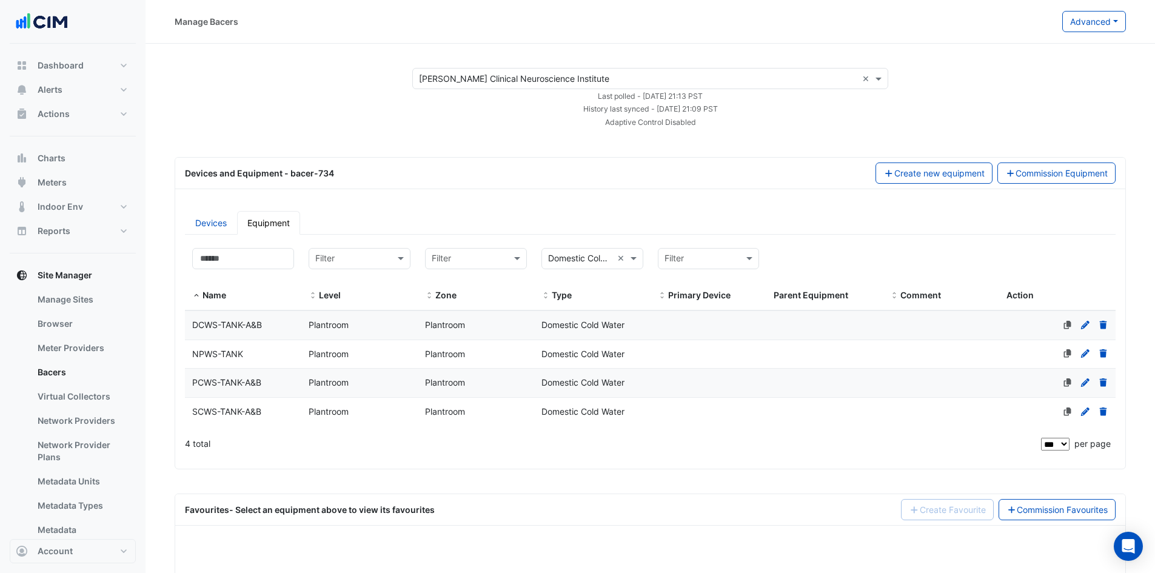
click at [253, 325] on span "DCWS-TANK-A&B" at bounding box center [227, 325] width 70 height 10
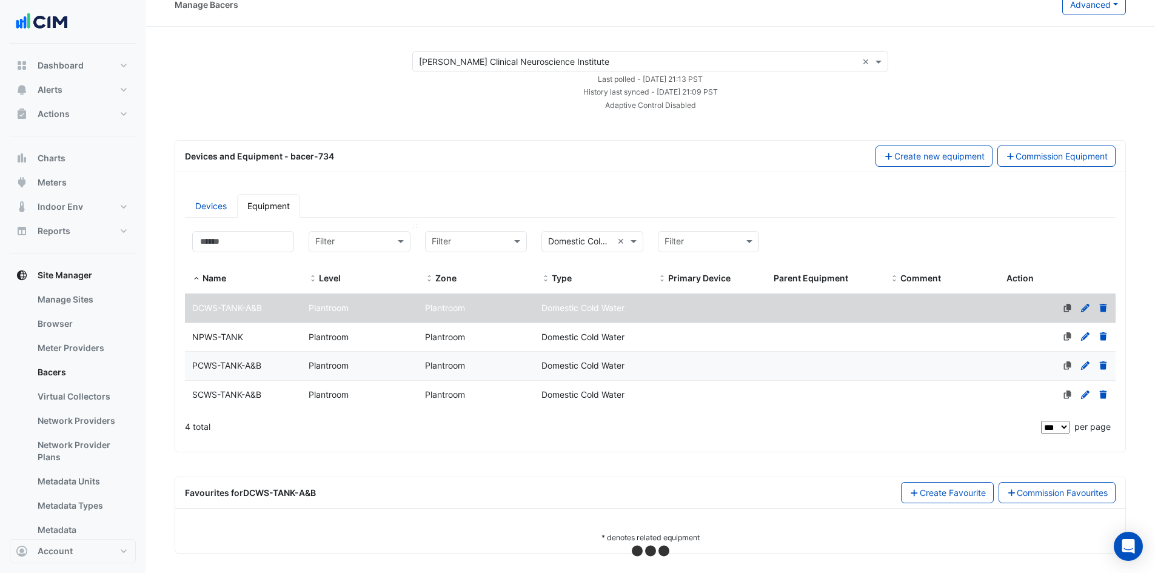
scroll to position [22, 0]
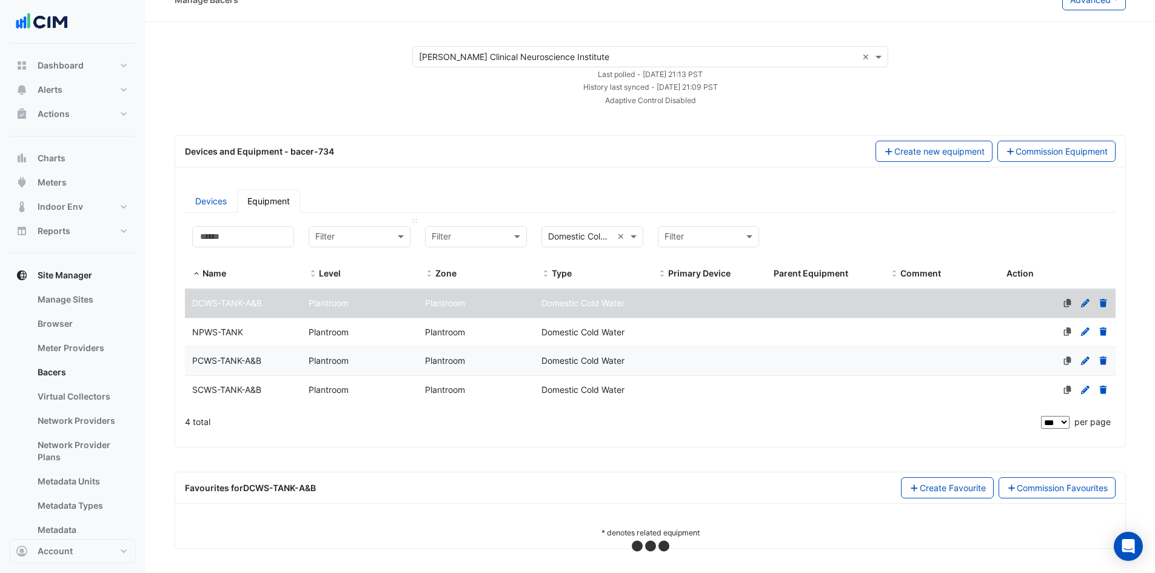
select select "***"
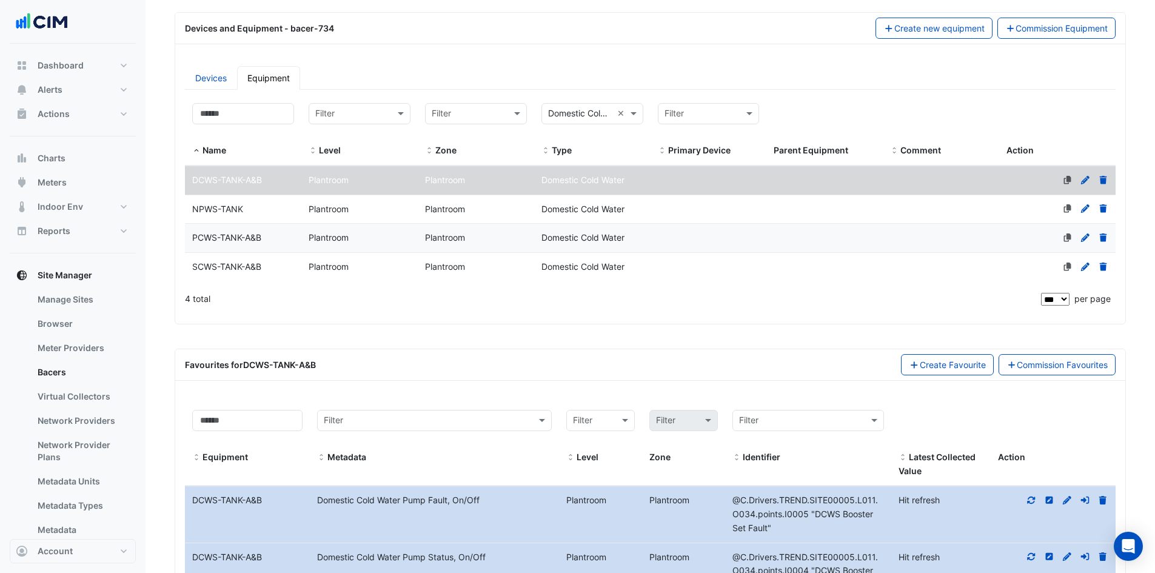
scroll to position [82, 0]
